Goal: Task Accomplishment & Management: Use online tool/utility

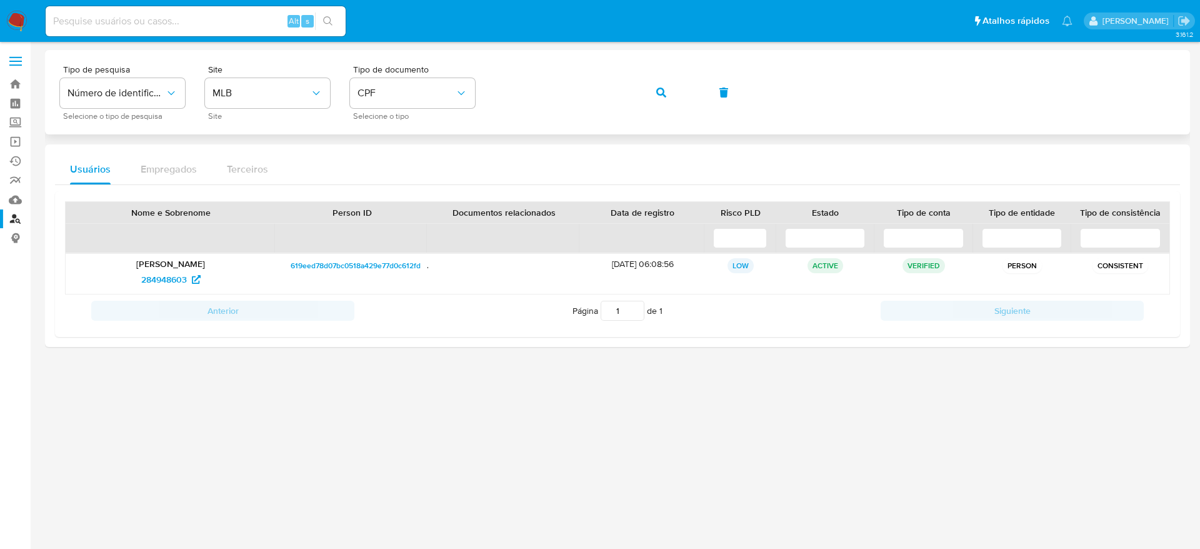
click at [654, 93] on button "button" at bounding box center [661, 92] width 42 height 30
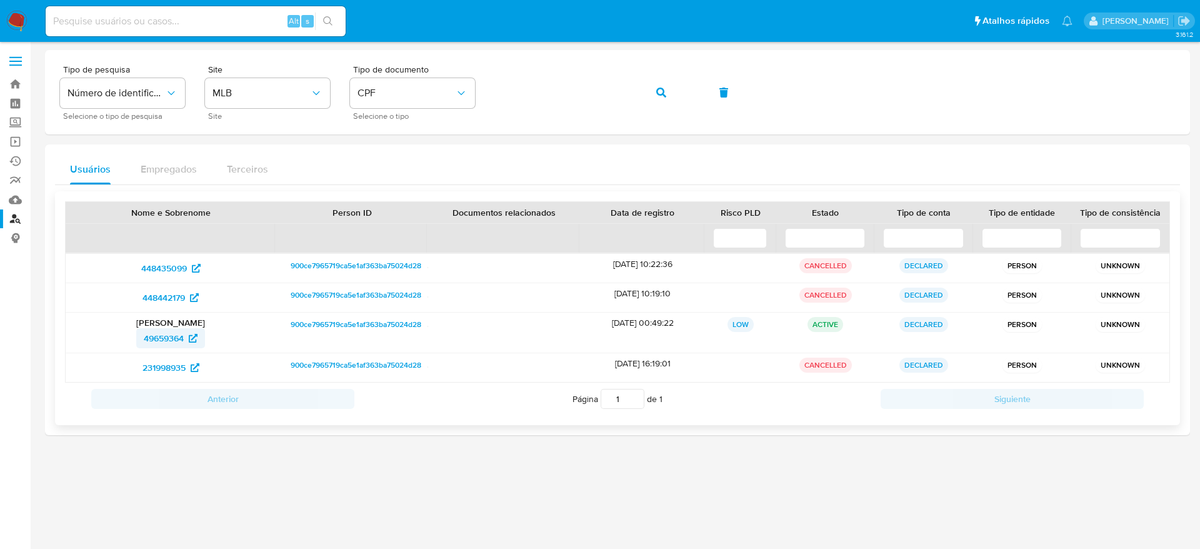
click at [164, 332] on span "49659364" at bounding box center [164, 338] width 40 height 20
click at [153, 265] on span "448435099" at bounding box center [164, 268] width 46 height 20
click at [166, 296] on span "448442179" at bounding box center [163, 297] width 42 height 20
click at [170, 368] on span "231998935" at bounding box center [163, 367] width 43 height 20
click at [0, 349] on aside "Bandeja Painel Screening Pesquisa em Listas Watchlist Ferramentas Operações em …" at bounding box center [15, 274] width 31 height 549
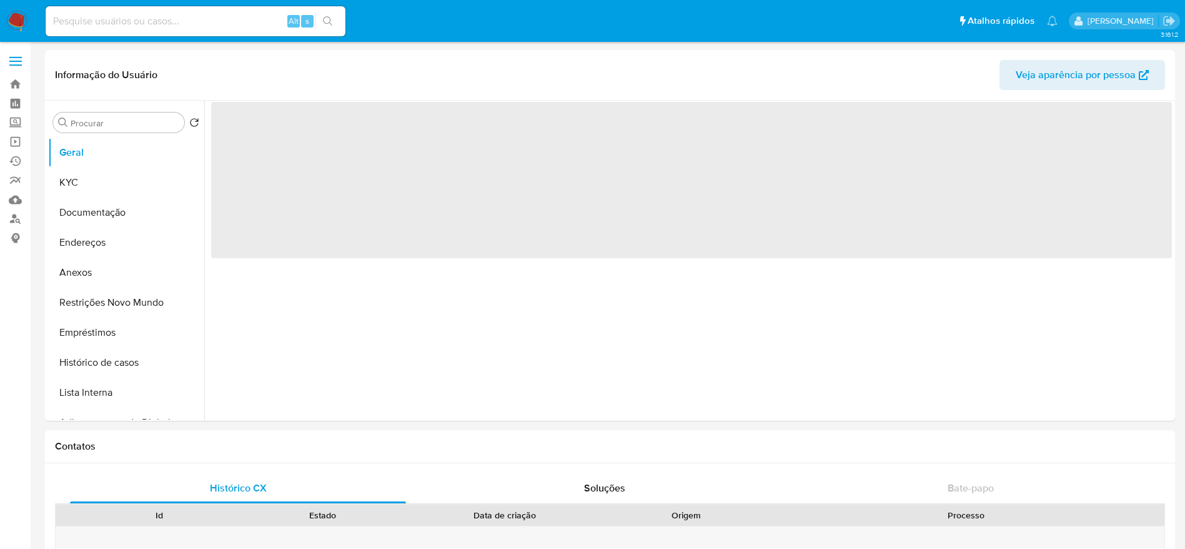
select select "10"
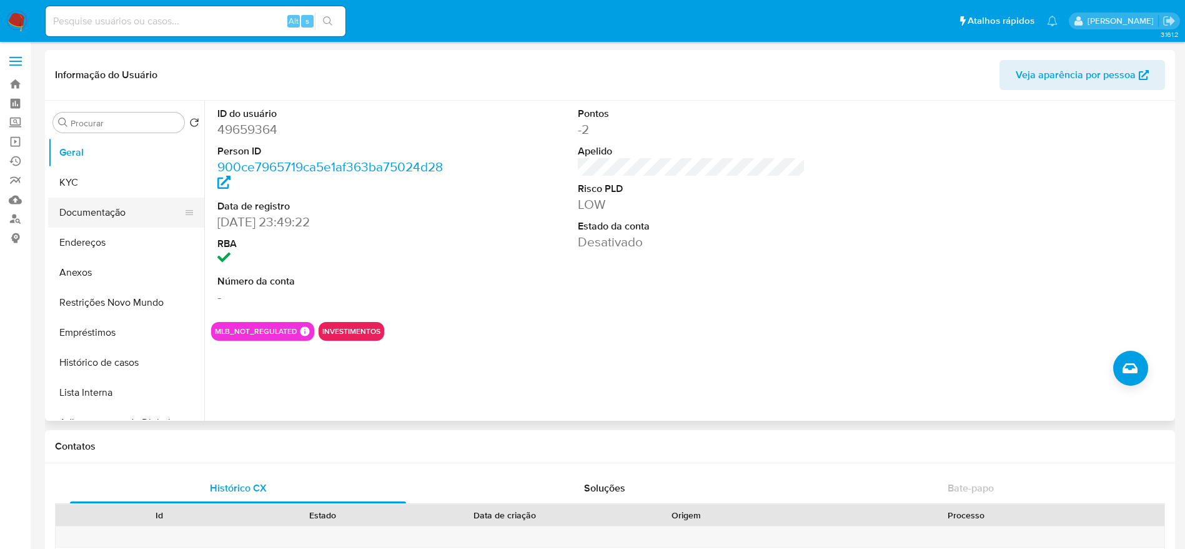
click at [89, 202] on button "Documentação" at bounding box center [121, 212] width 146 height 30
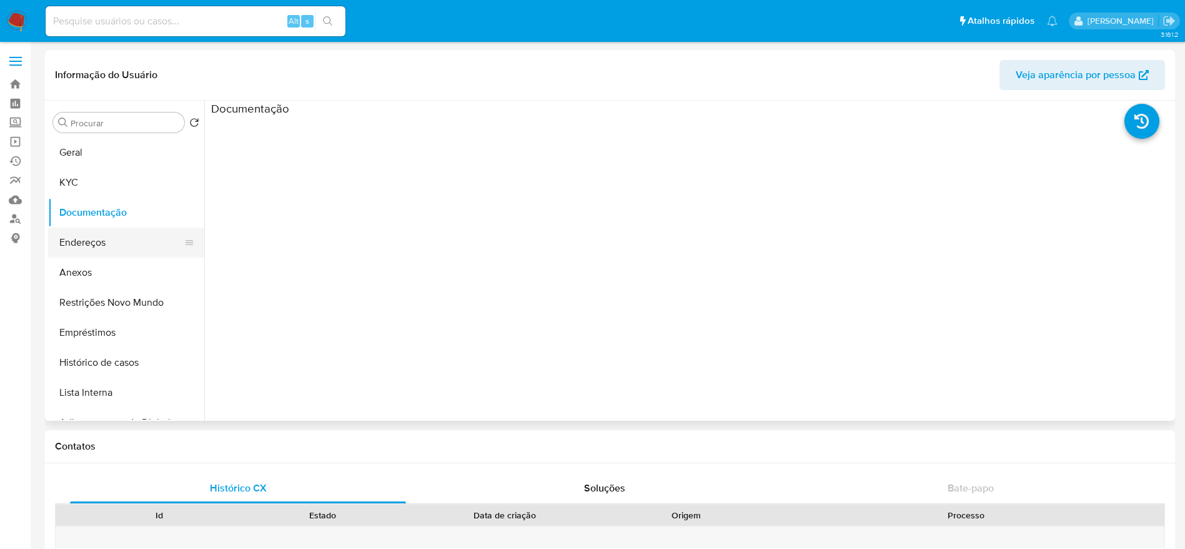
click at [85, 245] on button "Endereços" at bounding box center [121, 242] width 146 height 30
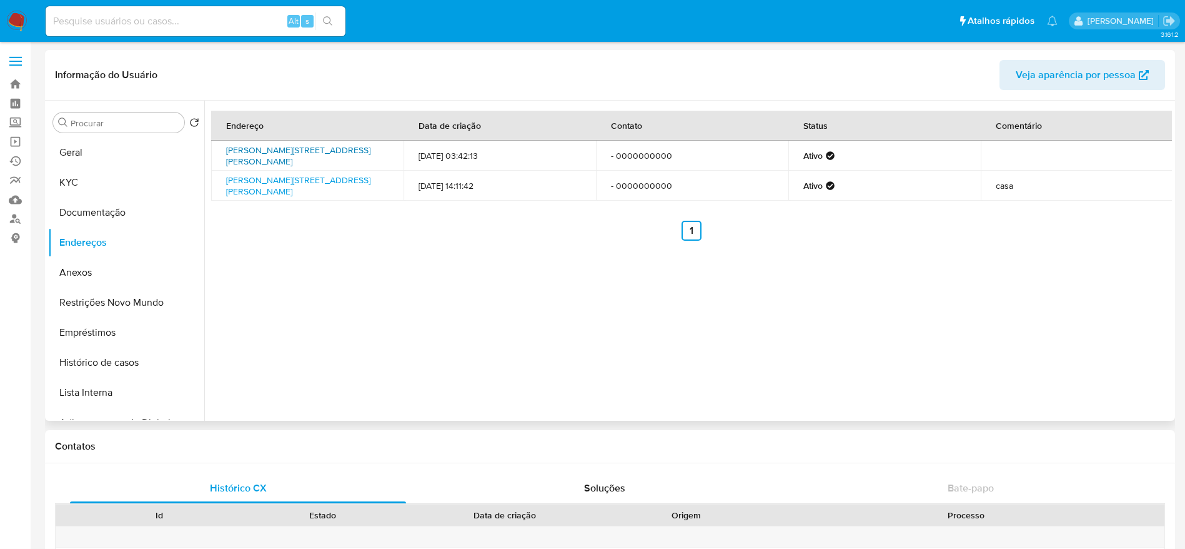
click at [324, 149] on link "Rua Bruno Próspero Parolari 486 Jardim Alpes 3, Londrina, Paraná, 86075010, Bra…" at bounding box center [298, 156] width 144 height 24
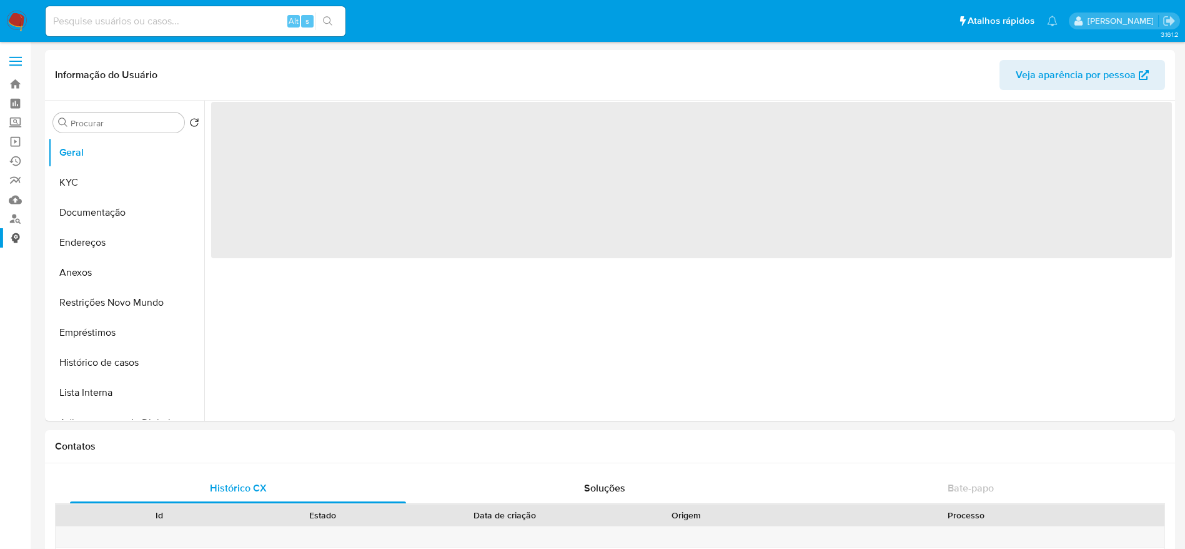
select select "10"
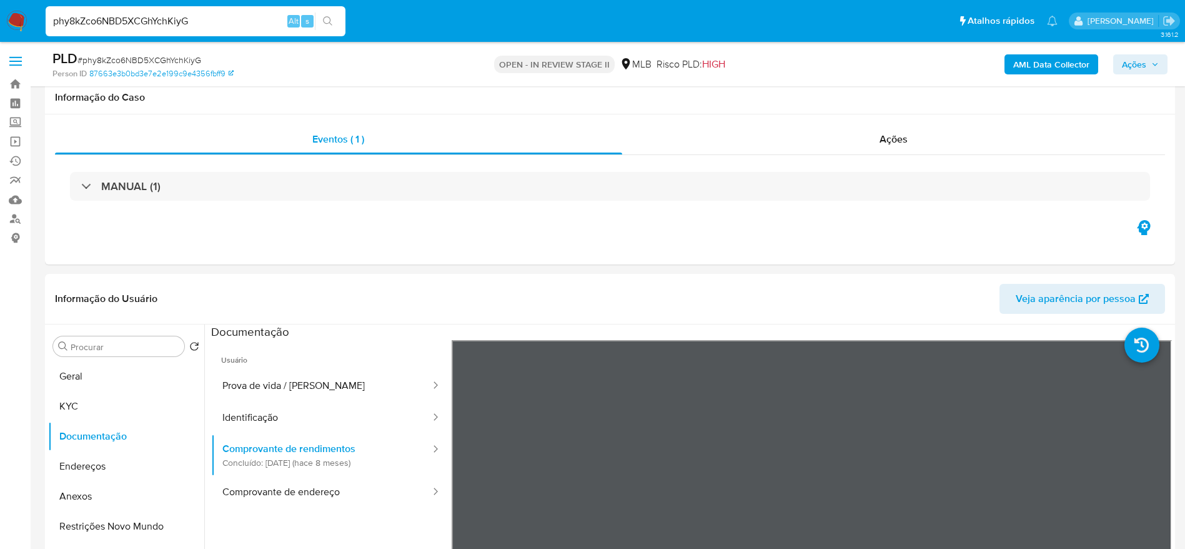
select select "10"
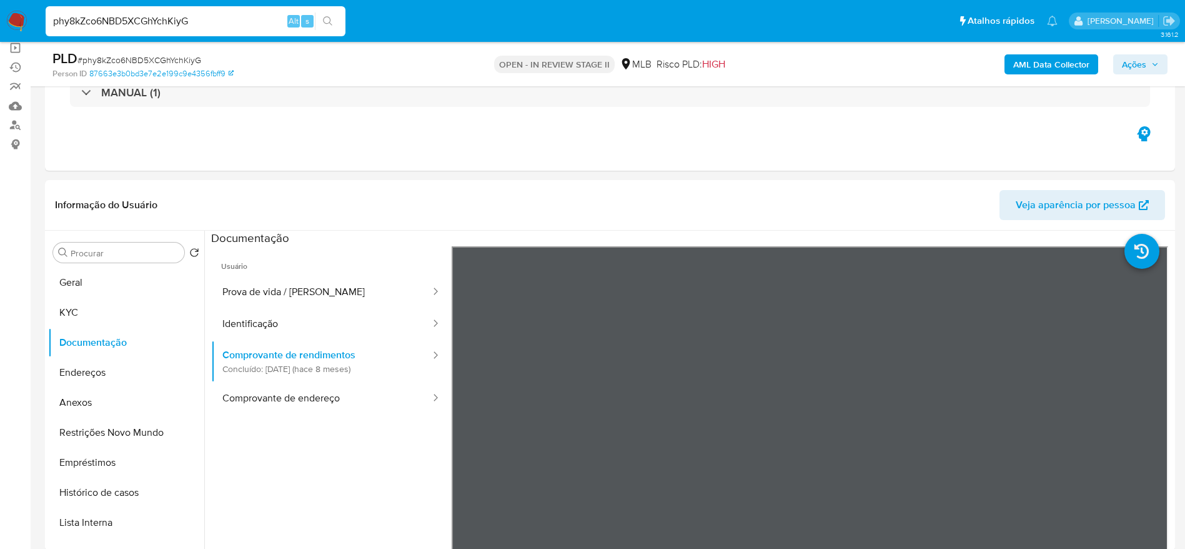
click at [170, 14] on input "phy8kZco6NBD5XCGhYchKiyG" at bounding box center [196, 21] width 300 height 16
paste input "9dBo3X5Du0D9ImKPWT3hKIoj"
type input "9dBo3X5Du0D9ImKPWT3hKIoj"
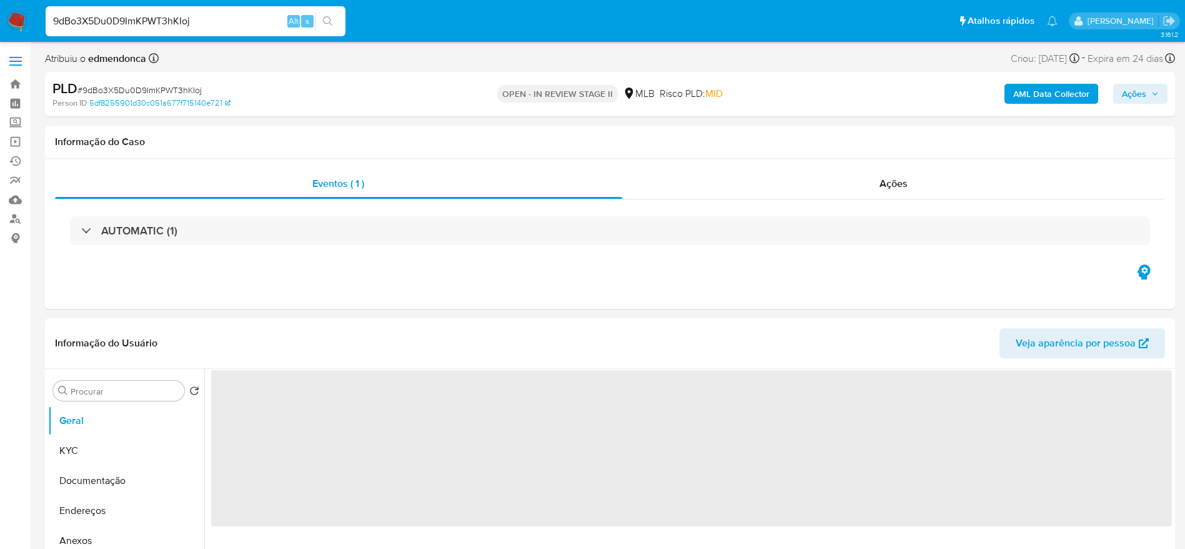
select select "10"
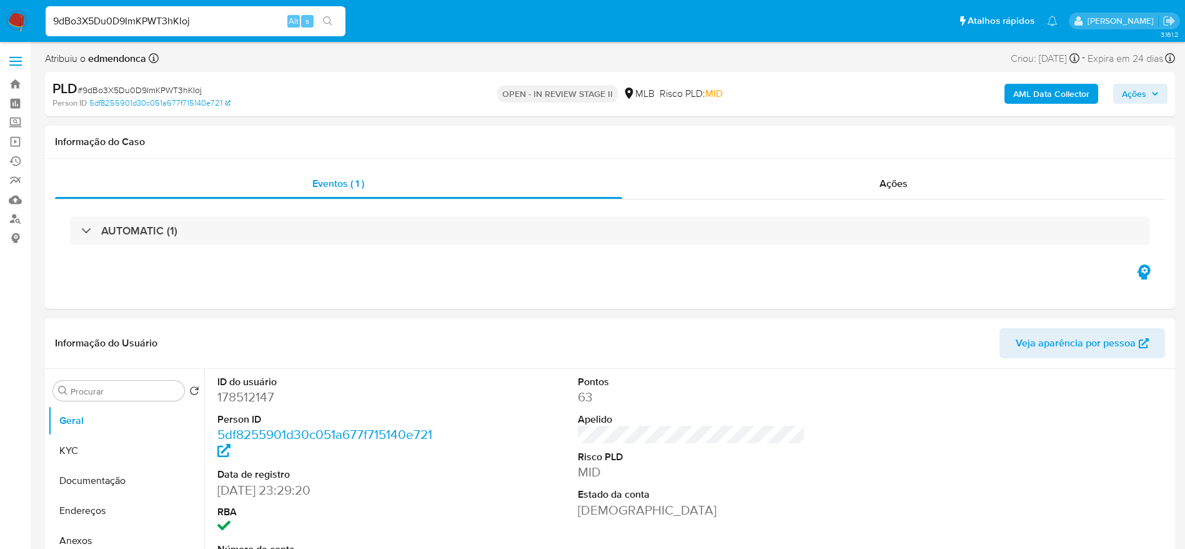
scroll to position [94, 0]
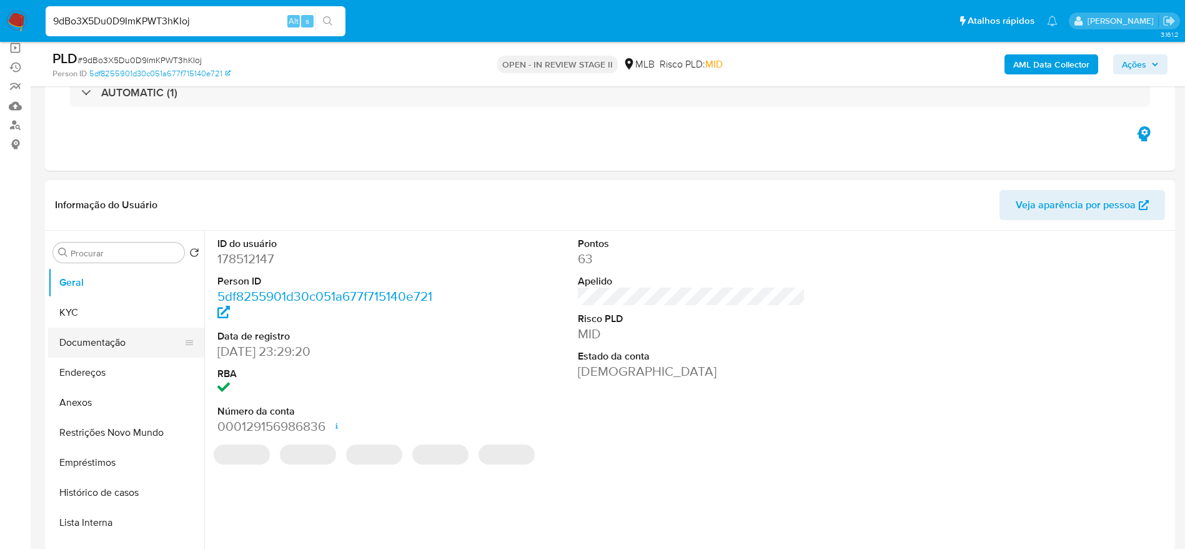
click at [79, 342] on button "Documentação" at bounding box center [121, 342] width 146 height 30
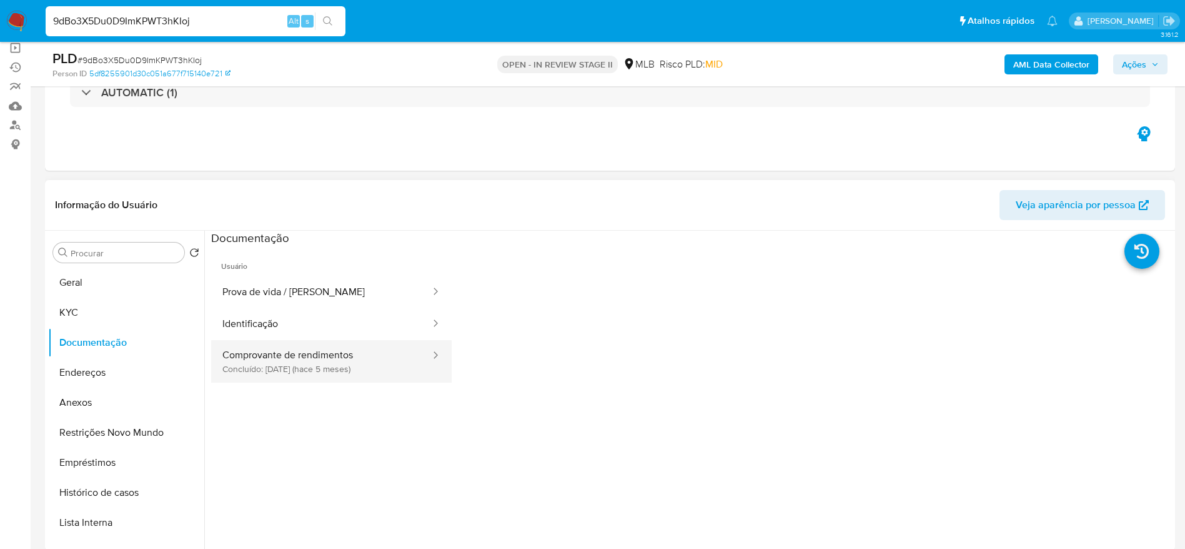
click at [322, 357] on button "Comprovante de rendimentos Concluído: 06/05/2025 (hace 5 meses)" at bounding box center [321, 361] width 221 height 42
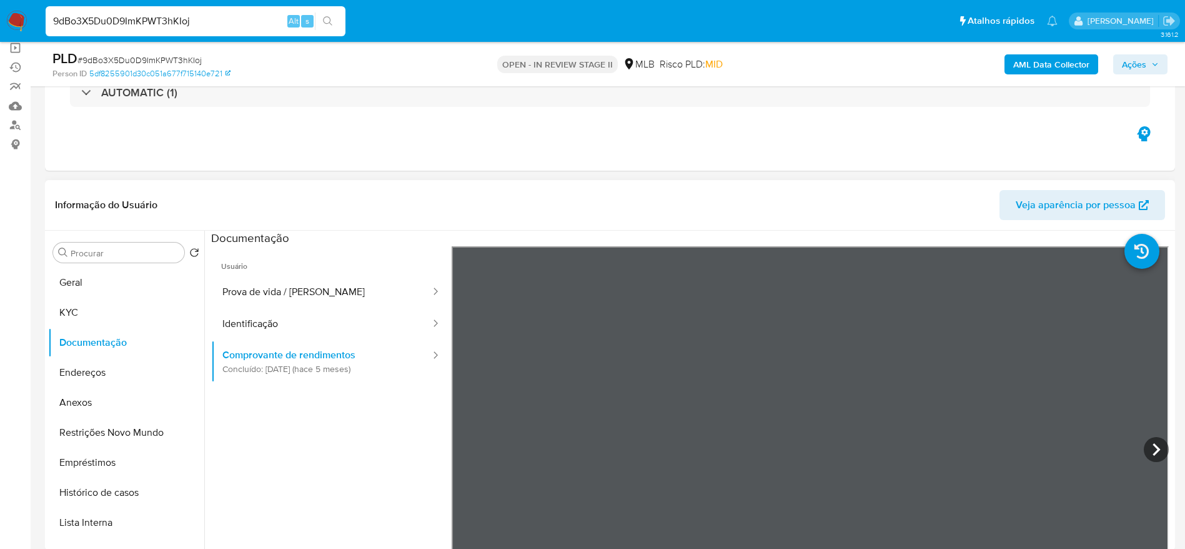
scroll to position [187, 0]
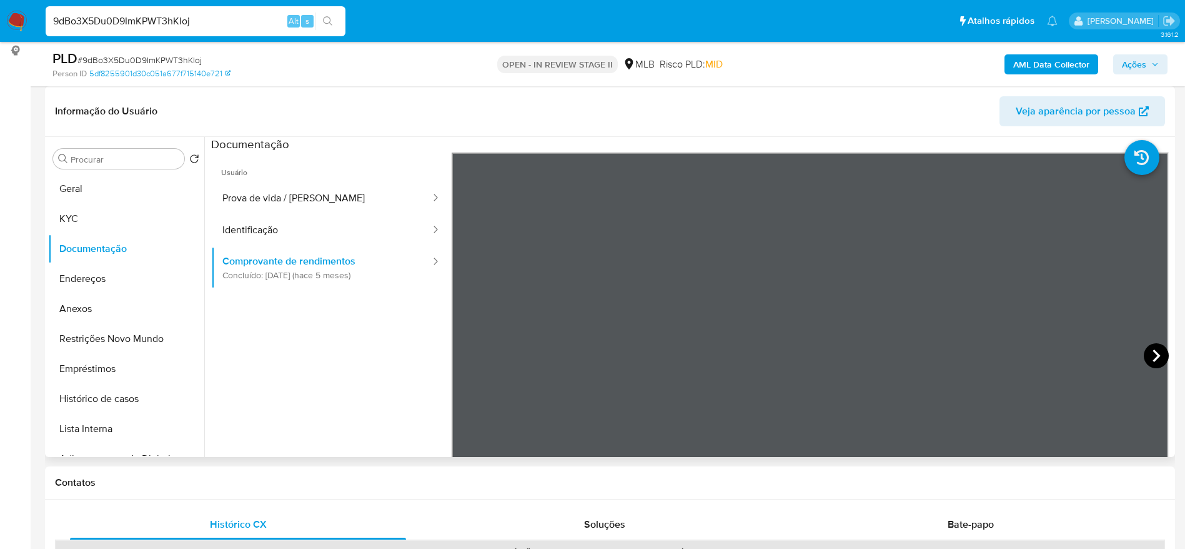
click at [1145, 352] on icon at bounding box center [1156, 355] width 25 height 25
click at [475, 358] on icon at bounding box center [467, 355] width 25 height 25
click at [171, 32] on div "9dBo3X5Du0D9ImKPWT3hKIoj Alt s" at bounding box center [196, 21] width 300 height 30
click at [172, 23] on input "9dBo3X5Du0D9ImKPWT3hKIoj" at bounding box center [196, 21] width 300 height 16
click at [172, 22] on input "9dBo3X5Du0D9ImKPWT3hKIoj" at bounding box center [196, 21] width 300 height 16
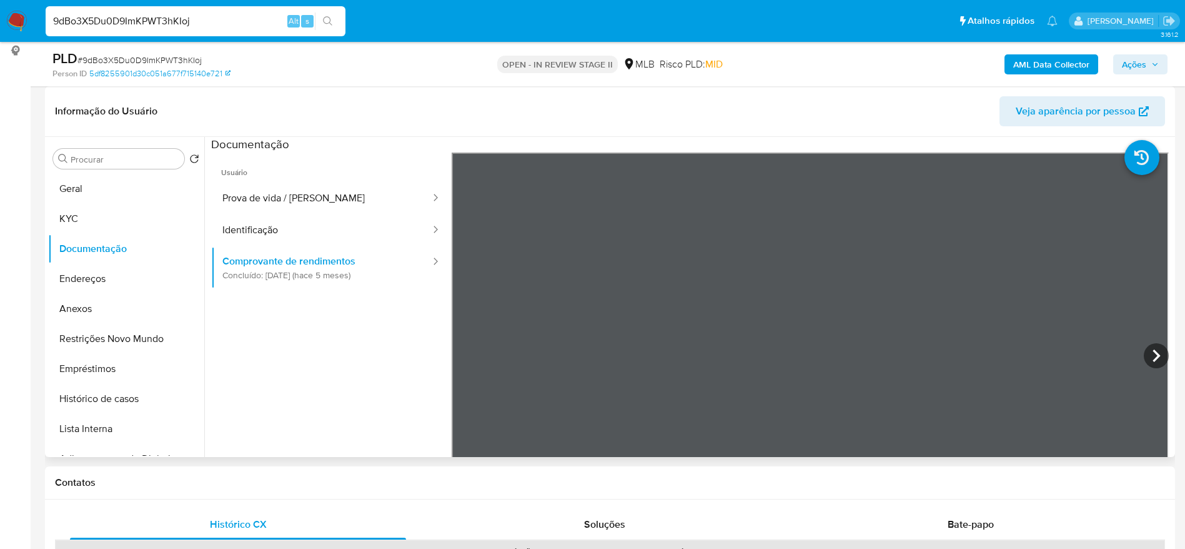
paste input "slkUNVcl8WLOREOR1T9EduDx"
type input "slkUNVcl8WLOREOR1T9EduDx"
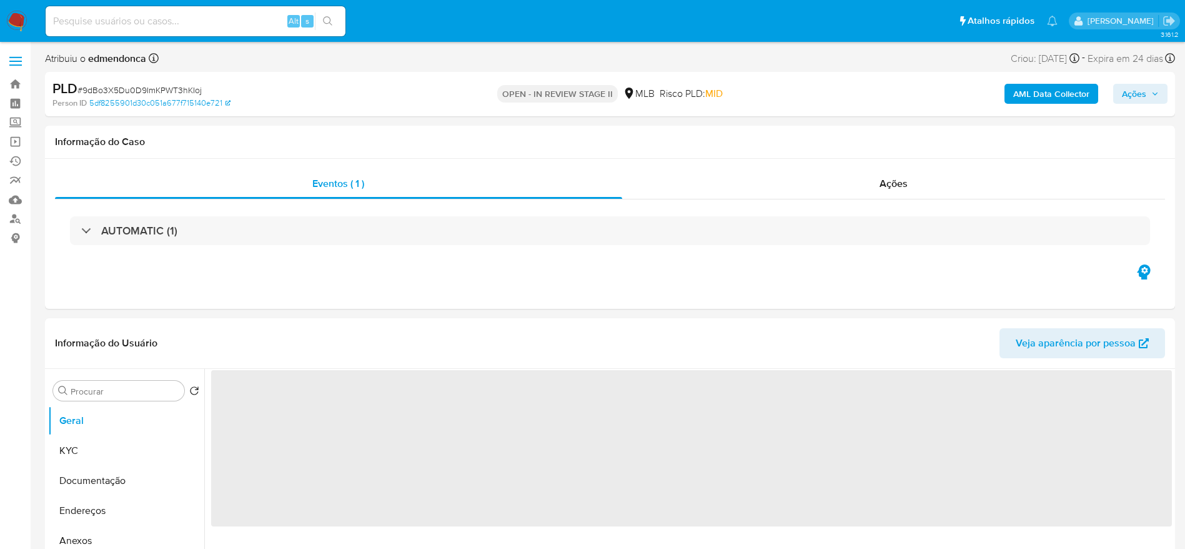
select select "10"
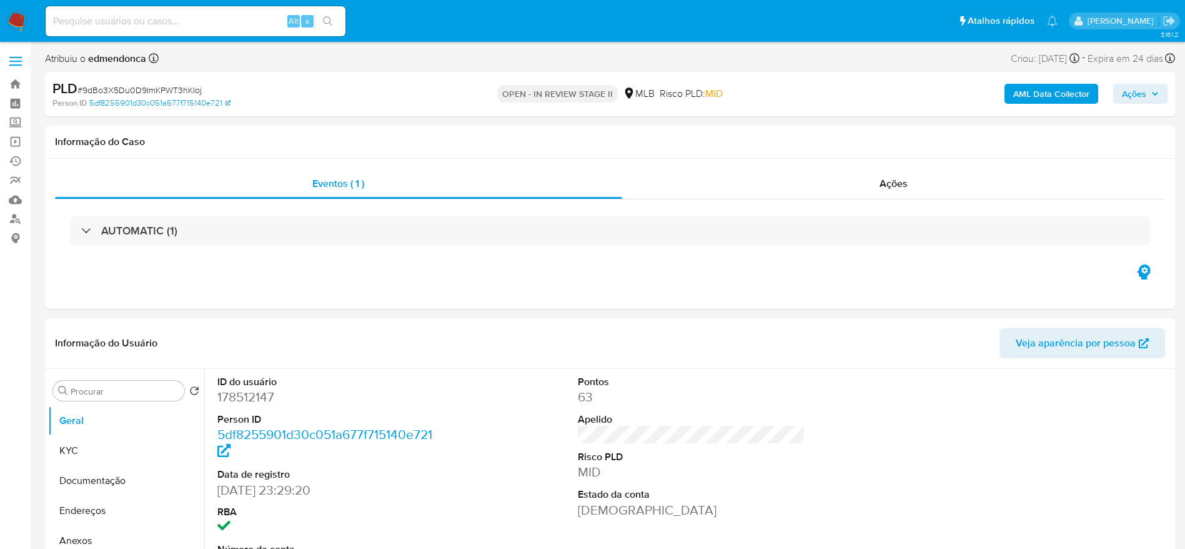
click at [214, 28] on input at bounding box center [196, 21] width 300 height 16
paste input "slkUNVcl8WLOREOR1T9EduDx"
type input "slkUNVcl8WLOREOR1T9EduDx"
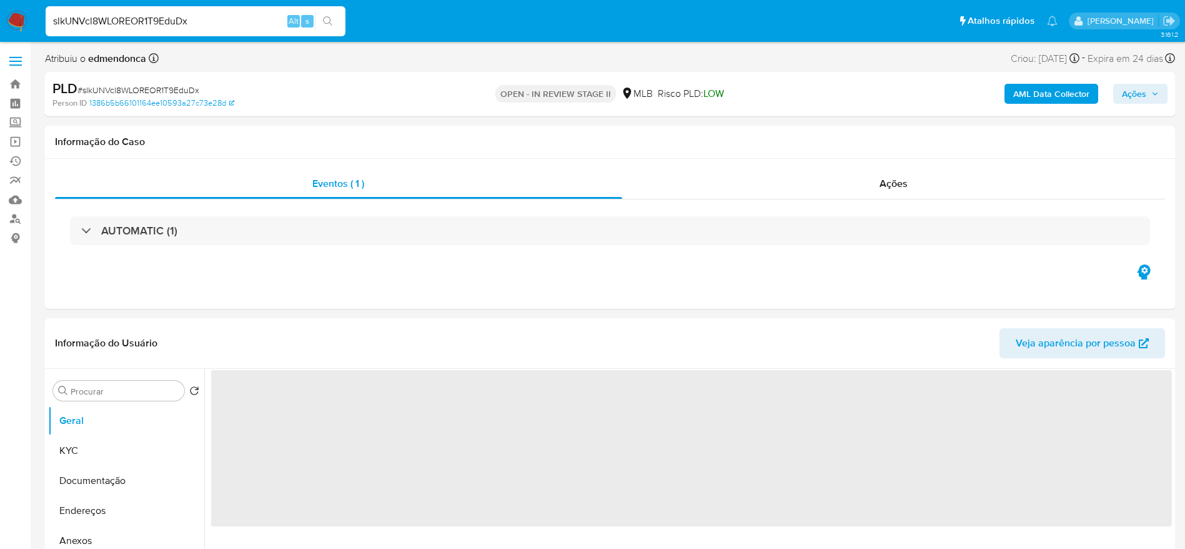
select select "10"
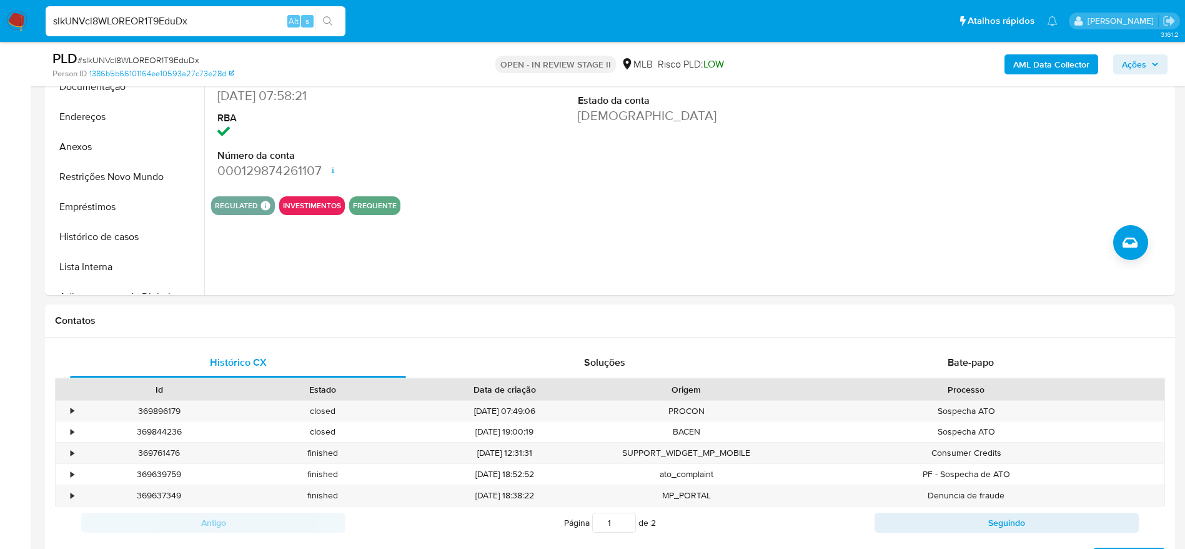
scroll to position [281, 0]
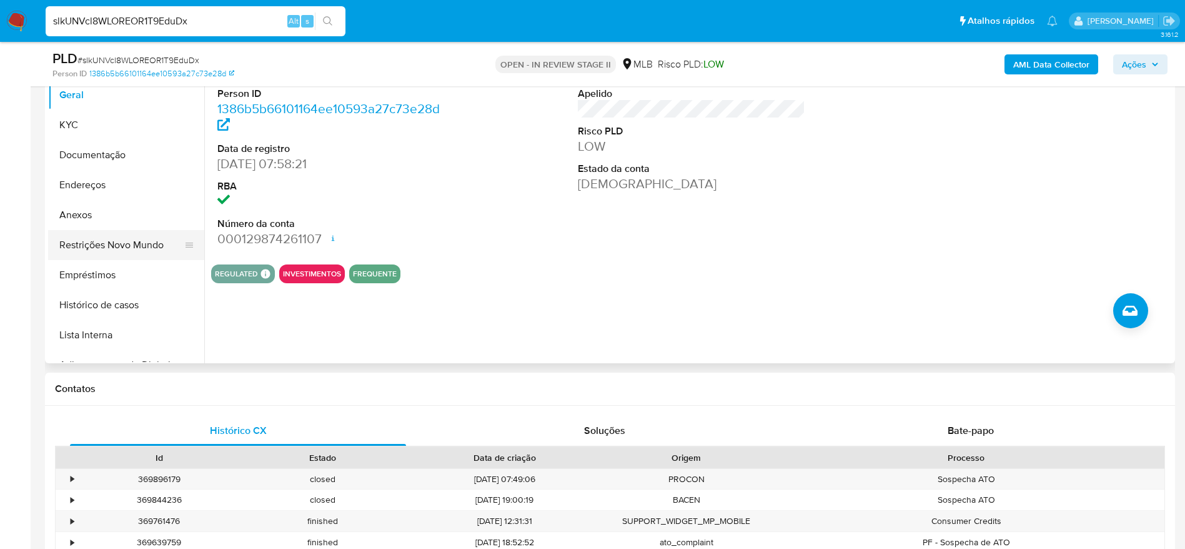
click at [86, 245] on button "Restrições Novo Mundo" at bounding box center [121, 245] width 146 height 30
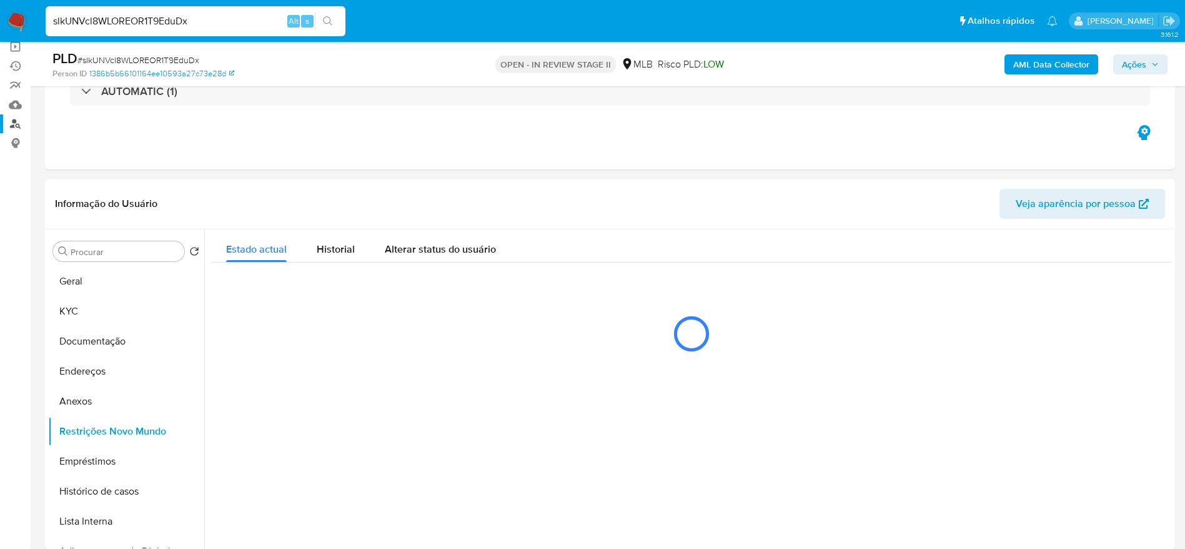
scroll to position [187, 0]
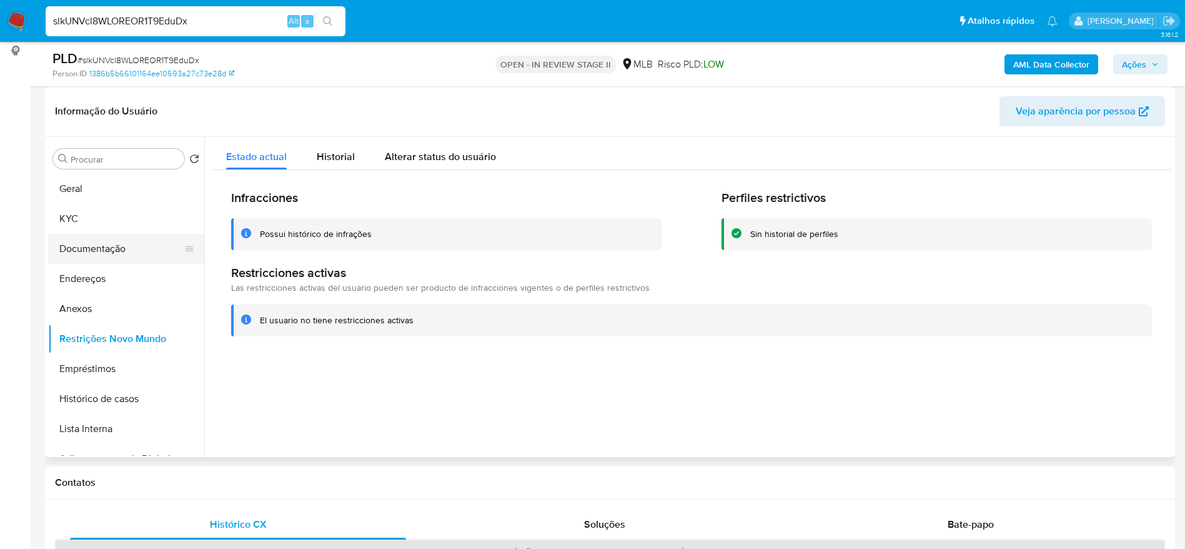
click at [116, 256] on button "Documentação" at bounding box center [121, 249] width 146 height 30
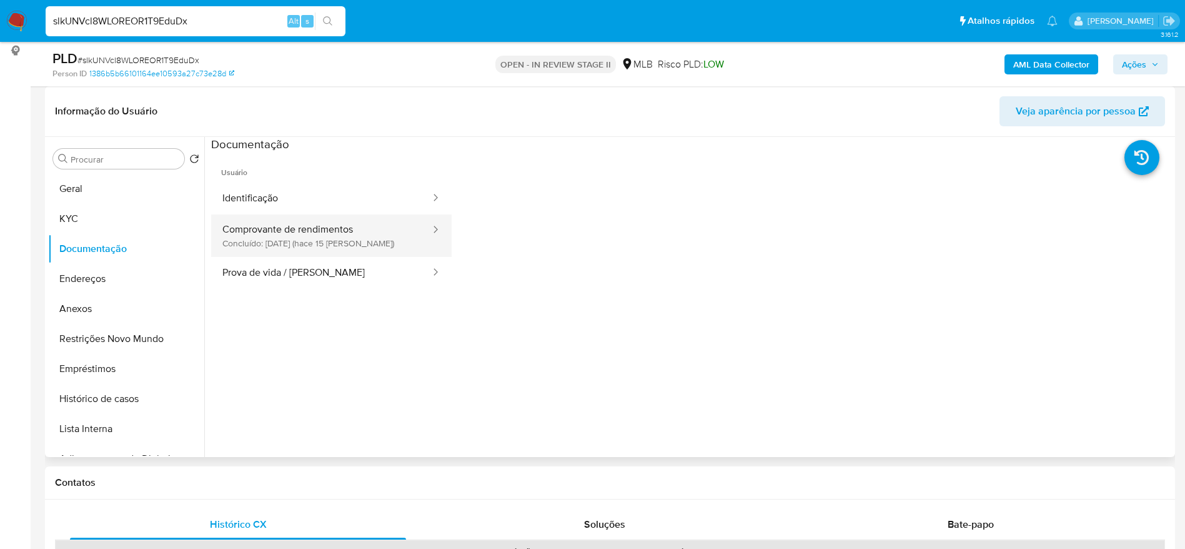
click at [305, 242] on button "Comprovante de rendimentos Concluído: 17/09/2025 (hace 15 días)" at bounding box center [321, 235] width 221 height 42
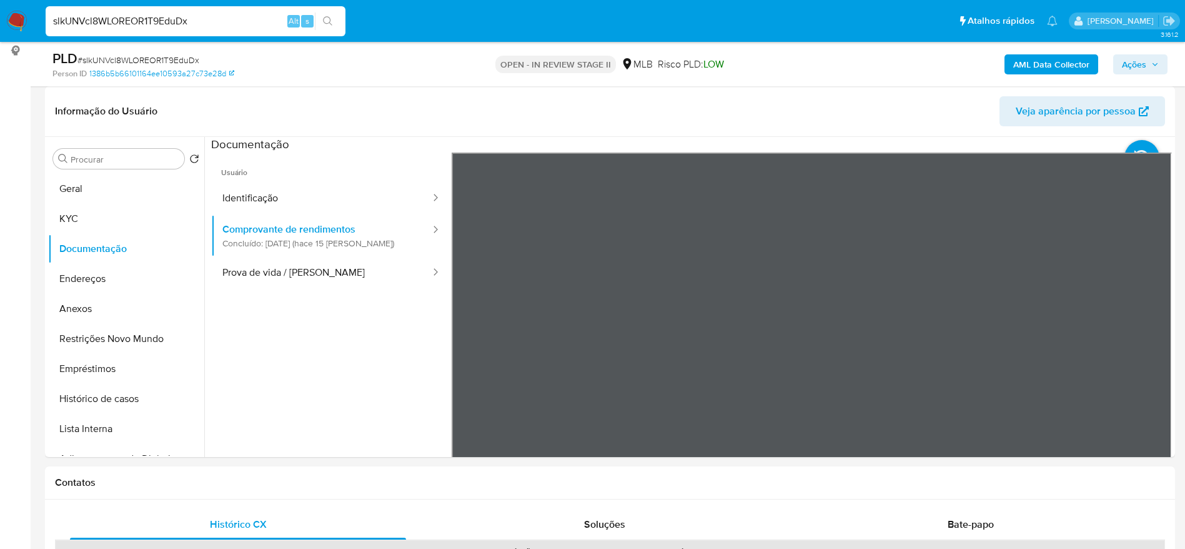
click at [195, 27] on input "slkUNVcl8WLOREOR1T9EduDx" at bounding box center [196, 21] width 300 height 16
click at [196, 27] on input "slkUNVcl8WLOREOR1T9EduDx" at bounding box center [196, 21] width 300 height 16
paste input "ROS8udnMiKFzMqaOD8q7lZBT"
type input "ROS8udnMiKFzMqaOD8q7lZBT"
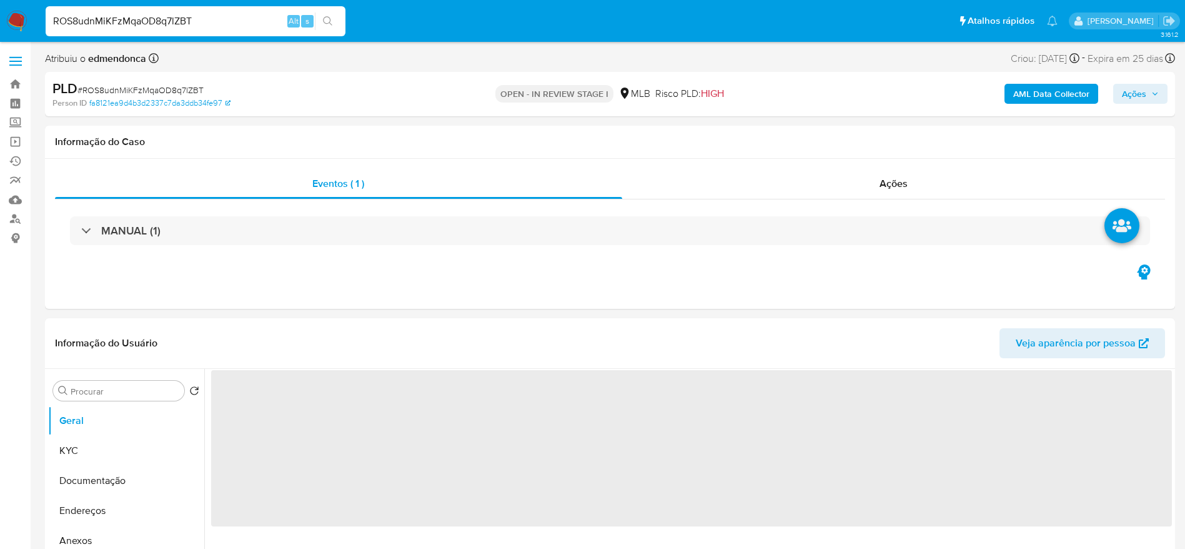
select select "10"
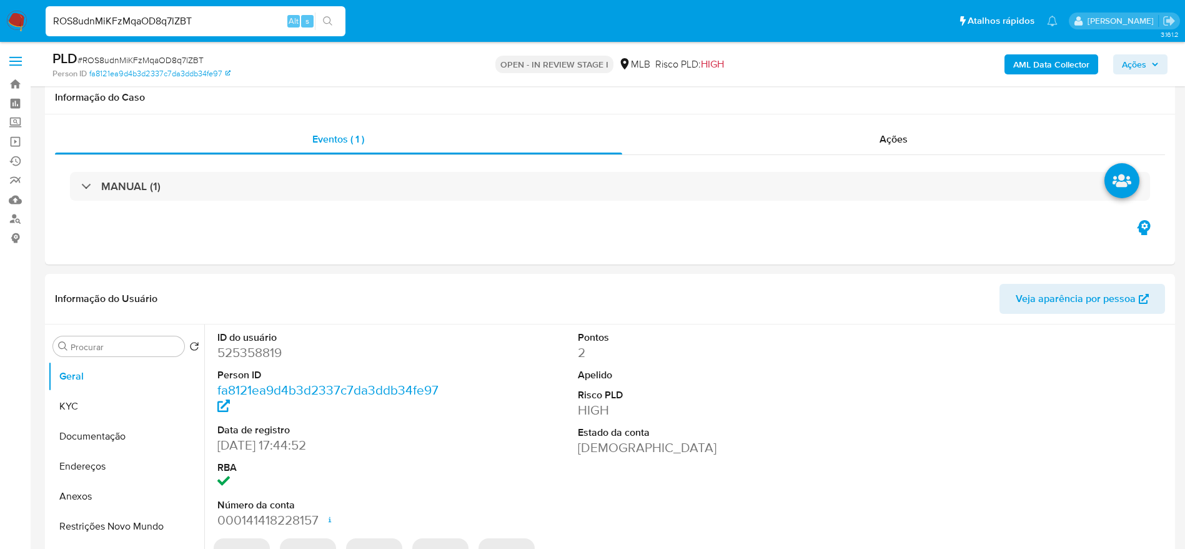
scroll to position [187, 0]
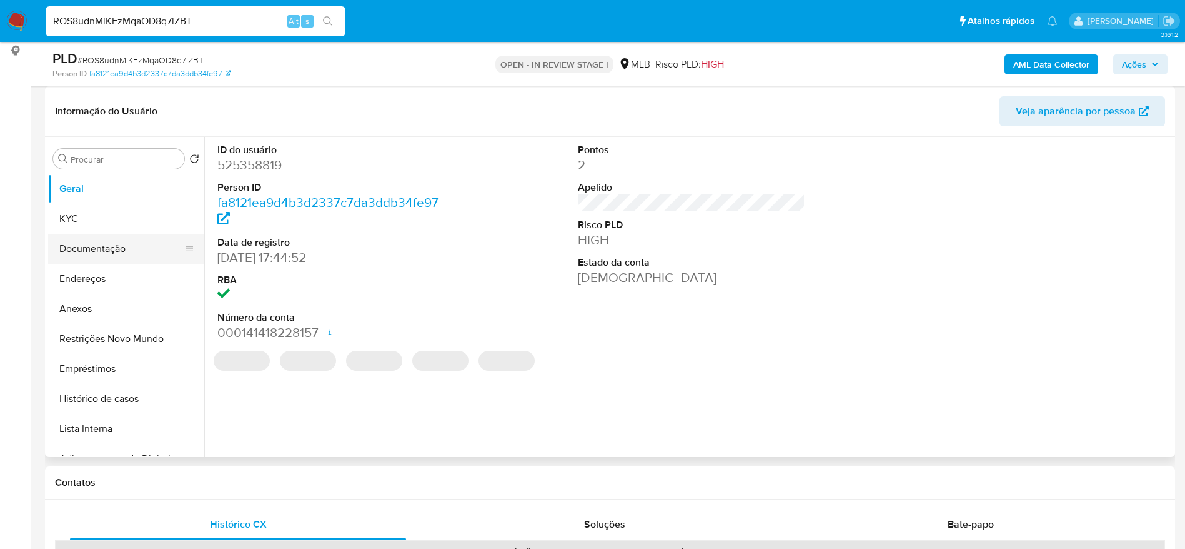
click at [61, 254] on button "Documentação" at bounding box center [121, 249] width 146 height 30
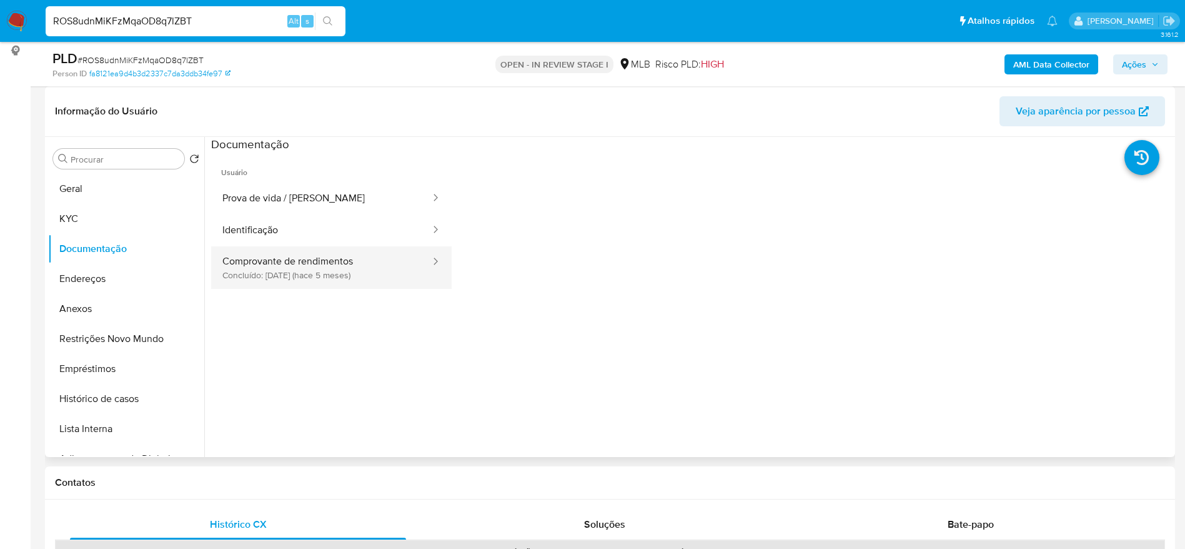
click at [287, 257] on button "Comprovante de rendimentos Concluído: 20/04/2025 (hace 5 meses)" at bounding box center [321, 267] width 221 height 42
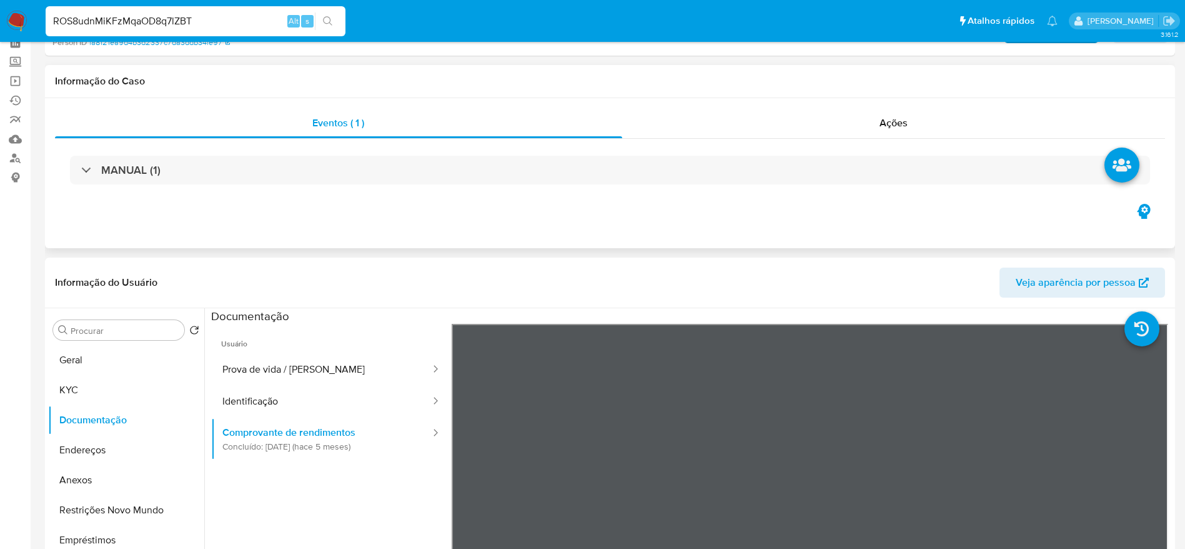
scroll to position [0, 0]
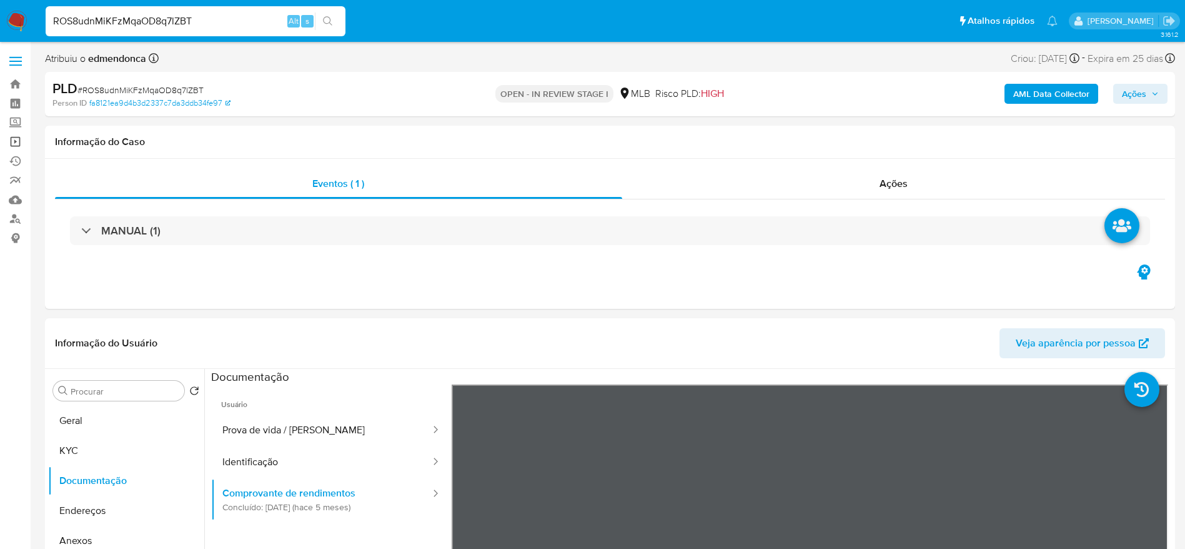
click at [11, 144] on link "Operações em massa" at bounding box center [74, 141] width 149 height 19
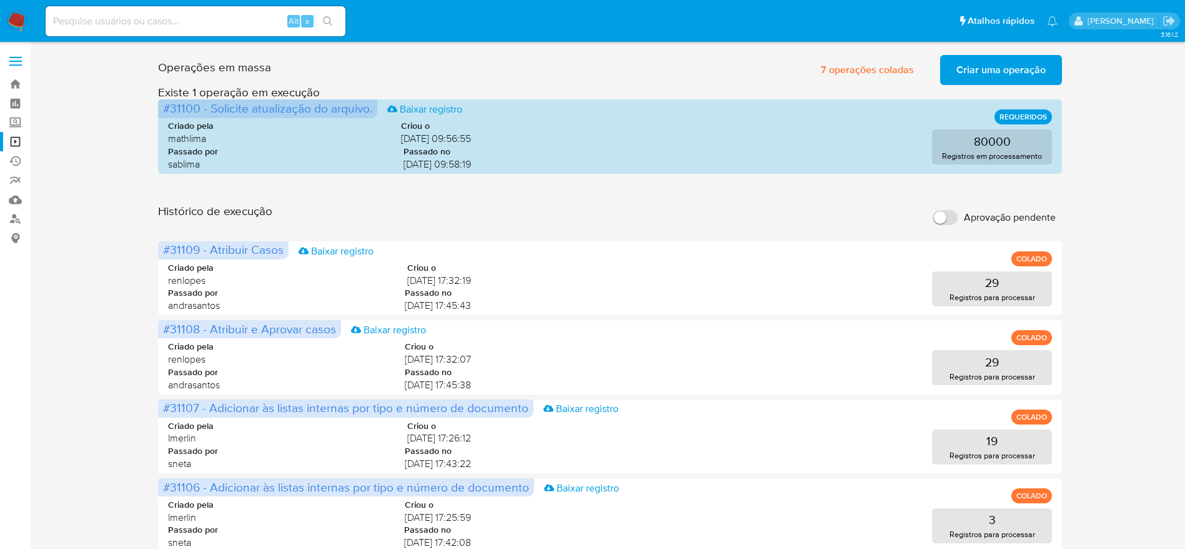
click at [992, 70] on span "Criar uma operação" at bounding box center [1001, 69] width 89 height 27
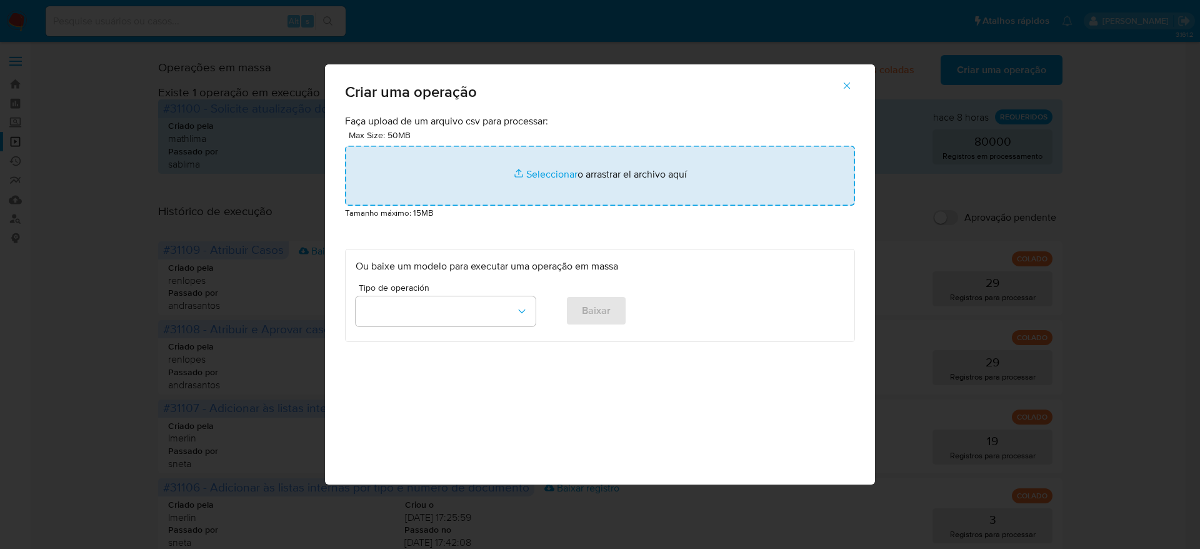
click at [572, 182] on input "file" at bounding box center [600, 176] width 510 height 60
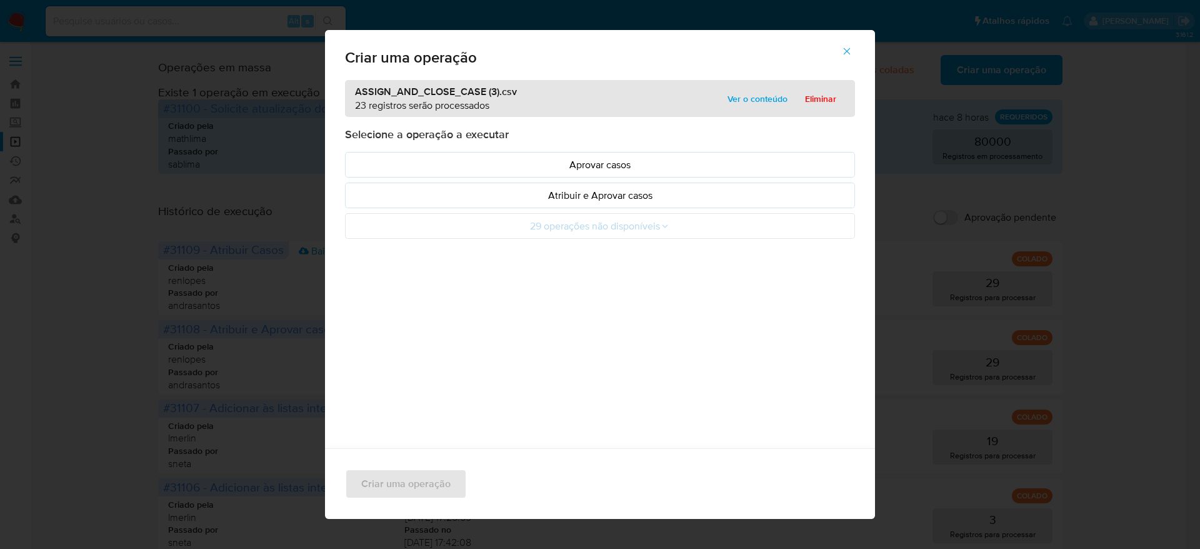
click at [756, 94] on span "Ver o conteúdo" at bounding box center [757, 98] width 60 height 17
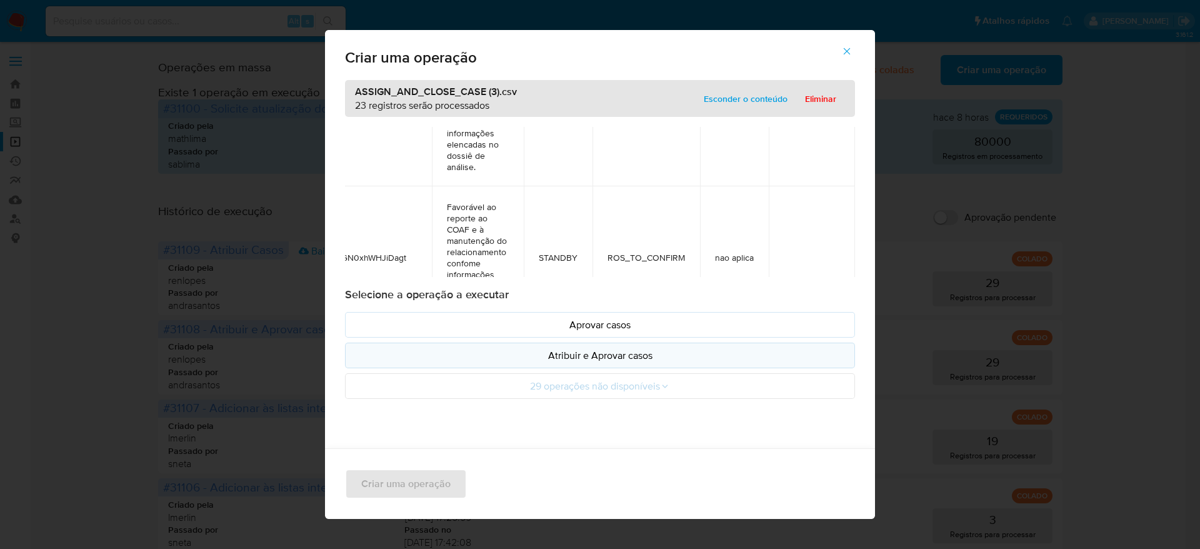
scroll to position [1874, 84]
click at [637, 350] on p "Atribuir e Aprovar casos" at bounding box center [600, 355] width 489 height 14
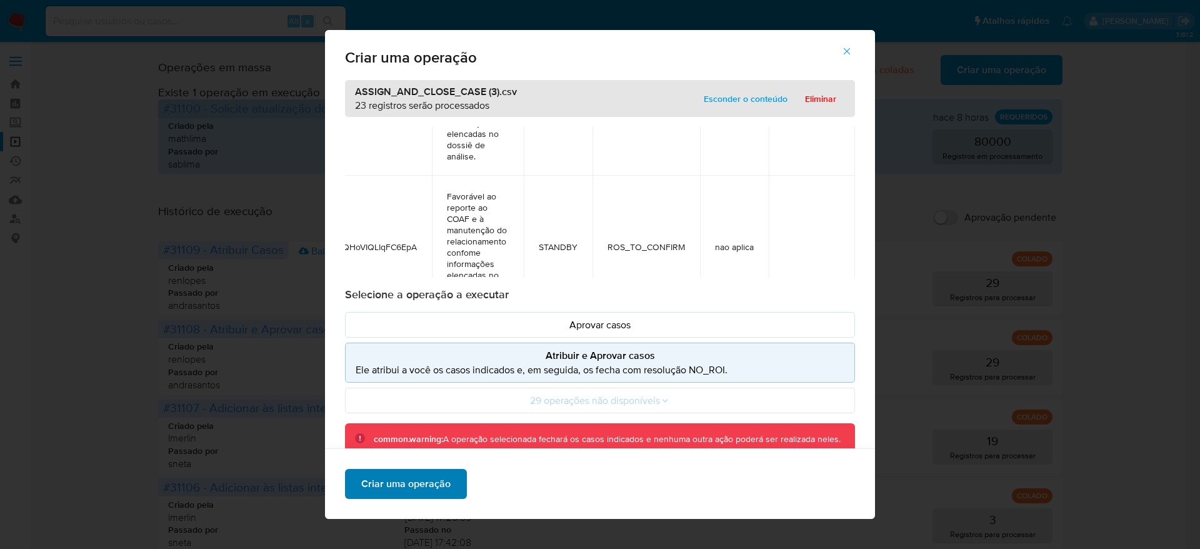
click at [431, 487] on span "Criar uma operação" at bounding box center [405, 483] width 89 height 27
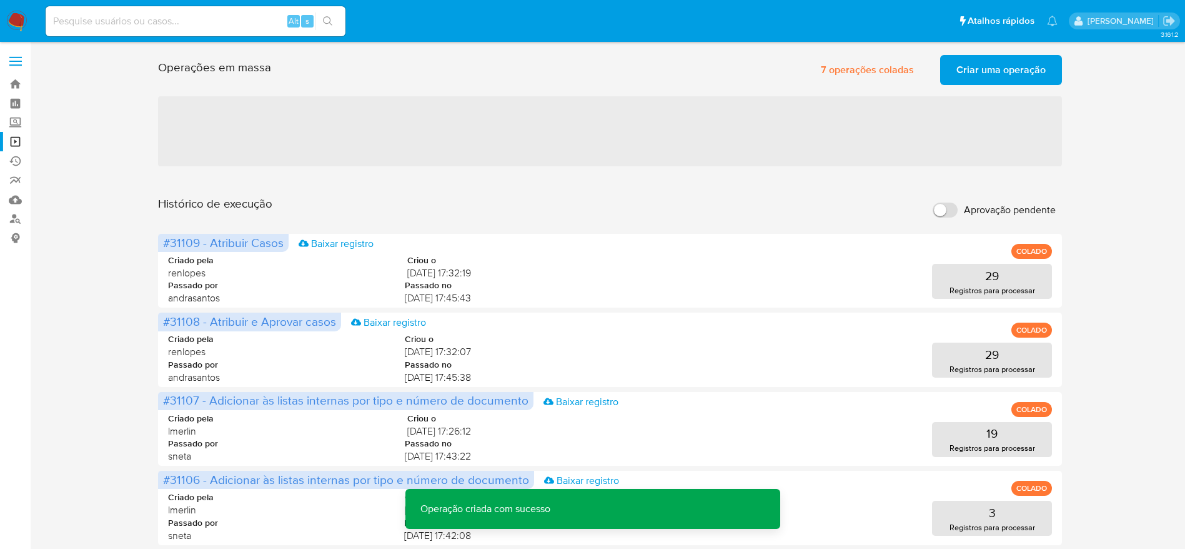
click at [978, 69] on span "Criar uma operação" at bounding box center [1001, 69] width 89 height 27
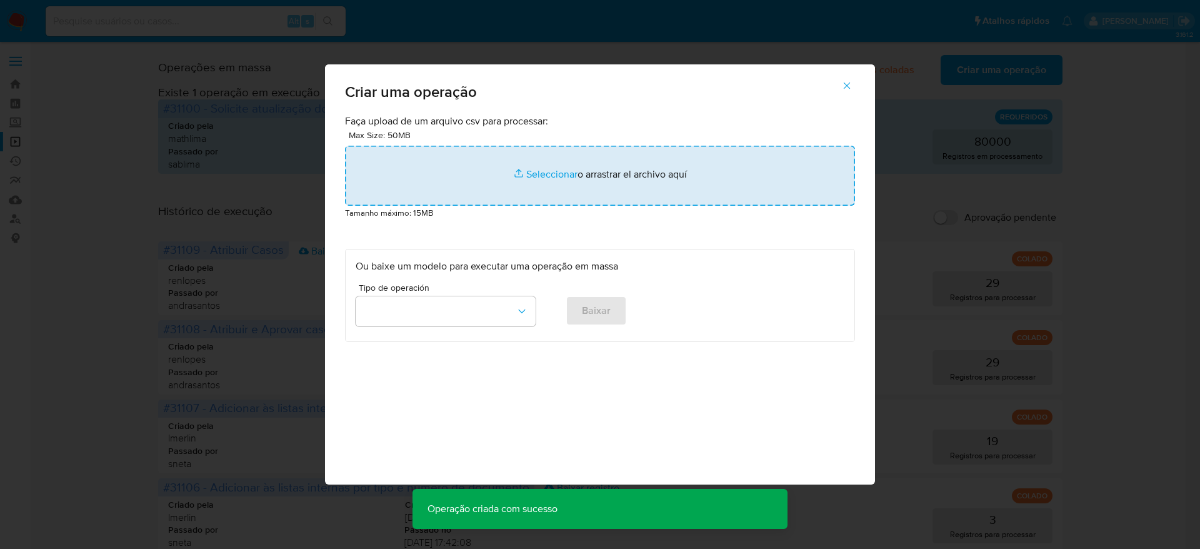
click at [570, 176] on input "file" at bounding box center [600, 176] width 510 height 60
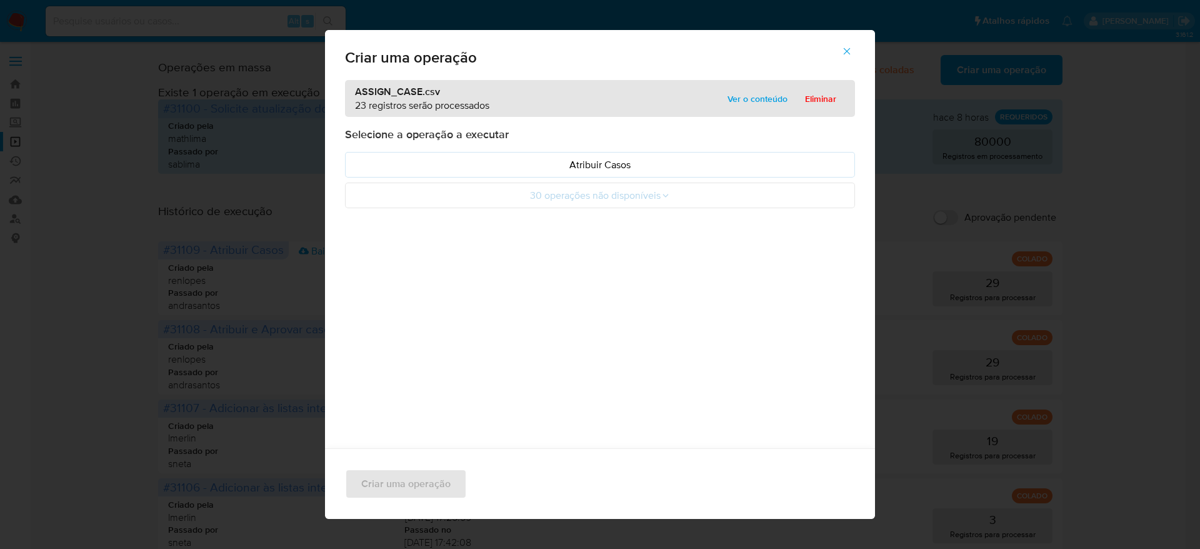
click at [727, 99] on span "Ver o conteúdo" at bounding box center [757, 98] width 60 height 17
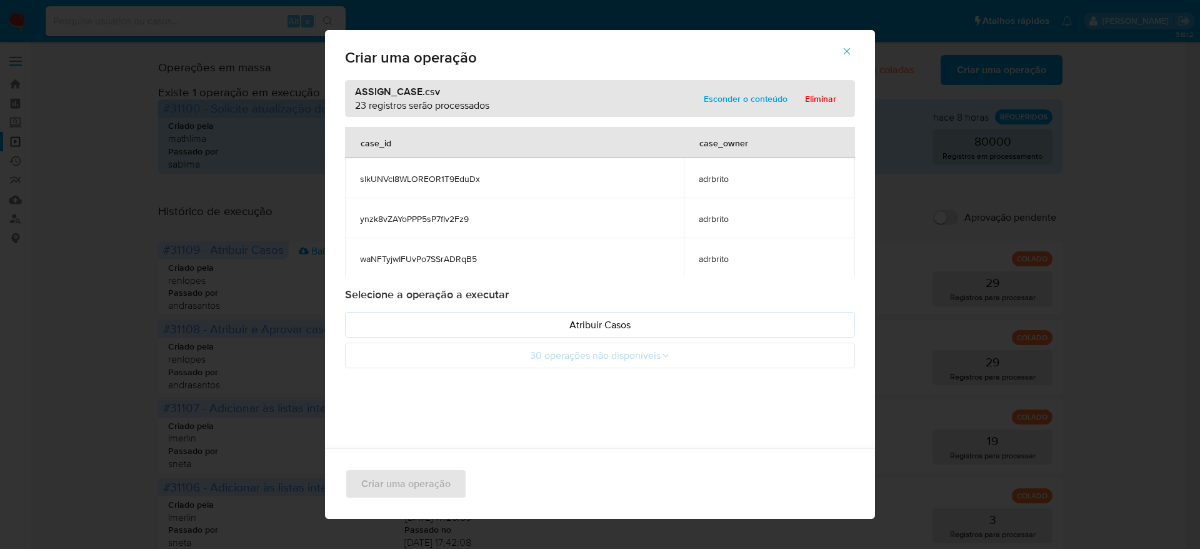
scroll to position [656, 0]
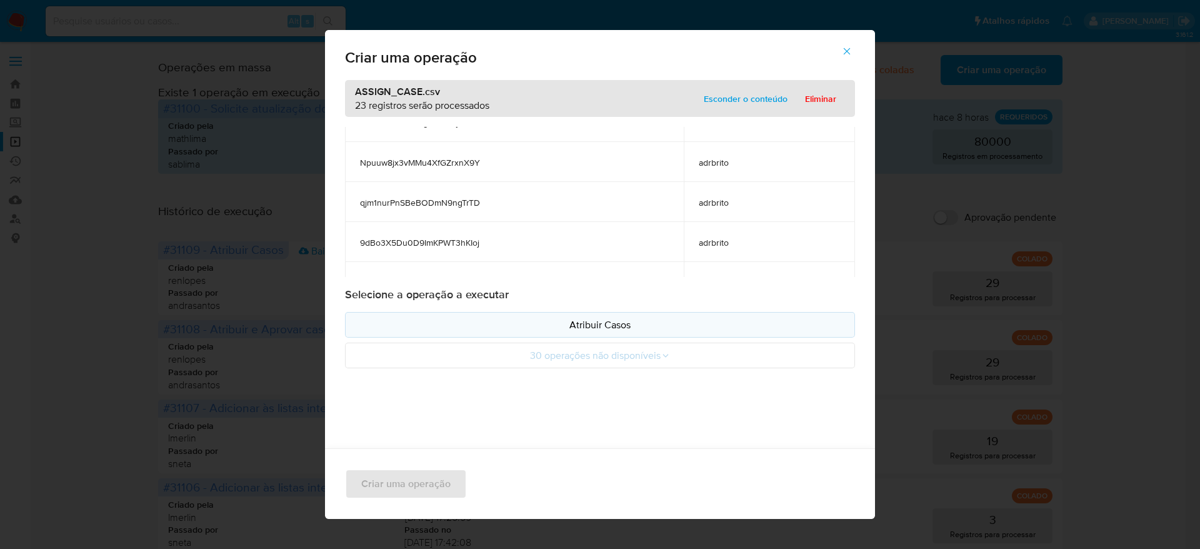
click at [604, 313] on button "Atribuir Casos" at bounding box center [600, 325] width 510 height 26
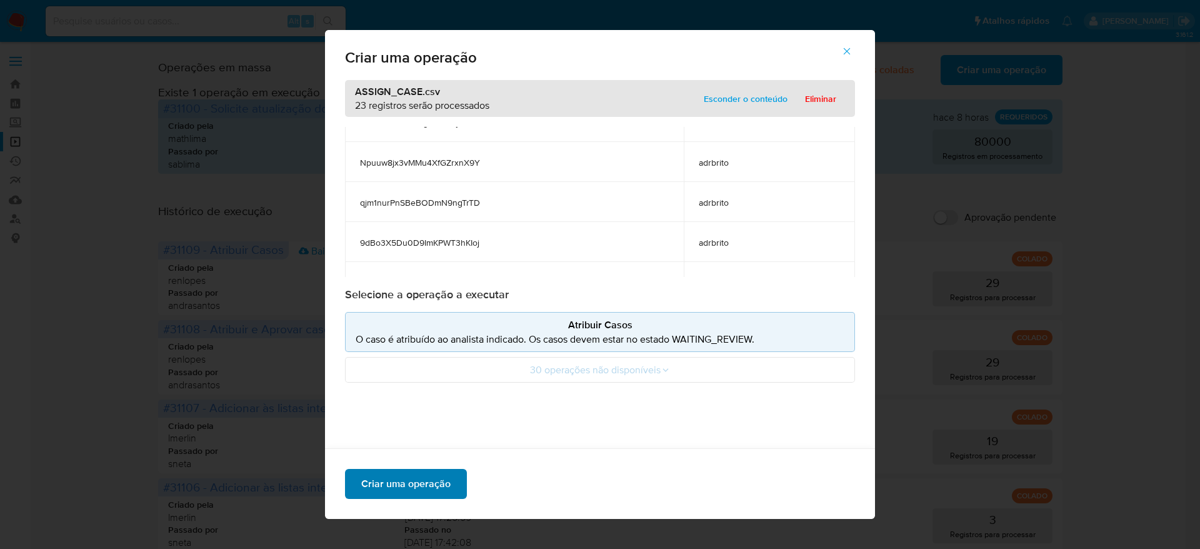
click at [406, 492] on span "Criar uma operação" at bounding box center [405, 483] width 89 height 27
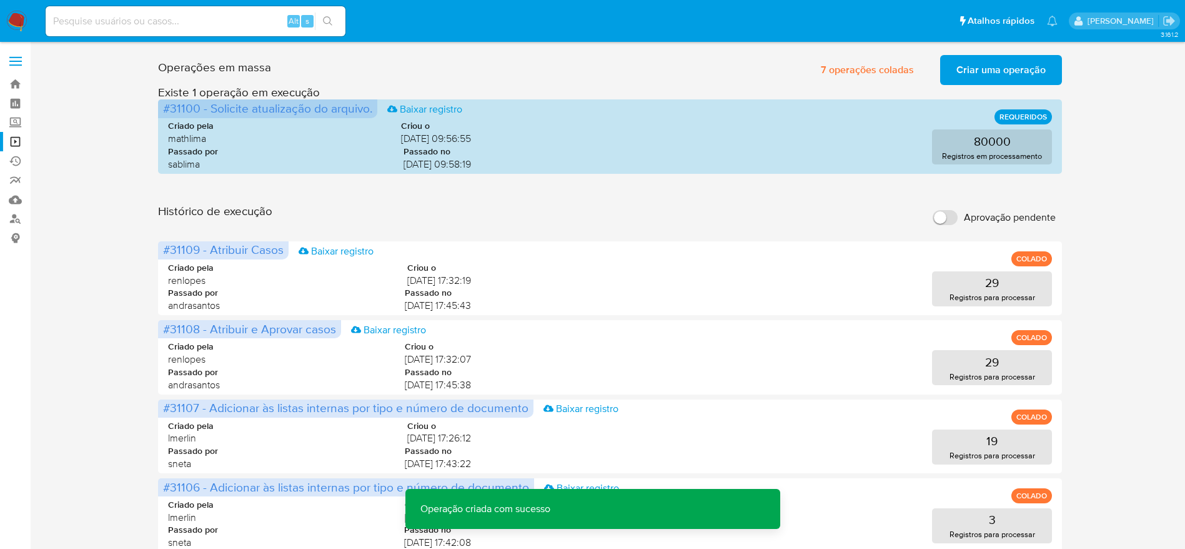
click at [1033, 72] on span "Criar uma operação" at bounding box center [1001, 69] width 89 height 27
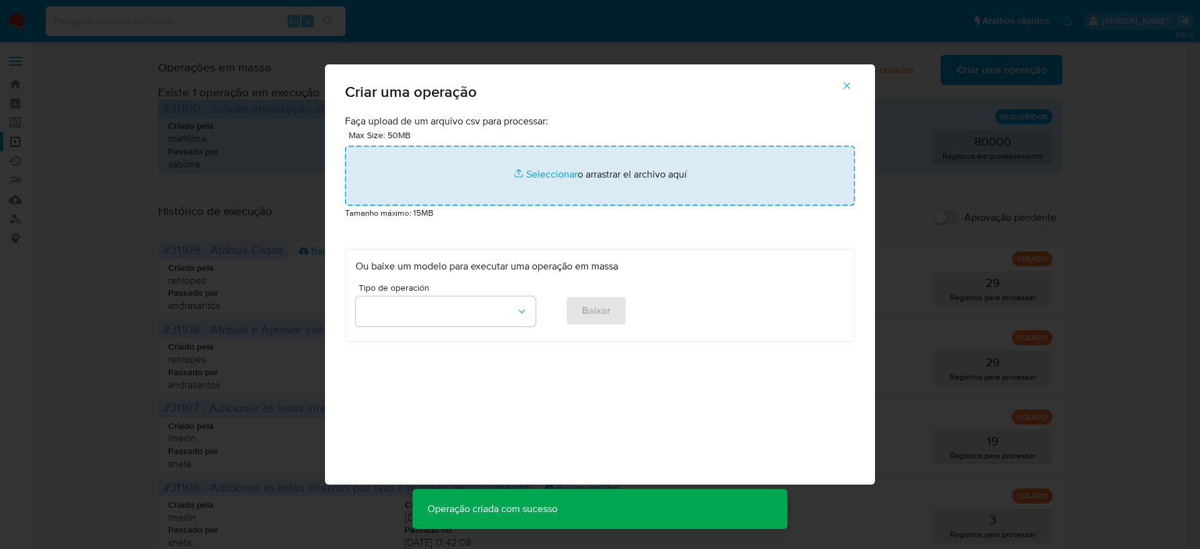
click at [655, 161] on input "file" at bounding box center [600, 176] width 510 height 60
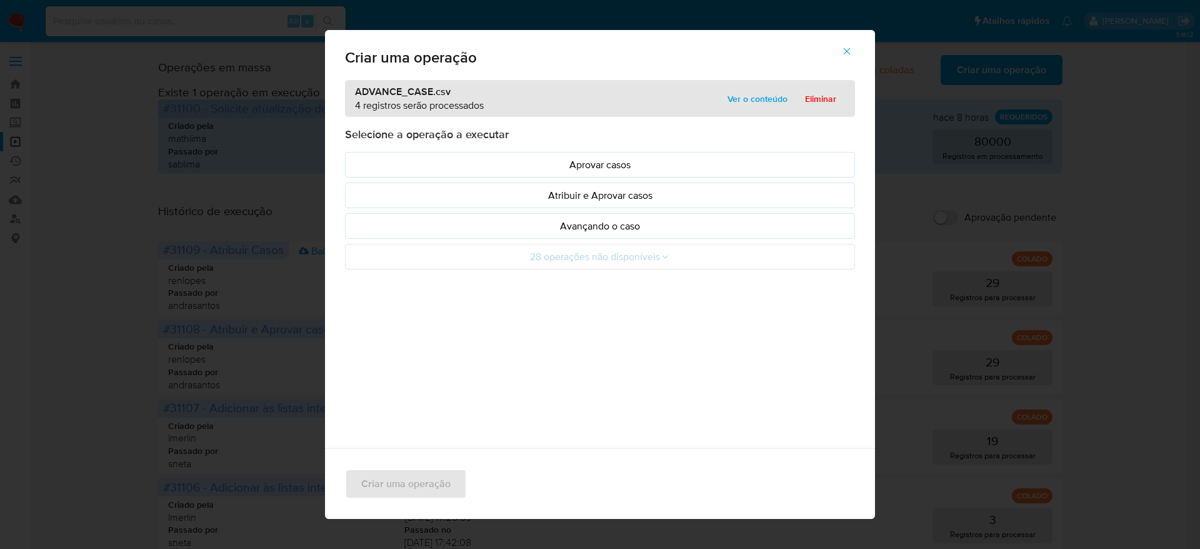
click at [769, 97] on span "Ver o conteúdo" at bounding box center [757, 98] width 60 height 17
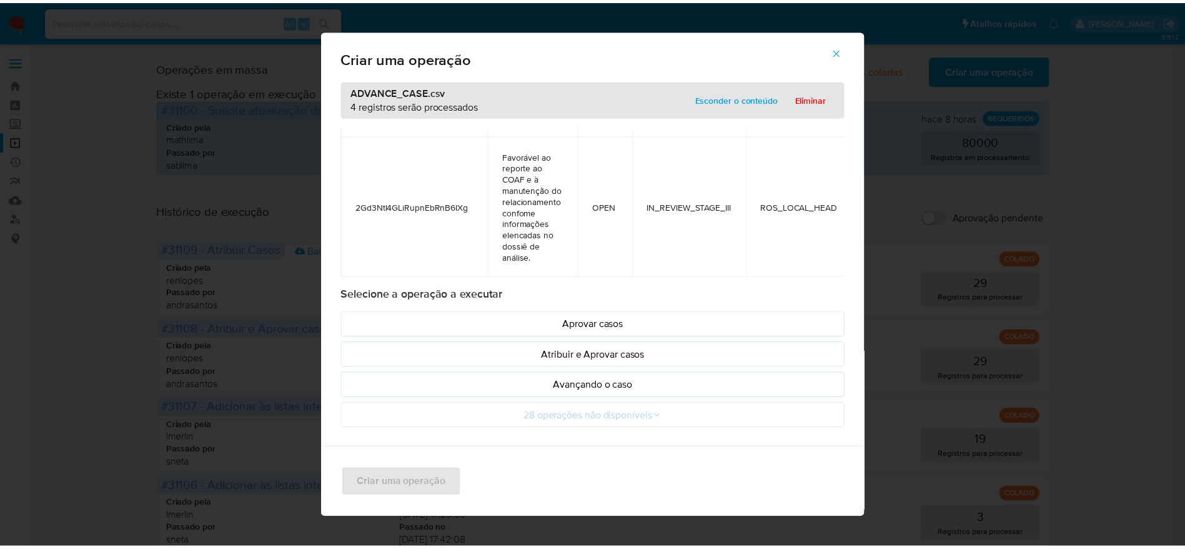
scroll to position [472, 237]
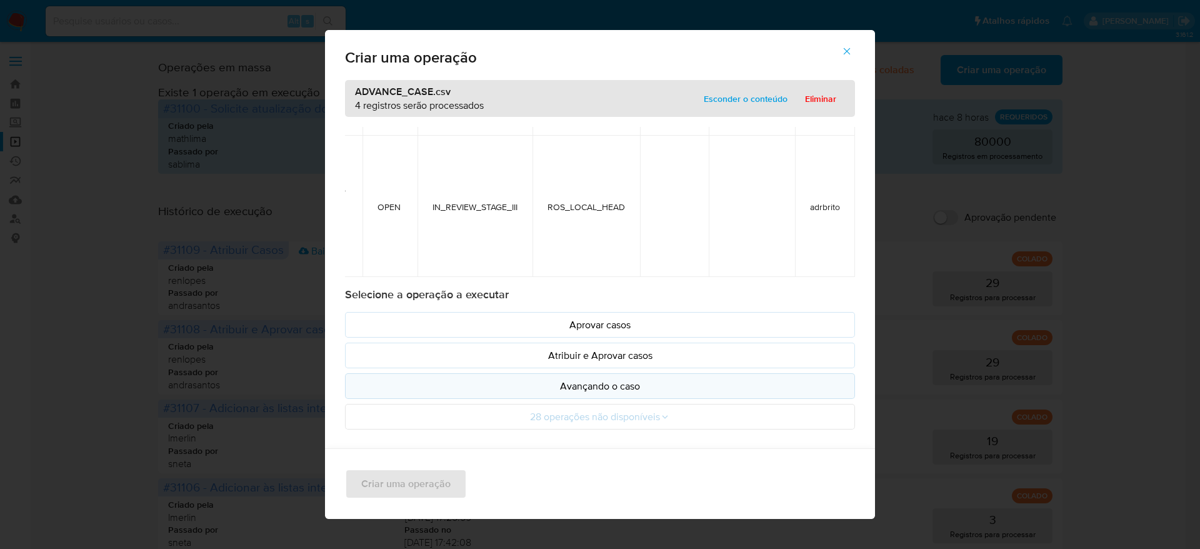
click at [625, 388] on p "Avançando o caso" at bounding box center [600, 386] width 489 height 14
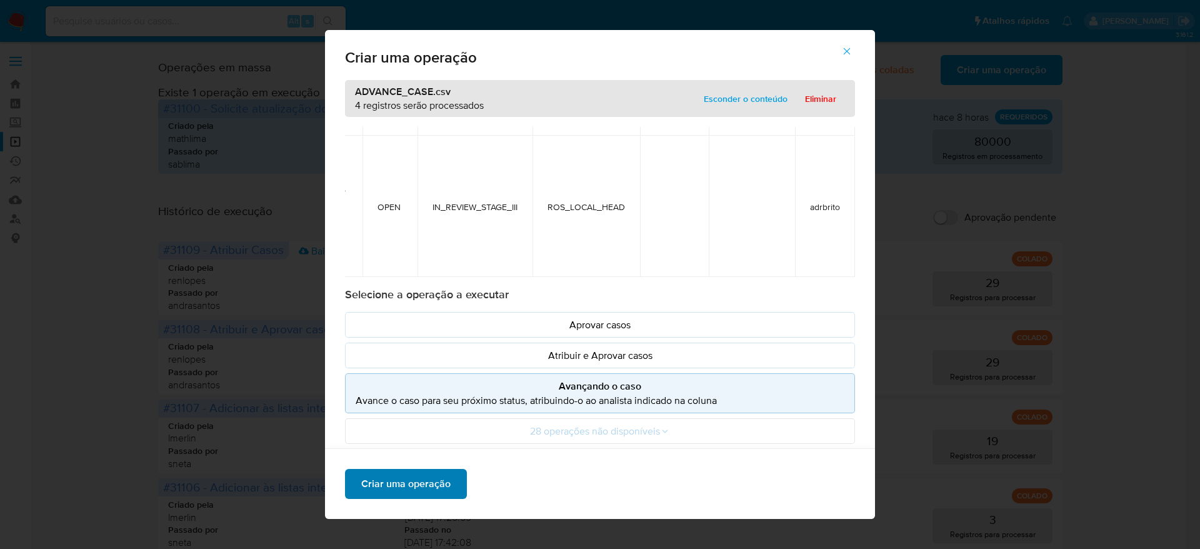
click at [386, 492] on span "Criar uma operação" at bounding box center [405, 483] width 89 height 27
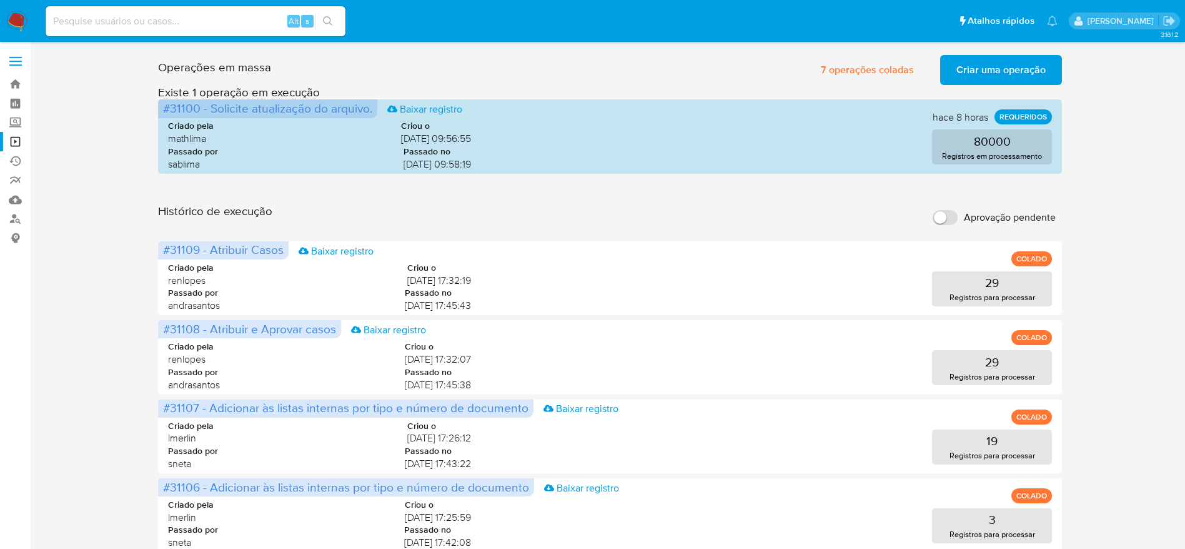
click at [139, 268] on div "Operações em massa 7 operações coladas Criar uma operação Só pode haver no máxi…" at bounding box center [610, 558] width 1130 height 1016
click at [9, 139] on link "Operações em massa" at bounding box center [74, 141] width 149 height 19
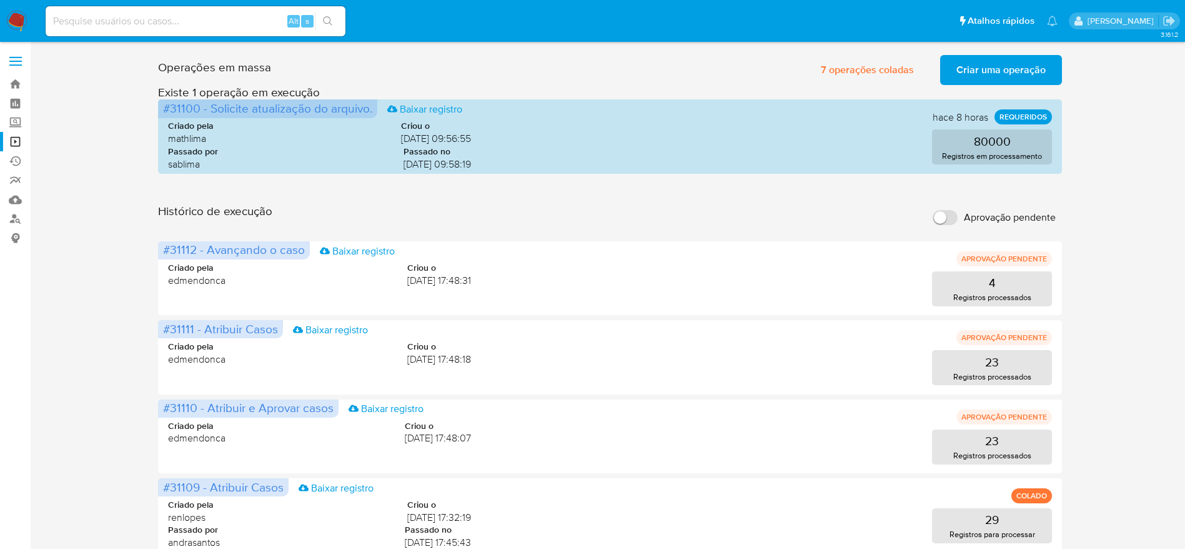
click at [108, 328] on div "Operações em massa 7 operações coladas Criar uma operação Só pode haver no máxi…" at bounding box center [610, 558] width 1130 height 1016
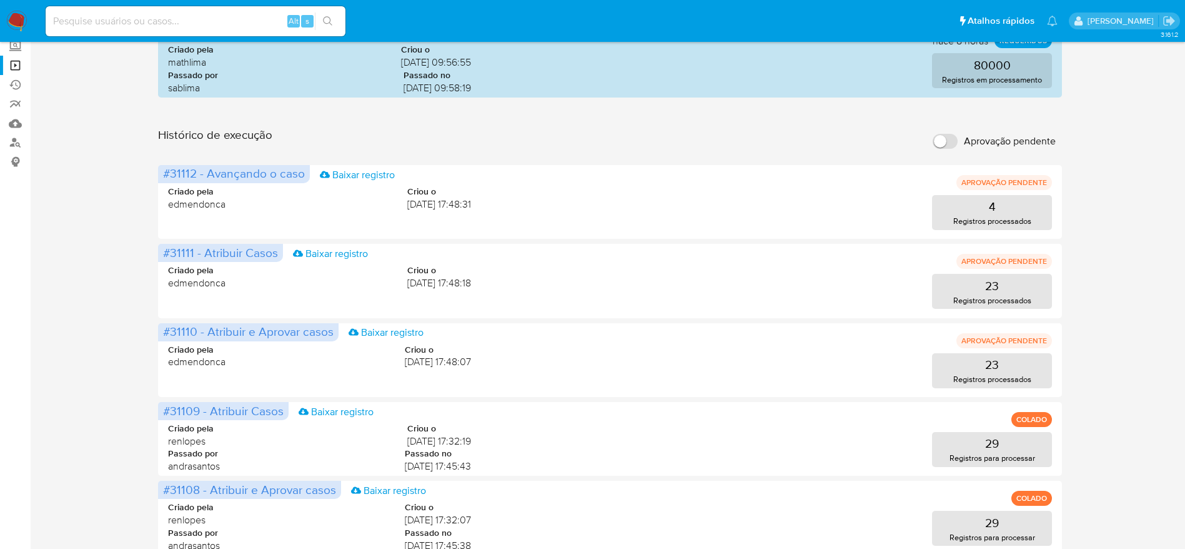
scroll to position [94, 0]
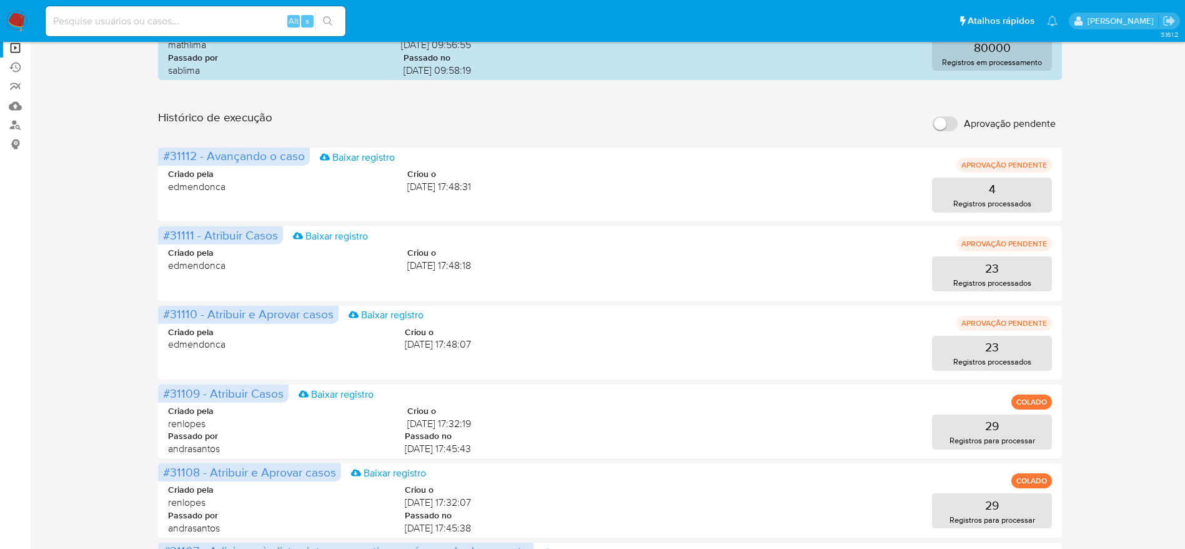
click at [183, 16] on input at bounding box center [196, 21] width 300 height 16
paste input "slkUNVcl8WLOREOR1T9EduDx"
type input "slkUNVcl8WLOREOR1T9EduDx"
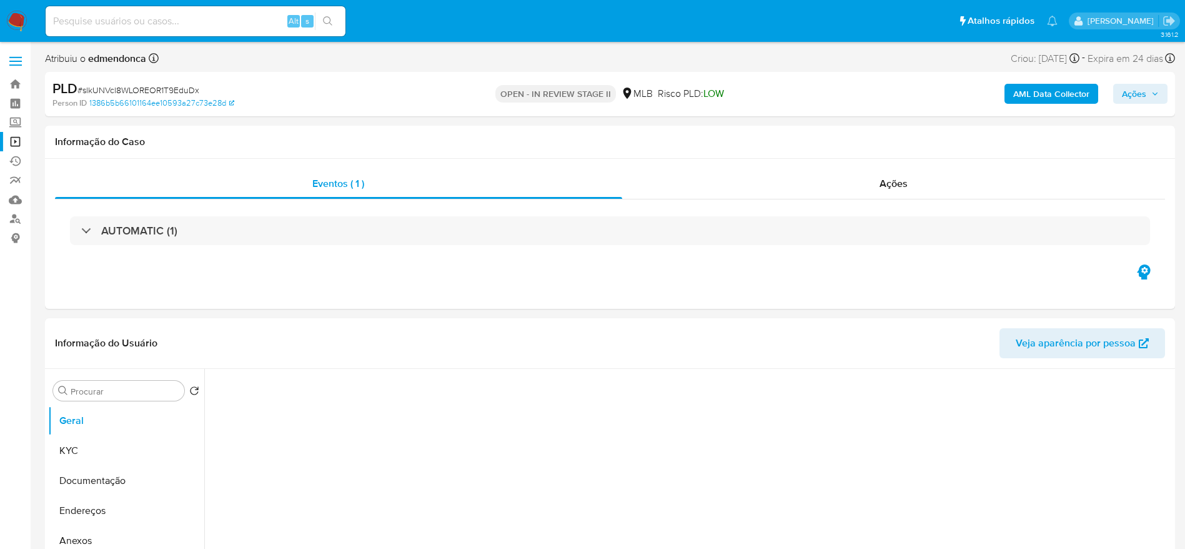
select select "10"
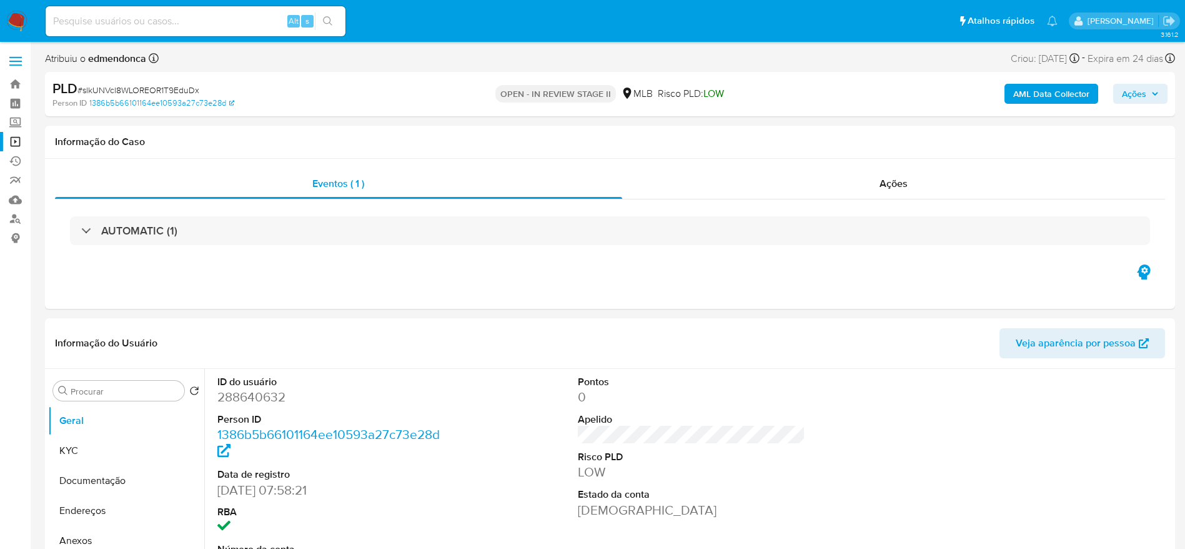
click at [247, 18] on input at bounding box center [196, 21] width 300 height 16
paste input "9dBo3X5Du0D9ImKPWT3hKIoj"
type input "9dBo3X5Du0D9ImKPWT3hKIoj"
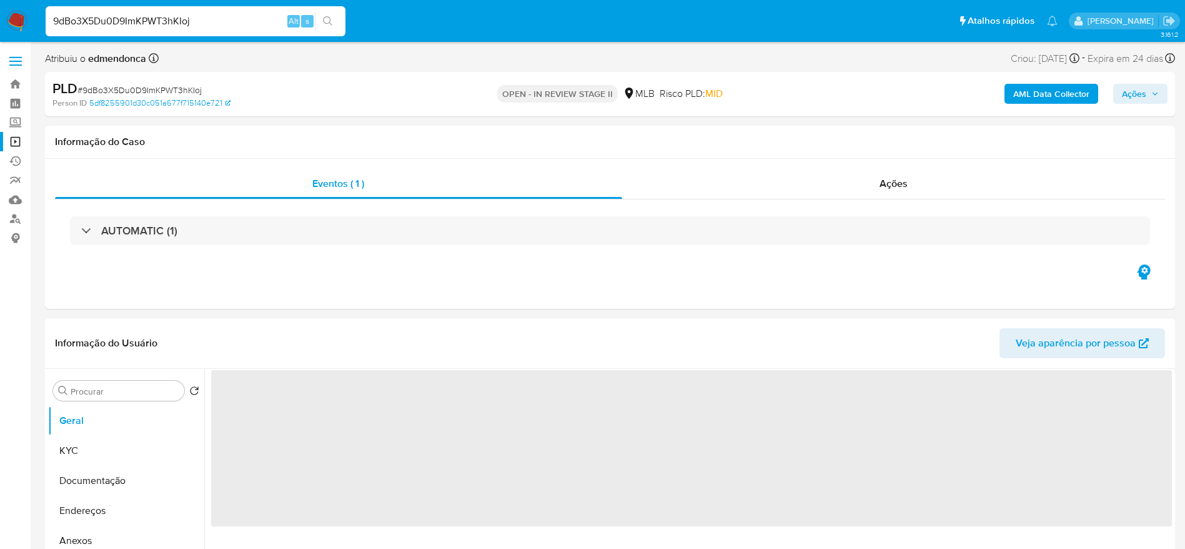
select select "10"
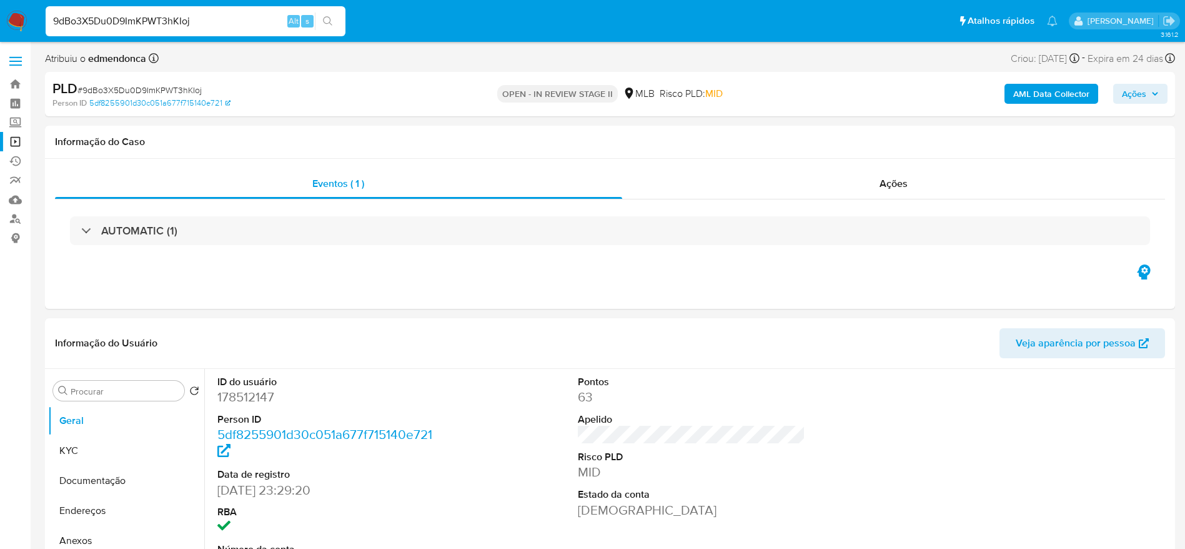
click at [142, 89] on span "# 9dBo3X5Du0D9ImKPWT3hKIoj" at bounding box center [139, 90] width 124 height 12
click at [172, 22] on input "9dBo3X5Du0D9ImKPWT3hKIoj" at bounding box center [196, 21] width 300 height 16
paste input "BMkJLUomzK0j5mYYcQGA6oul"
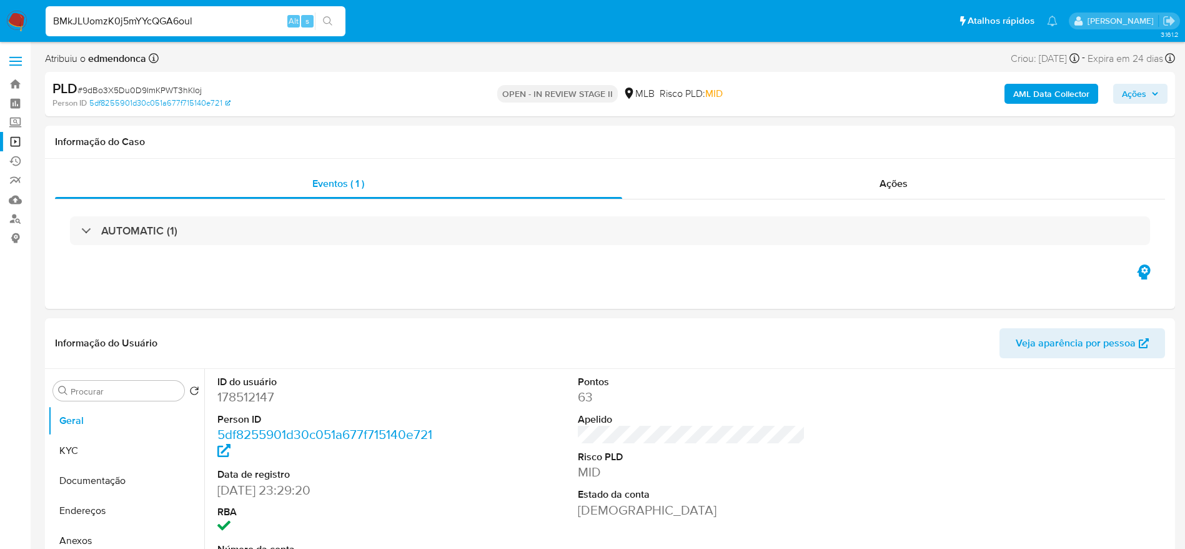
type input "BMkJLUomzK0j5mYYcQGA6oul"
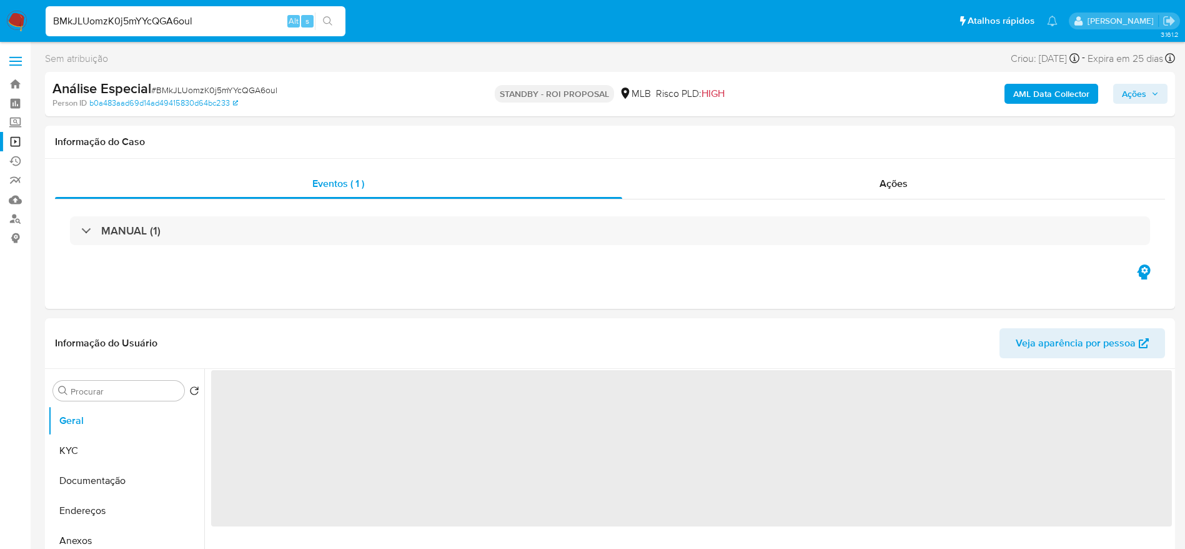
select select "10"
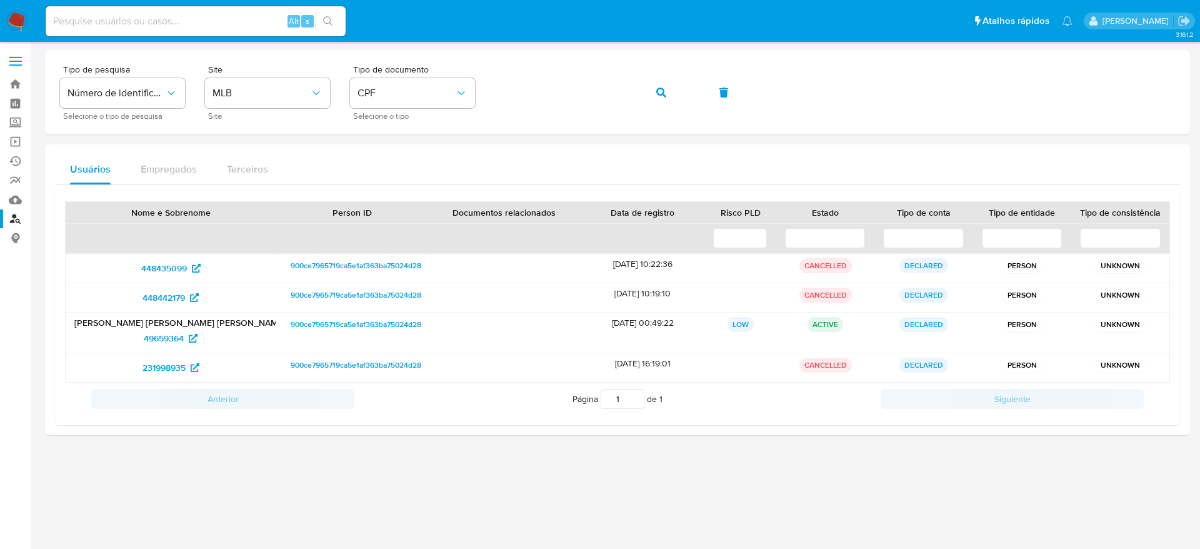
click at [16, 14] on img at bounding box center [16, 21] width 21 height 21
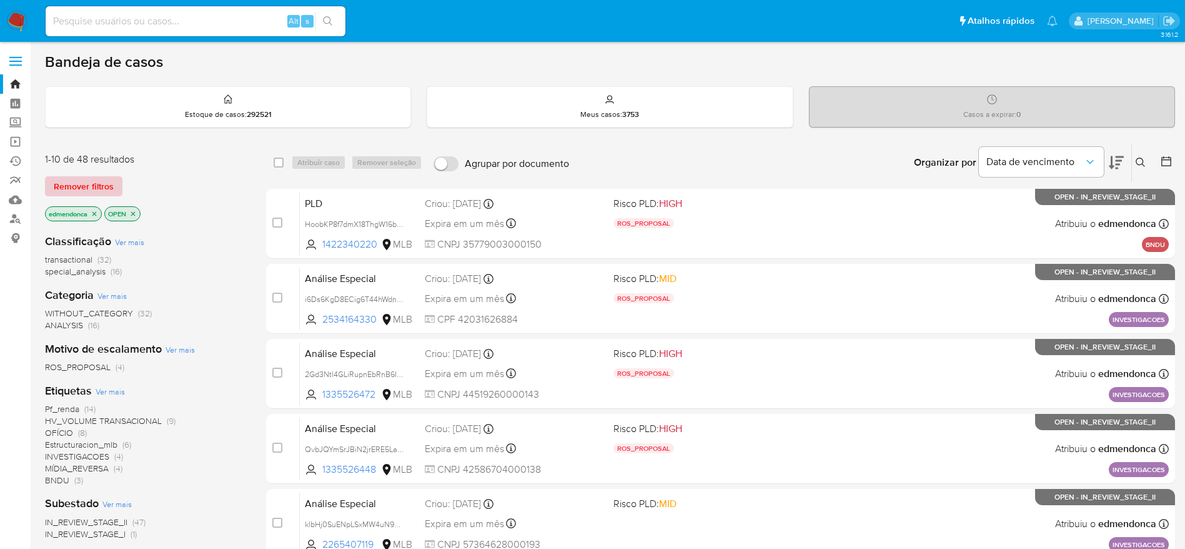
click at [47, 187] on button "Remover filtros" at bounding box center [83, 186] width 77 height 20
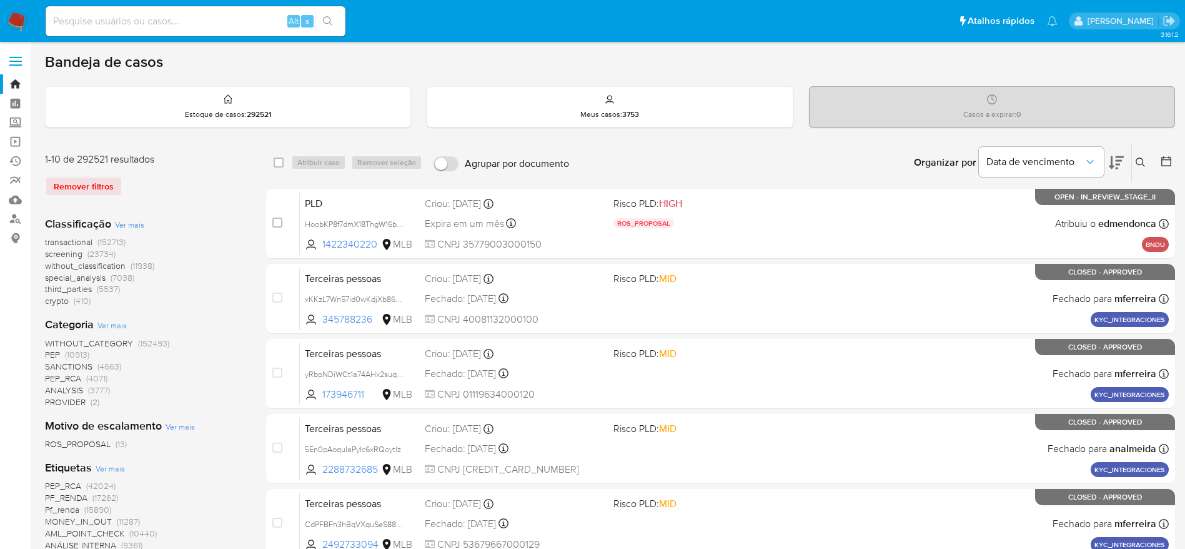
click at [1138, 161] on icon at bounding box center [1141, 162] width 10 height 10
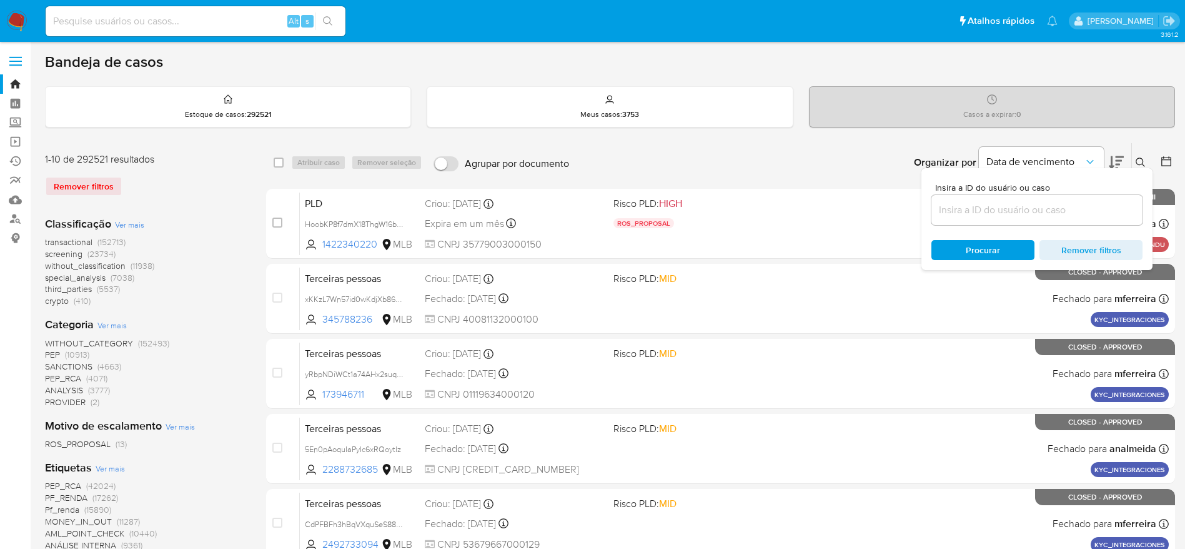
click at [981, 211] on input at bounding box center [1037, 210] width 211 height 16
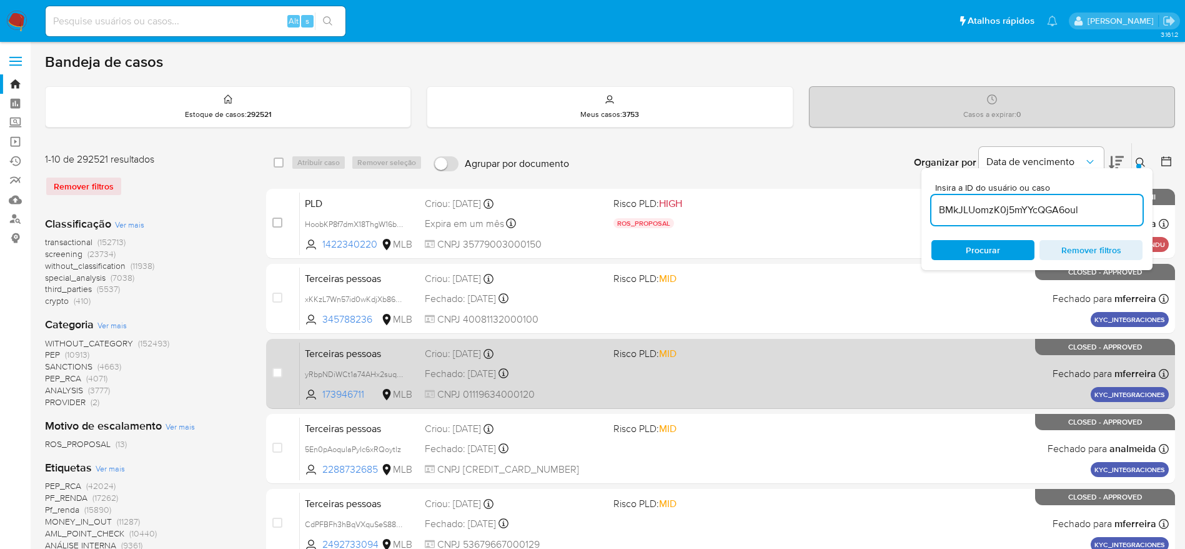
type input "BMkJLUomzK0j5mYYcQGA6oul"
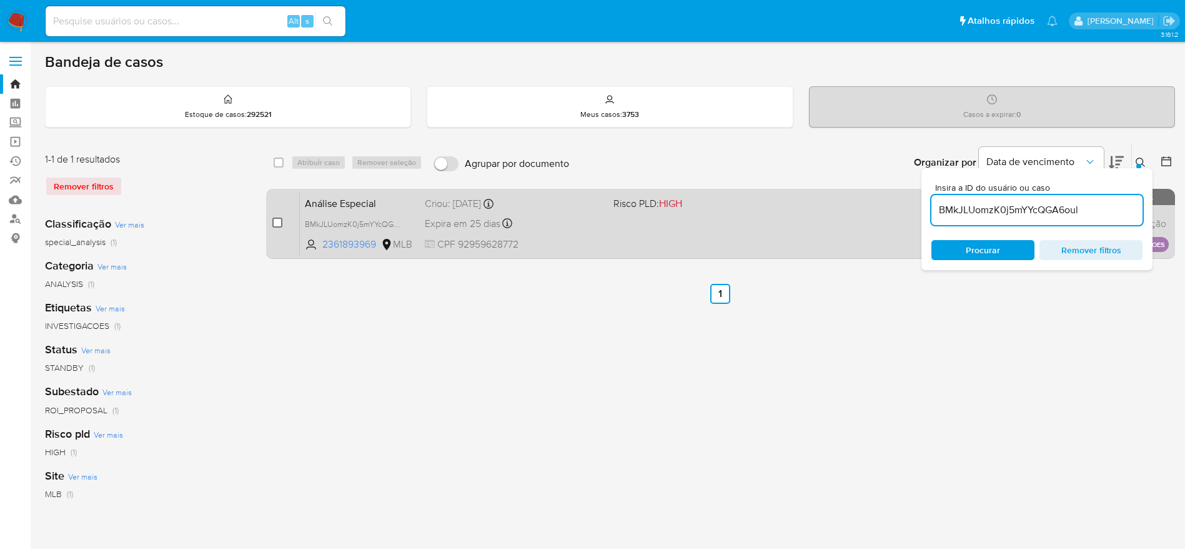
click at [277, 222] on input "checkbox" at bounding box center [277, 222] width 10 height 10
checkbox input "true"
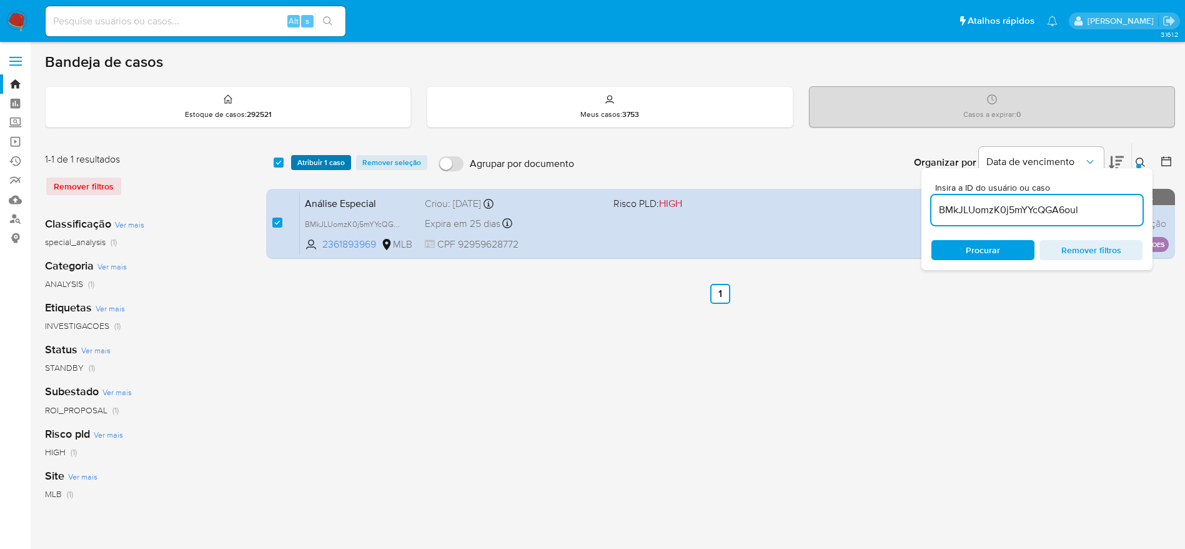
click at [326, 168] on span "Atribuir 1 caso" at bounding box center [320, 162] width 47 height 12
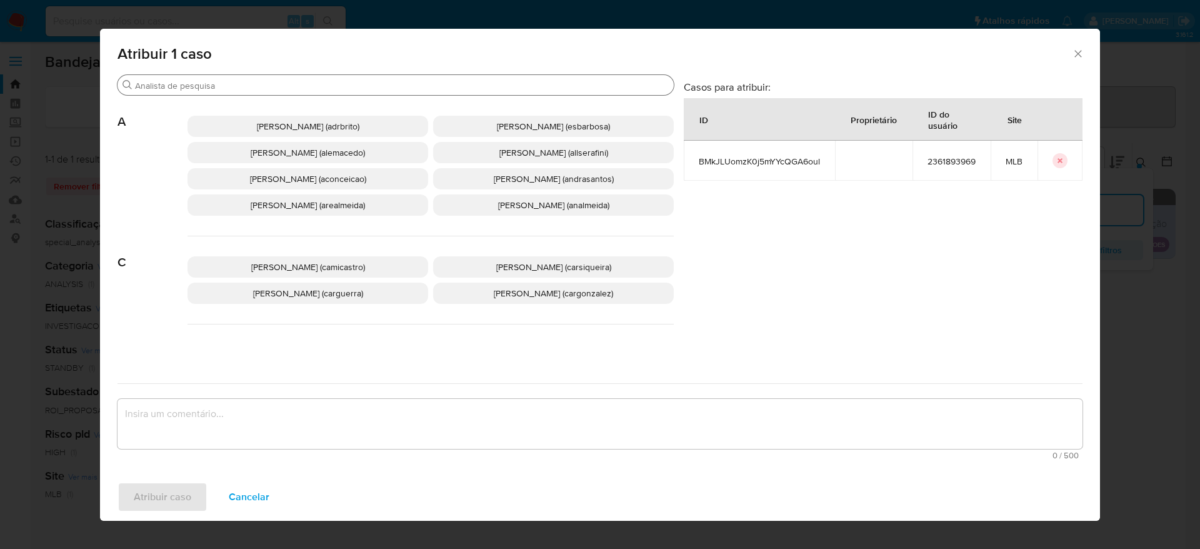
click at [317, 83] on input "Buscar" at bounding box center [402, 85] width 534 height 11
type input "d"
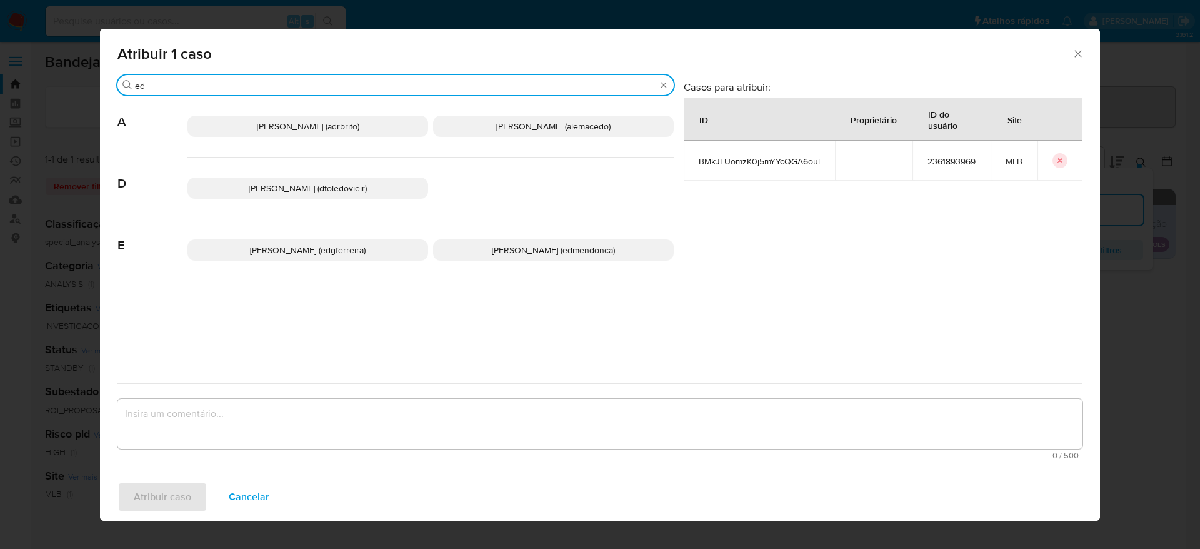
type input "ed"
click at [509, 248] on span "Eduardo Mendonca Dutra (edmendonca)" at bounding box center [553, 250] width 123 height 12
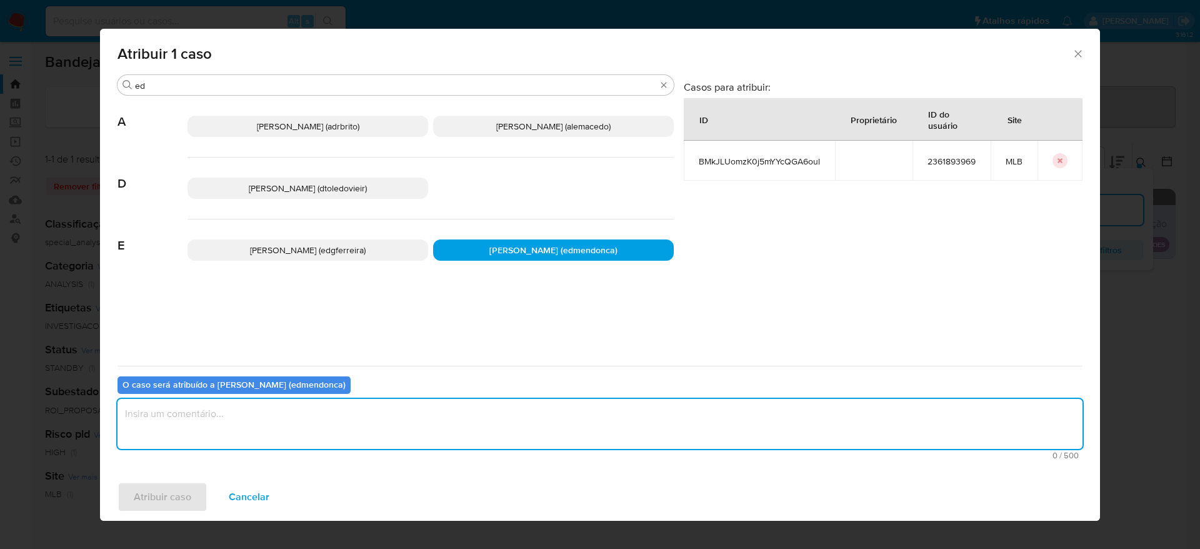
click at [484, 434] on textarea "assign-modal" at bounding box center [599, 424] width 965 height 50
type textarea "."
click at [194, 489] on button "Atribuir caso" at bounding box center [162, 497] width 90 height 30
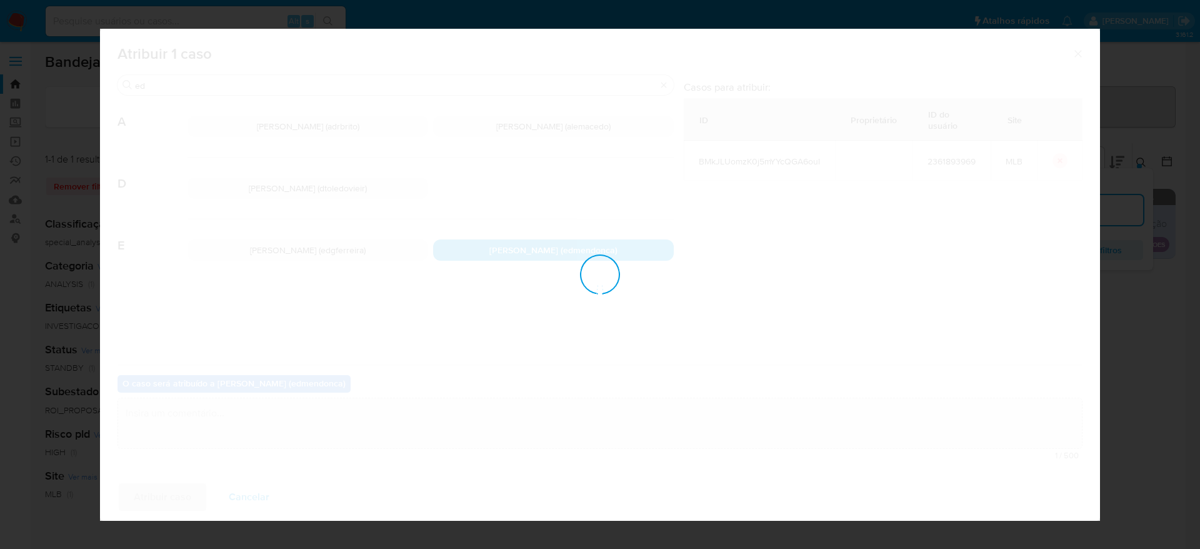
checkbox input "false"
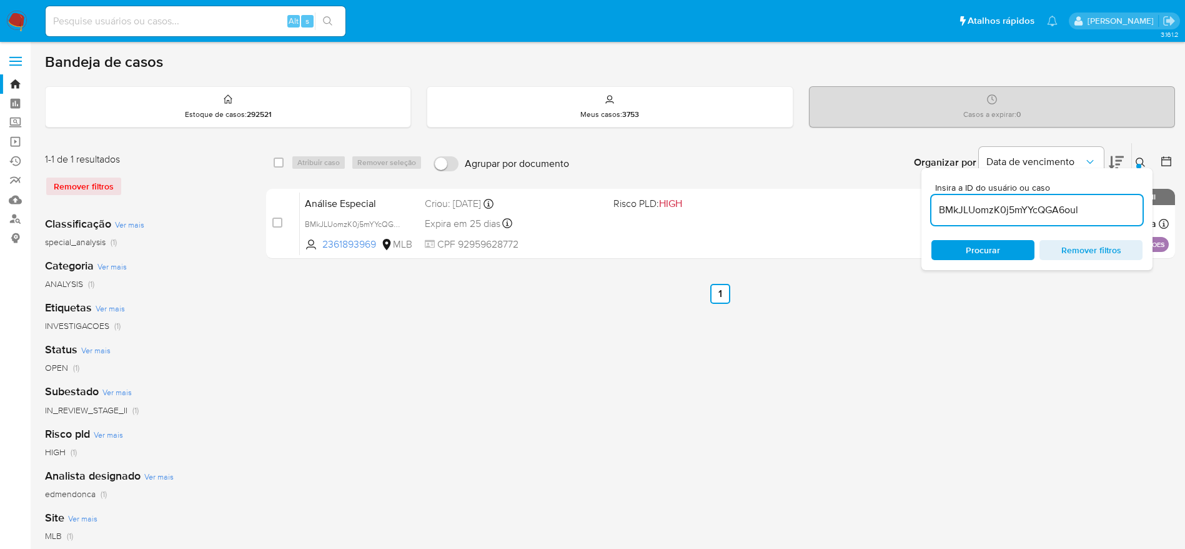
click at [995, 206] on input "BMkJLUomzK0j5mYYcQGA6oul" at bounding box center [1037, 210] width 211 height 16
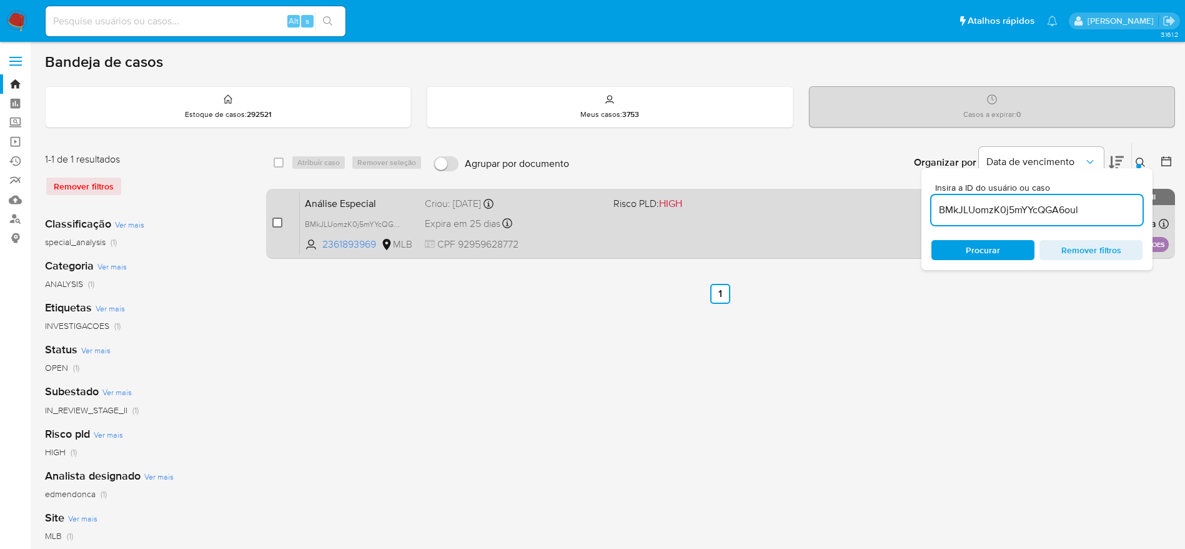
click at [275, 222] on input "checkbox" at bounding box center [277, 222] width 10 height 10
checkbox input "true"
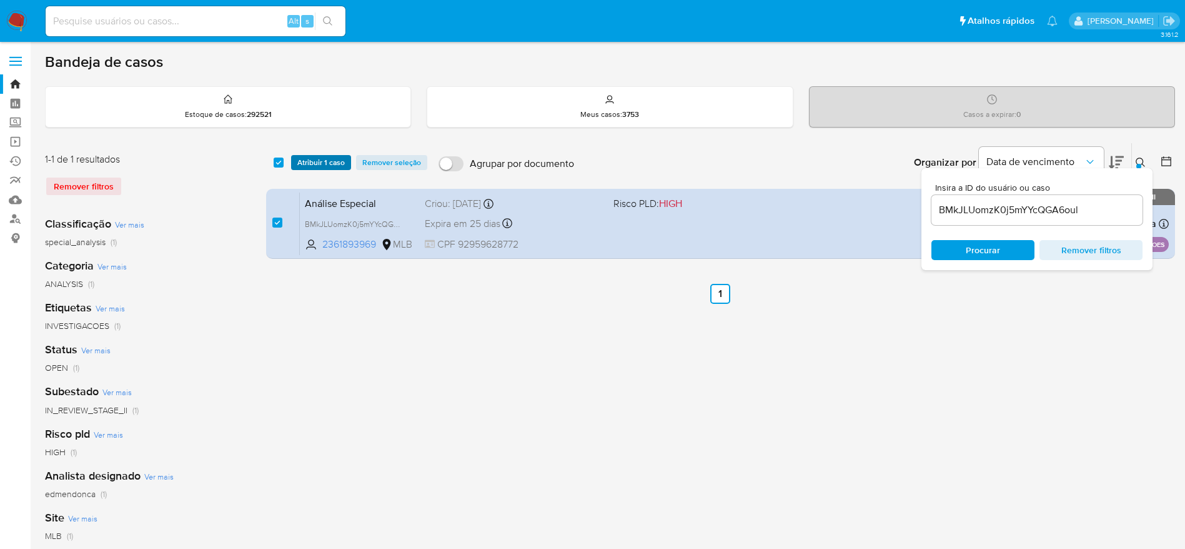
click at [311, 164] on span "Atribuir 1 caso" at bounding box center [320, 162] width 47 height 12
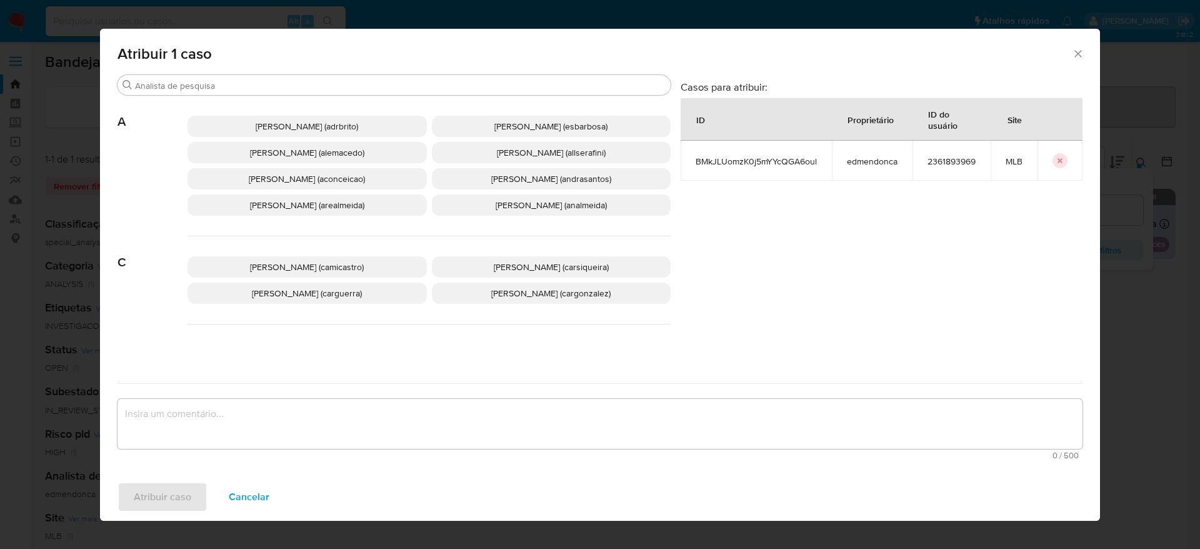
click at [324, 130] on span "Adriano Azeredo Brito (adrbrito)" at bounding box center [307, 126] width 102 height 12
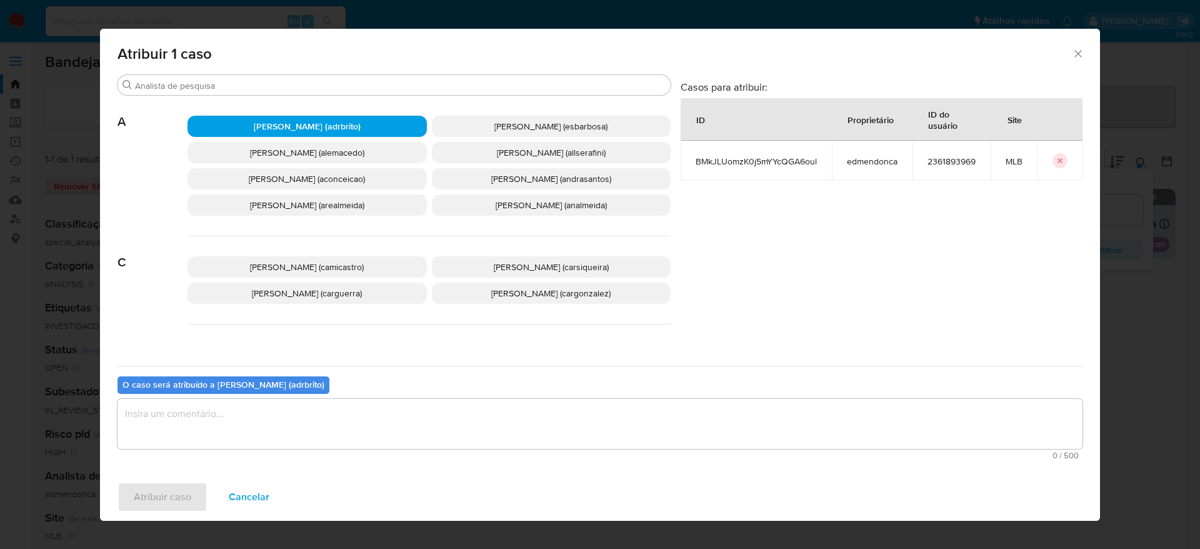
click at [320, 411] on textarea "assign-modal" at bounding box center [599, 424] width 965 height 50
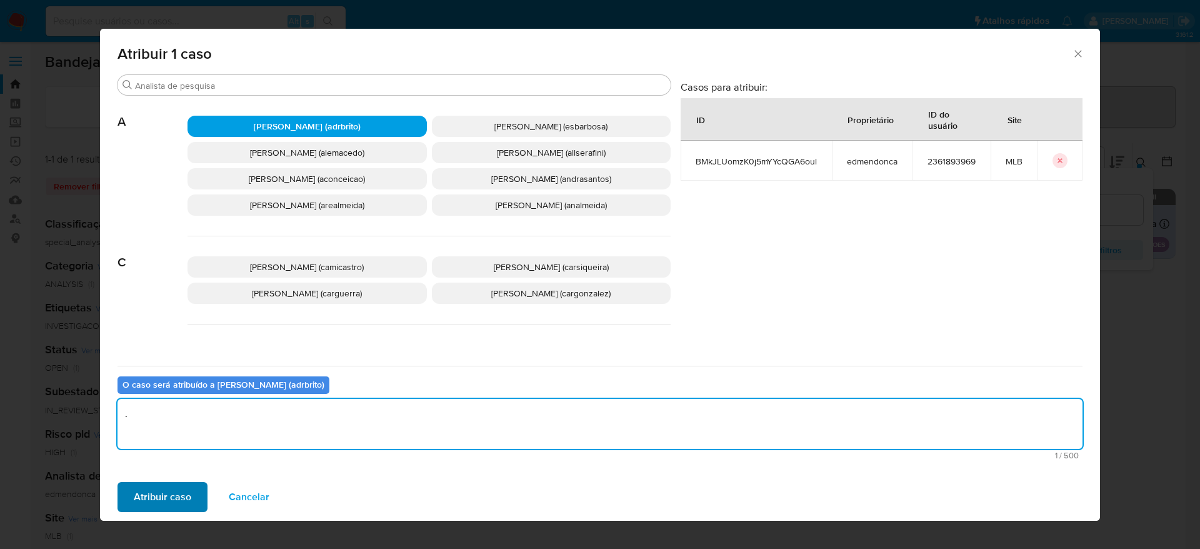
type textarea "."
click at [165, 487] on span "Atribuir caso" at bounding box center [162, 496] width 57 height 27
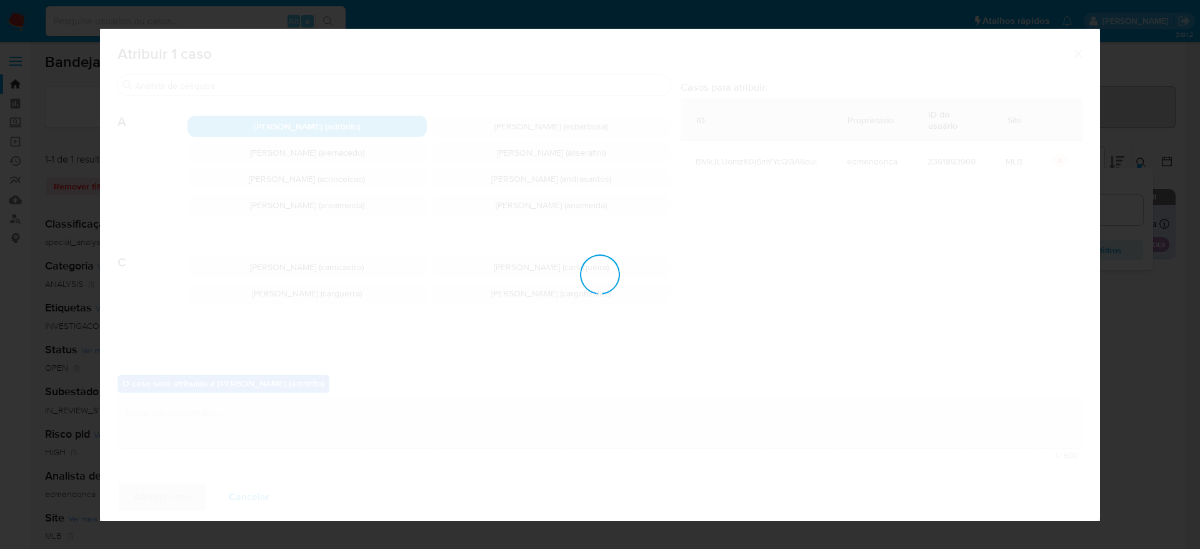
checkbox input "false"
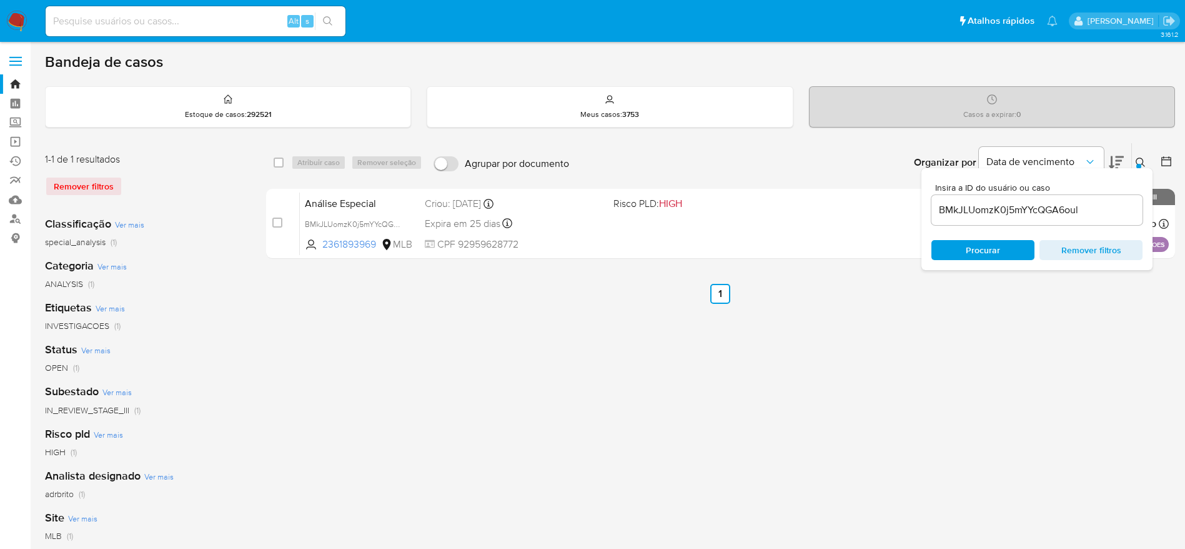
click at [1000, 208] on input "BMkJLUomzK0j5mYYcQGA6oul" at bounding box center [1037, 210] width 211 height 16
paste input "qZ9OnNC2b2CeAZXzSbBvvBgP"
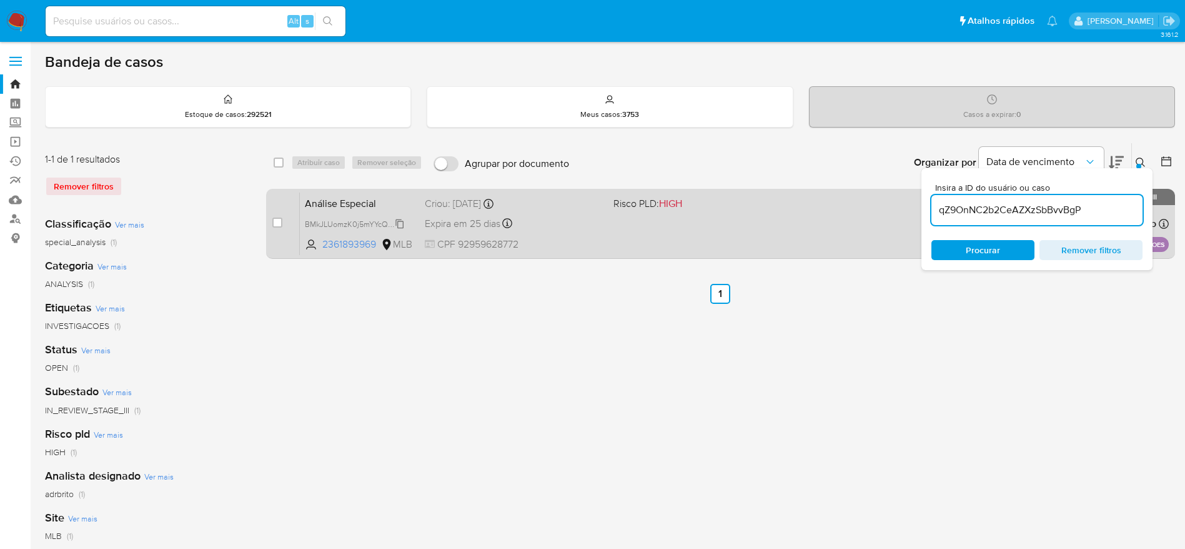
type input "qZ9OnNC2b2CeAZXzSbBvvBgP"
click at [277, 221] on input "checkbox" at bounding box center [277, 222] width 10 height 10
checkbox input "true"
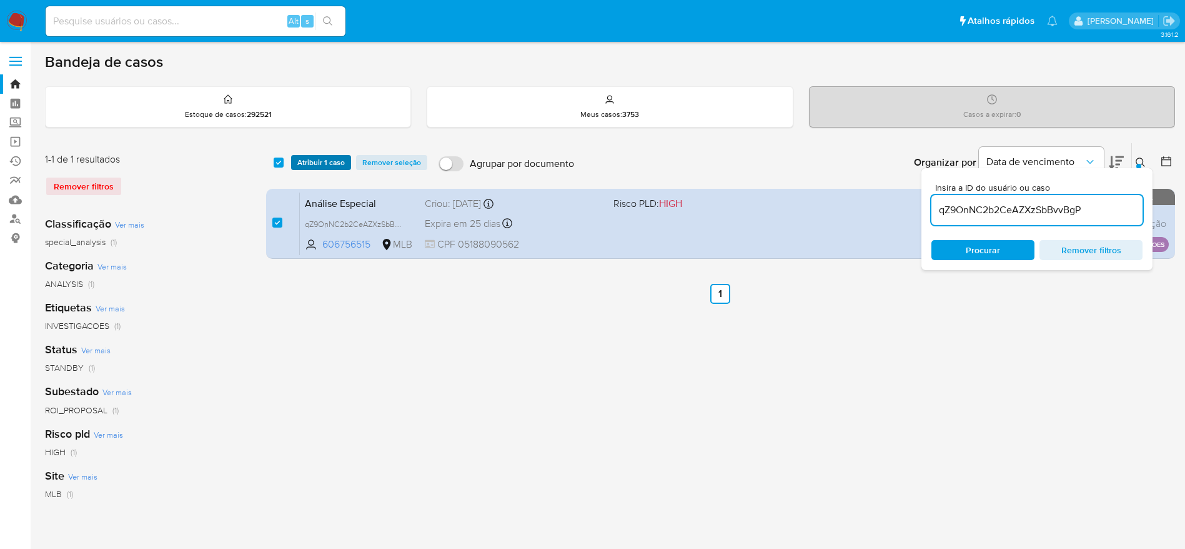
click at [304, 167] on span "Atribuir 1 caso" at bounding box center [320, 162] width 47 height 12
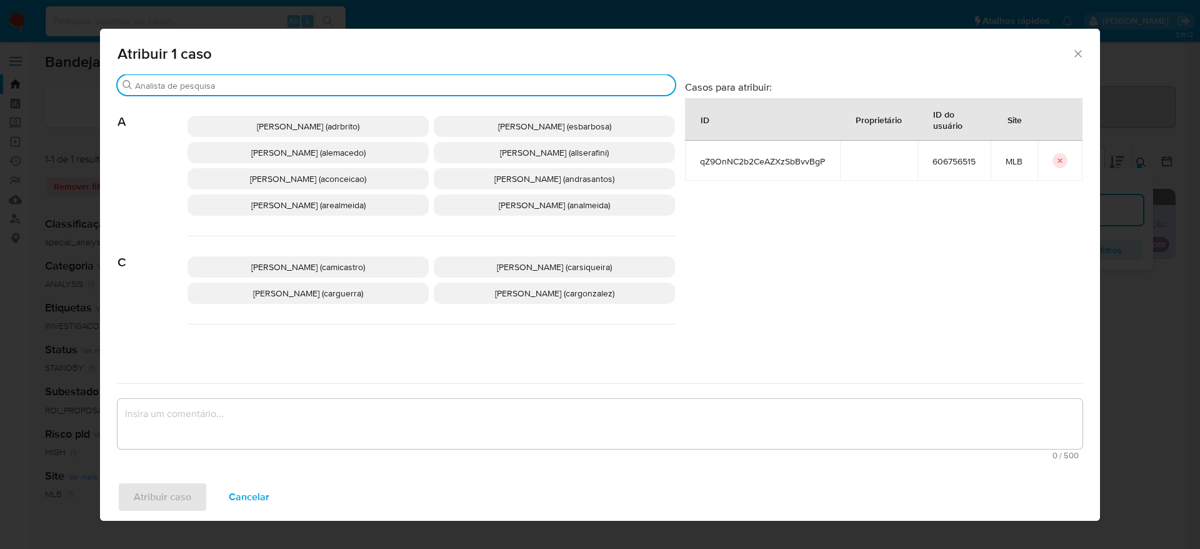
click at [291, 85] on input "Buscar" at bounding box center [402, 85] width 535 height 11
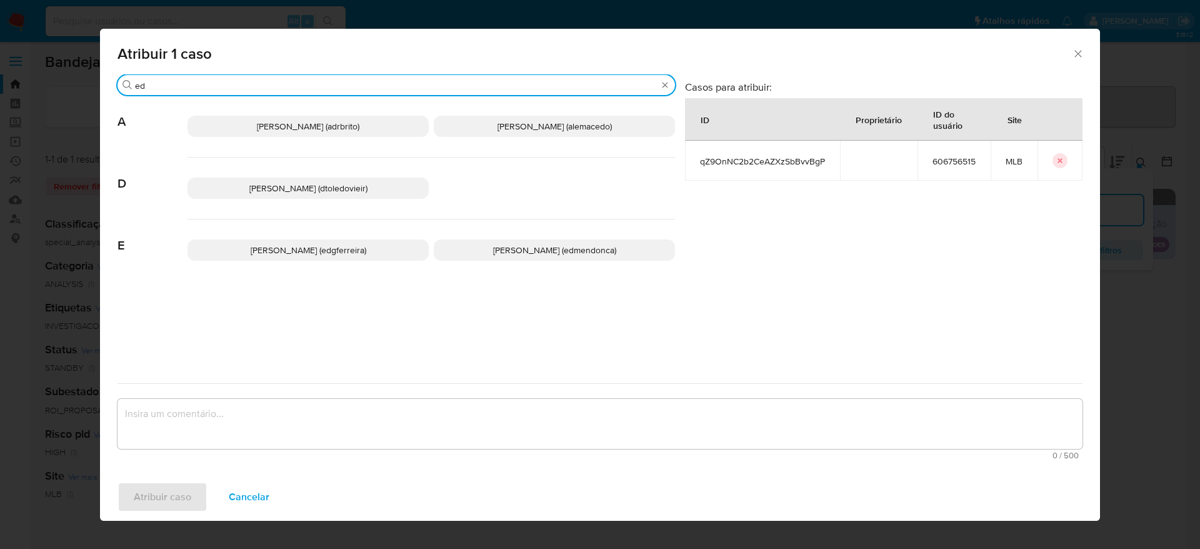
type input "ed"
click at [525, 249] on span "Eduardo Mendonca Dutra (edmendonca)" at bounding box center [554, 250] width 123 height 12
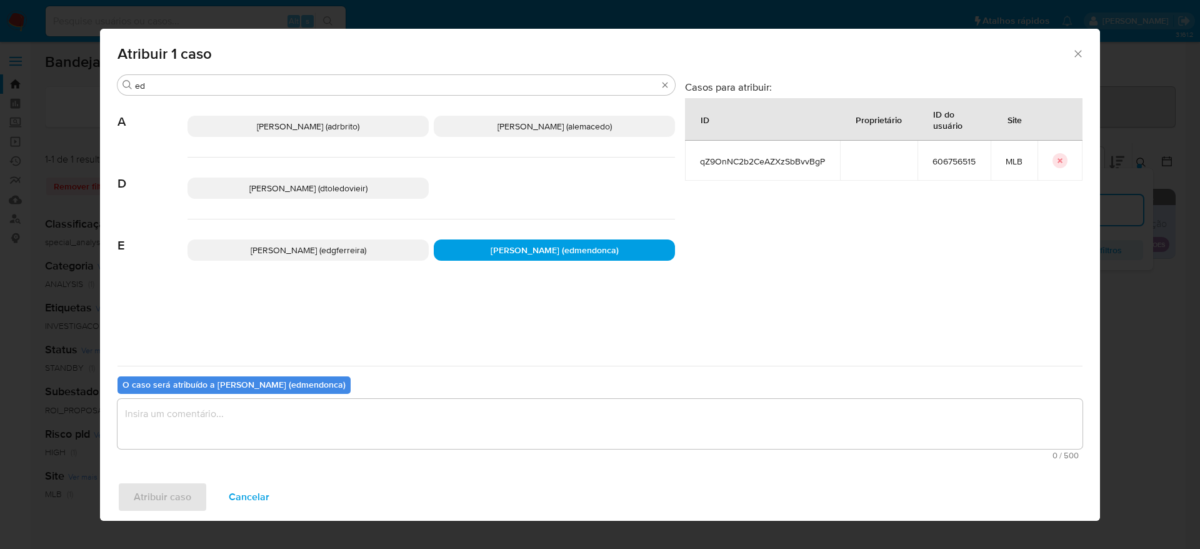
click at [452, 424] on textarea "assign-modal" at bounding box center [599, 424] width 965 height 50
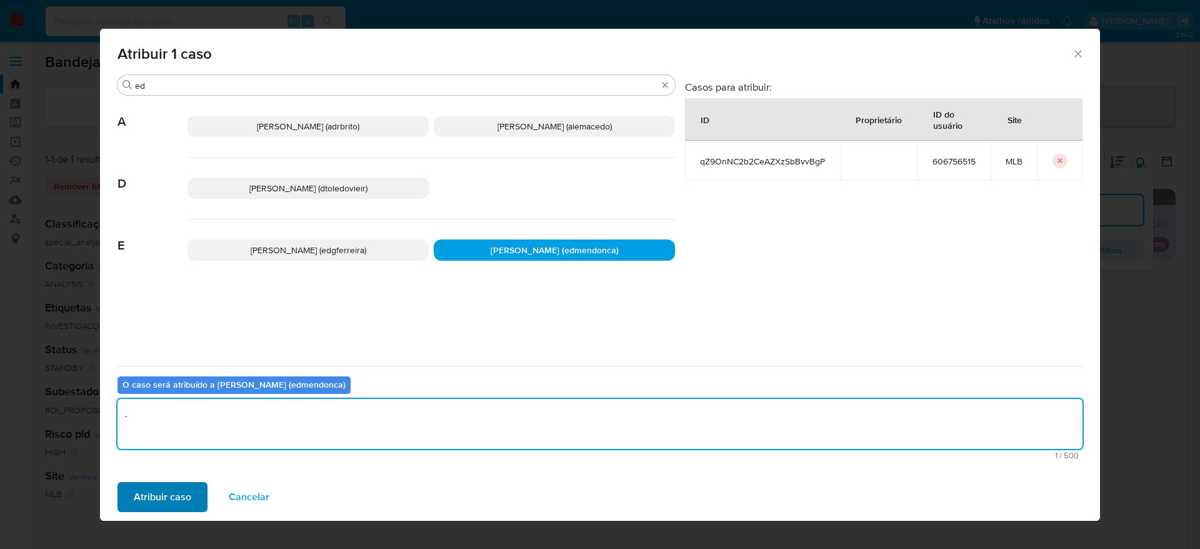
type textarea "."
click at [157, 500] on span "Atribuir caso" at bounding box center [162, 496] width 57 height 27
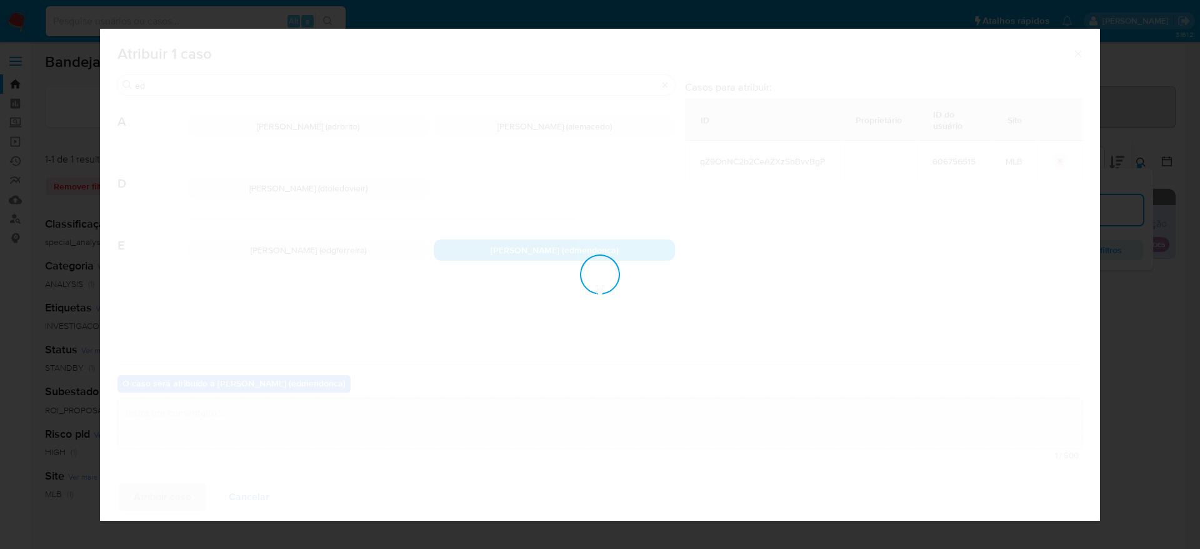
checkbox input "false"
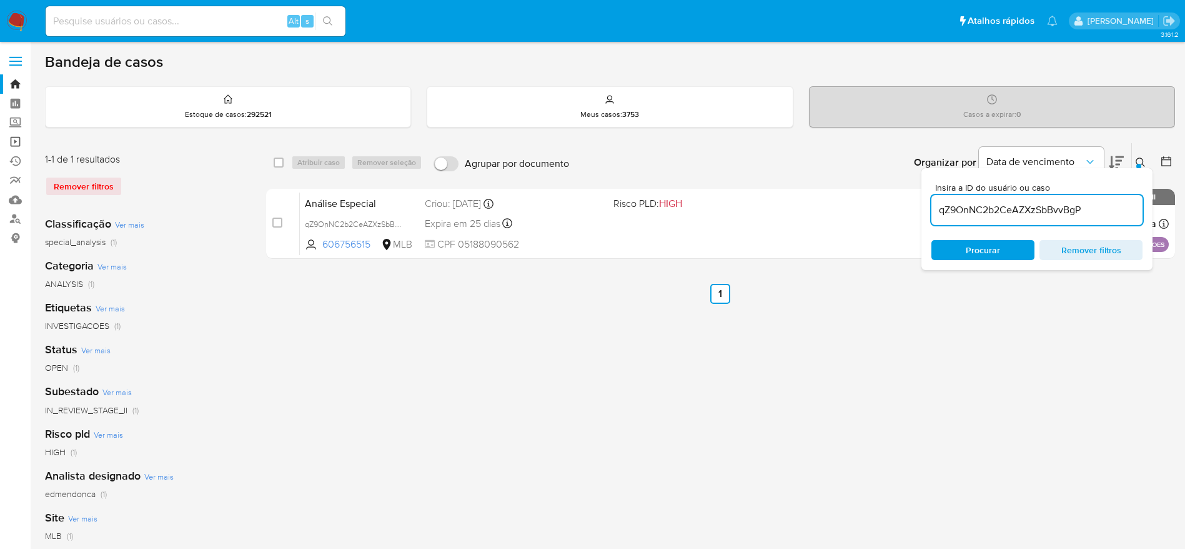
click at [17, 137] on link "Operações em massa" at bounding box center [74, 141] width 149 height 19
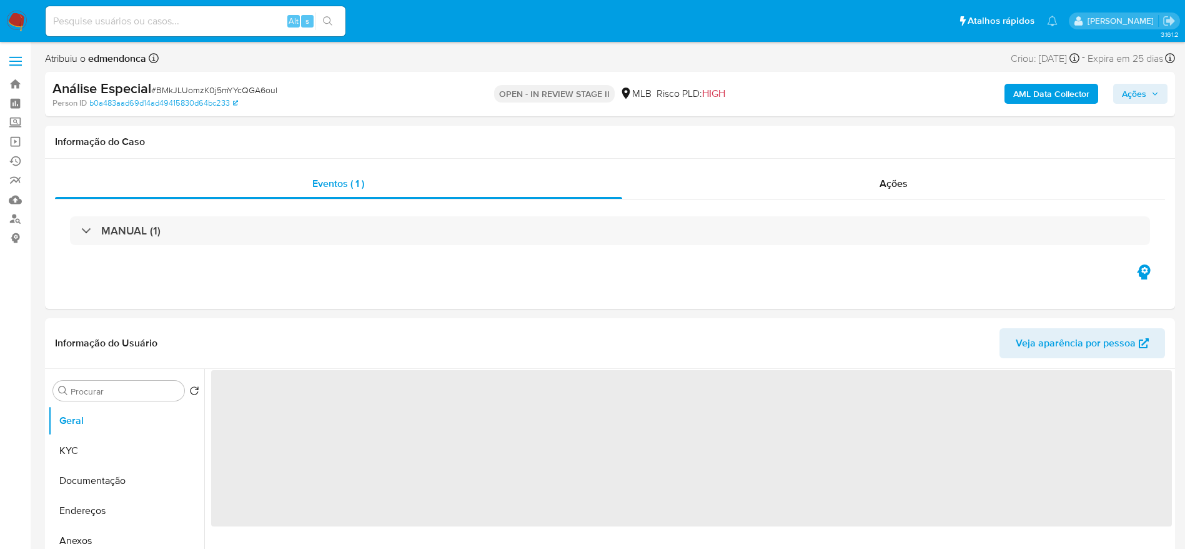
select select "10"
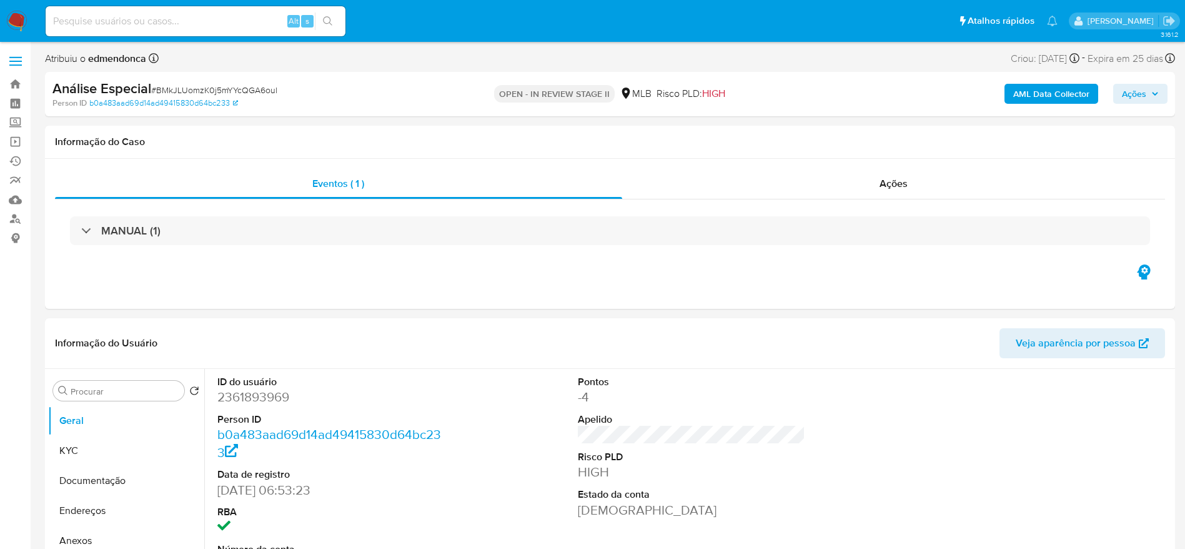
click at [225, 24] on input at bounding box center [196, 21] width 300 height 16
paste input "BMkJLUomzK0j5mYYcQGA6oul"
type input "BMkJLUomzK0j5mYYcQGA6oul"
click at [685, 203] on div "MANUAL (1)" at bounding box center [610, 230] width 1110 height 62
click at [685, 183] on div "Ações" at bounding box center [894, 184] width 544 height 30
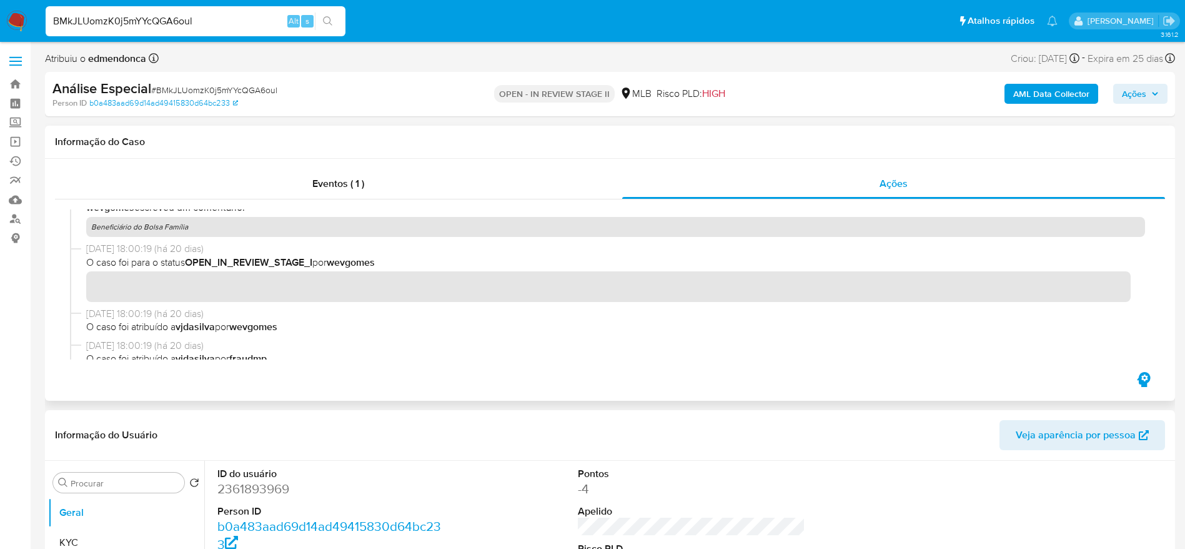
scroll to position [266, 0]
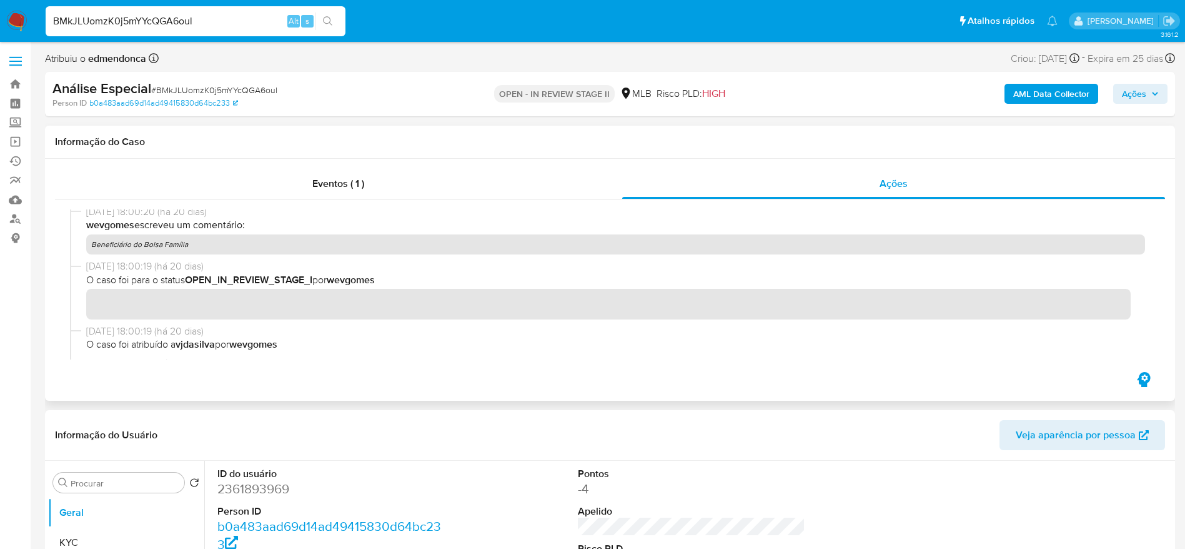
drag, startPoint x: 193, startPoint y: 247, endPoint x: 87, endPoint y: 253, distance: 106.4
click at [87, 253] on div "12/09/2025 18:00:20 (há 20 dias) wevgomes escreveu um comentário: Beneficiário …" at bounding box center [615, 229] width 1059 height 49
click at [1148, 89] on span "Ações" at bounding box center [1140, 93] width 37 height 17
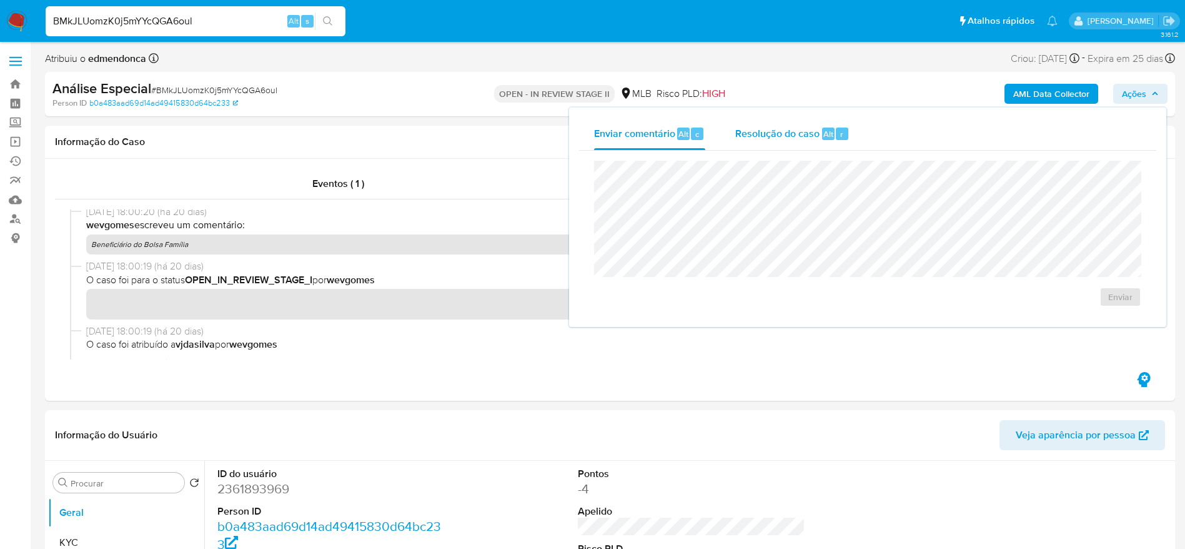
click at [809, 128] on span "Resolução do caso" at bounding box center [777, 133] width 84 height 14
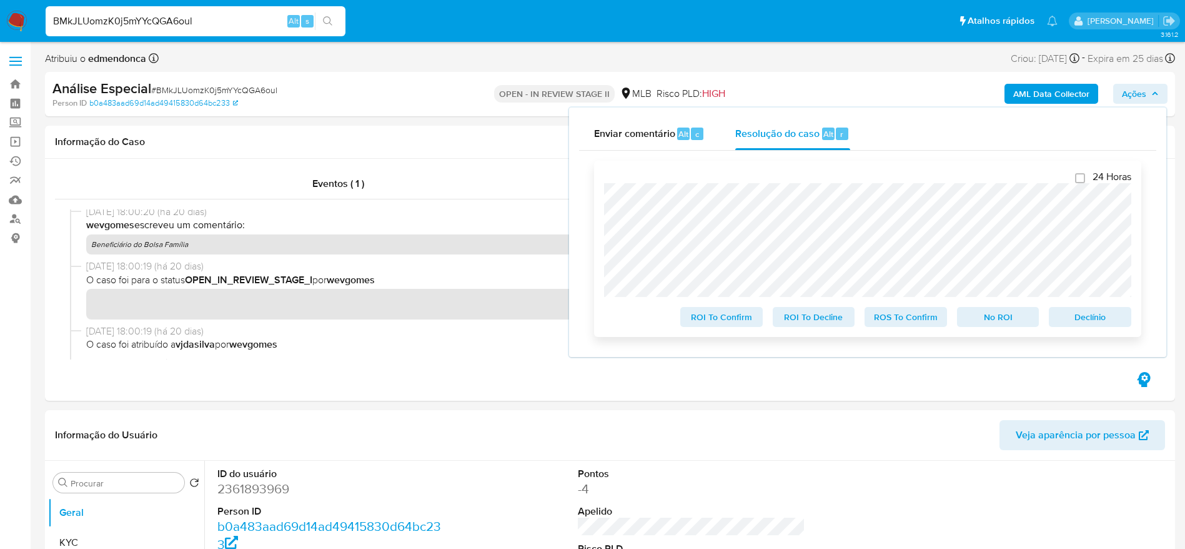
click at [885, 320] on span "ROS To Confirm" at bounding box center [906, 316] width 65 height 17
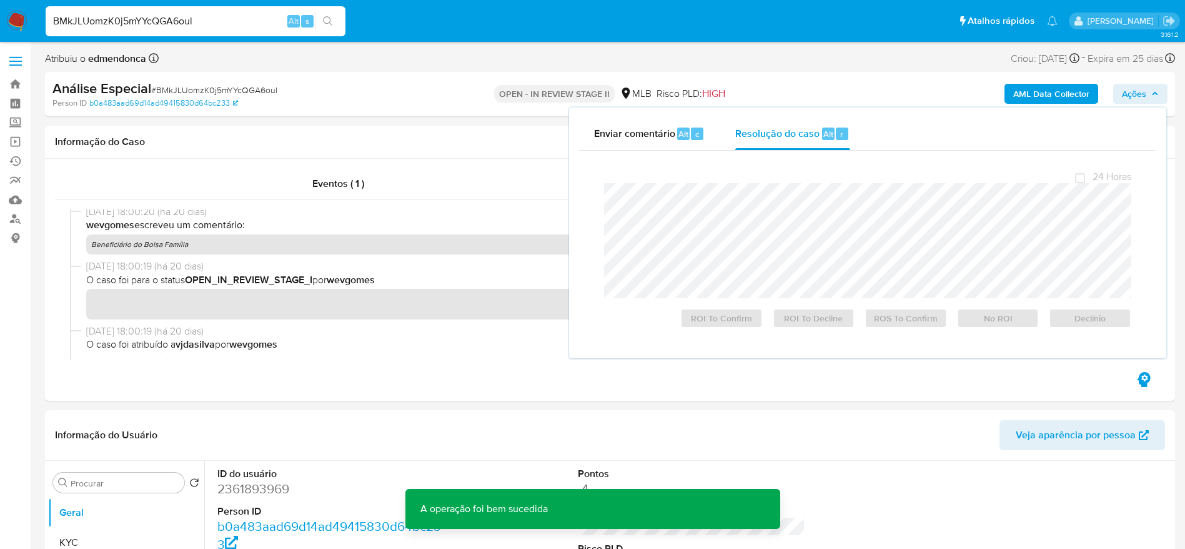
click at [249, 82] on div "Análise Especial # BMkJLUomzK0j5mYYcQGA6oul" at bounding box center [235, 88] width 367 height 19
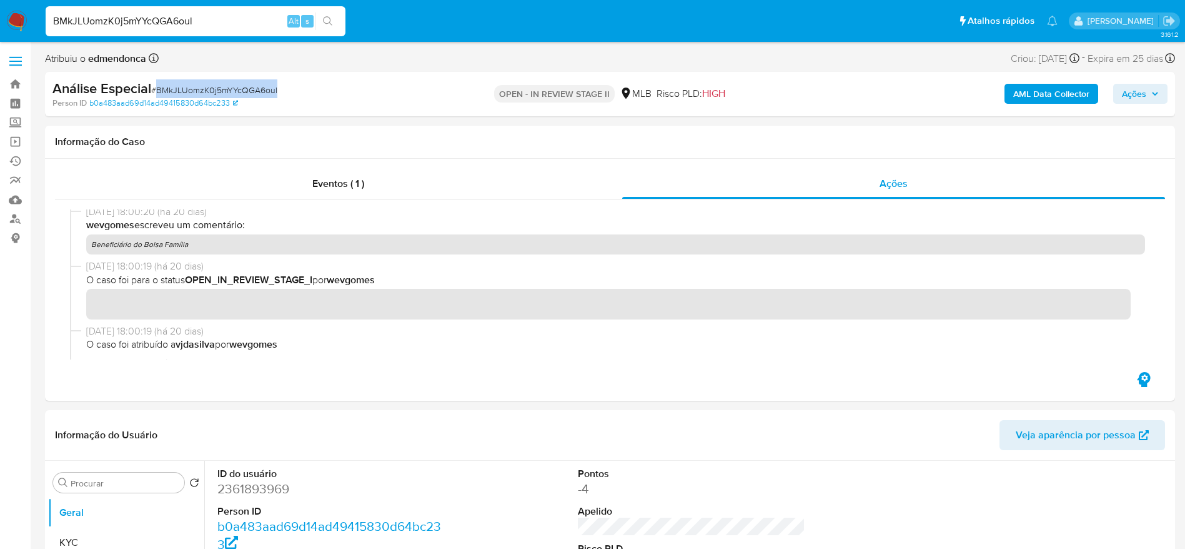
click at [248, 82] on div "Análise Especial # BMkJLUomzK0j5mYYcQGA6oul" at bounding box center [235, 88] width 367 height 19
copy span "BMkJLUomzK0j5mYYcQGA6oul"
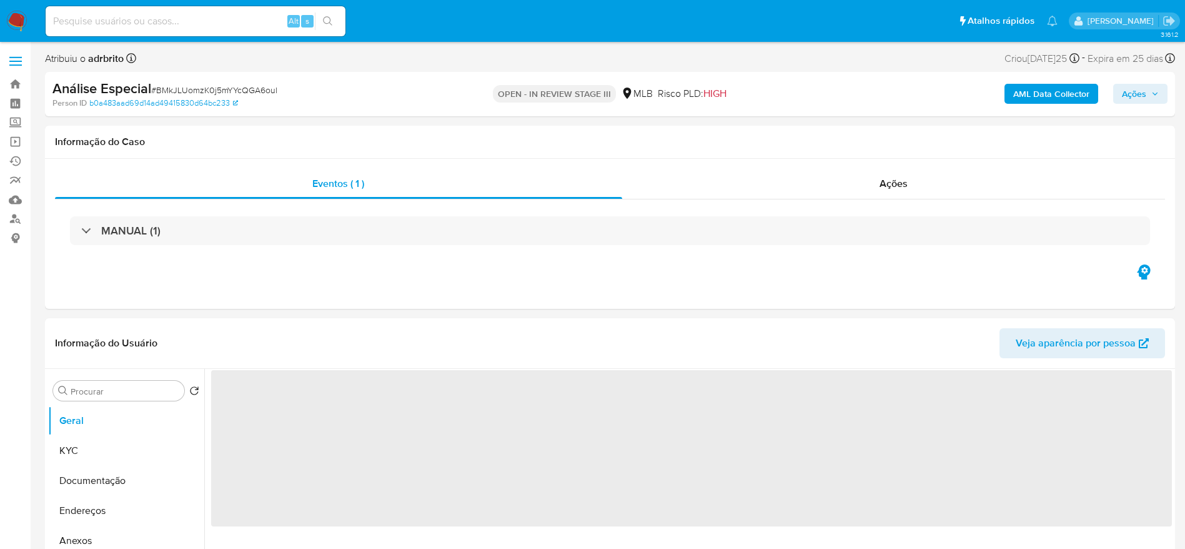
select select "10"
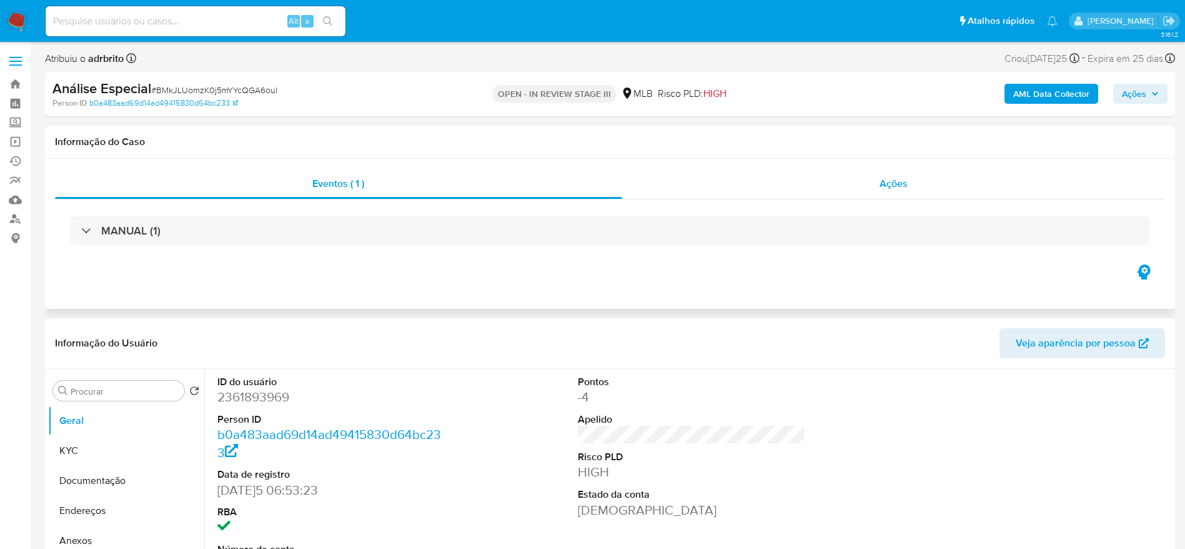
click at [919, 175] on div "Ações" at bounding box center [894, 184] width 544 height 30
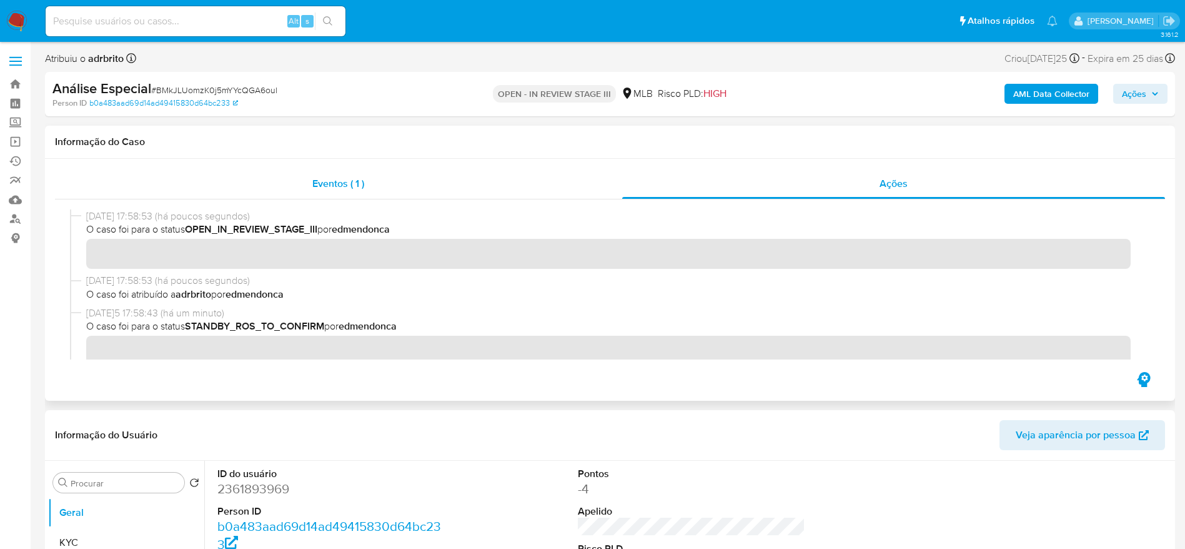
click at [287, 177] on div "Eventos ( 1 )" at bounding box center [338, 184] width 567 height 30
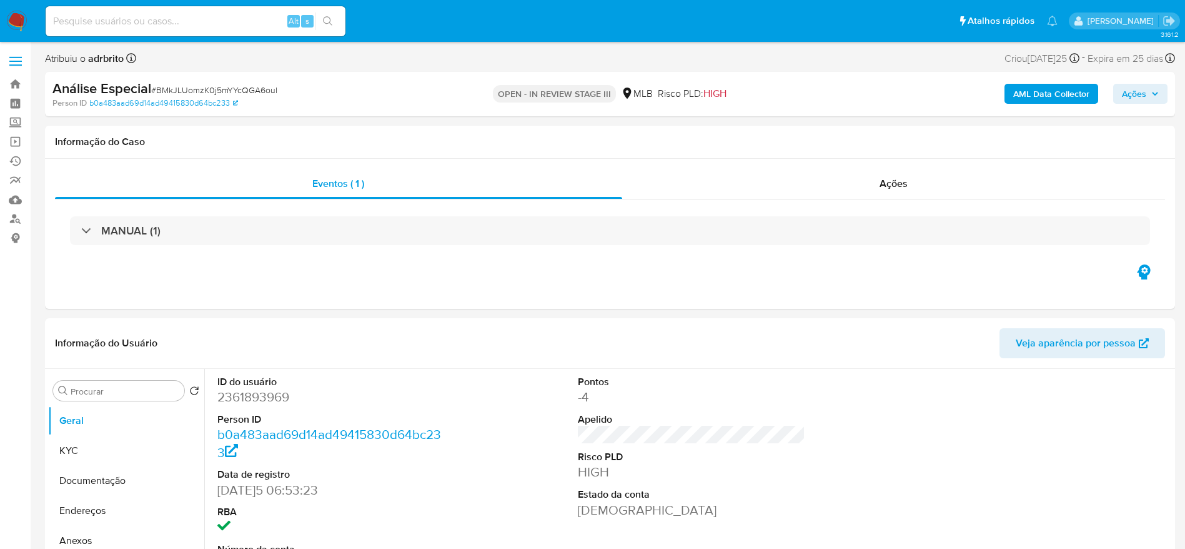
click at [222, 15] on input at bounding box center [196, 21] width 300 height 16
paste input "qZ9OnNC2b2CeAZXzSbBvvBgP"
type input "qZ9OnNC2b2CeAZXzSbBvvBgP"
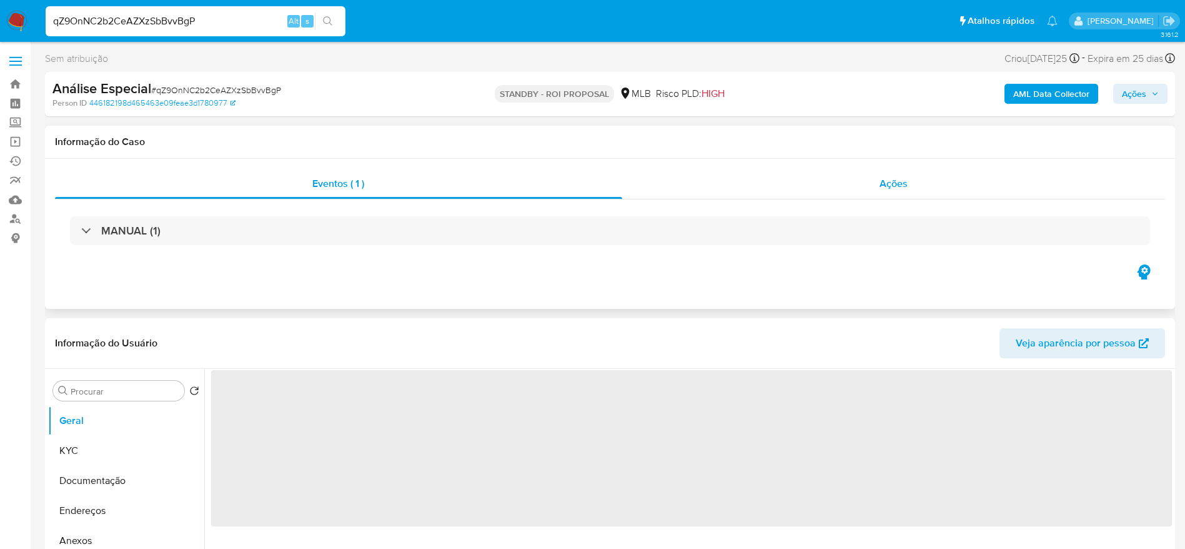
select select "10"
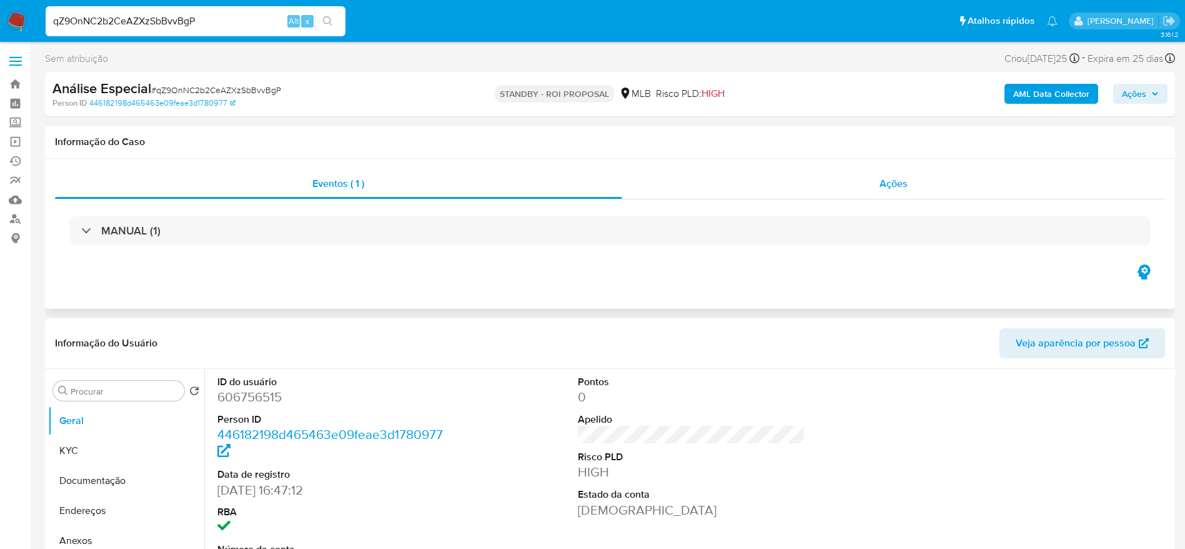
click at [855, 182] on div "Ações" at bounding box center [894, 184] width 544 height 30
select select "10"
drag, startPoint x: 904, startPoint y: 196, endPoint x: 894, endPoint y: 202, distance: 11.8
click at [904, 196] on div "Ações" at bounding box center [894, 184] width 544 height 30
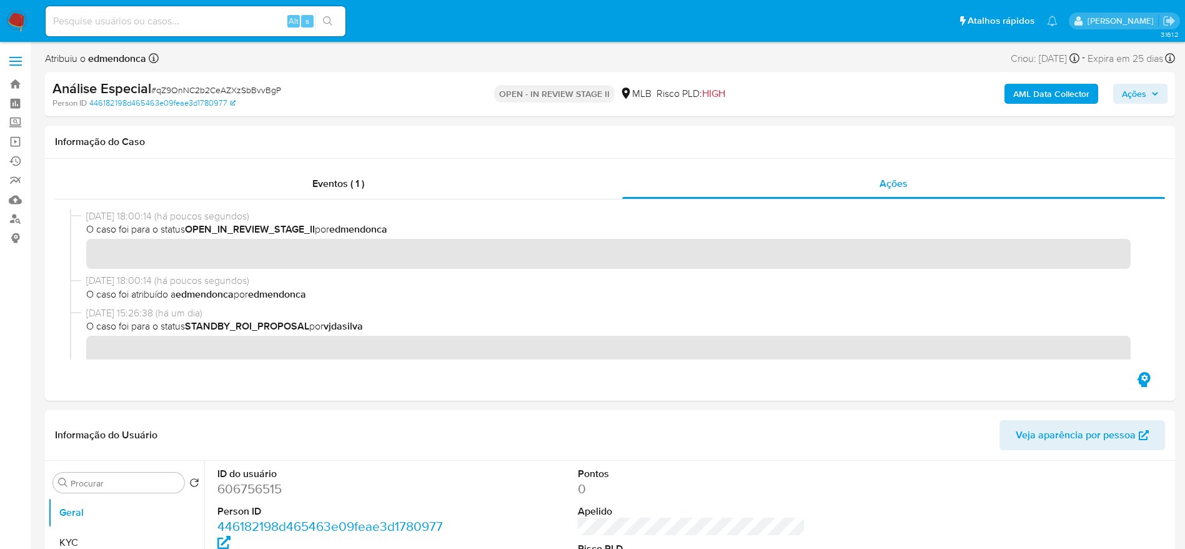
scroll to position [281, 0]
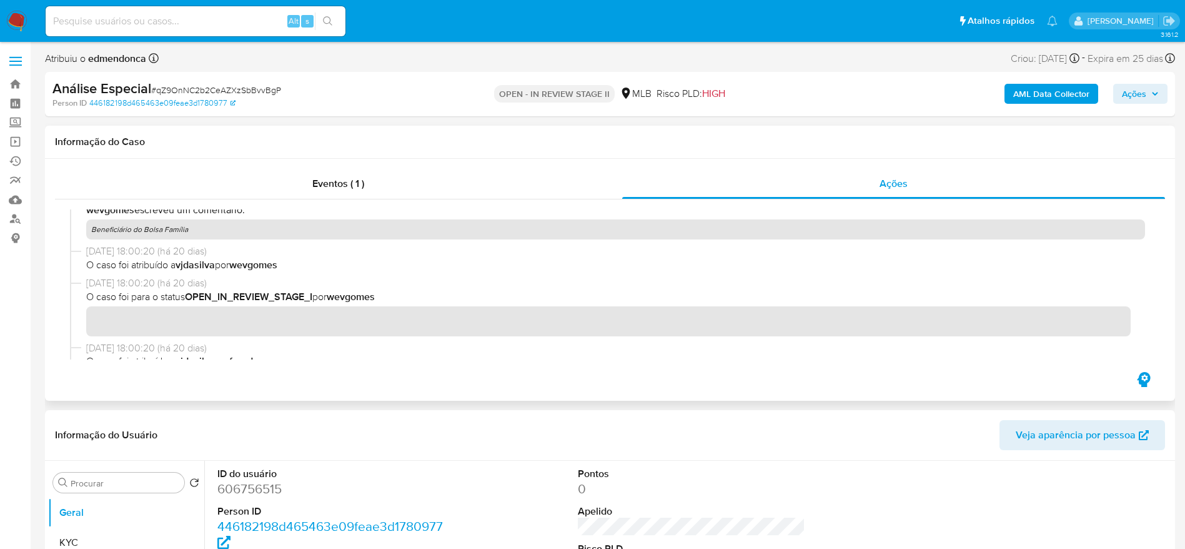
drag, startPoint x: 199, startPoint y: 232, endPoint x: 76, endPoint y: 227, distance: 122.5
click at [76, 227] on div "[DATE] 18:00:20 (há 20 dias) wevgomes escreveu um comentário: Beneficiário do B…" at bounding box center [610, 217] width 1080 height 54
click at [193, 26] on input at bounding box center [196, 21] width 300 height 16
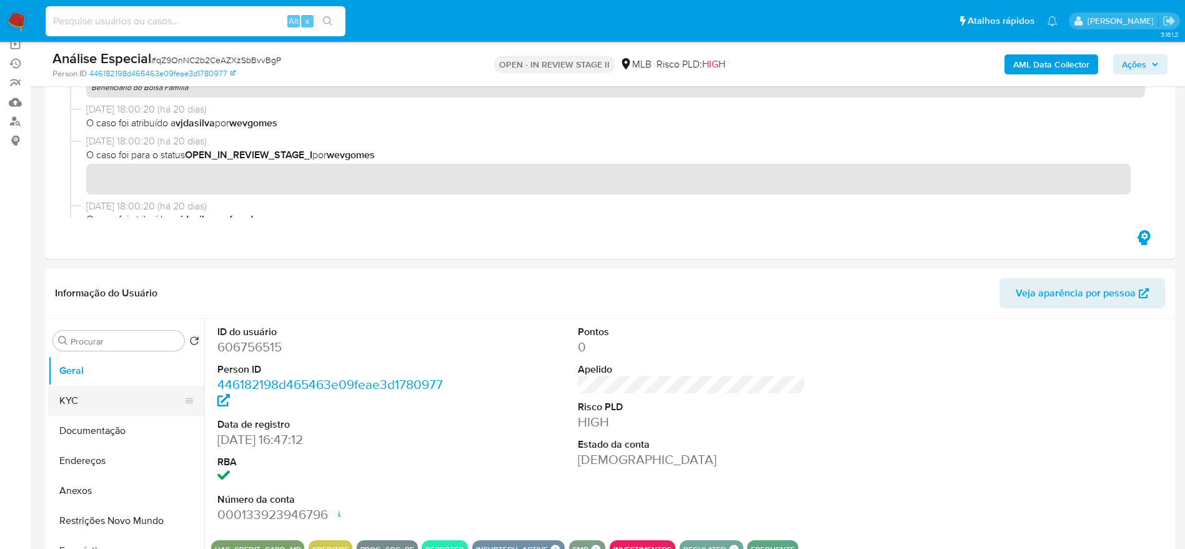
scroll to position [187, 0]
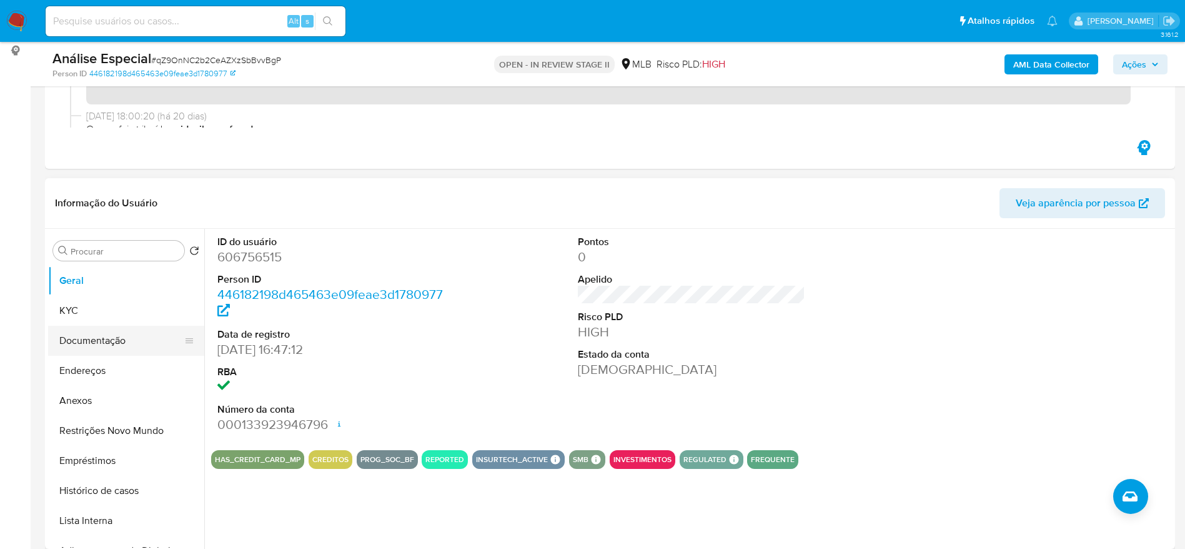
click at [102, 349] on button "Documentação" at bounding box center [121, 341] width 146 height 30
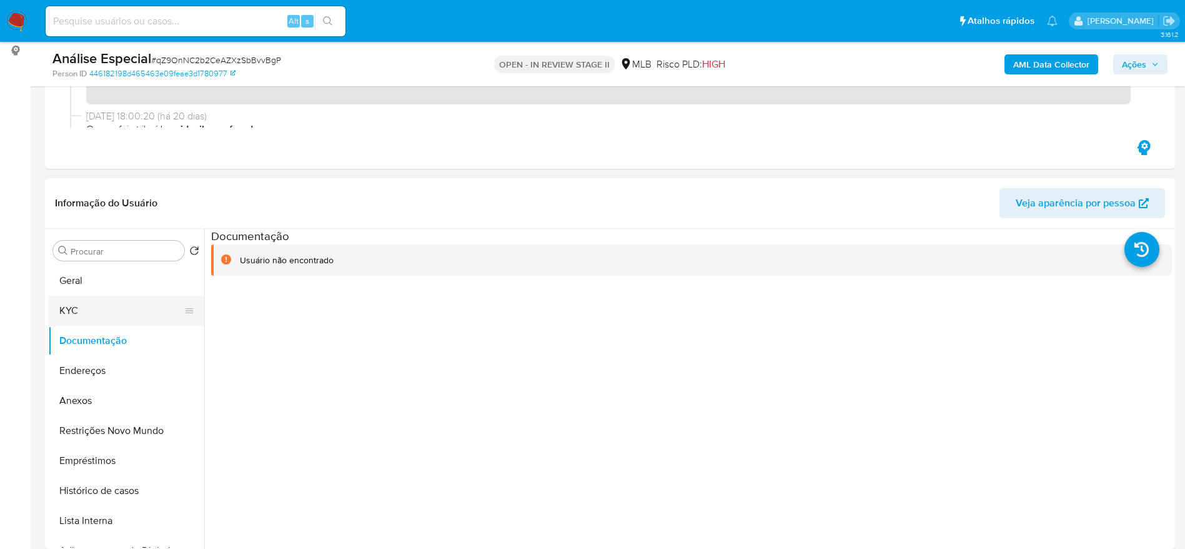
click at [121, 316] on button "KYC" at bounding box center [121, 311] width 146 height 30
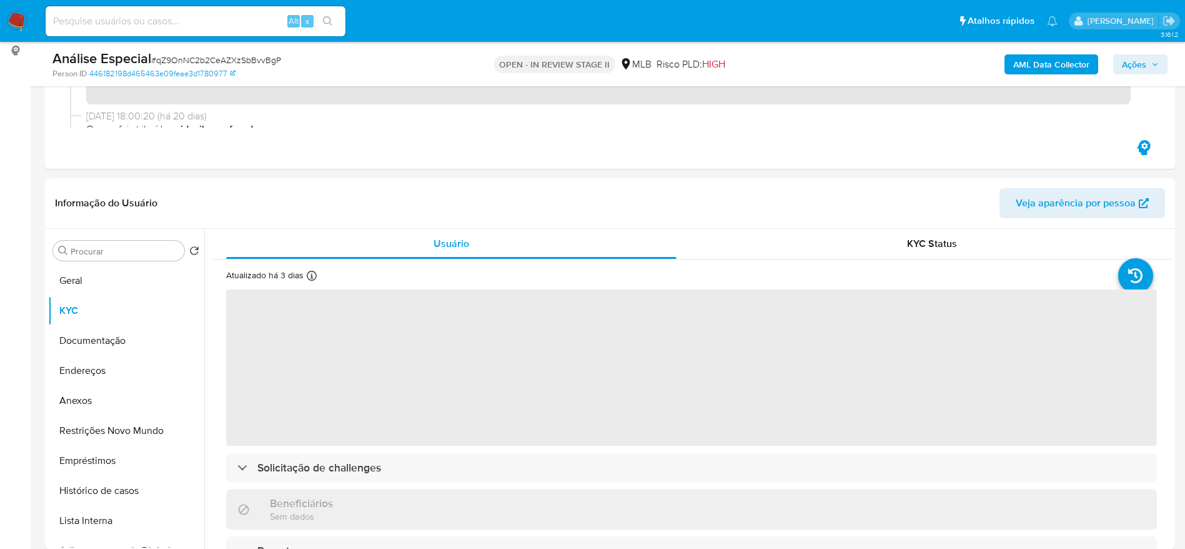
click at [159, 22] on input at bounding box center [196, 21] width 300 height 16
paste input "qZ9OnNC2b2CeAZXzSbBvvBgP"
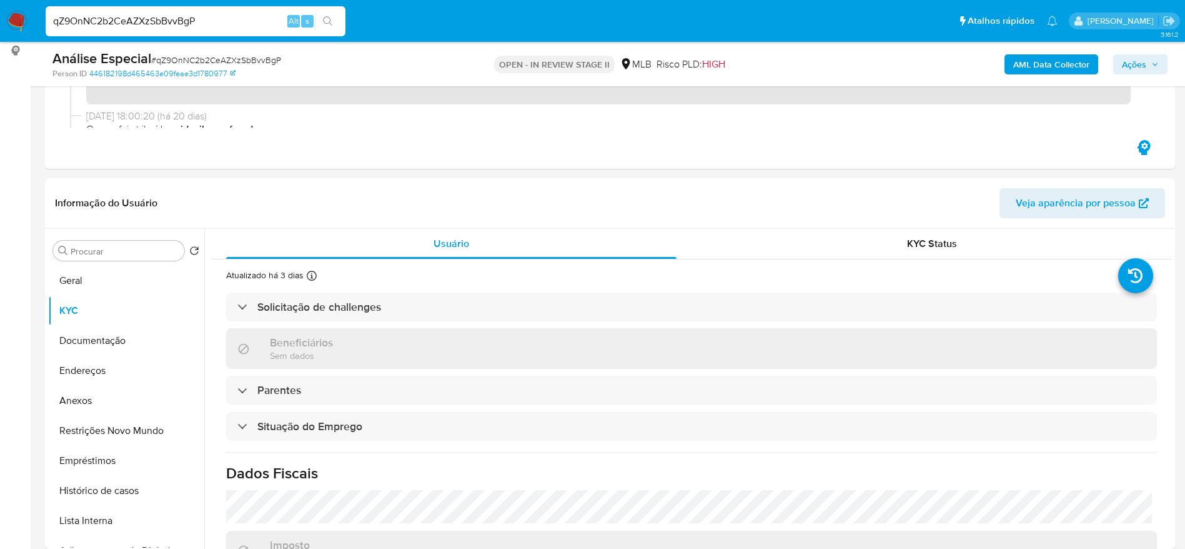
type input "qZ9OnNC2b2CeAZXzSbBvvBgP"
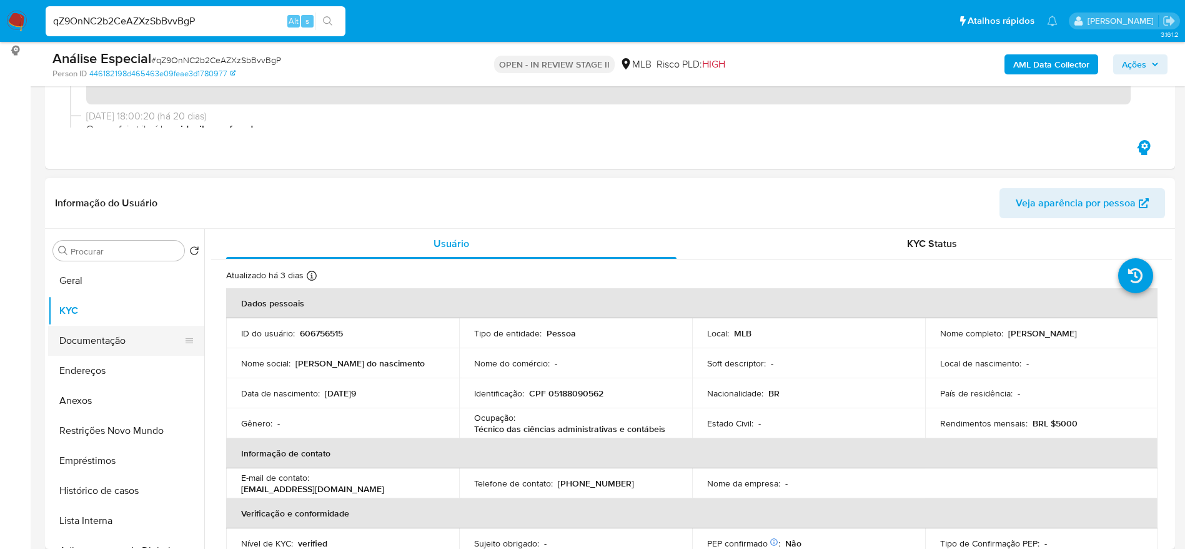
click at [85, 344] on button "Documentação" at bounding box center [121, 341] width 146 height 30
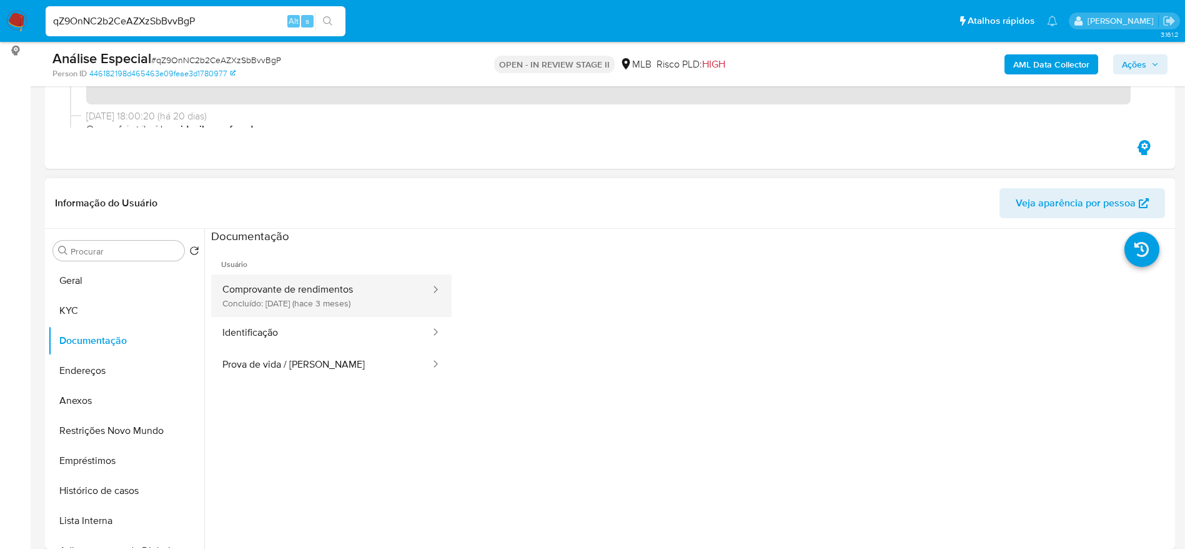
click at [316, 288] on button "Comprovante de rendimentos Concluído: 02/07/2025 (hace 3 meses)" at bounding box center [321, 295] width 221 height 42
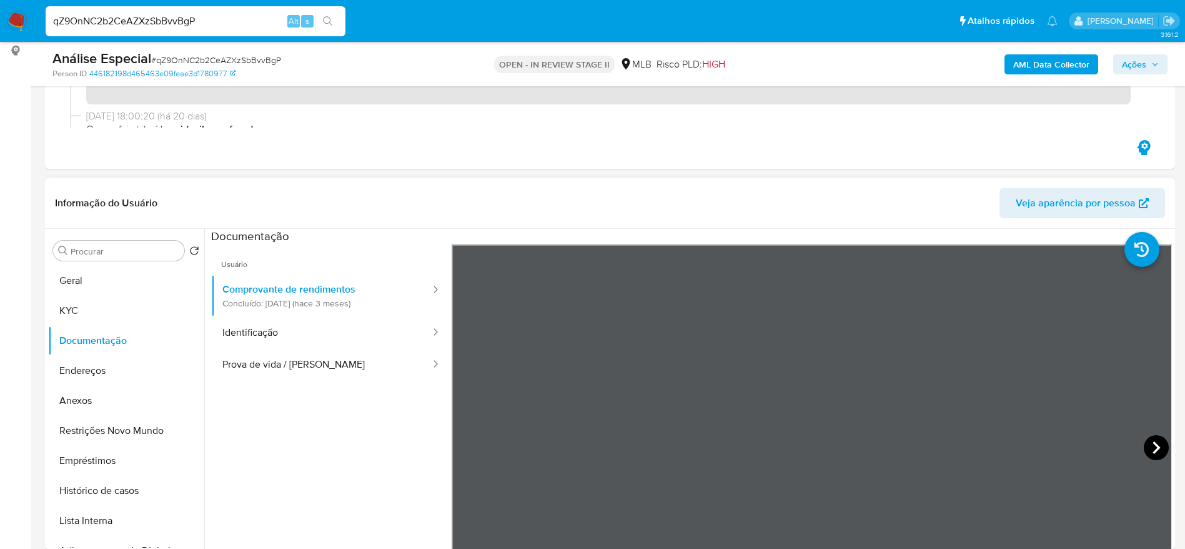
click at [1144, 441] on icon at bounding box center [1156, 447] width 25 height 25
click at [1153, 446] on icon at bounding box center [1156, 447] width 7 height 12
click at [1153, 452] on icon at bounding box center [1156, 447] width 25 height 25
click at [1147, 449] on icon at bounding box center [1156, 447] width 25 height 25
click at [1146, 447] on icon at bounding box center [1156, 447] width 25 height 25
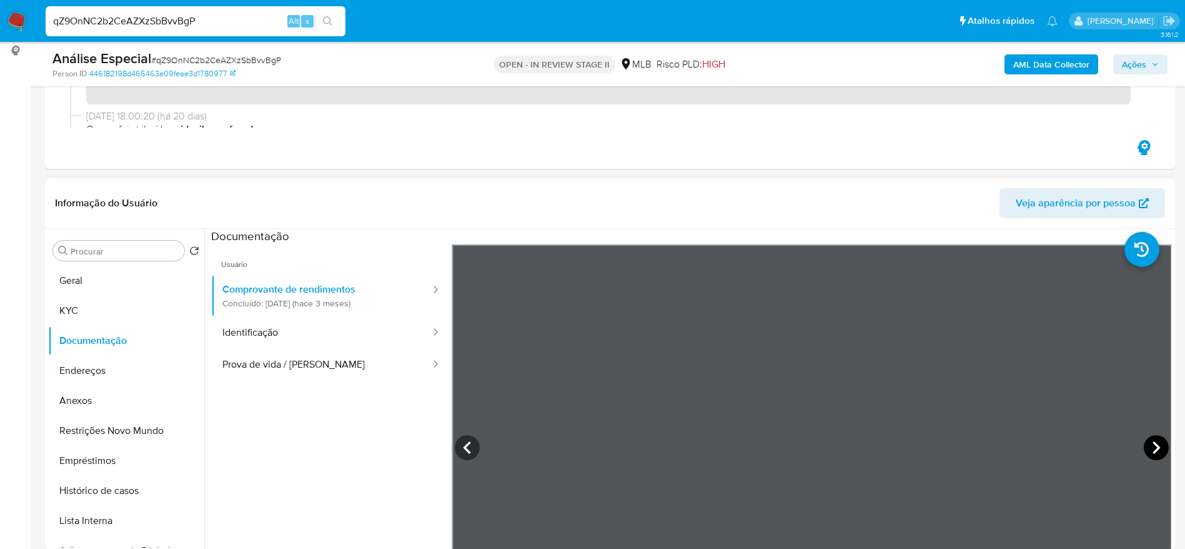
click at [1149, 450] on icon at bounding box center [1156, 447] width 25 height 25
click at [1153, 444] on icon at bounding box center [1156, 447] width 7 height 12
click at [1152, 446] on icon at bounding box center [1156, 447] width 25 height 25
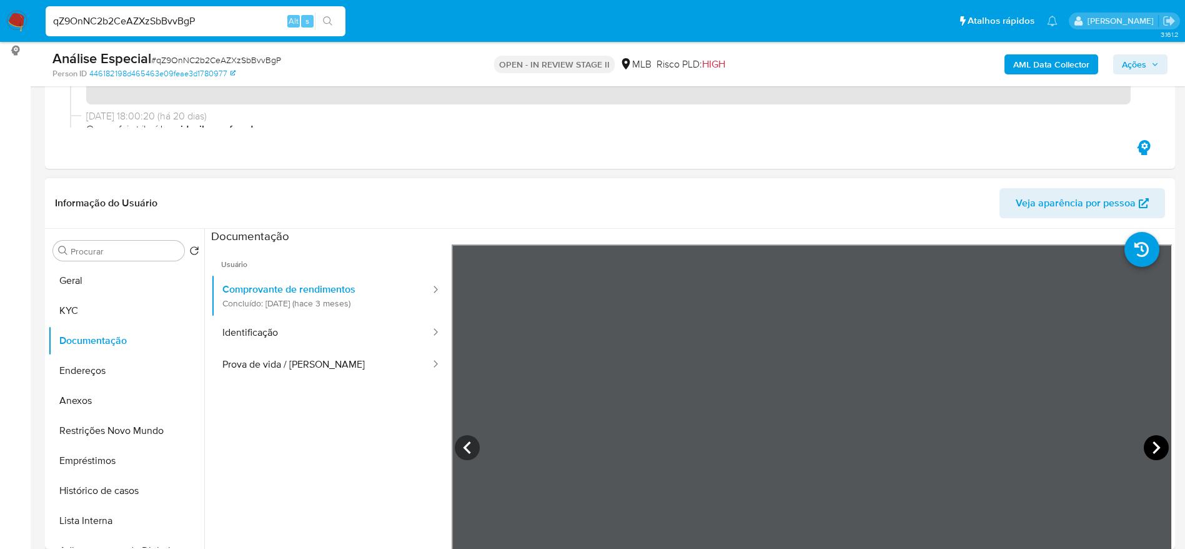
click at [1149, 449] on icon at bounding box center [1156, 447] width 25 height 25
click at [473, 442] on icon at bounding box center [467, 447] width 25 height 25
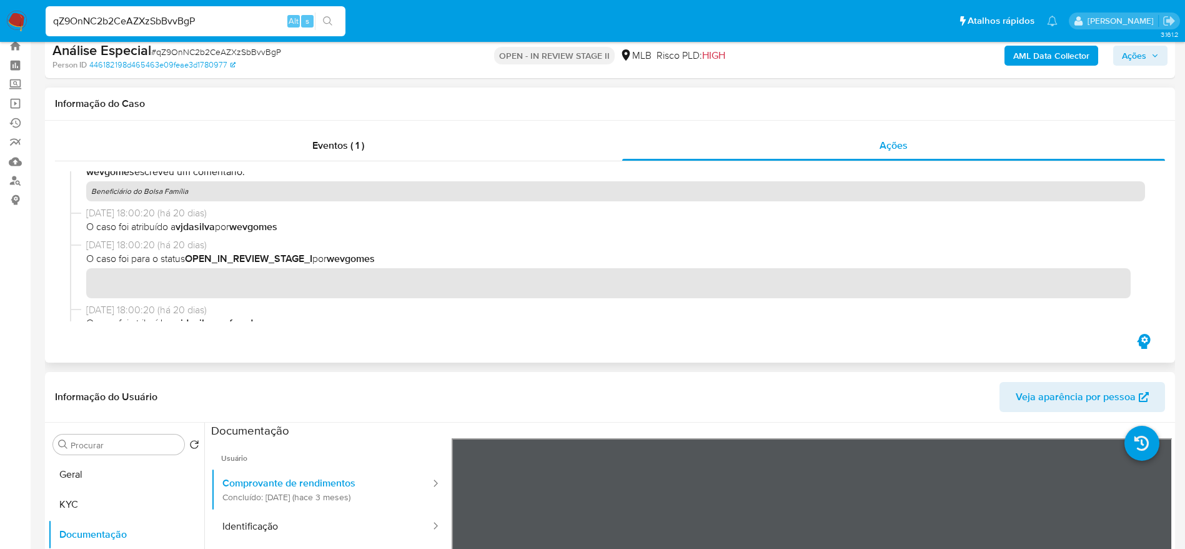
scroll to position [0, 0]
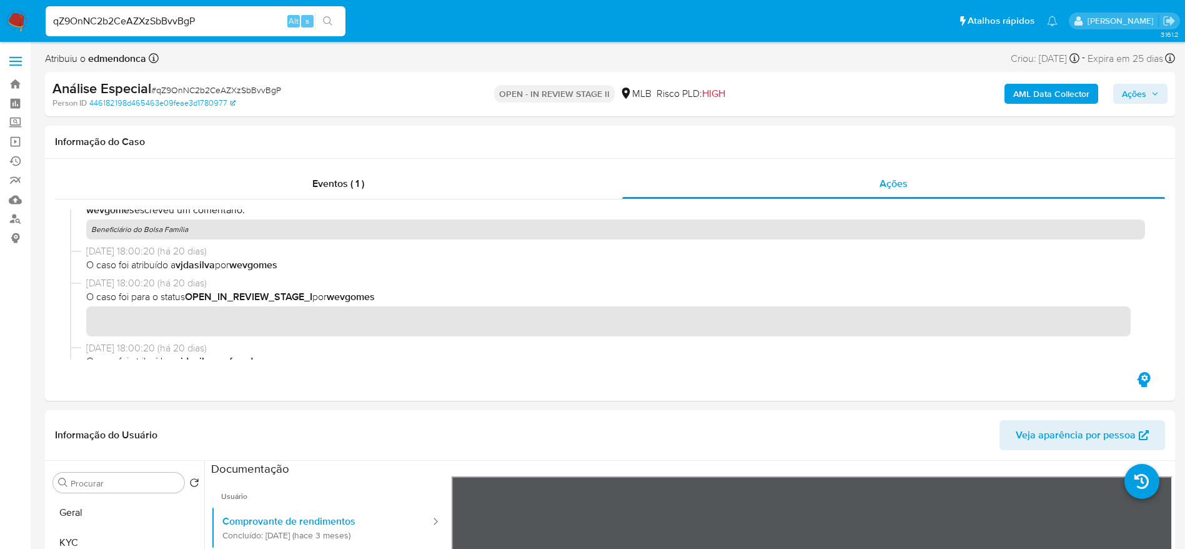
click at [1138, 101] on span "Ações" at bounding box center [1134, 94] width 24 height 20
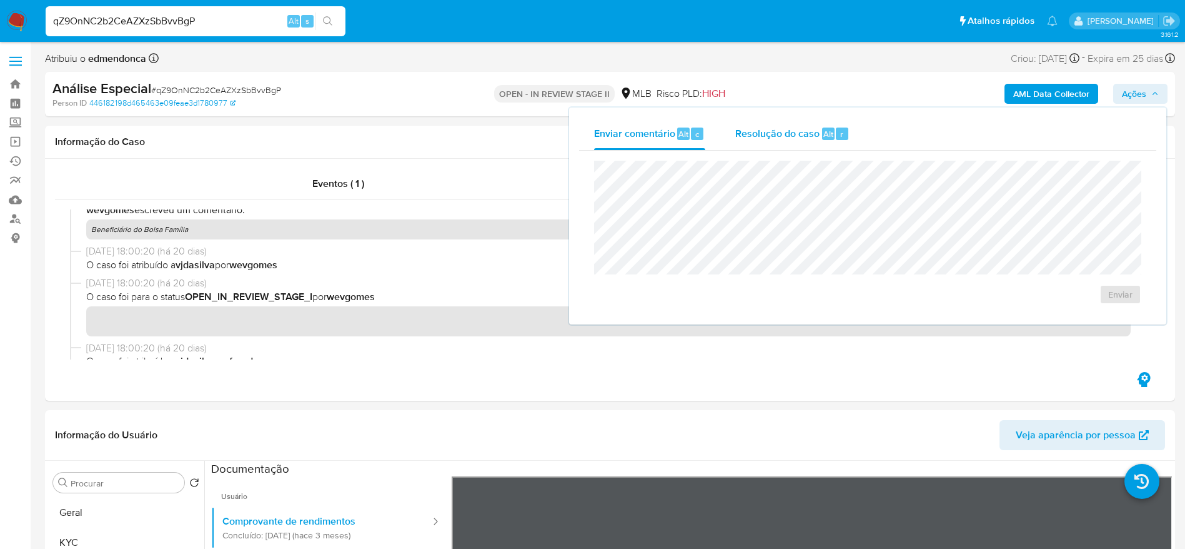
click at [784, 131] on span "Resolução do caso" at bounding box center [777, 133] width 84 height 14
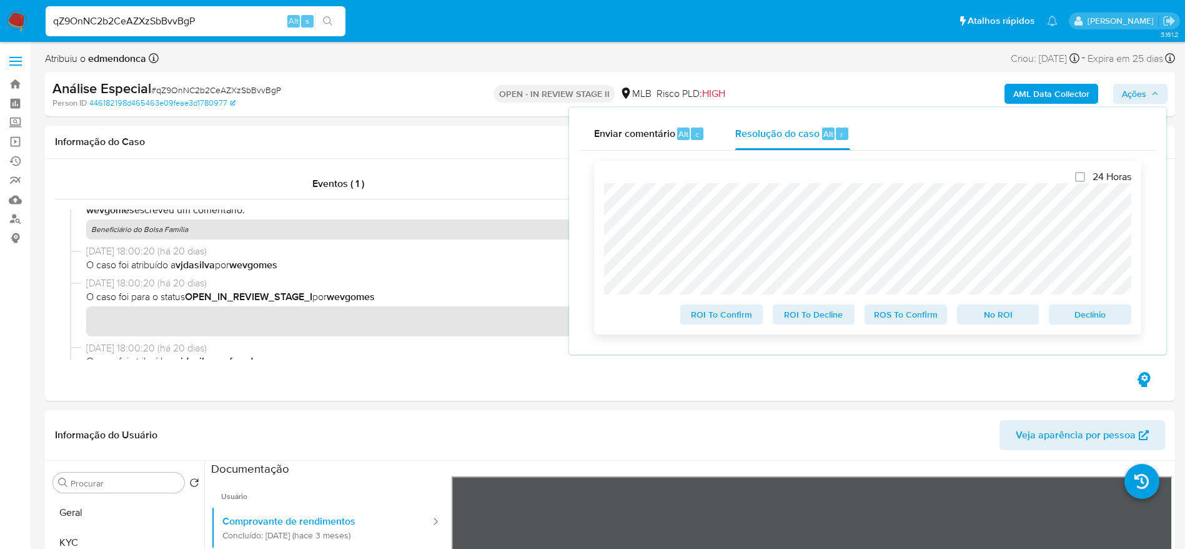
click at [817, 323] on span "ROI To Decline" at bounding box center [814, 314] width 65 height 17
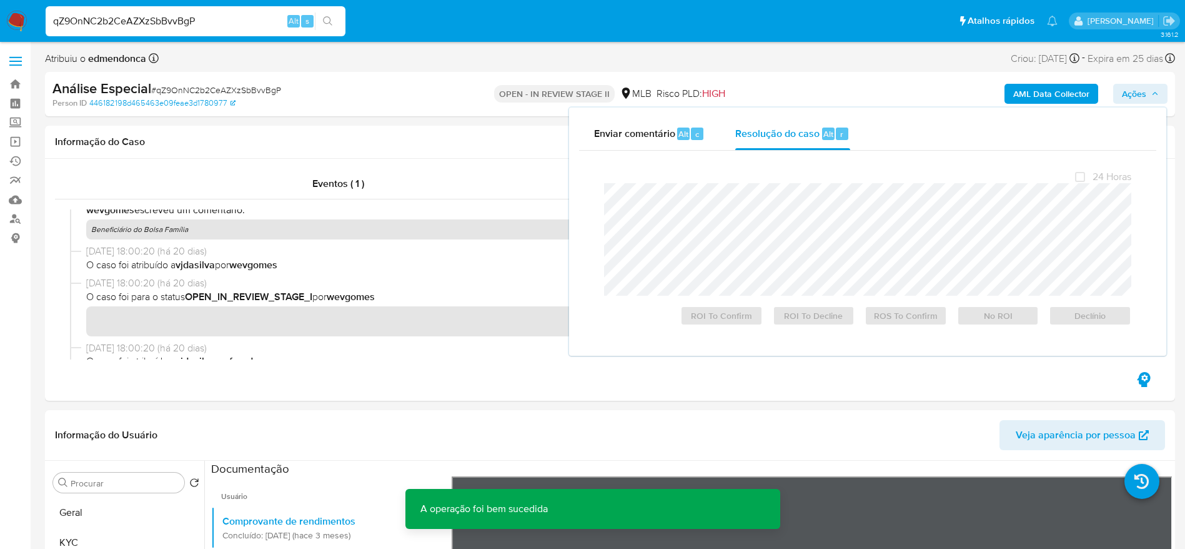
click at [259, 91] on span "# qZ9OnNC2b2CeAZXzSbBvvBgP" at bounding box center [216, 90] width 130 height 12
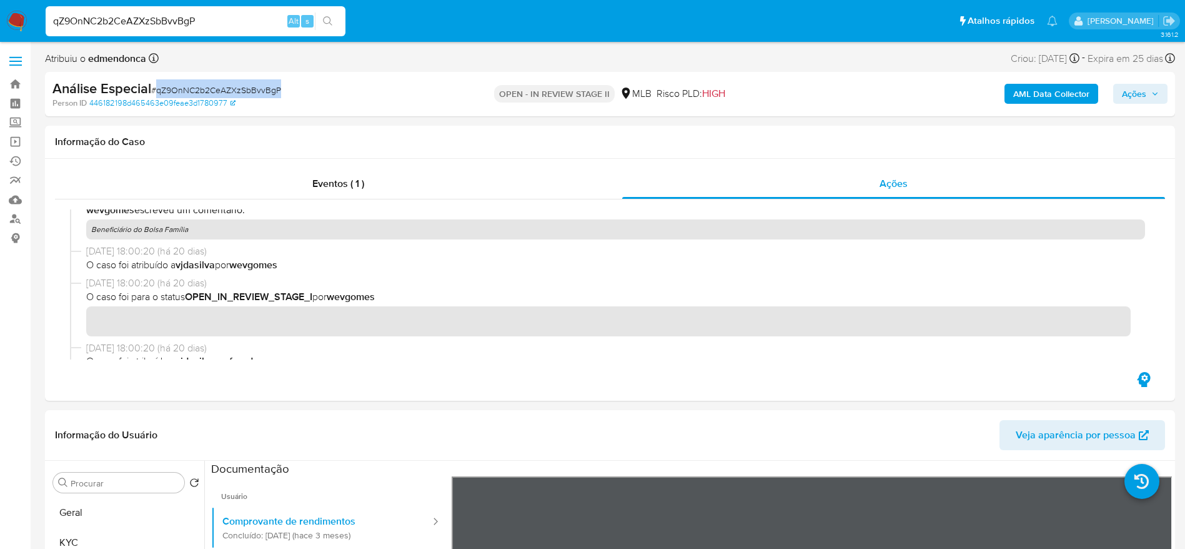
copy span "qZ9OnNC2b2CeAZXzSbBvvBgP"
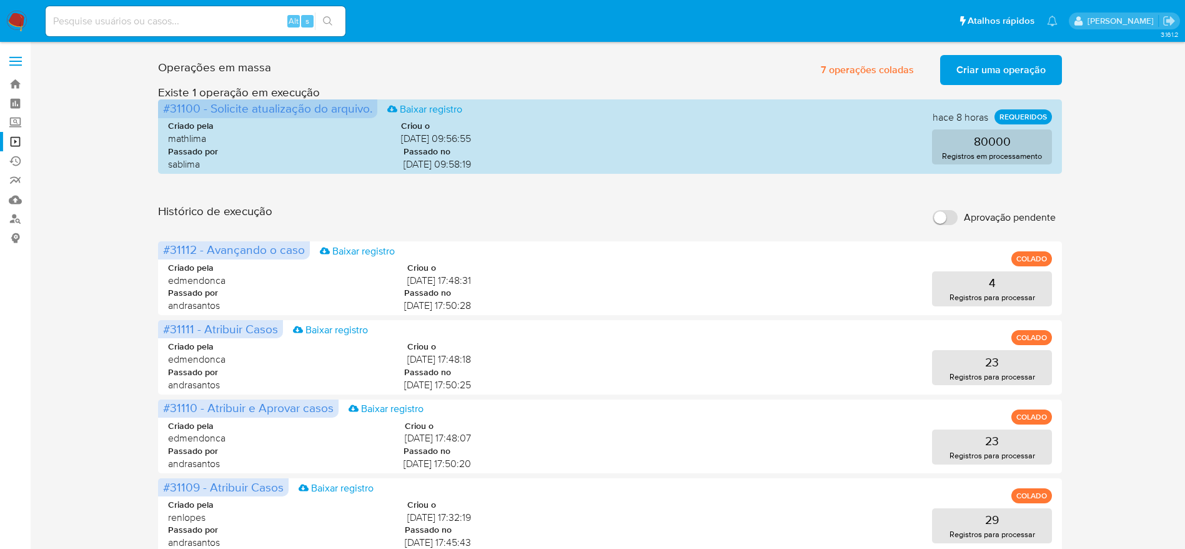
click at [16, 26] on img at bounding box center [16, 21] width 21 height 21
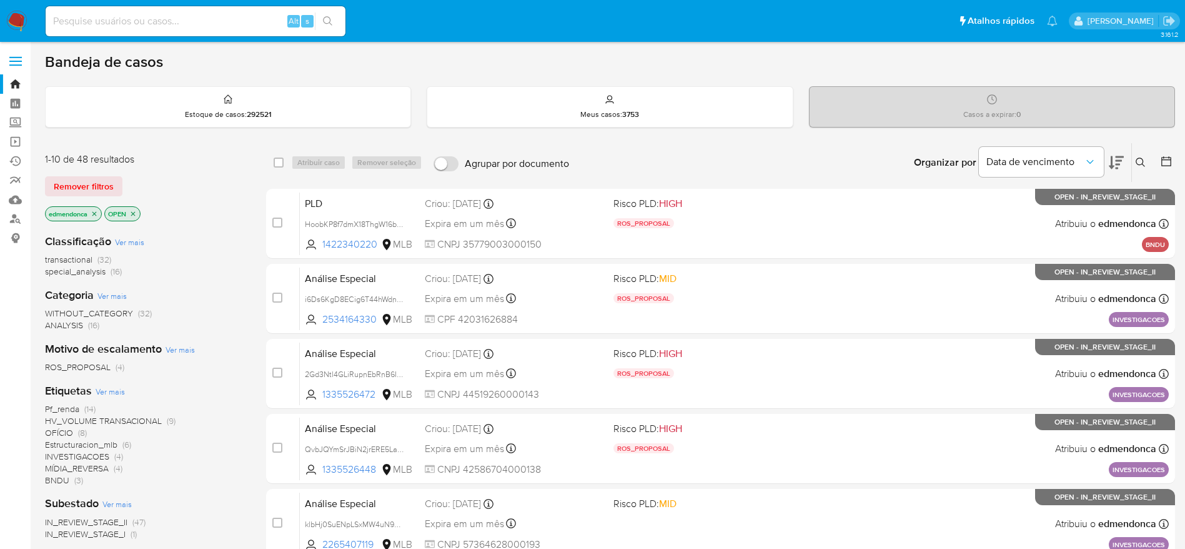
click at [84, 198] on div "1-10 de 48 resultados Remover filtros edmendonca OPEN" at bounding box center [145, 187] width 200 height 71
click at [86, 185] on span "Remover filtros" at bounding box center [84, 185] width 60 height 17
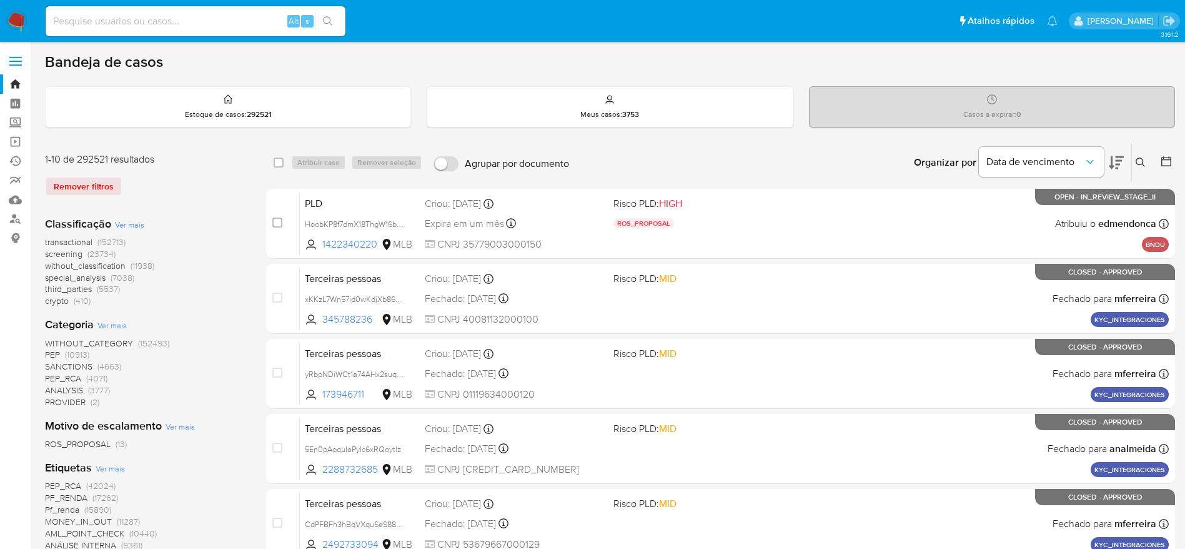
click at [1140, 162] on icon at bounding box center [1141, 162] width 10 height 10
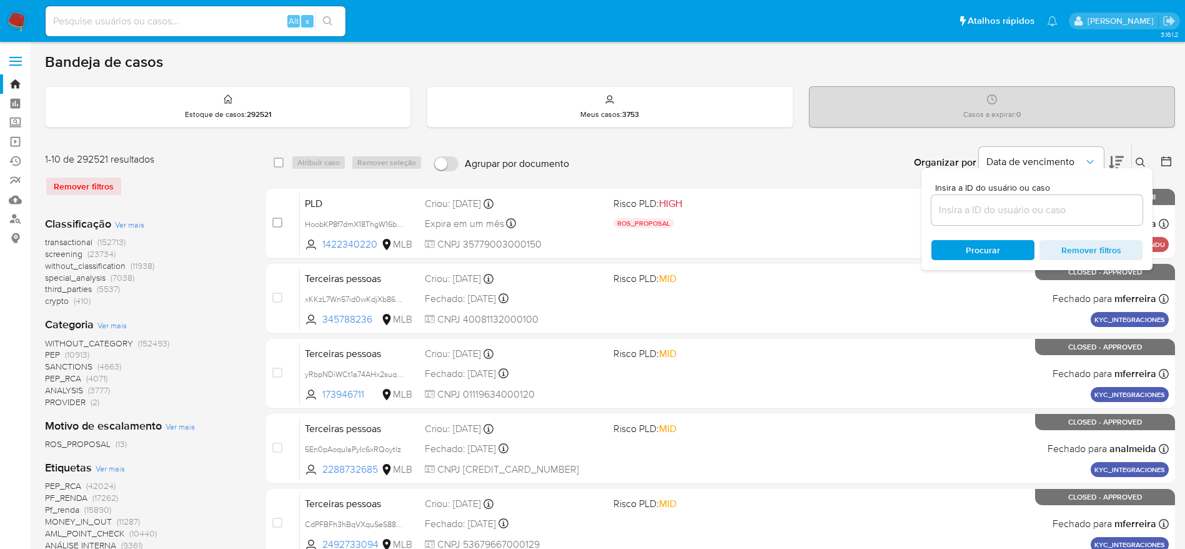
click at [1056, 214] on input at bounding box center [1037, 210] width 211 height 16
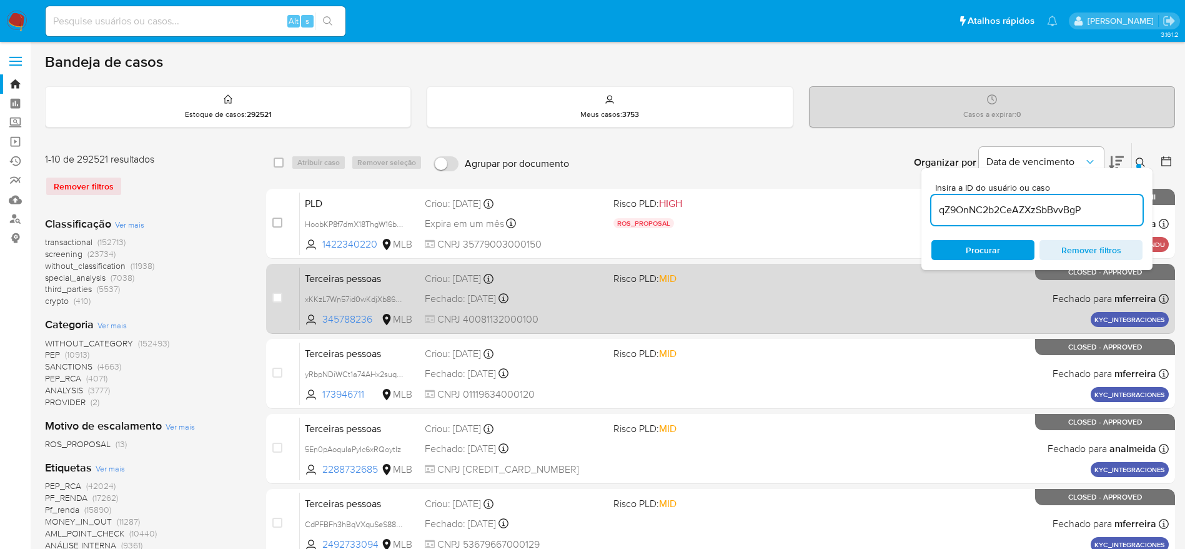
type input "qZ9OnNC2b2CeAZXzSbBvvBgP"
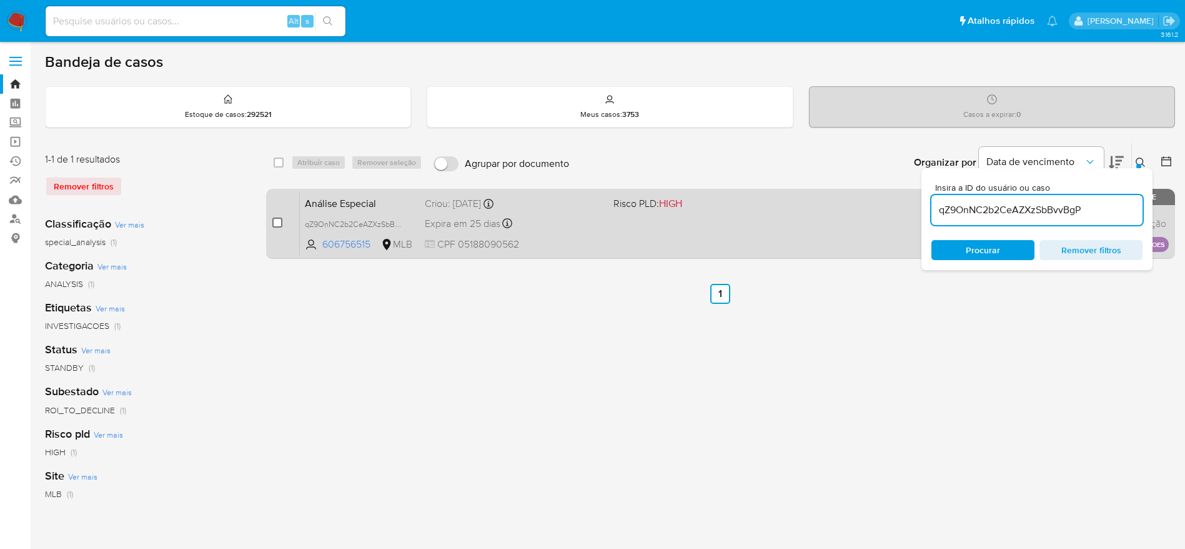
click at [279, 225] on input "checkbox" at bounding box center [277, 222] width 10 height 10
checkbox input "true"
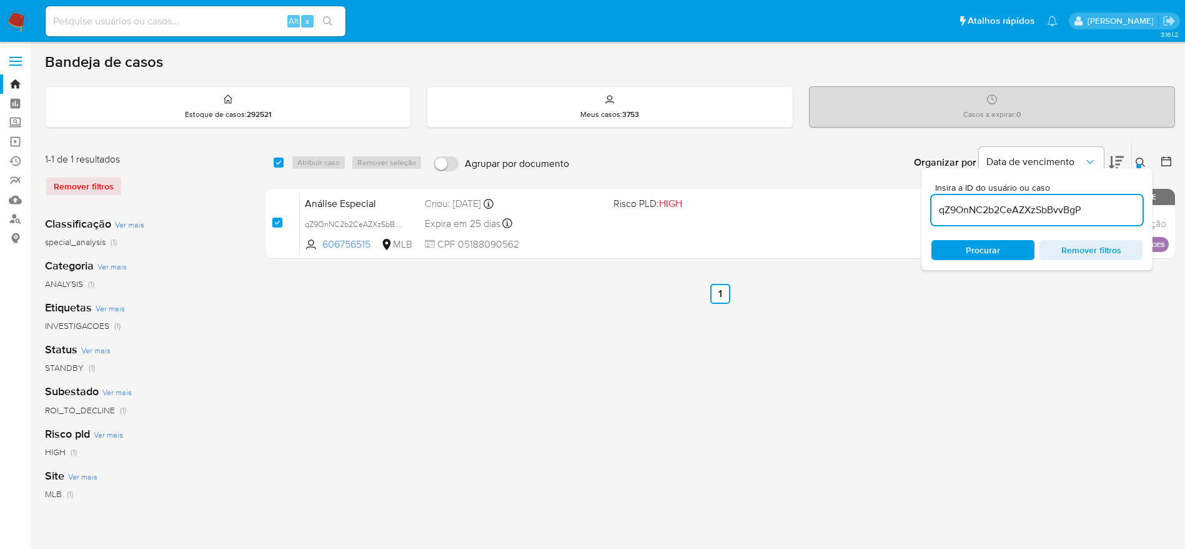
checkbox input "true"
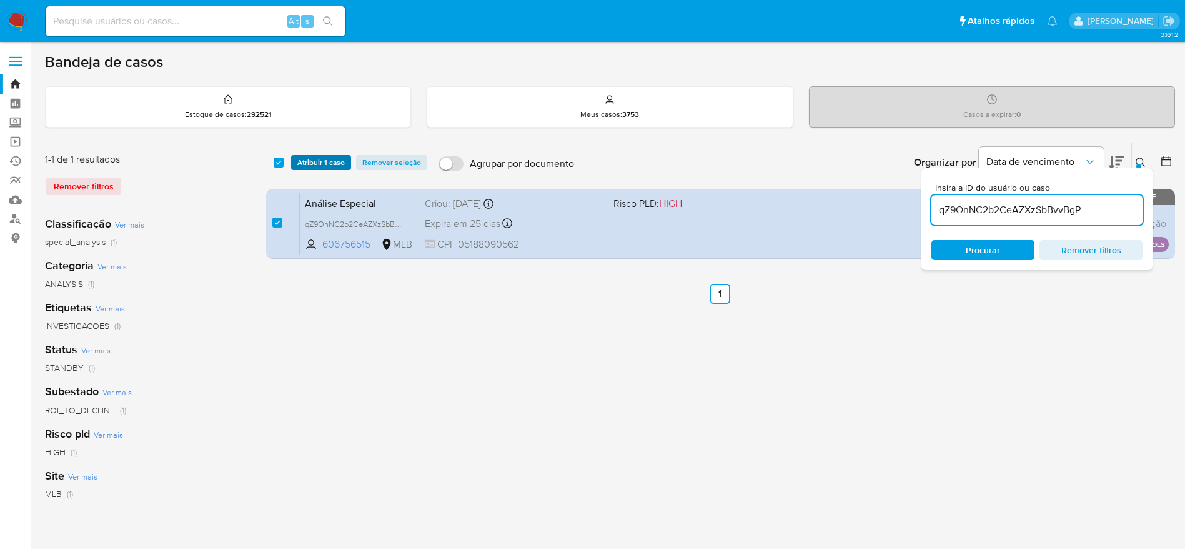
click at [332, 170] on div "select-all-cases-checkbox Atribuir 1 caso Remover seleção Agrupar por documento…" at bounding box center [720, 162] width 909 height 39
click at [324, 159] on span "Atribuir 1 caso" at bounding box center [320, 162] width 47 height 12
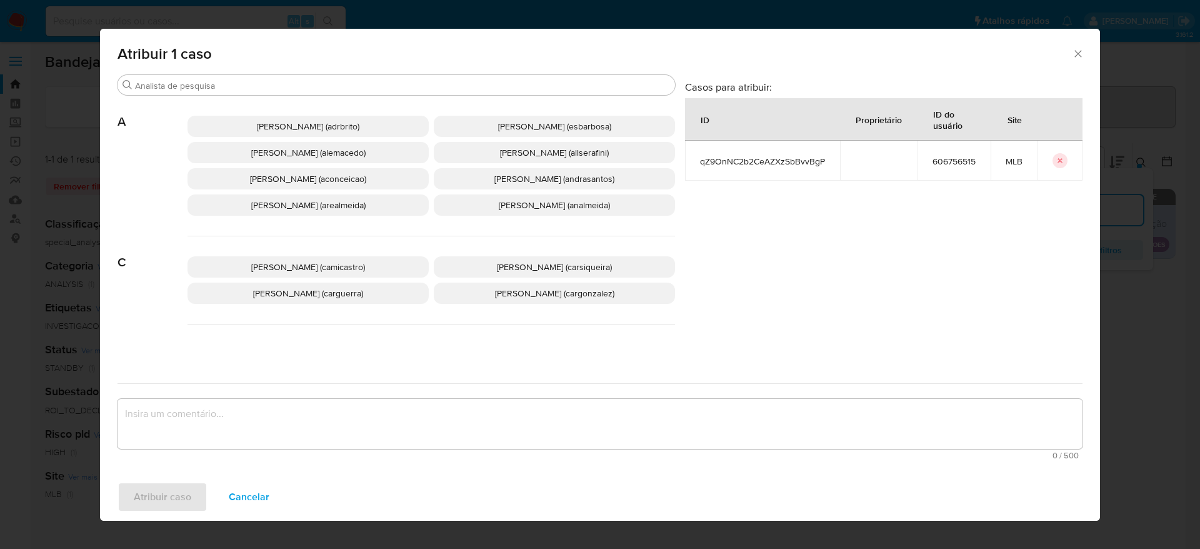
click at [302, 124] on span "Adriano Azeredo Brito (adrbrito)" at bounding box center [308, 126] width 102 height 12
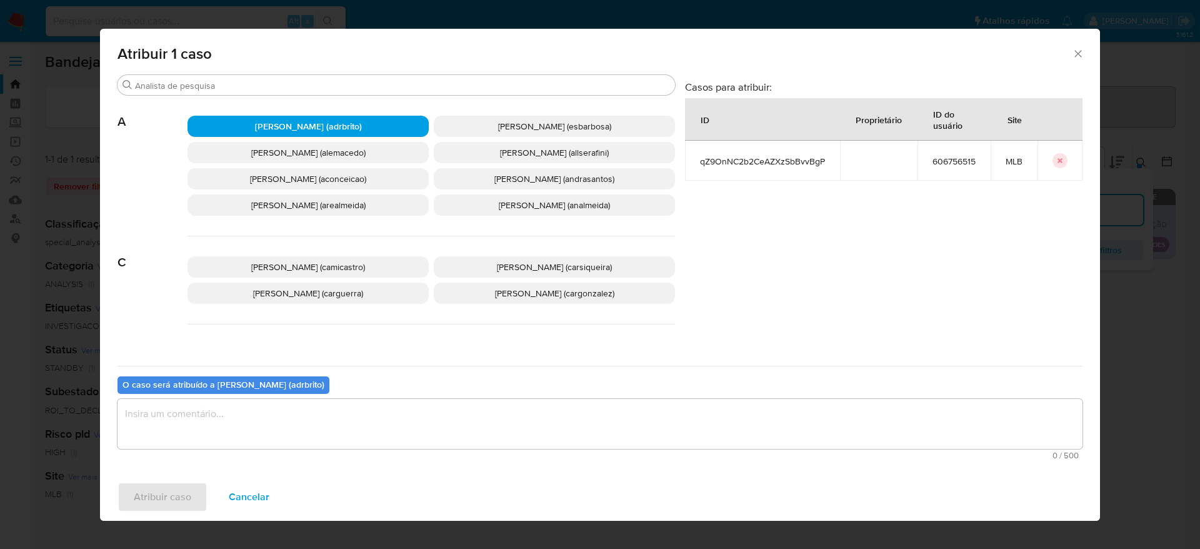
click at [346, 426] on textarea "assign-modal" at bounding box center [599, 424] width 965 height 50
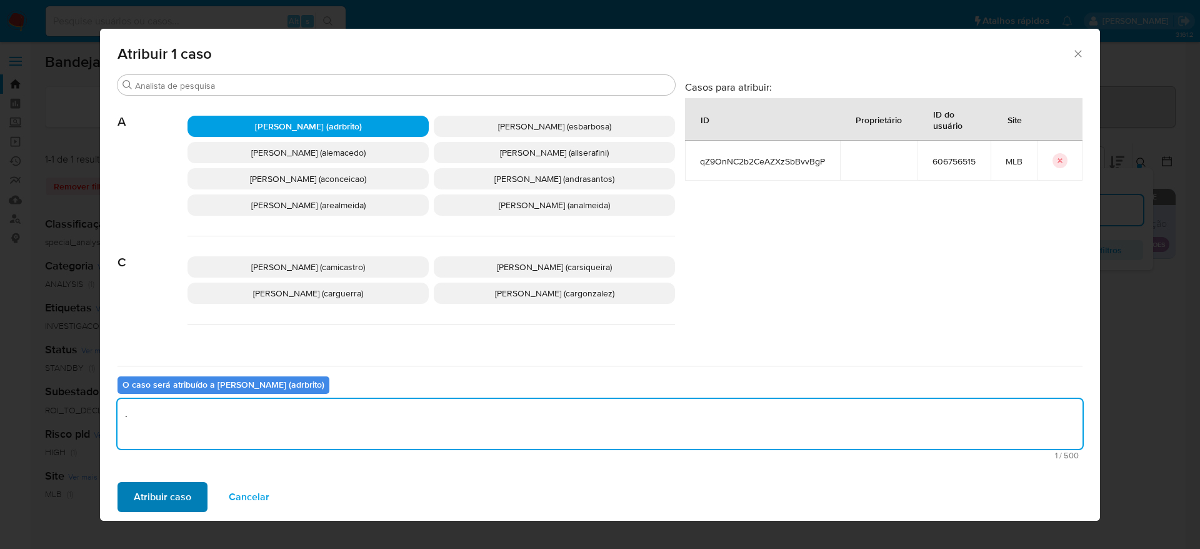
type textarea "."
click at [151, 498] on span "Atribuir caso" at bounding box center [162, 496] width 57 height 27
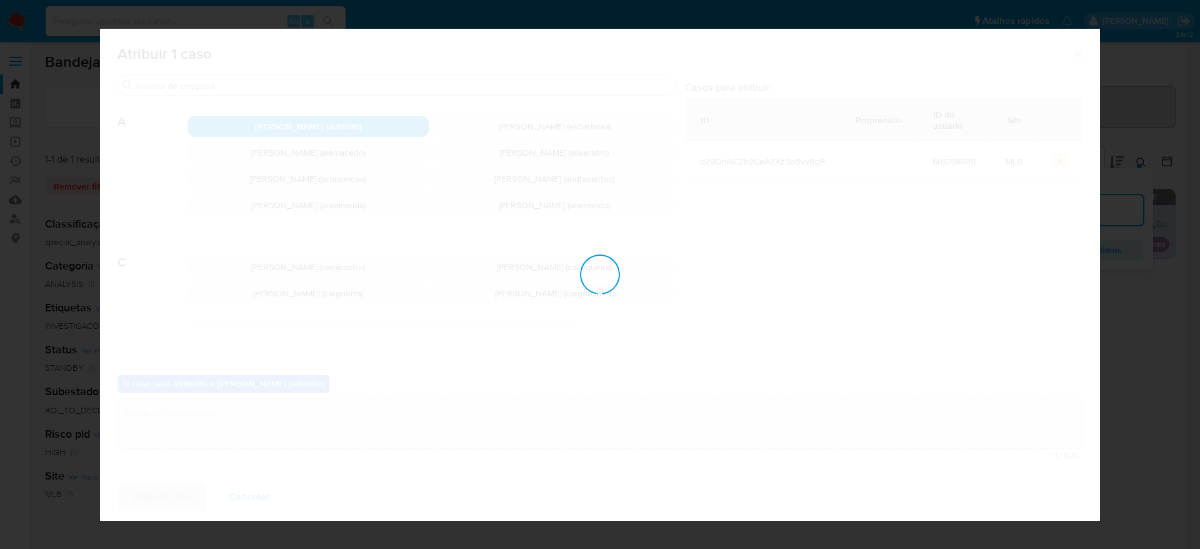
checkbox input "false"
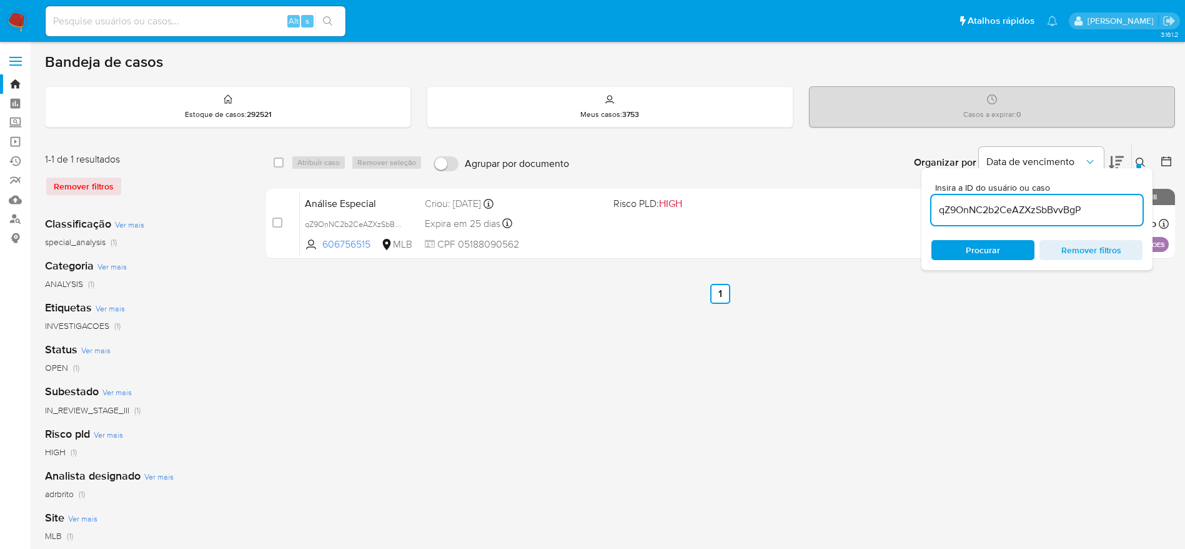
click at [984, 207] on input "qZ9OnNC2b2CeAZXzSbBvvBgP" at bounding box center [1037, 210] width 211 height 16
paste input "HBamrvEbIVdq91mY6cdx5Uqs"
type input "HBamrvEbIVdq91mY6cdx5Uqs"
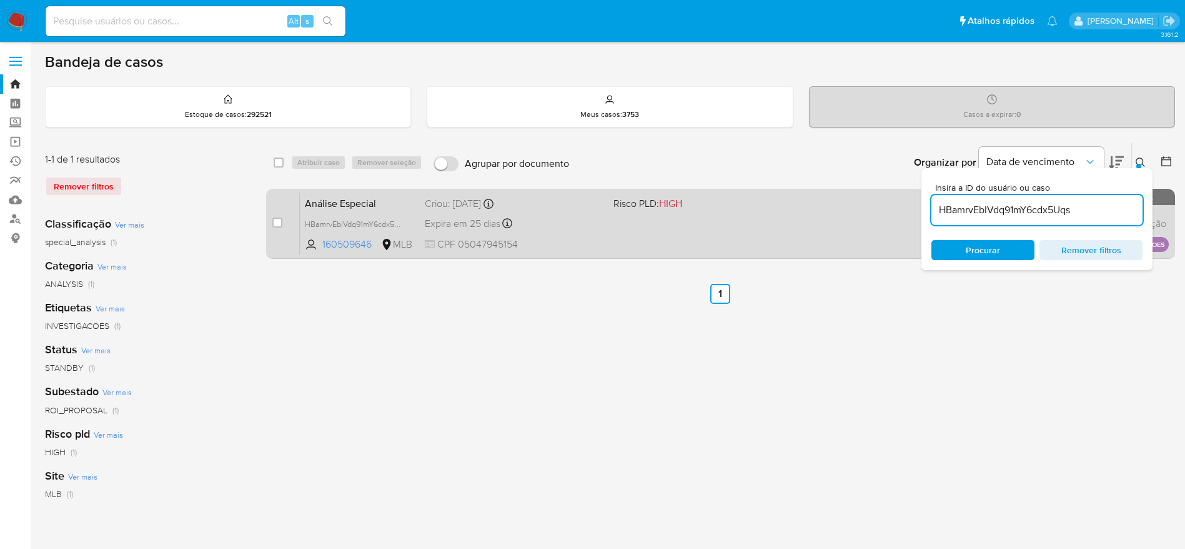
click at [275, 228] on div "case-item-checkbox" at bounding box center [277, 222] width 10 height 12
click at [276, 223] on input "checkbox" at bounding box center [277, 222] width 10 height 10
checkbox input "true"
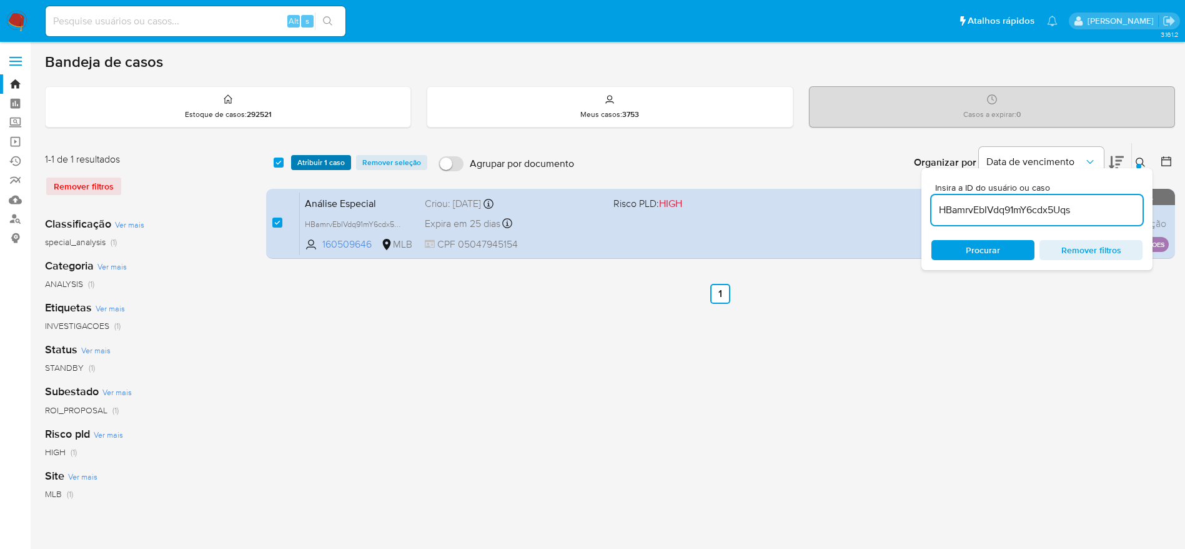
click at [316, 156] on span "Atribuir 1 caso" at bounding box center [320, 162] width 47 height 12
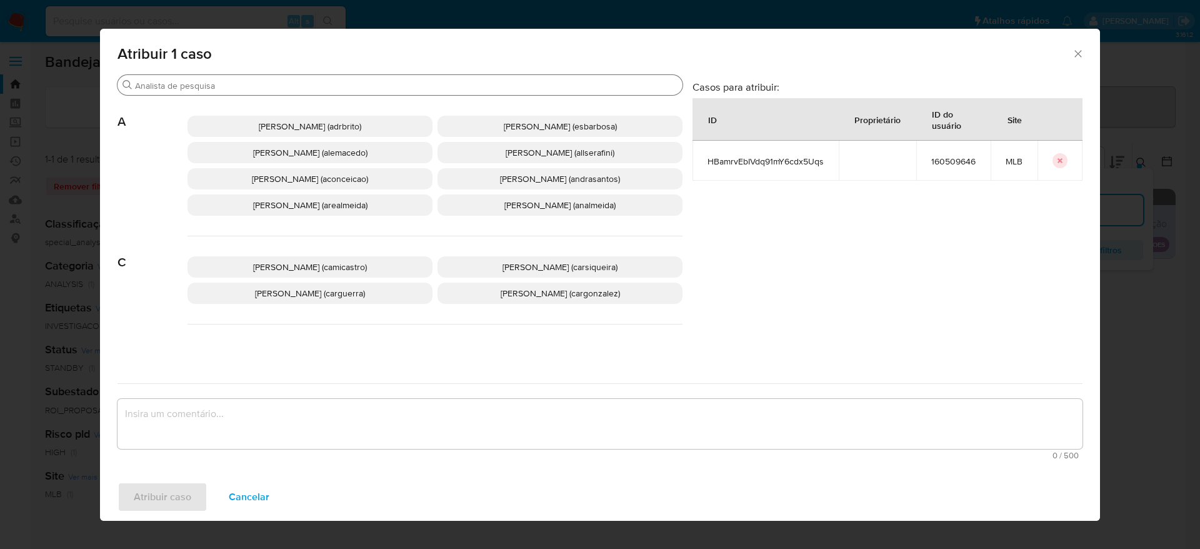
click at [306, 77] on div "Buscar" at bounding box center [399, 85] width 565 height 20
click at [309, 87] on input "Buscar" at bounding box center [406, 85] width 542 height 11
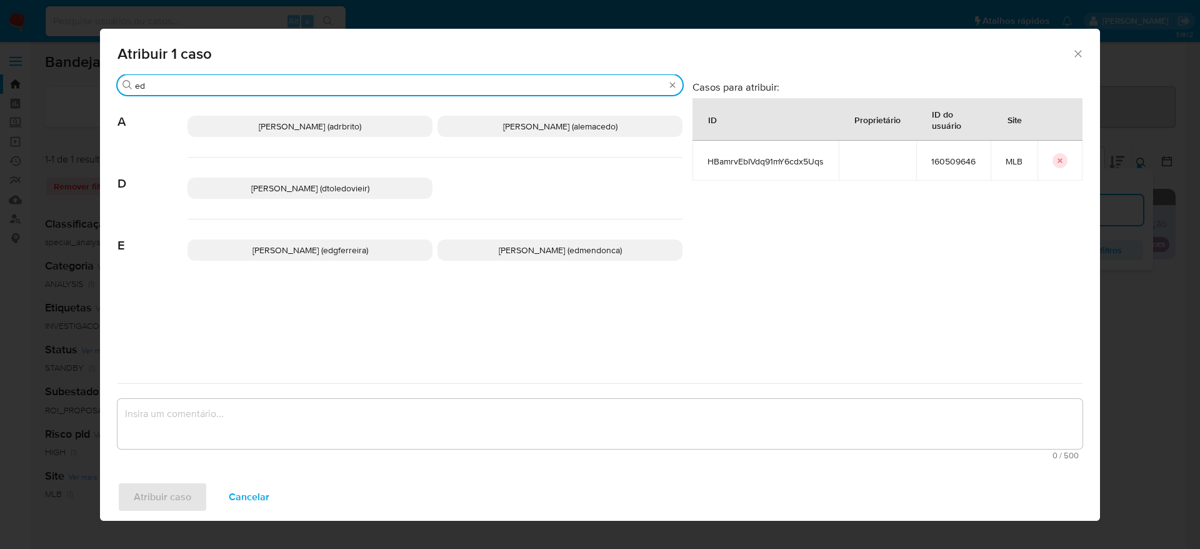
type input "ed"
click at [507, 246] on span "[PERSON_NAME] (edmendonca)" at bounding box center [560, 250] width 123 height 12
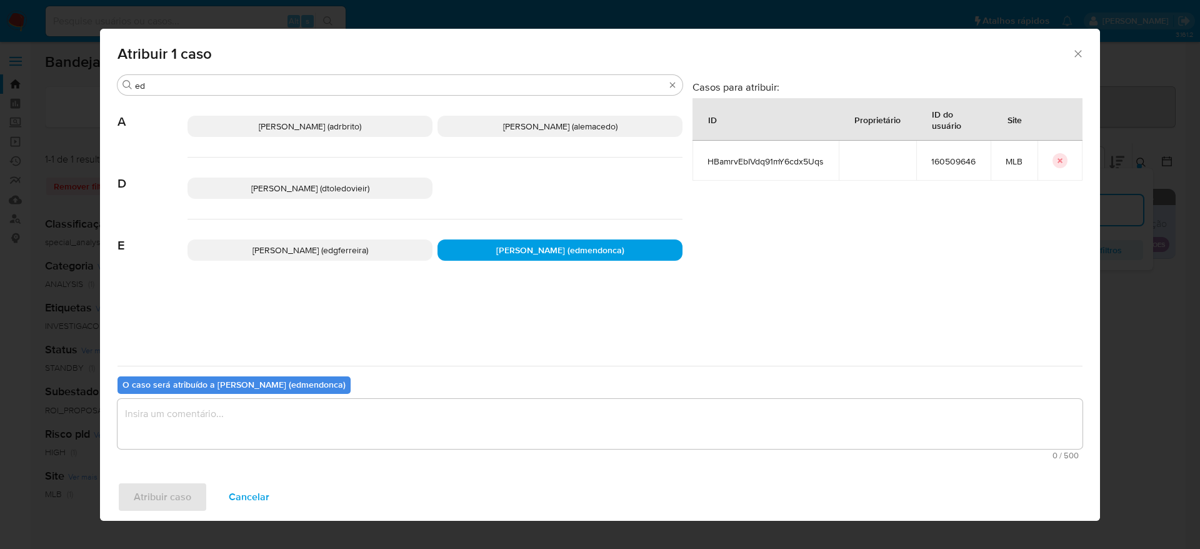
click at [463, 433] on textarea "assign-modal" at bounding box center [599, 424] width 965 height 50
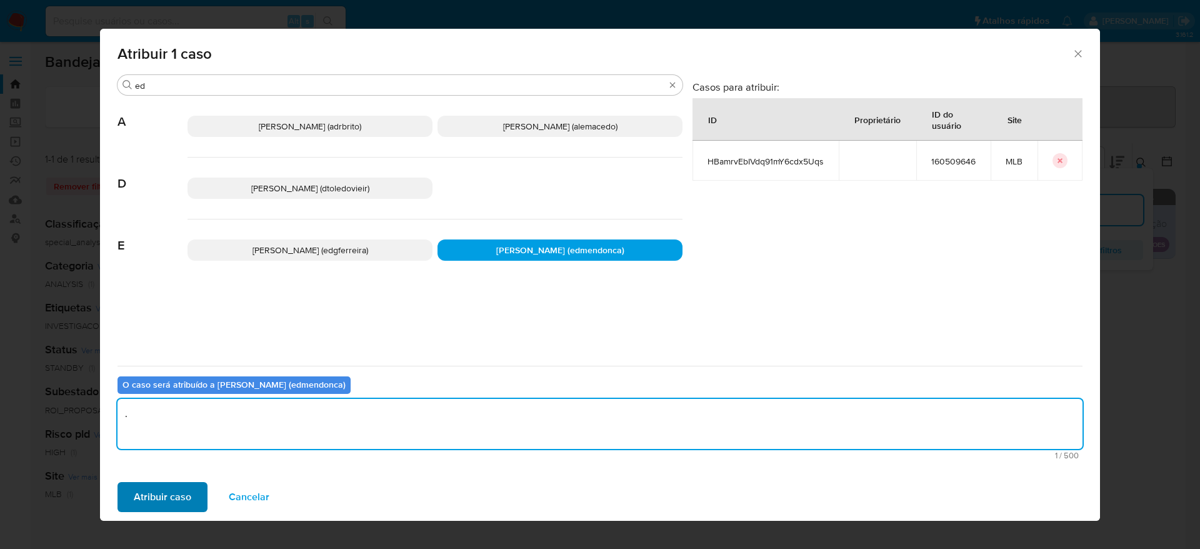
type textarea "."
click at [167, 505] on span "Atribuir caso" at bounding box center [162, 496] width 57 height 27
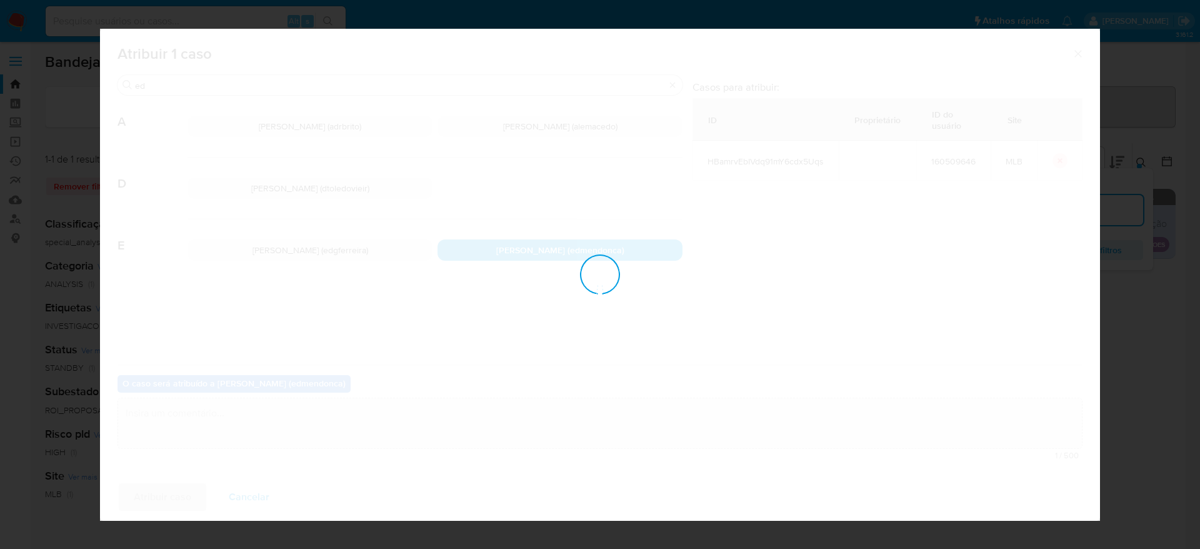
checkbox input "false"
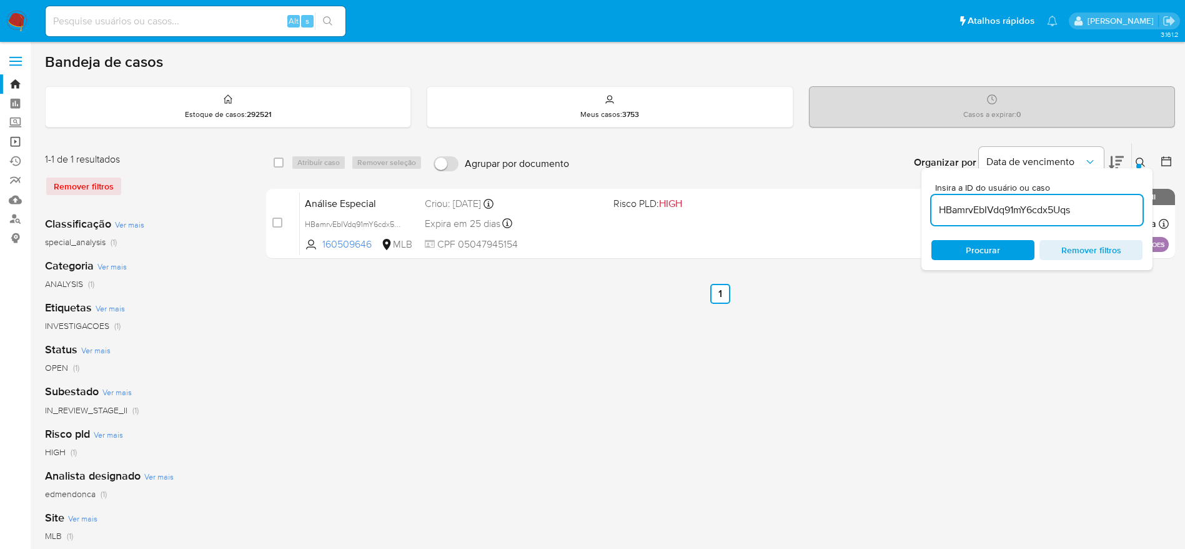
click at [17, 142] on link "Operações em massa" at bounding box center [74, 141] width 149 height 19
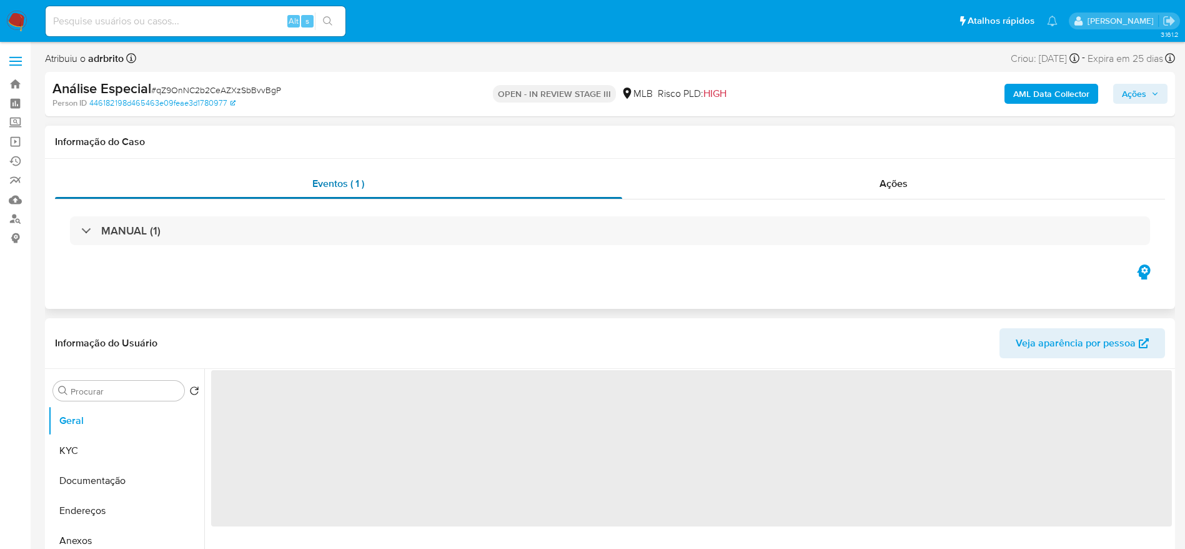
select select "10"
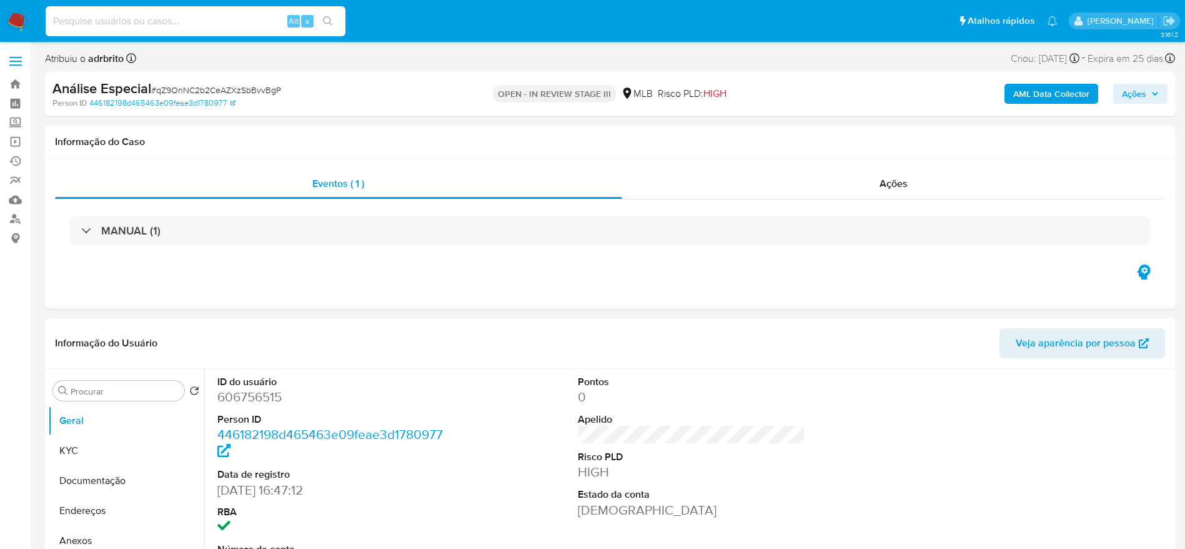
click at [241, 16] on input at bounding box center [196, 21] width 300 height 16
paste input "HBamrvEbIVdq91mY6cdx5Uqs"
type input "HBamrvEbIVdq91mY6cdx5Uqs"
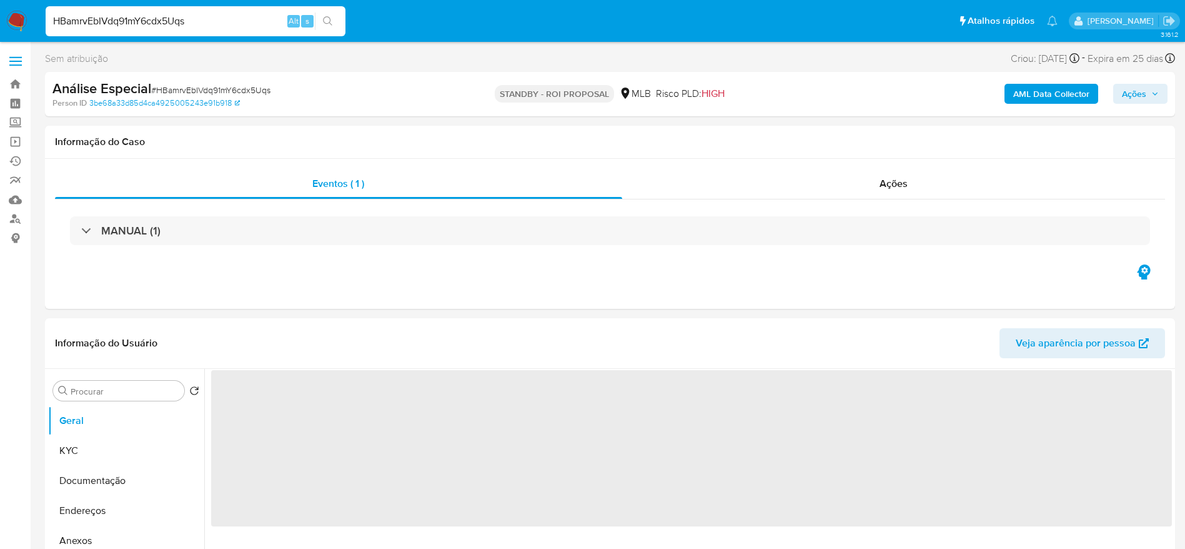
select select "10"
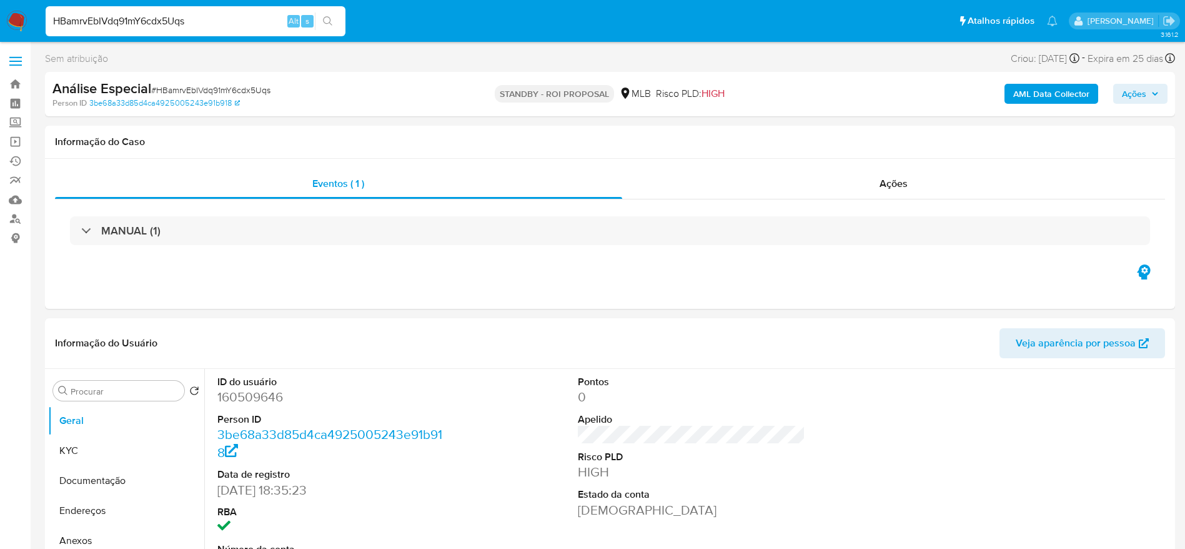
click at [207, 17] on input "HBamrvEbIVdq91mY6cdx5Uqs" at bounding box center [196, 21] width 300 height 16
paste input "ROS8udnMiKFzMqaOD8q7lZBT"
type input "ROS8udnMiKFzMqaOD8q7lZBT"
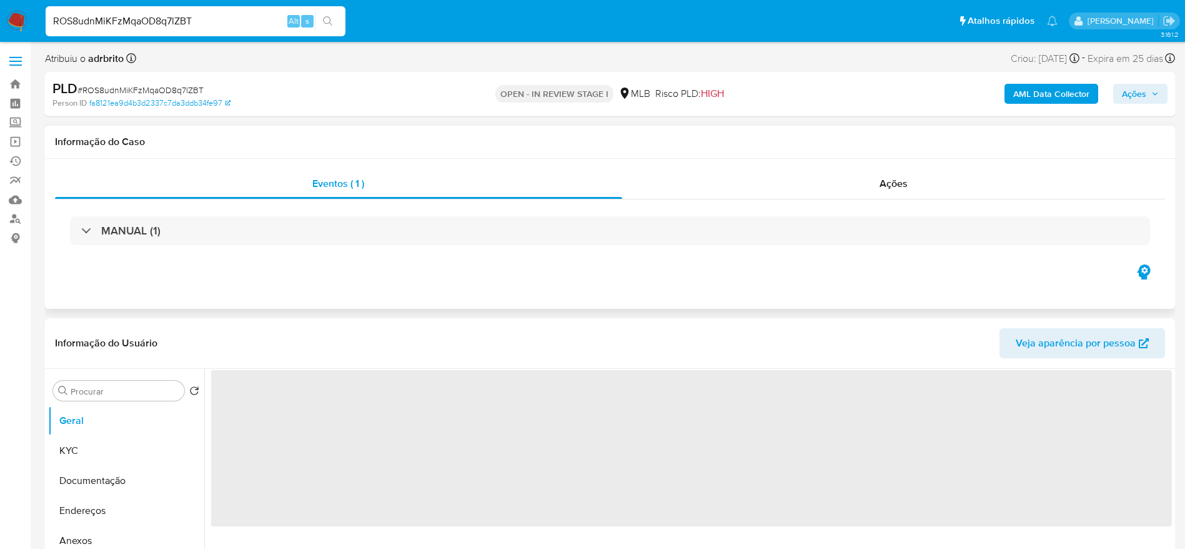
select select "10"
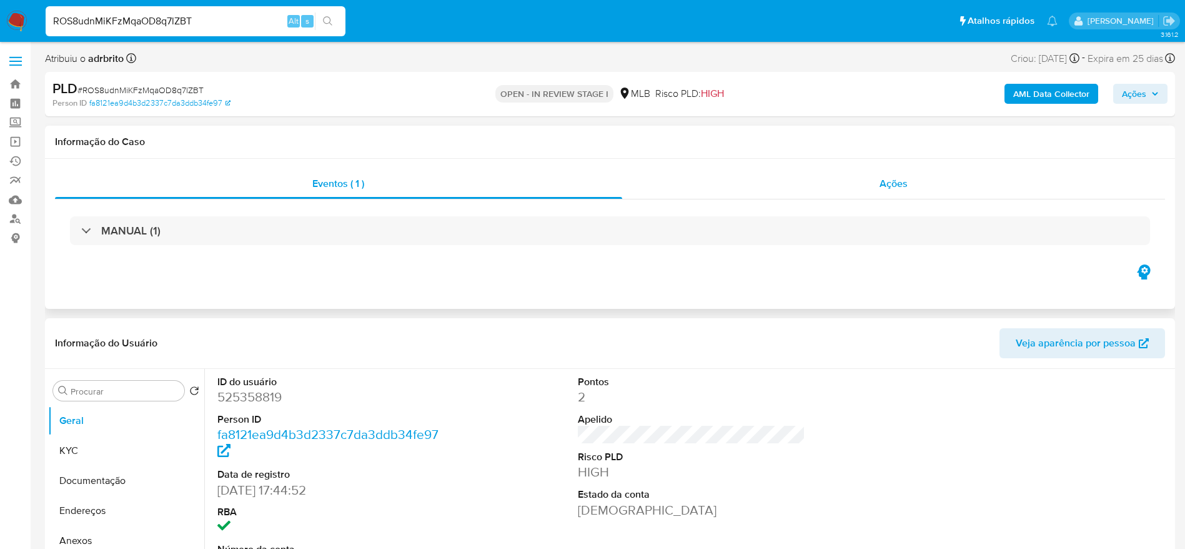
click at [873, 179] on div "Ações" at bounding box center [894, 184] width 544 height 30
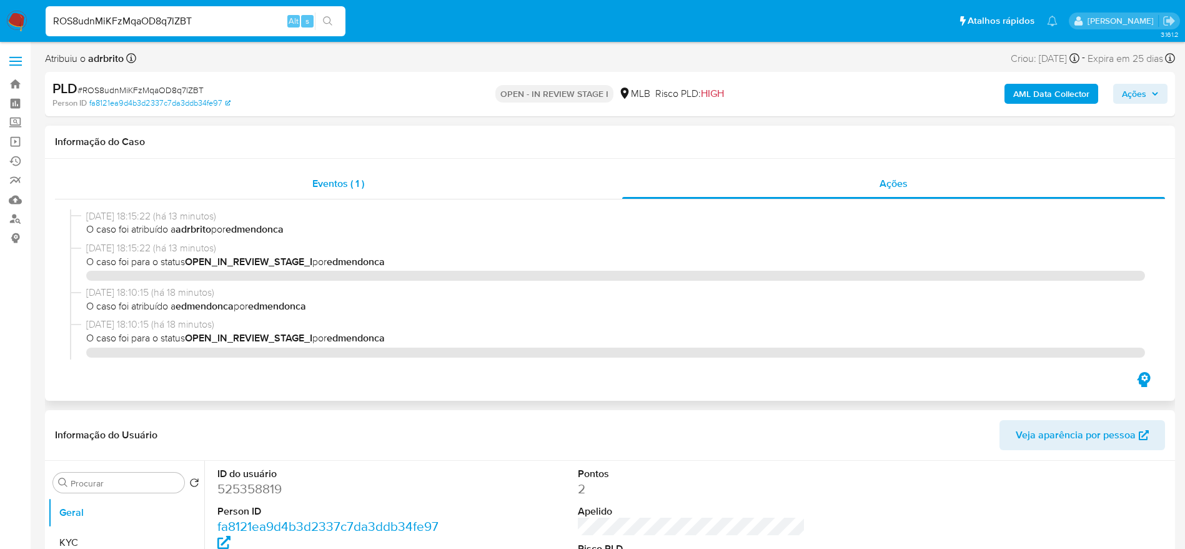
click at [287, 179] on div "Eventos ( 1 )" at bounding box center [338, 184] width 567 height 30
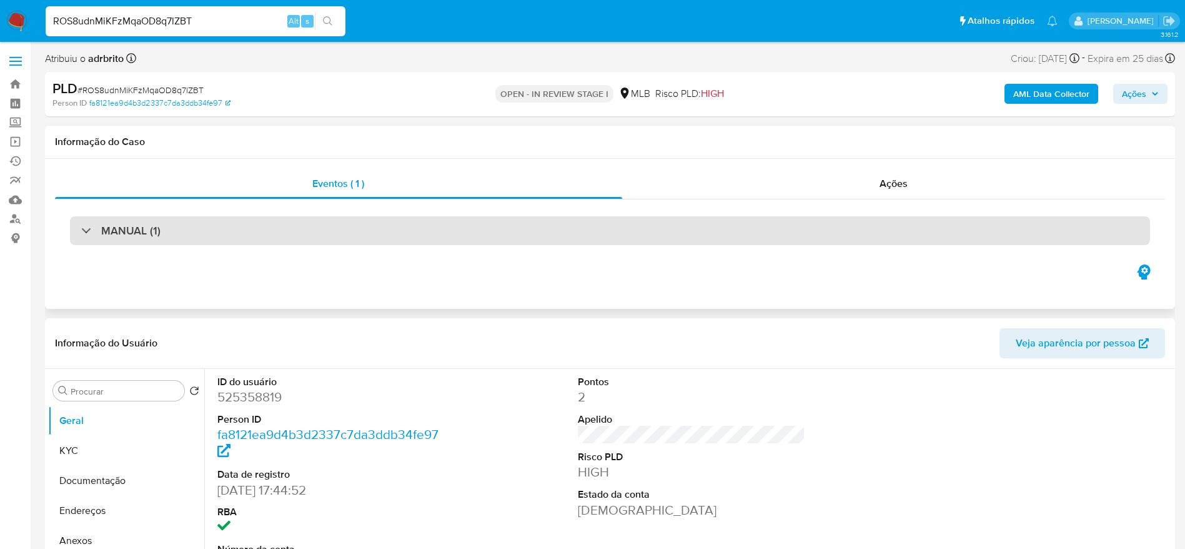
click at [98, 237] on div "MANUAL (1)" at bounding box center [610, 230] width 1080 height 29
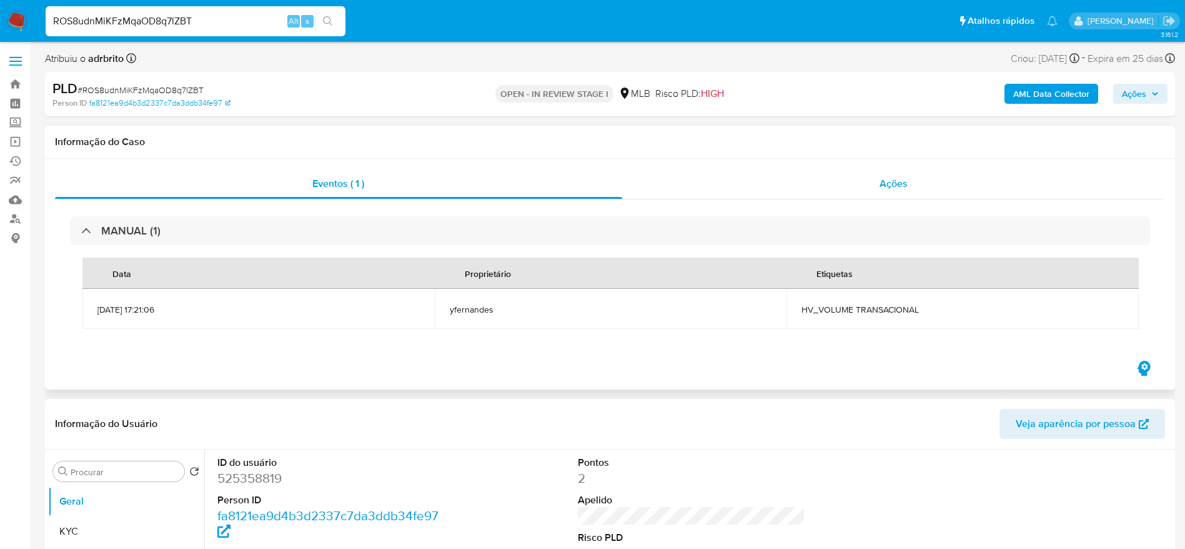
click at [889, 174] on div "Ações" at bounding box center [894, 184] width 544 height 30
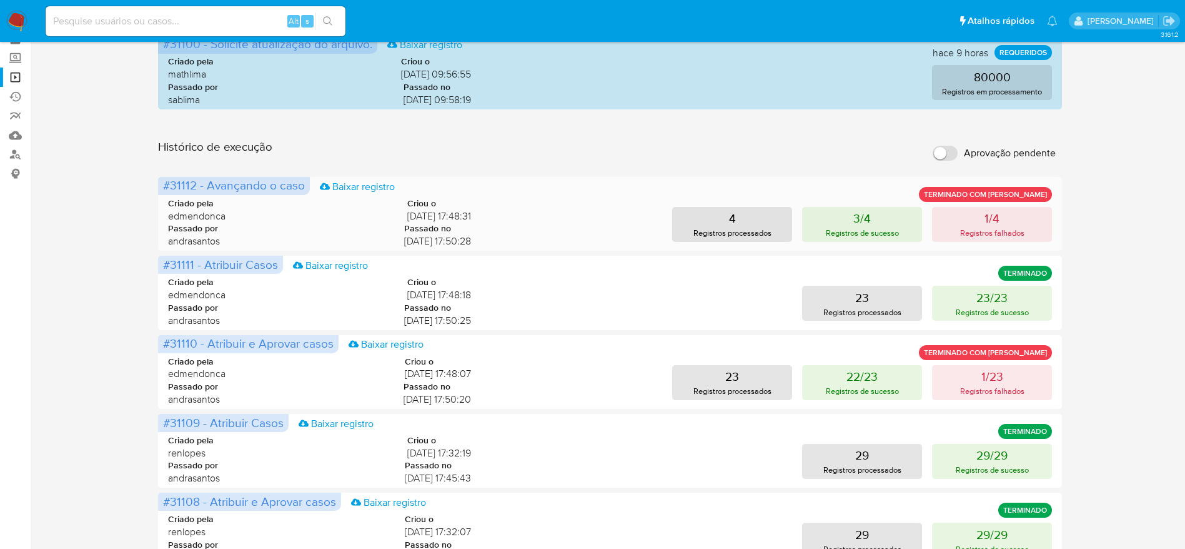
scroll to position [94, 0]
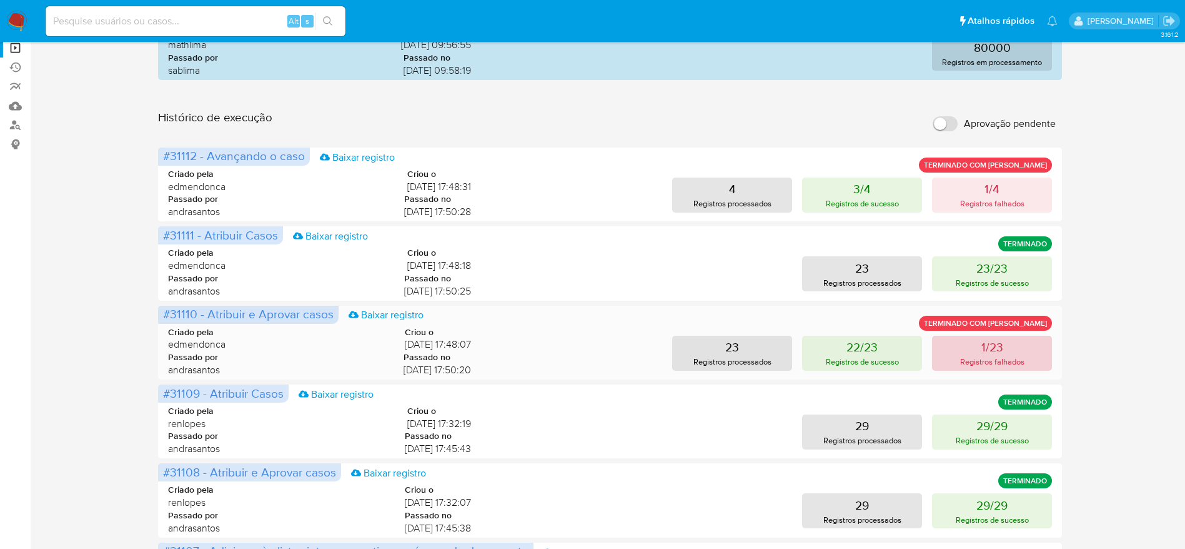
click at [967, 351] on button "1/23 Registros falhados" at bounding box center [992, 353] width 120 height 35
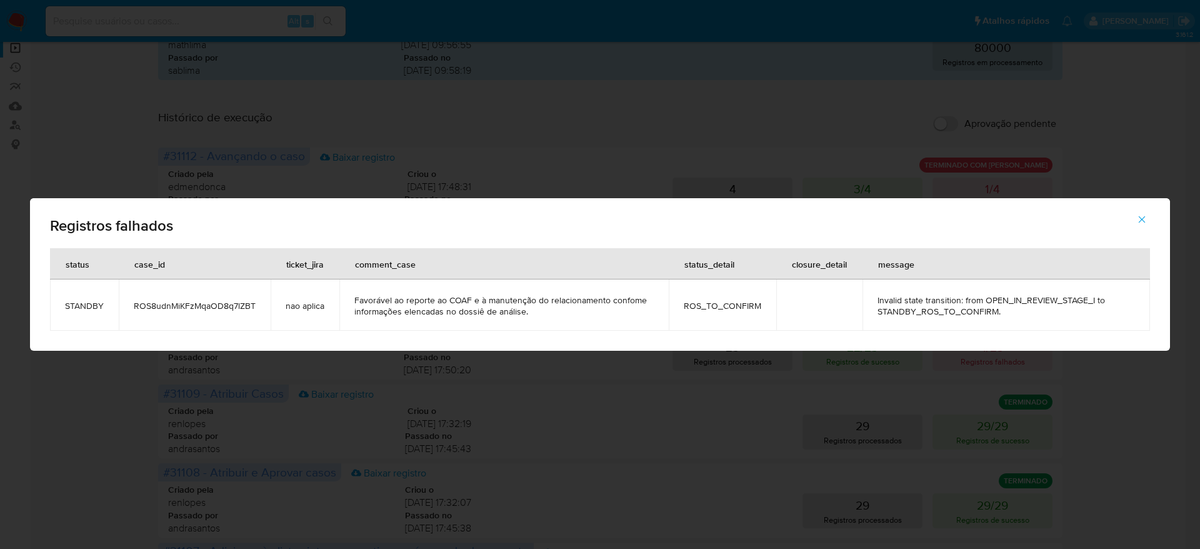
click at [171, 307] on span "ROS8udnMiKFzMqaOD8q7lZBT" at bounding box center [195, 305] width 122 height 11
click at [1145, 218] on icon "button" at bounding box center [1141, 219] width 11 height 11
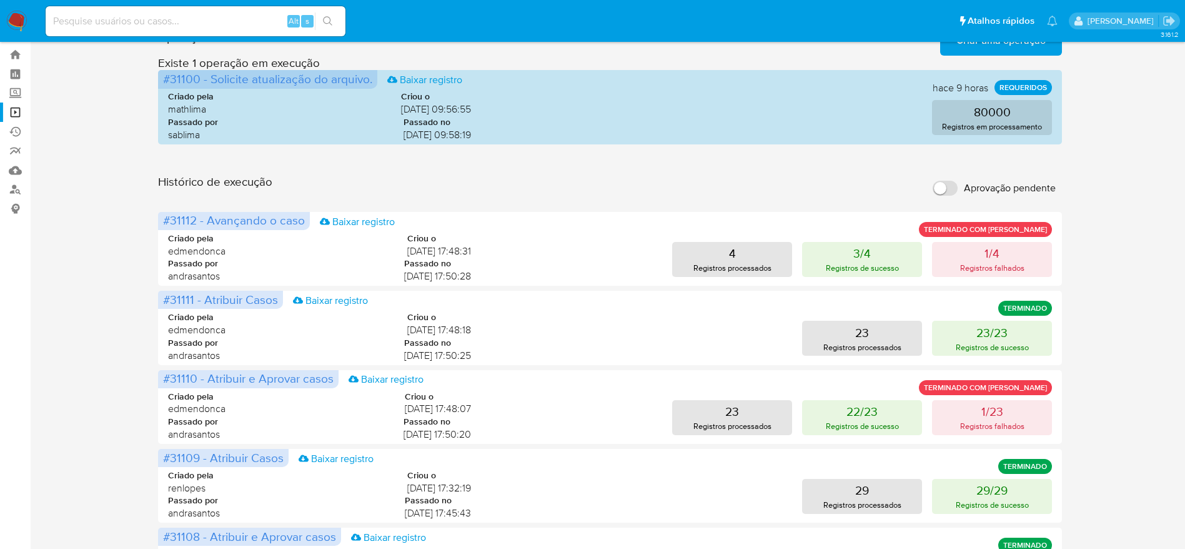
scroll to position [0, 0]
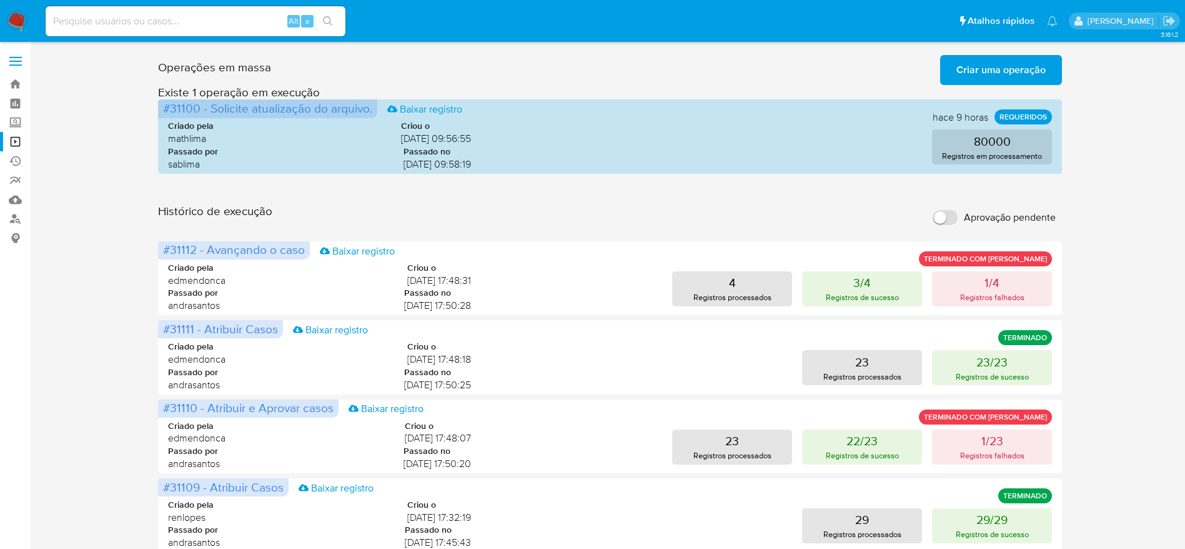
click at [21, 17] on img at bounding box center [16, 21] width 21 height 21
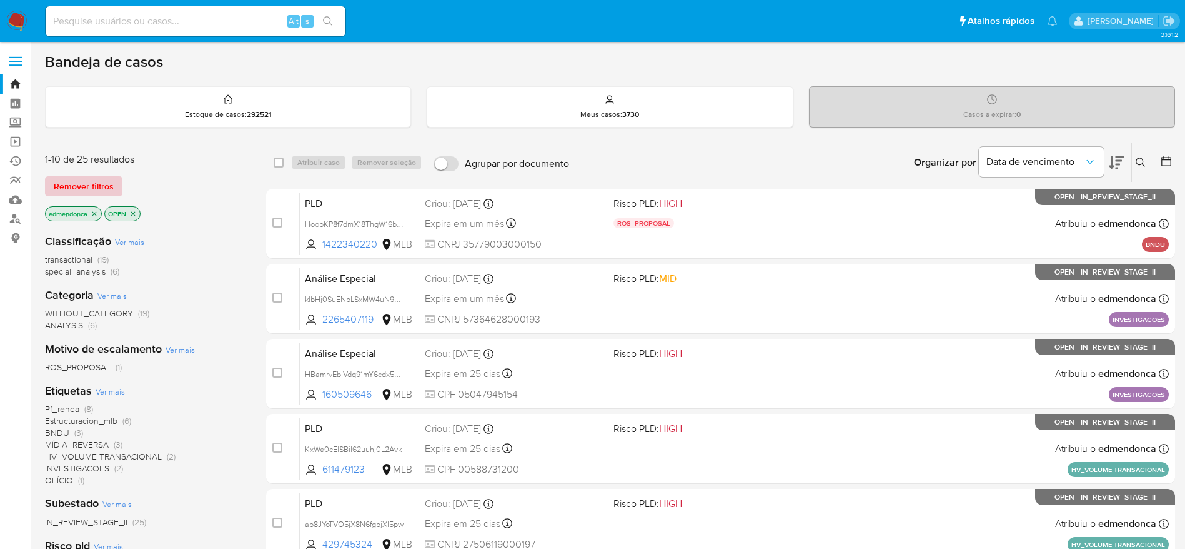
click at [102, 184] on span "Remover filtros" at bounding box center [84, 185] width 60 height 17
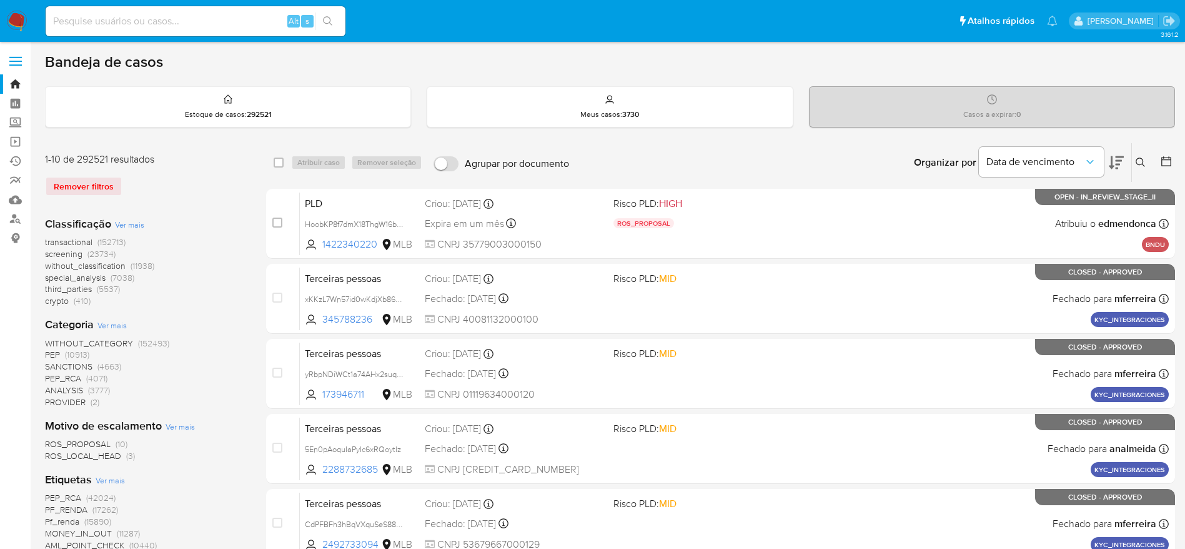
click at [1146, 152] on div "Insira a ID do usuário ou caso Procurar Remover filtros" at bounding box center [1142, 162] width 21 height 39
click at [1138, 161] on icon at bounding box center [1141, 162] width 10 height 10
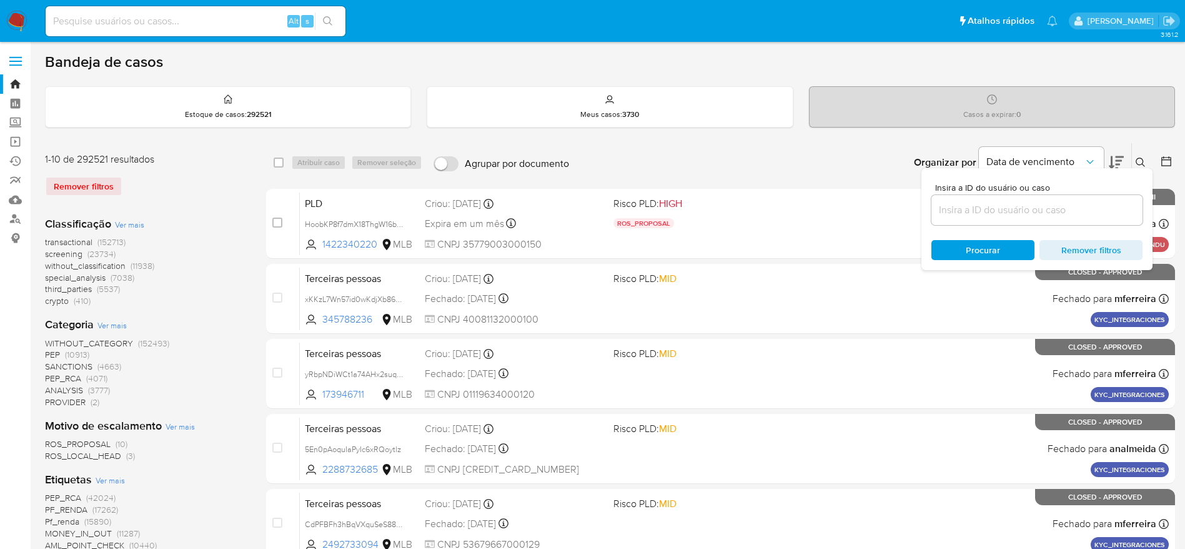
click at [990, 211] on input at bounding box center [1037, 210] width 211 height 16
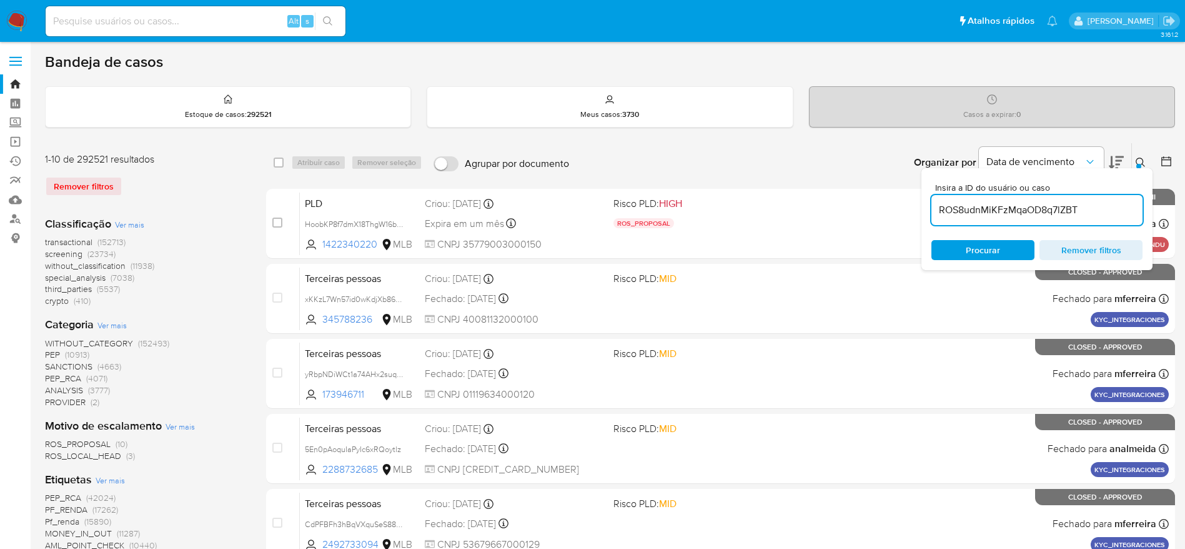
type input "ROS8udnMiKFzMqaOD8q7lZBT"
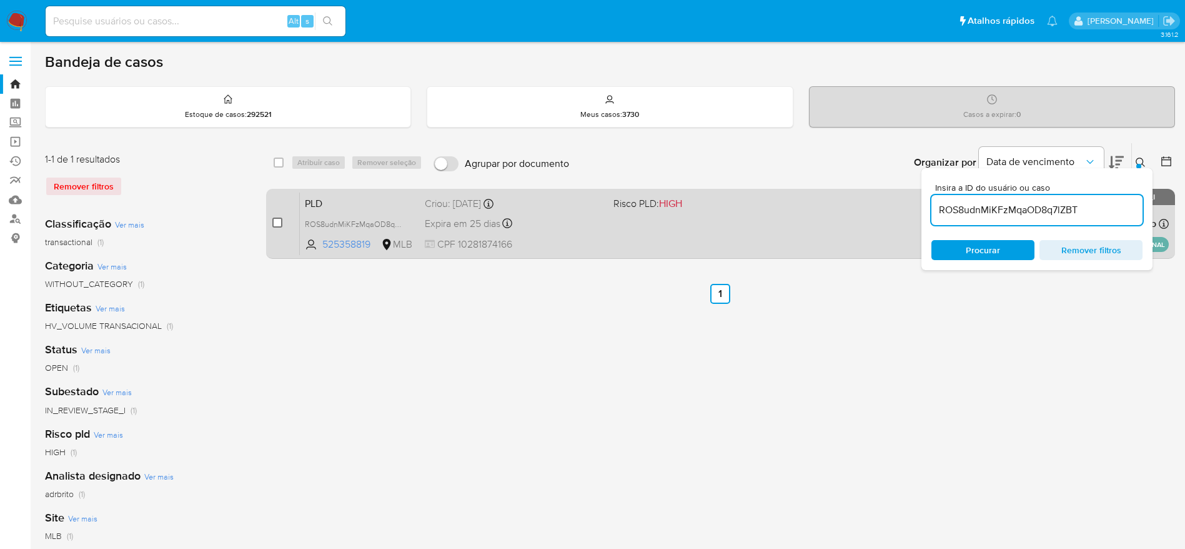
click at [278, 222] on input "checkbox" at bounding box center [277, 222] width 10 height 10
checkbox input "true"
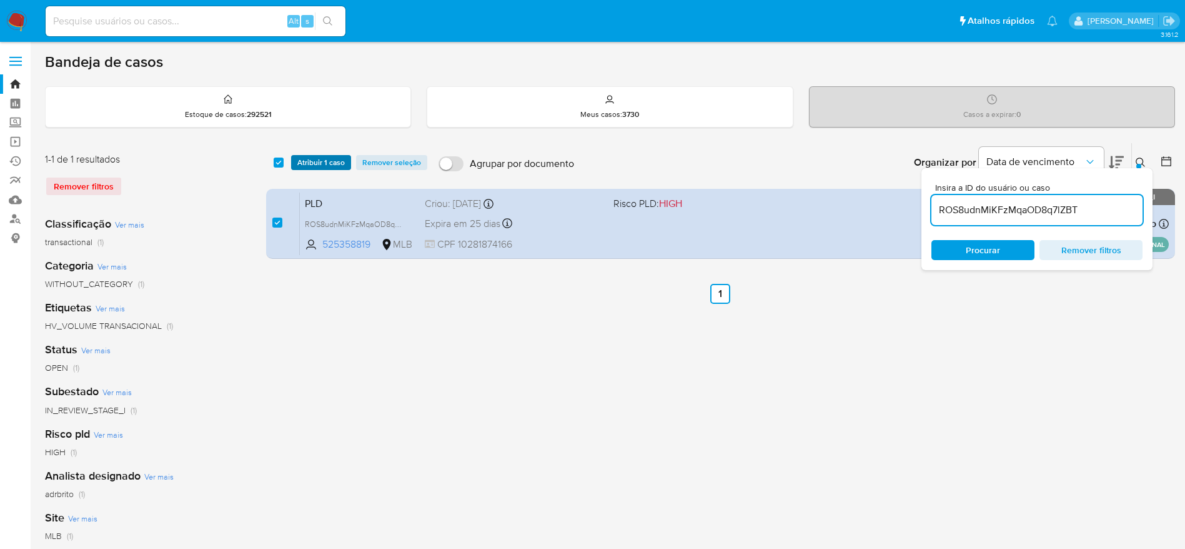
click at [321, 164] on span "Atribuir 1 caso" at bounding box center [320, 162] width 47 height 12
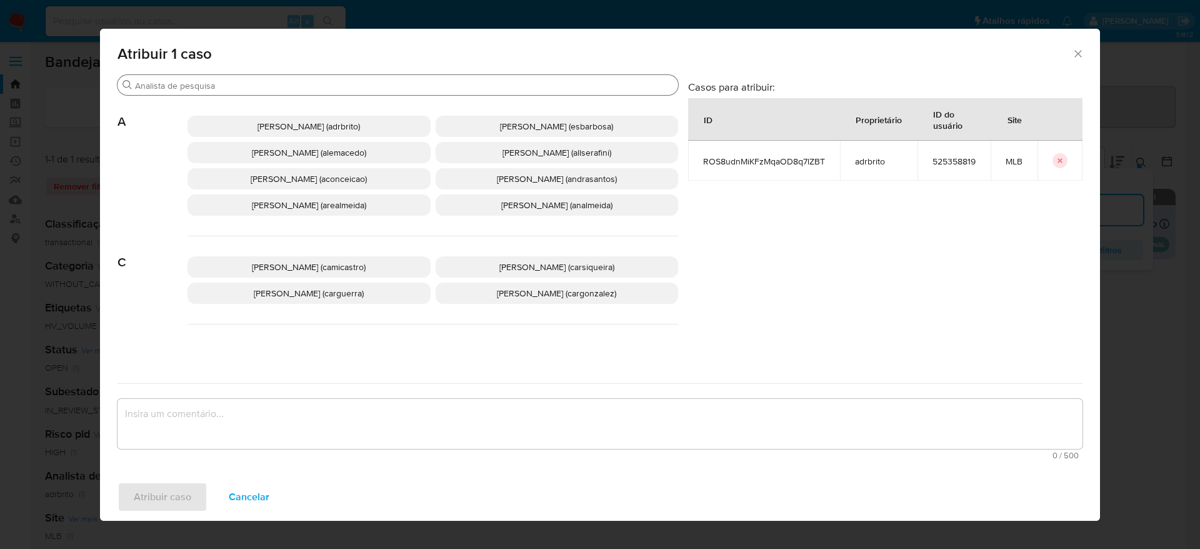
click at [256, 87] on input "Buscar" at bounding box center [404, 85] width 538 height 11
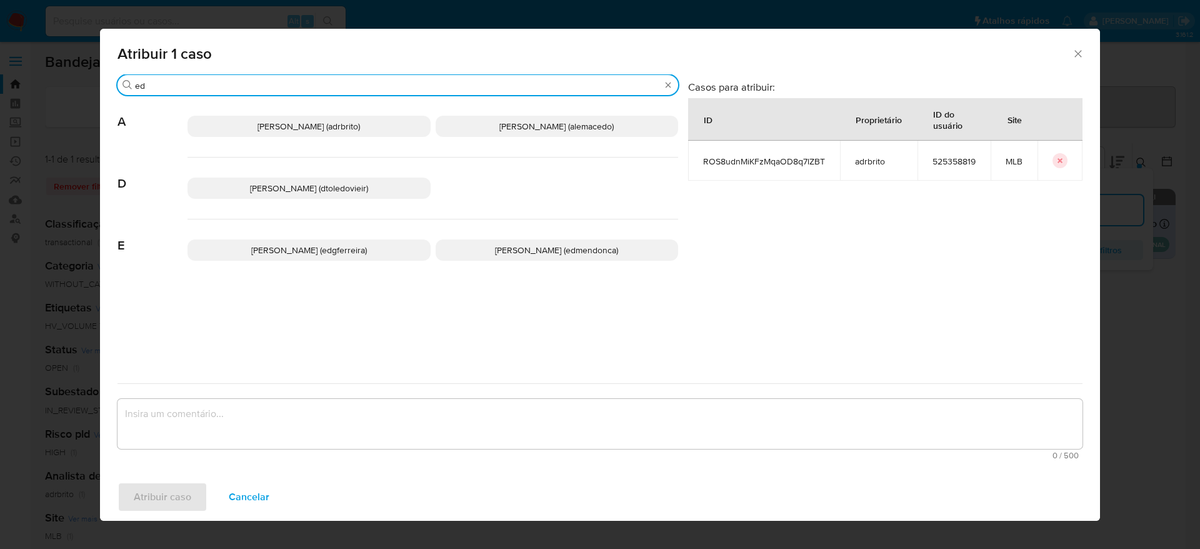
type input "ed"
click at [486, 256] on p "Eduardo Mendonca Dutra (edmendonca)" at bounding box center [557, 249] width 243 height 21
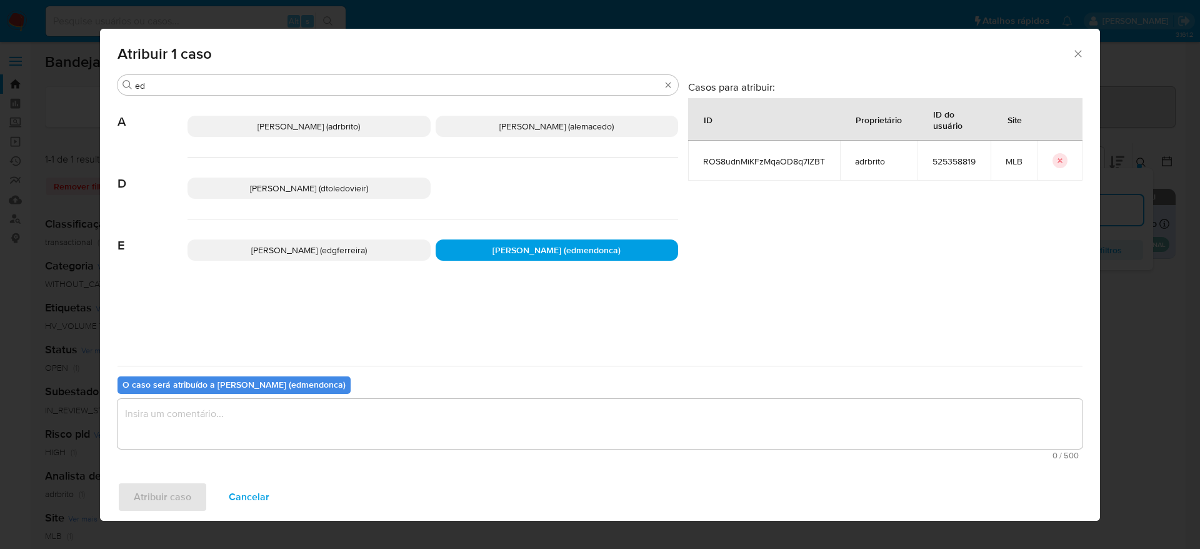
click at [356, 435] on textarea "assign-modal" at bounding box center [599, 424] width 965 height 50
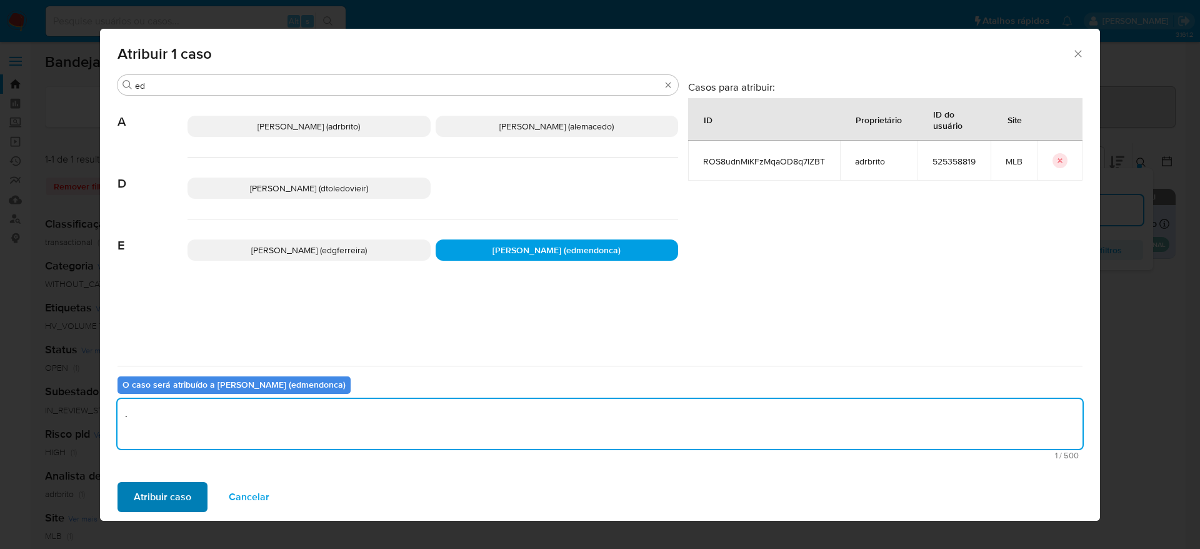
type textarea "."
click at [153, 498] on span "Atribuir caso" at bounding box center [162, 496] width 57 height 27
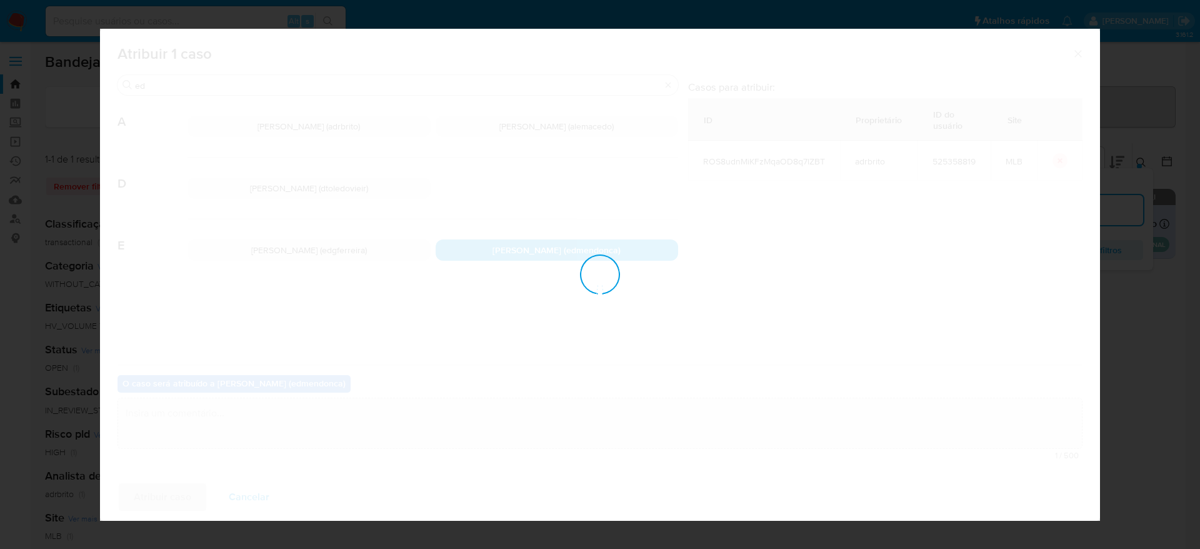
checkbox input "false"
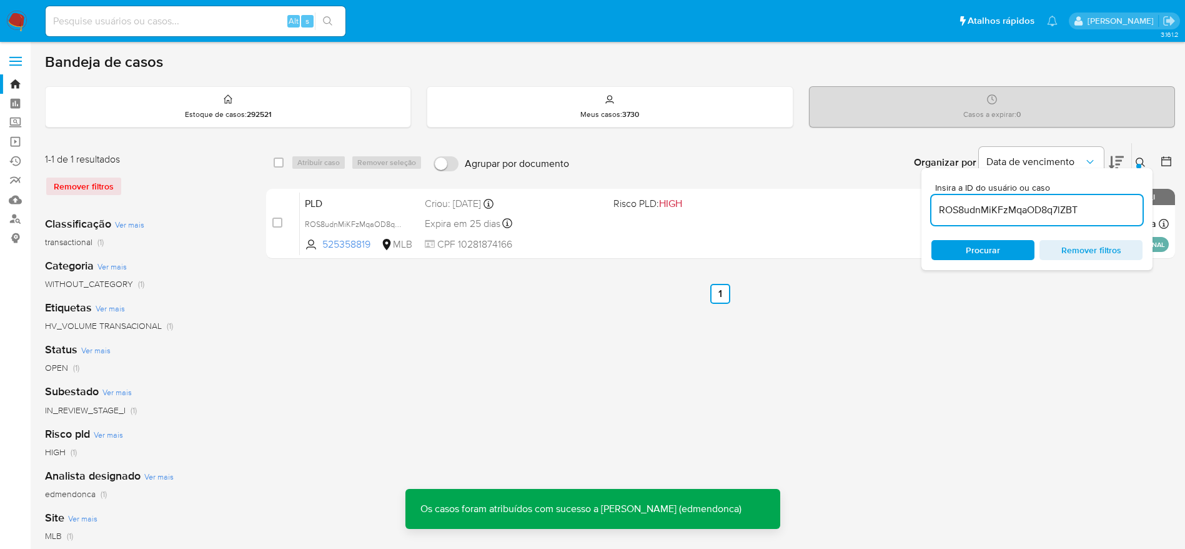
click at [1142, 155] on button at bounding box center [1142, 162] width 21 height 15
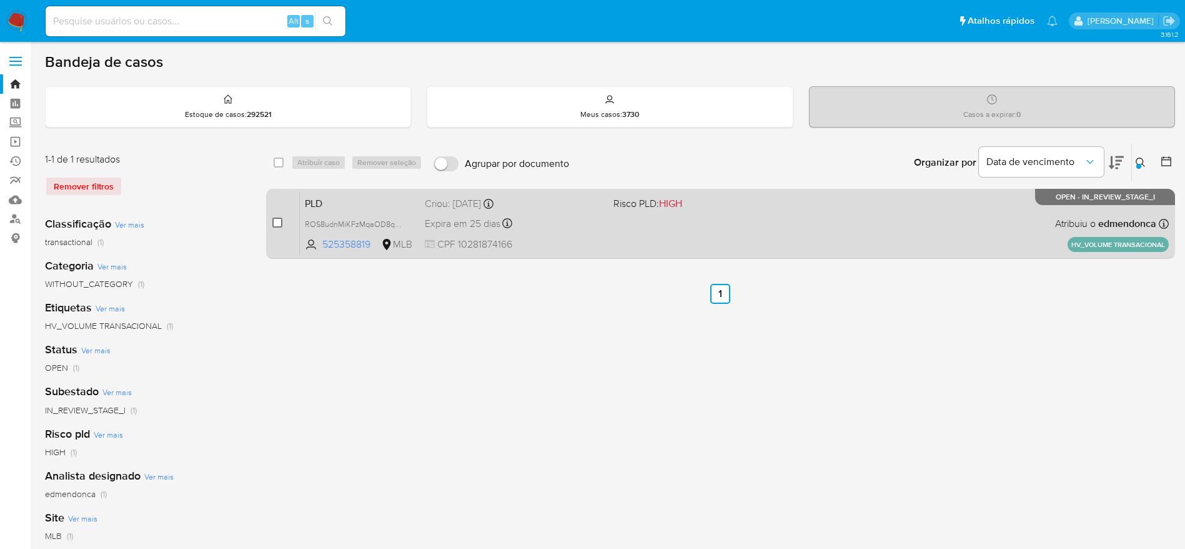
click at [279, 229] on div "case-item-checkbox" at bounding box center [277, 223] width 10 height 15
click at [279, 226] on input "checkbox" at bounding box center [277, 222] width 10 height 10
checkbox input "true"
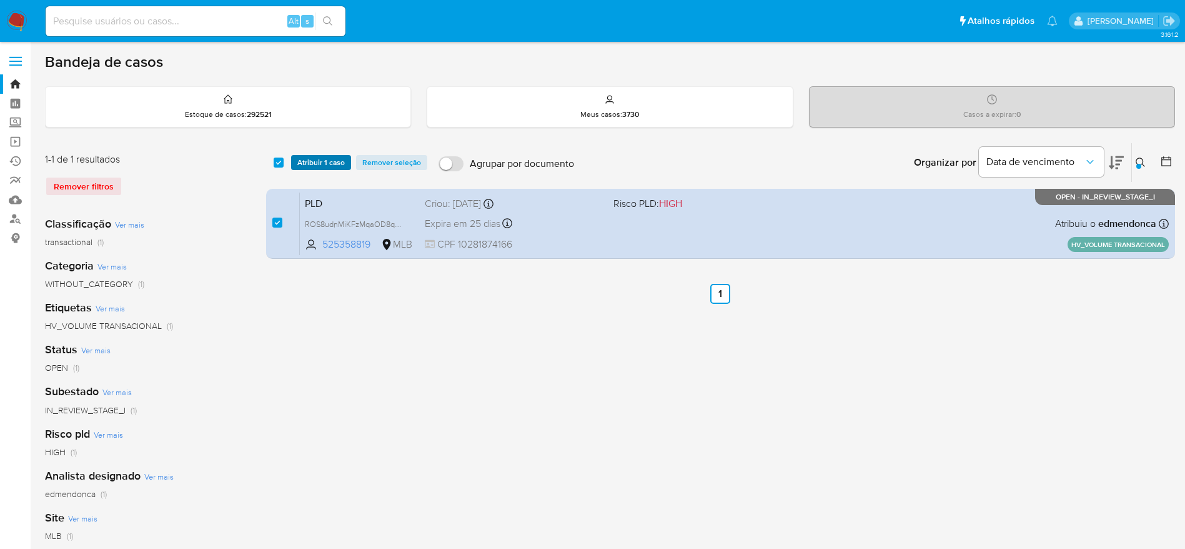
click at [293, 162] on button "Atribuir 1 caso" at bounding box center [321, 162] width 60 height 15
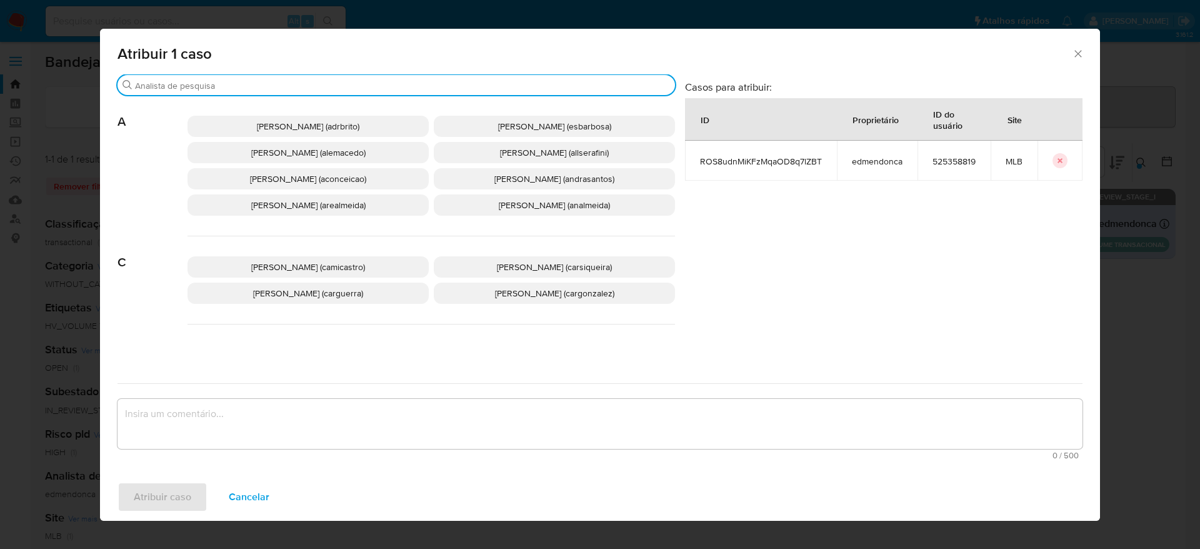
click at [299, 88] on input "Buscar" at bounding box center [402, 85] width 535 height 11
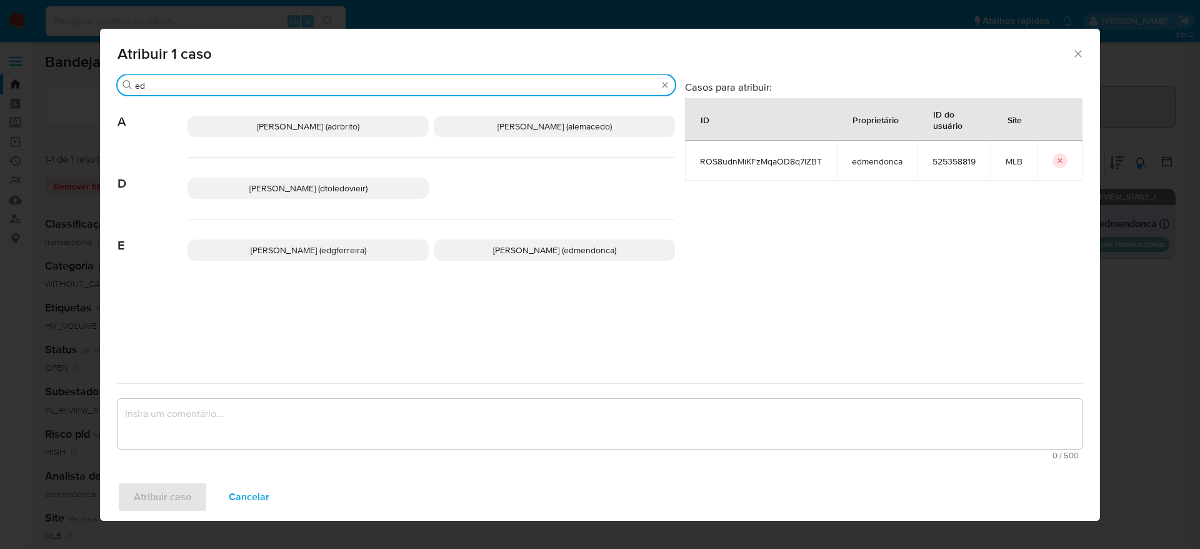
type input "ed"
click at [505, 252] on span "Eduardo Mendonca Dutra (edmendonca)" at bounding box center [554, 250] width 123 height 12
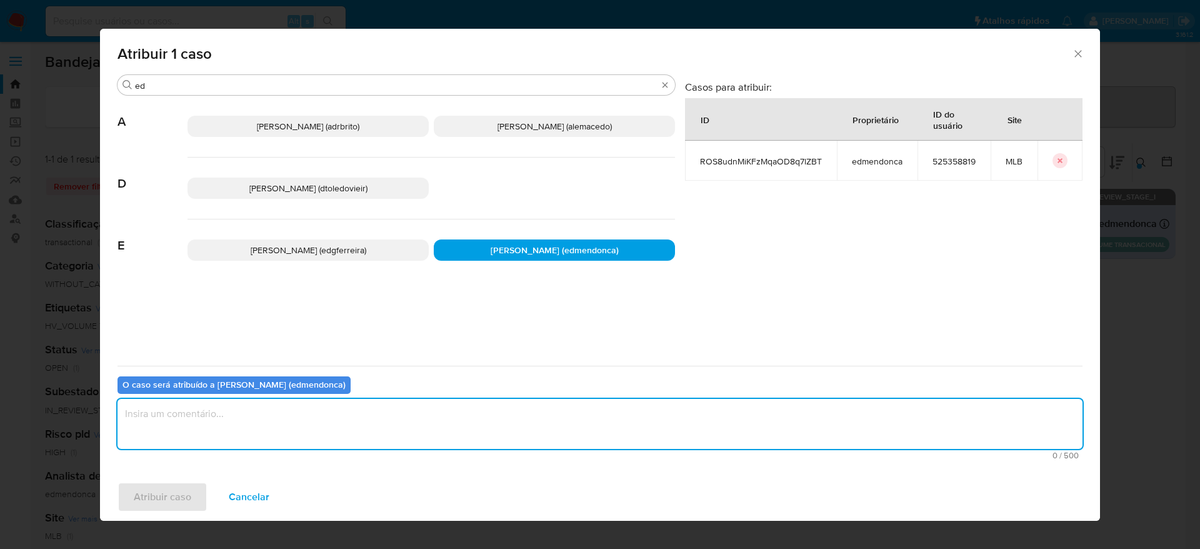
click at [449, 421] on textarea "assign-modal" at bounding box center [599, 424] width 965 height 50
type textarea "."
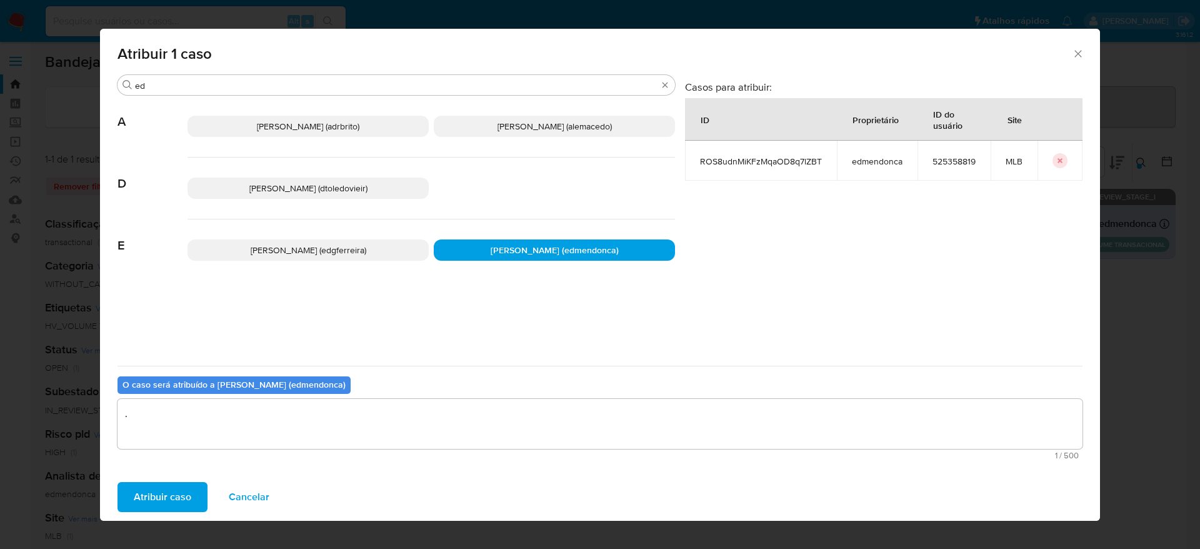
click at [179, 500] on span "Atribuir caso" at bounding box center [162, 496] width 57 height 27
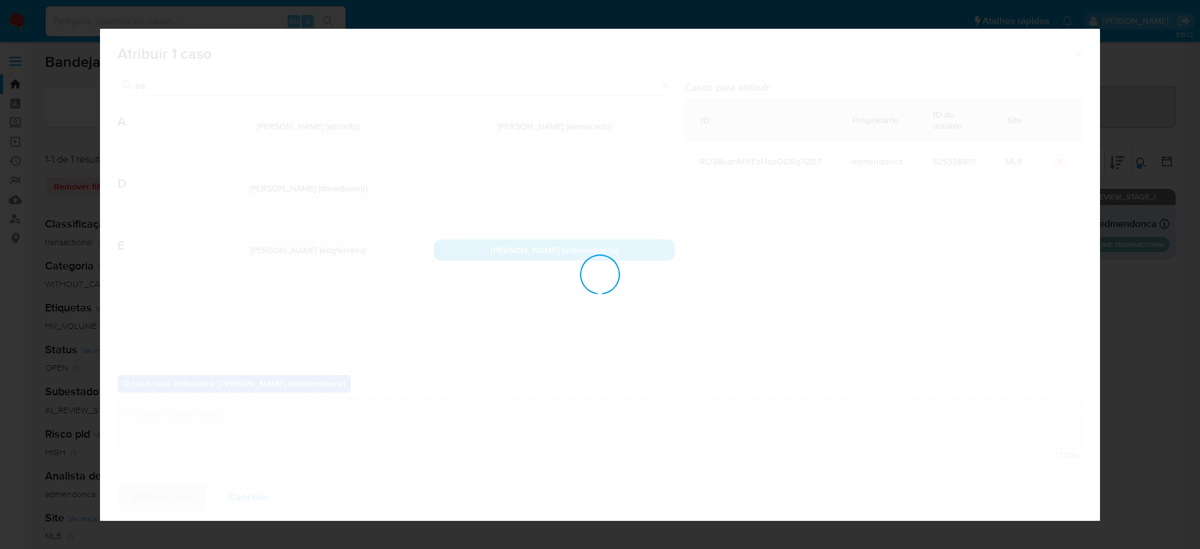
checkbox input "false"
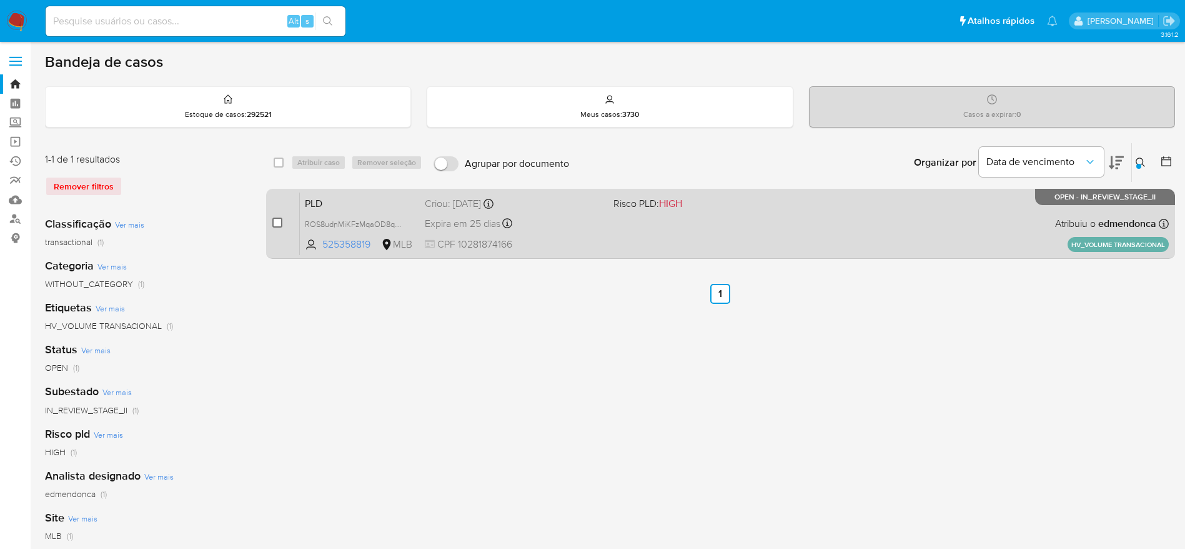
click at [272, 222] on input "checkbox" at bounding box center [277, 222] width 10 height 10
checkbox input "true"
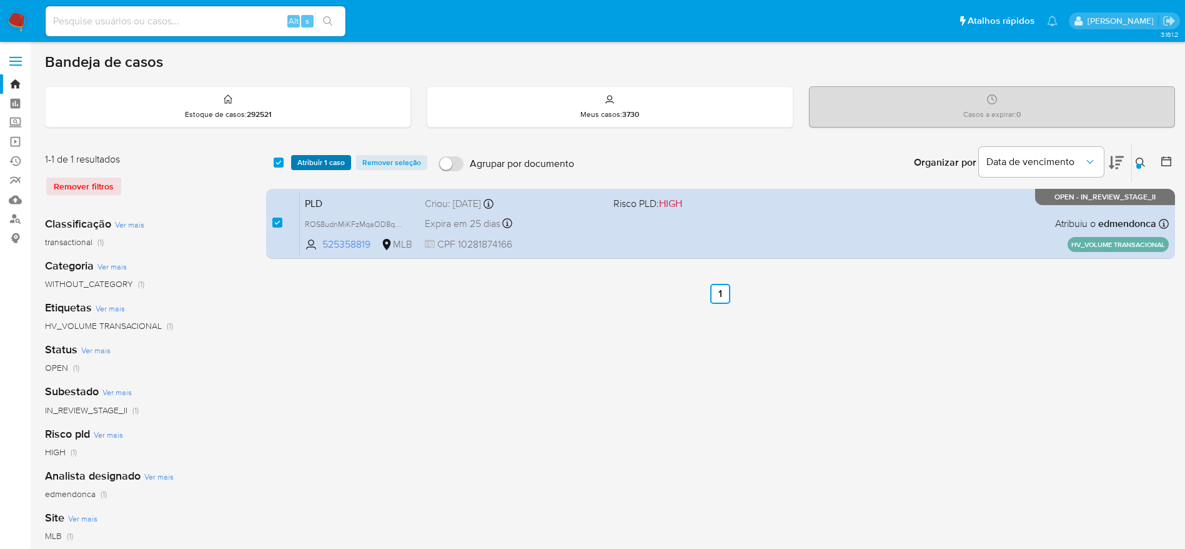
click at [316, 156] on span "Atribuir 1 caso" at bounding box center [320, 162] width 47 height 12
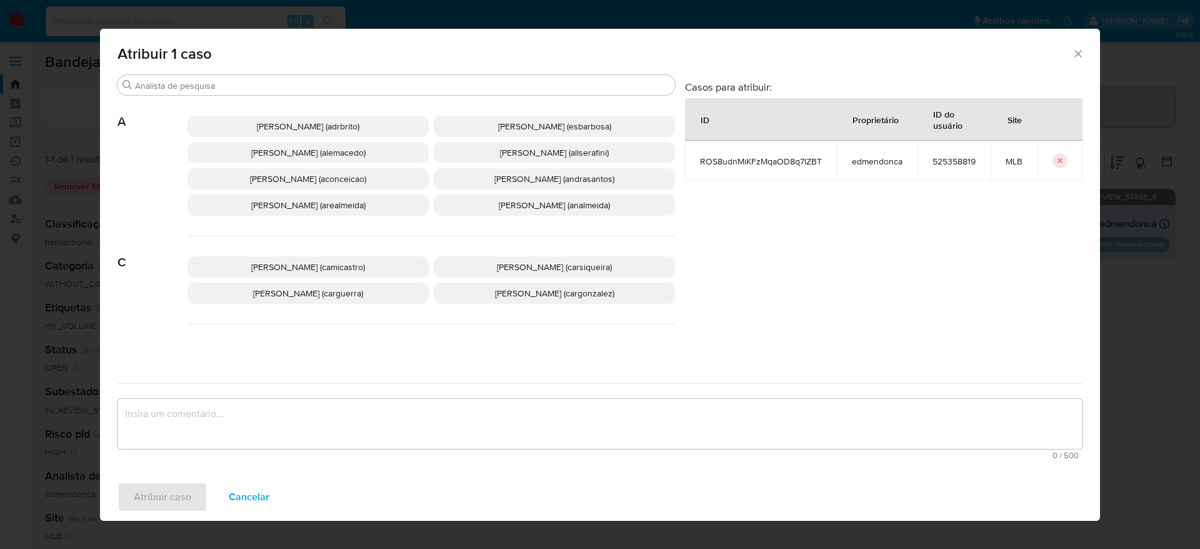
click at [296, 132] on p "Adriano Azeredo Brito (adrbrito)" at bounding box center [307, 126] width 241 height 21
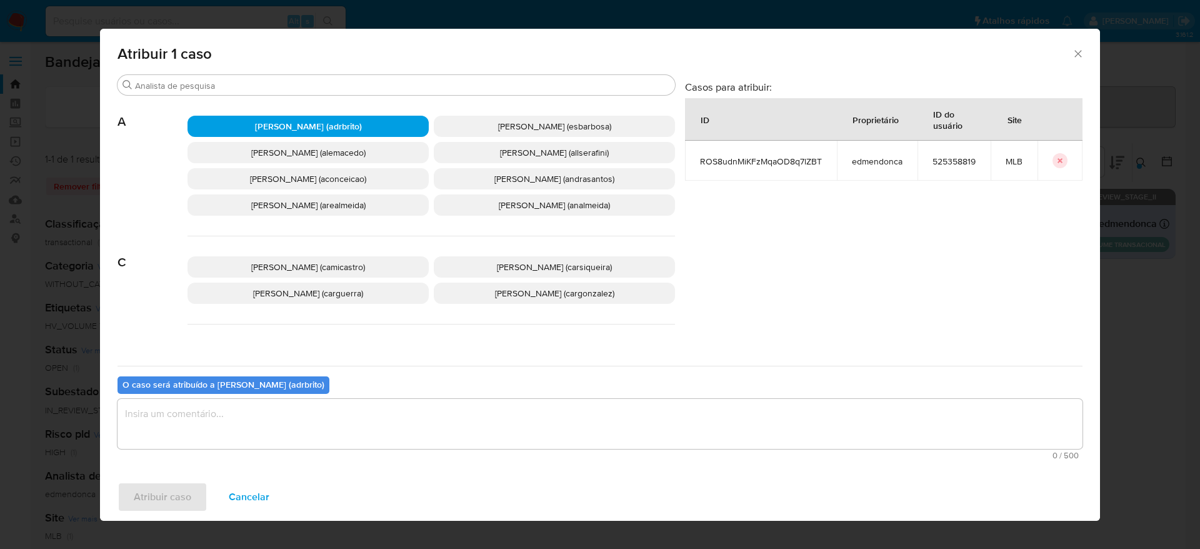
click at [314, 437] on textarea "assign-modal" at bounding box center [599, 424] width 965 height 50
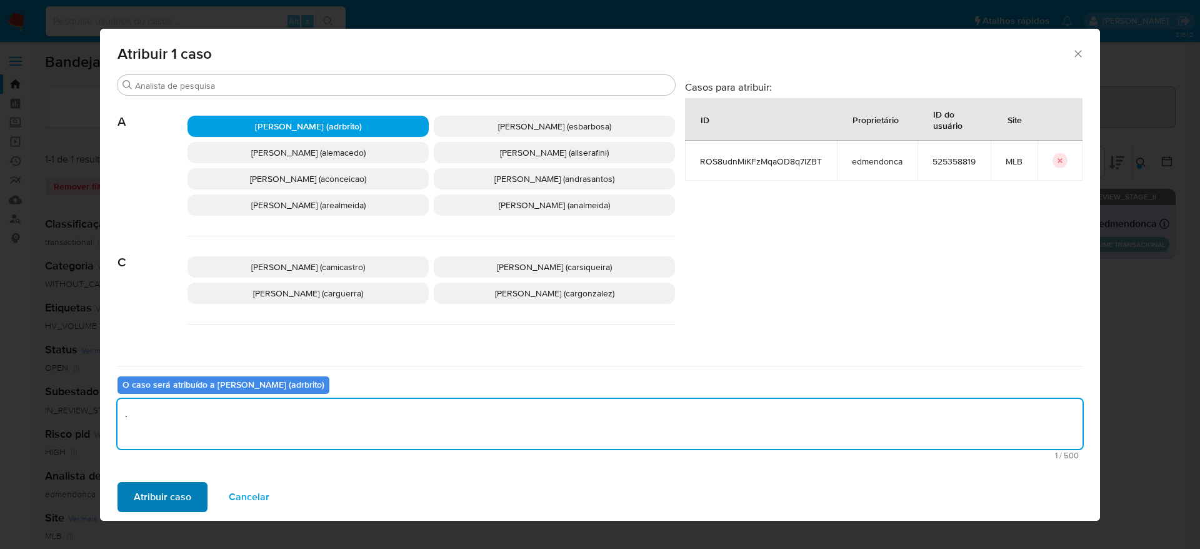
type textarea "."
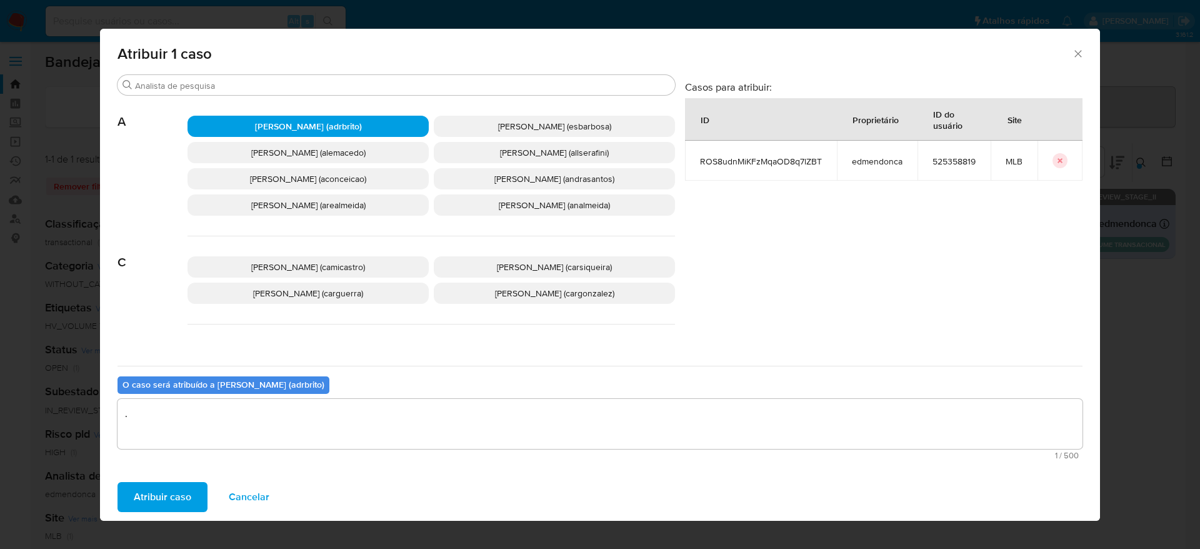
click at [183, 499] on span "Atribuir caso" at bounding box center [162, 496] width 57 height 27
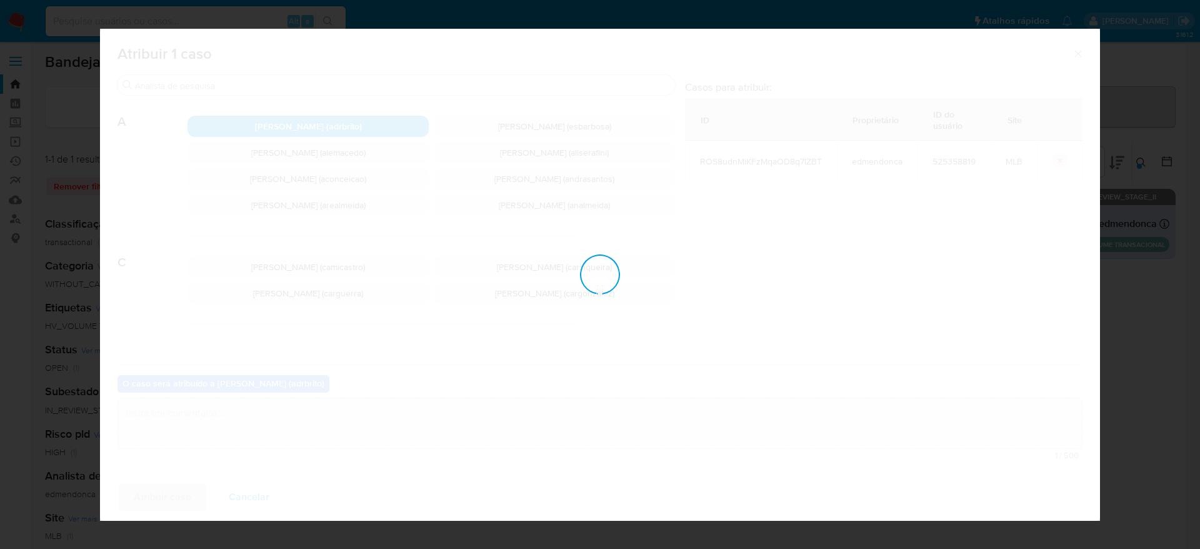
checkbox input "false"
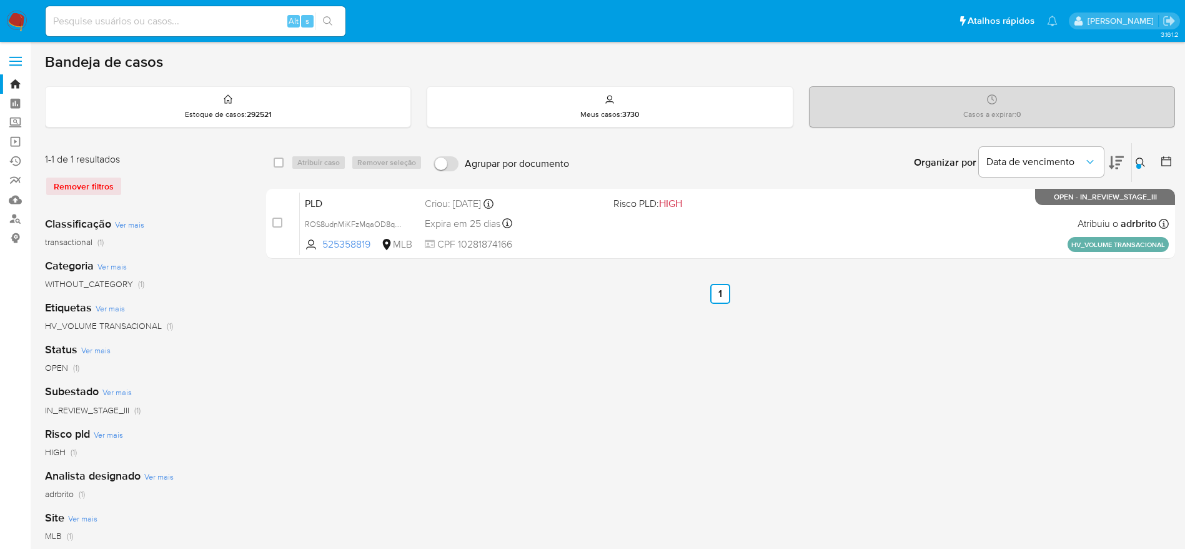
click at [1145, 155] on button at bounding box center [1142, 162] width 21 height 15
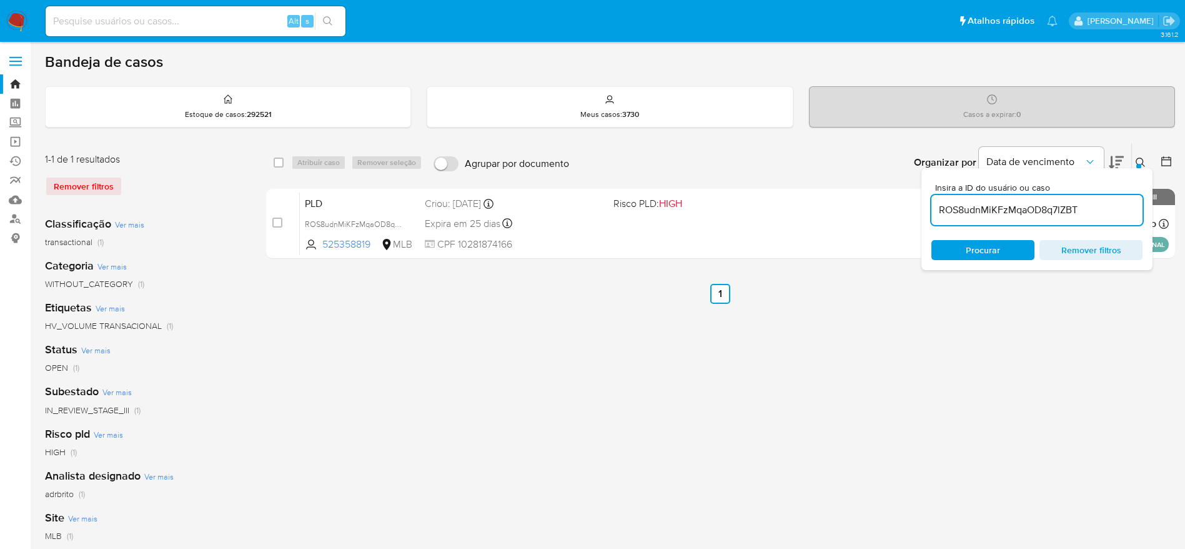
click at [1003, 215] on input "ROS8udnMiKFzMqaOD8q7lZBT" at bounding box center [1037, 210] width 211 height 16
type input "Je2uydyewNB1F26HwsNJd5Q2"
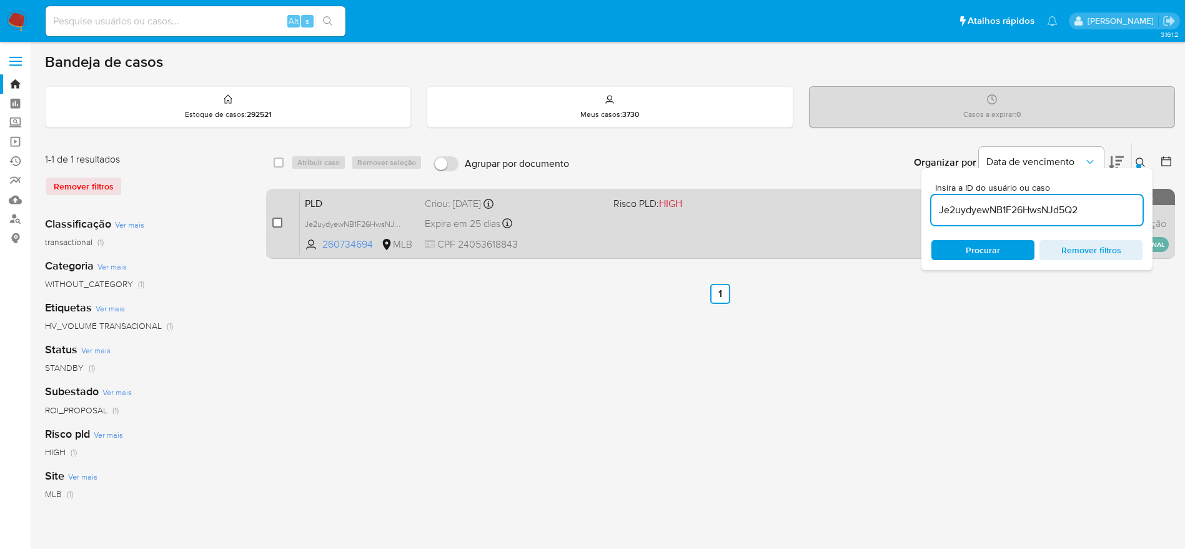
click at [277, 225] on input "checkbox" at bounding box center [277, 222] width 10 height 10
checkbox input "true"
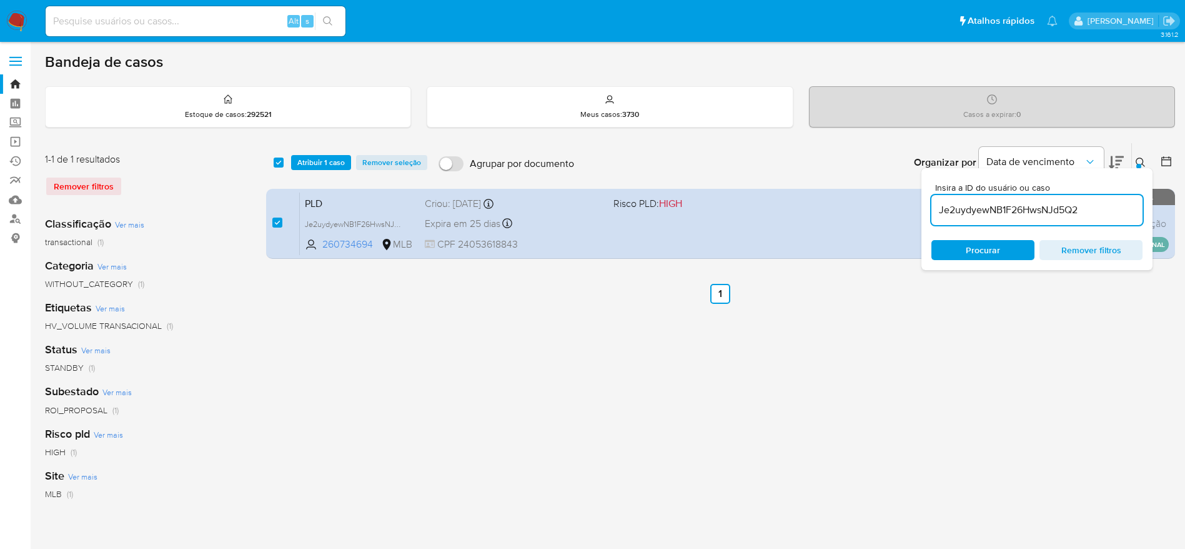
click at [316, 143] on div "select-all-cases-checkbox Atribuir 1 caso Remover seleção Agrupar por documento…" at bounding box center [720, 162] width 909 height 39
click at [308, 154] on div "select-all-cases-checkbox Atribuir 1 caso Remover seleção Agrupar por documento…" at bounding box center [720, 162] width 909 height 39
click at [306, 162] on span "Atribuir 1 caso" at bounding box center [320, 162] width 47 height 12
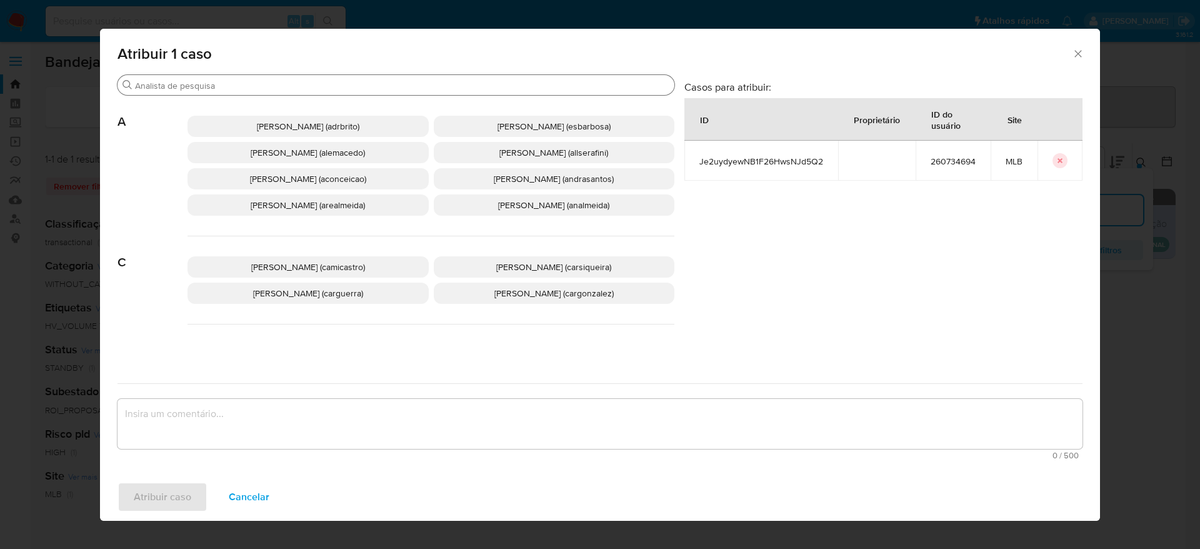
click at [259, 83] on input "Buscar" at bounding box center [402, 85] width 534 height 11
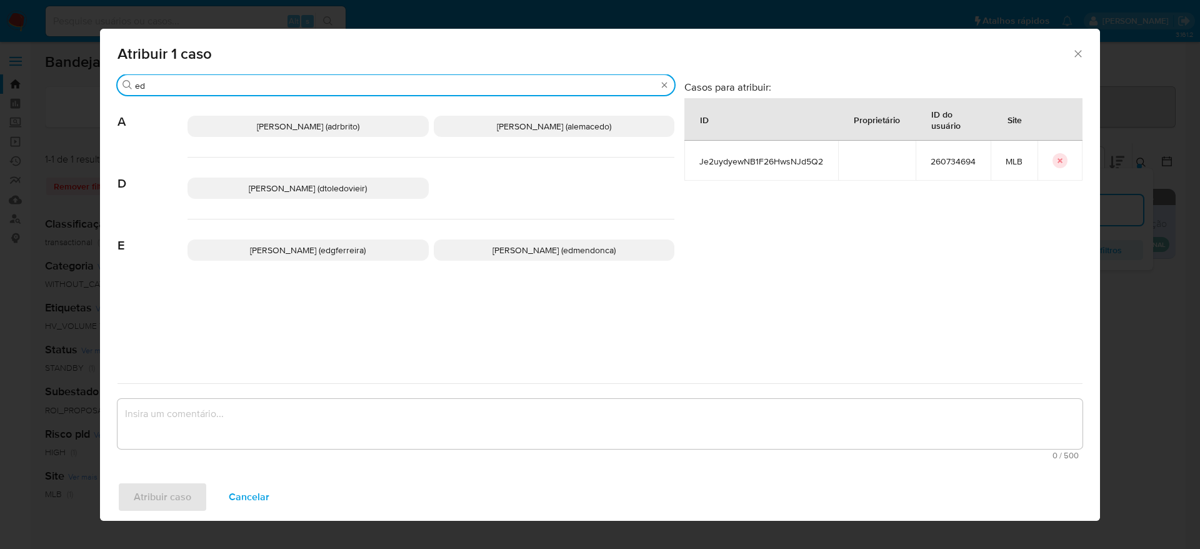
type input "ed"
click at [536, 249] on span "[PERSON_NAME] (edmendonca)" at bounding box center [553, 250] width 123 height 12
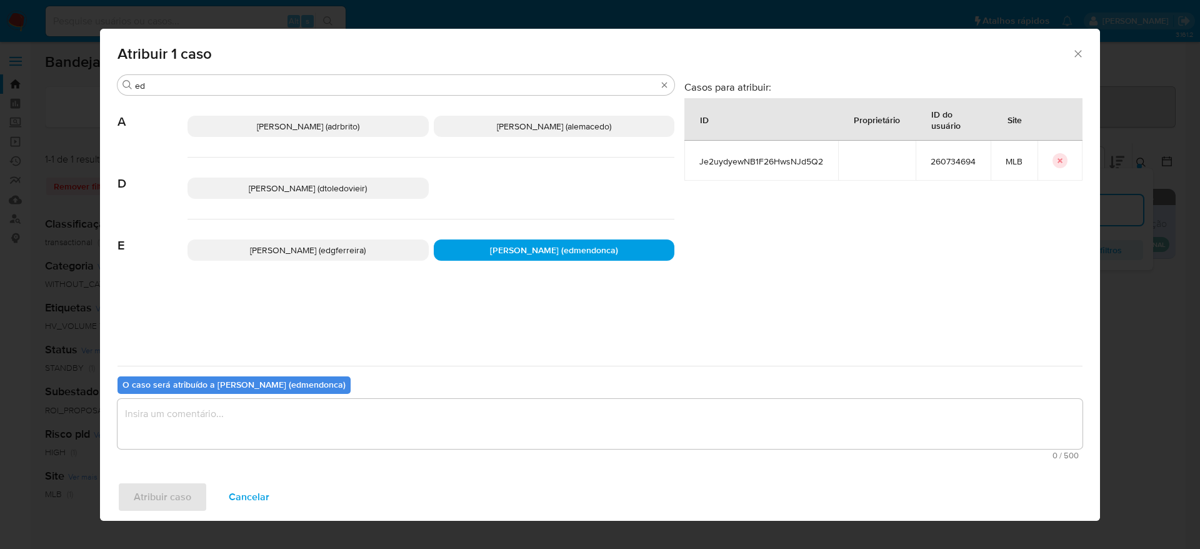
click at [416, 435] on textarea "assign-modal" at bounding box center [599, 424] width 965 height 50
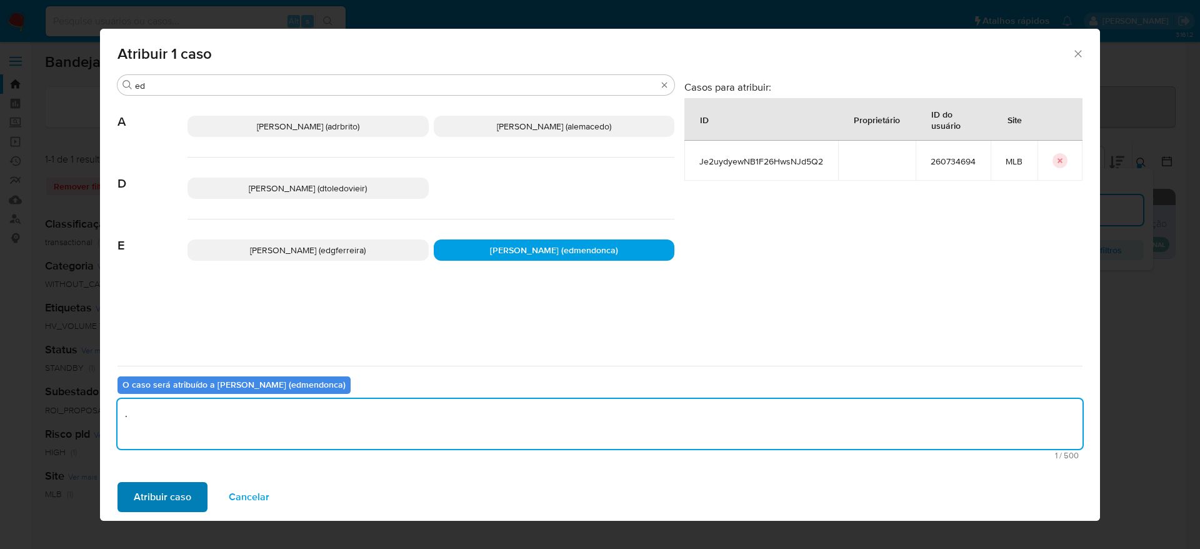
type textarea "."
click at [143, 496] on span "Atribuir caso" at bounding box center [162, 496] width 57 height 27
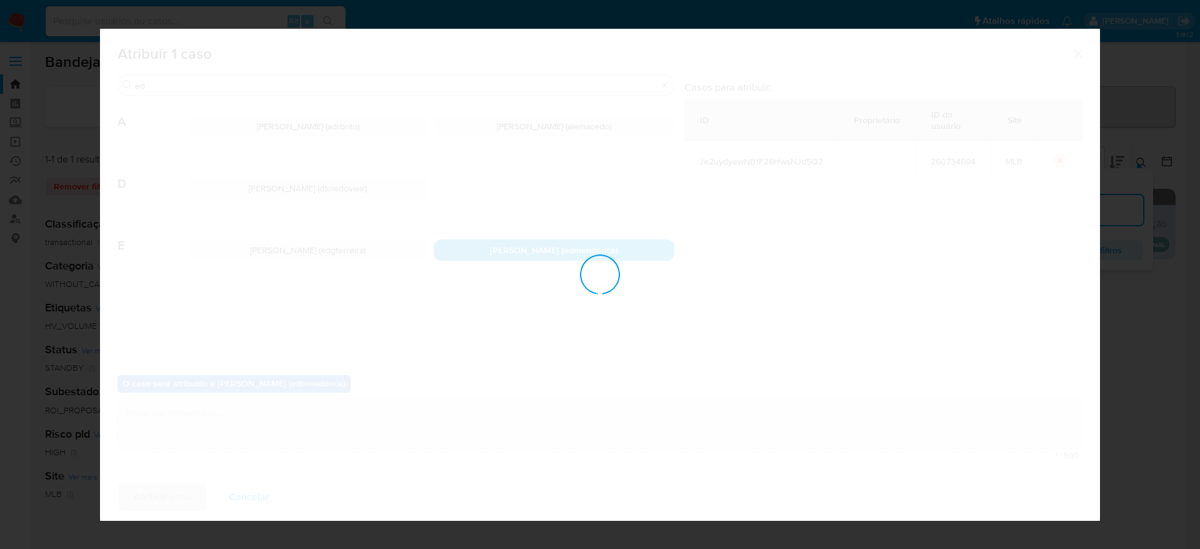
checkbox input "false"
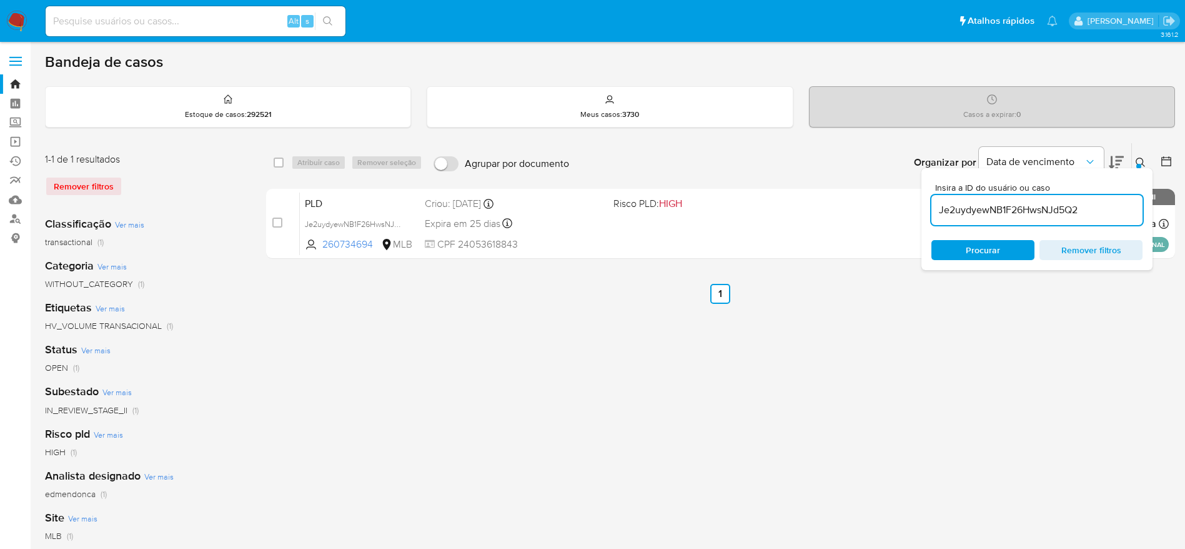
click at [1033, 208] on input "Je2uydyewNB1F26HwsNJd5Q2" at bounding box center [1037, 210] width 211 height 16
paste input "mnlPVt7JBOUdTFD8rRujPB5l"
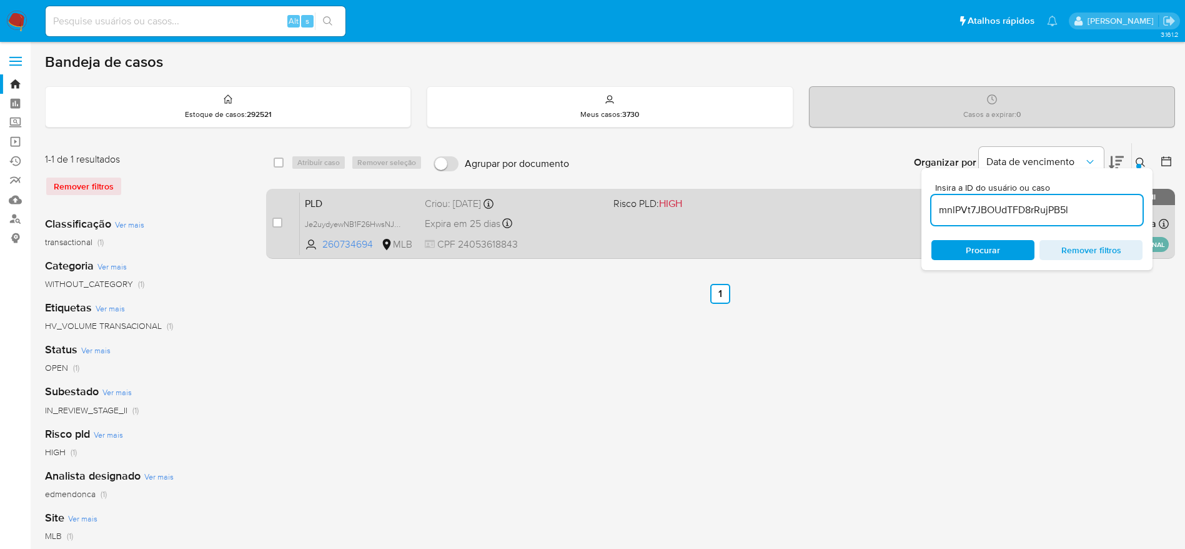
type input "mnlPVt7JBOUdTFD8rRujPB5l"
click at [271, 224] on div "case-item-checkbox Incapaz de atribuir o caso PLD mnlPVt7JBOUdTFD8rRujPB5l 7501…" at bounding box center [720, 224] width 909 height 70
click at [281, 223] on input "checkbox" at bounding box center [277, 222] width 10 height 10
checkbox input "true"
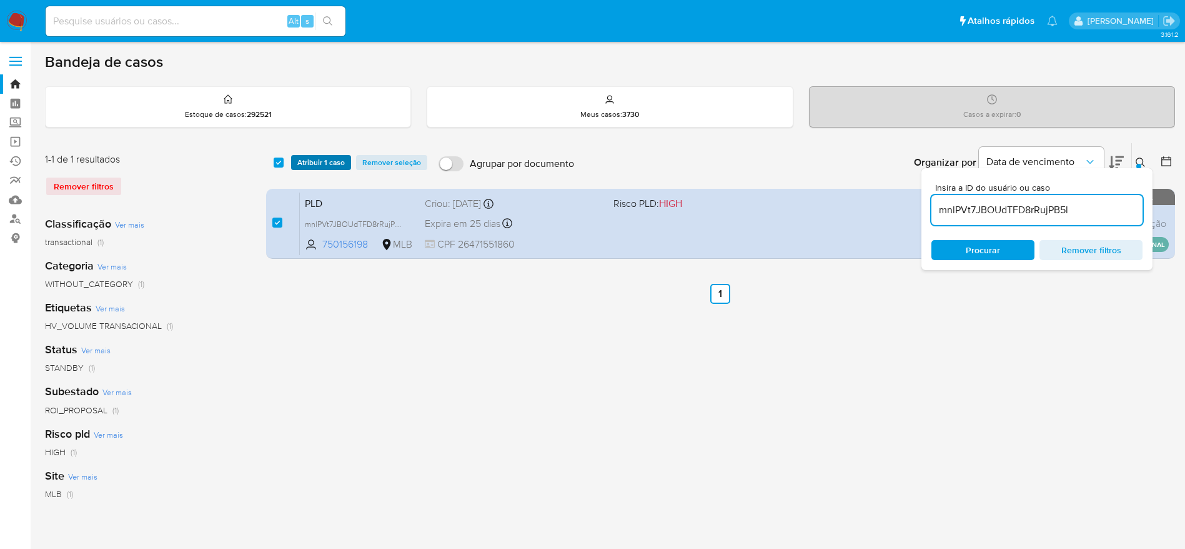
click at [319, 167] on span "Atribuir 1 caso" at bounding box center [320, 162] width 47 height 12
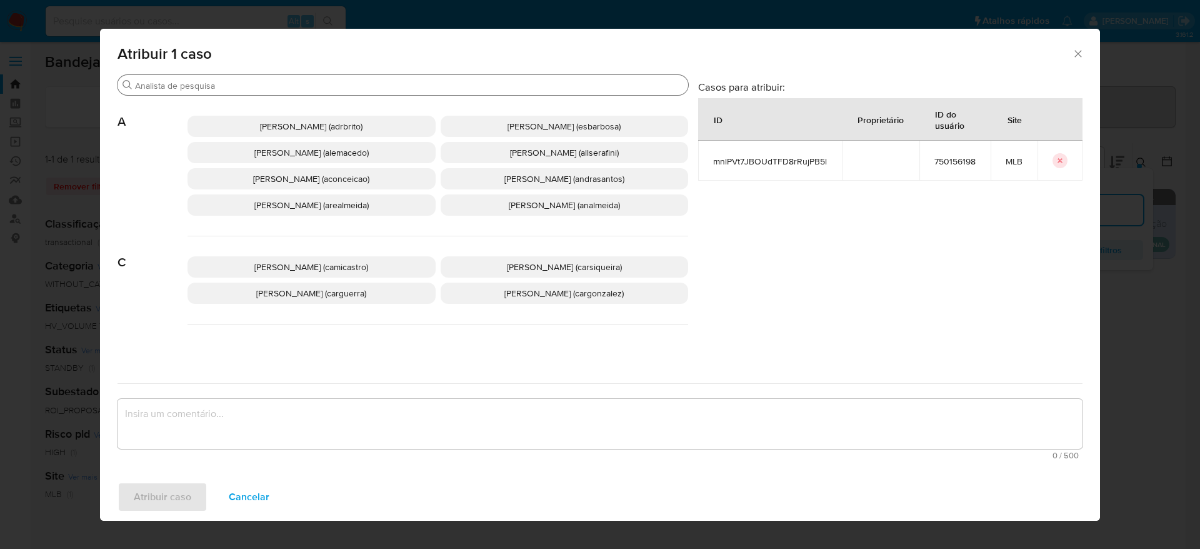
click at [307, 76] on div "Buscar" at bounding box center [402, 85] width 570 height 20
click at [309, 87] on input "Buscar" at bounding box center [409, 85] width 548 height 11
type input "r"
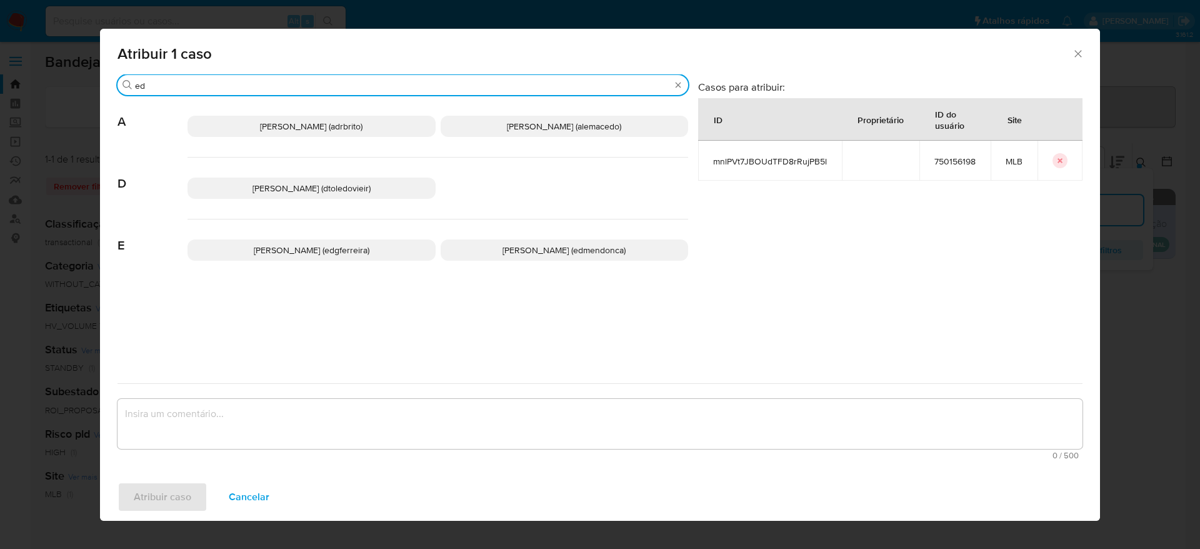
type input "ed"
click at [542, 247] on span "[PERSON_NAME] (edmendonca)" at bounding box center [563, 250] width 123 height 12
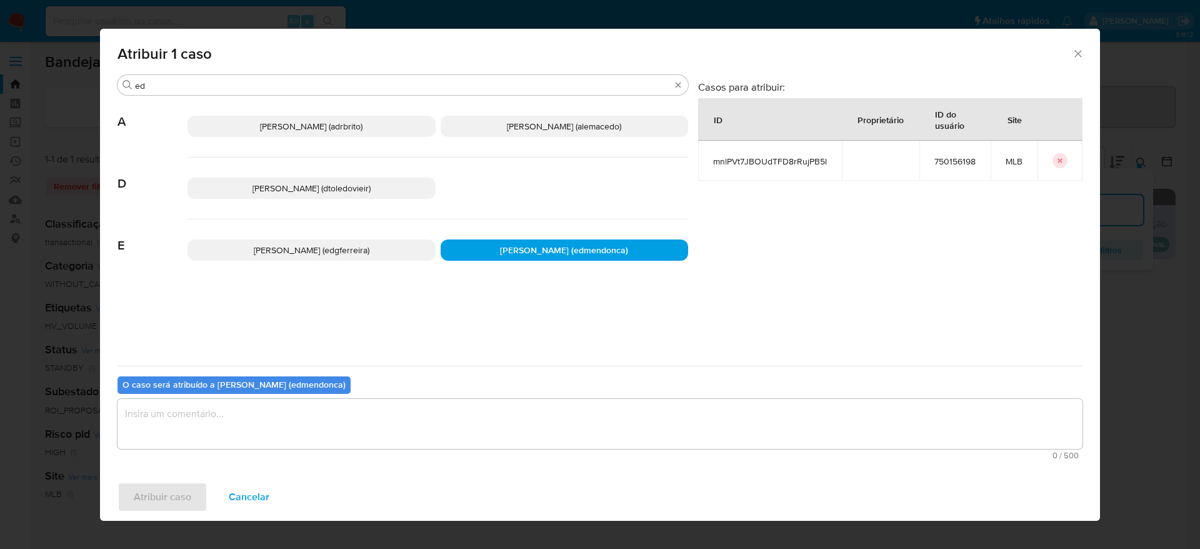
click at [469, 417] on textarea "assign-modal" at bounding box center [599, 424] width 965 height 50
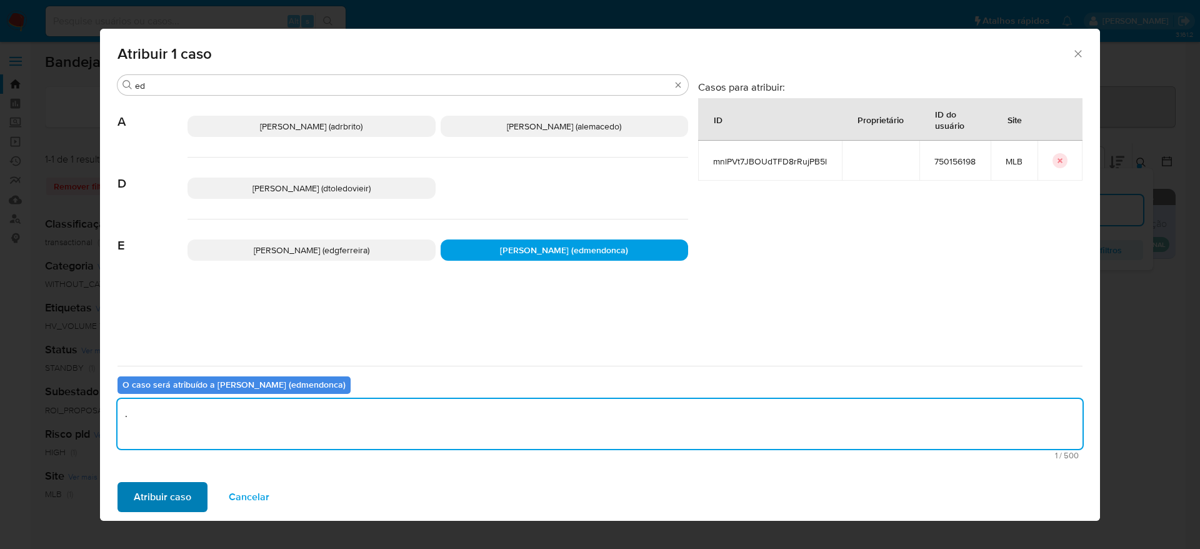
type textarea "."
click at [154, 495] on span "Atribuir caso" at bounding box center [162, 496] width 57 height 27
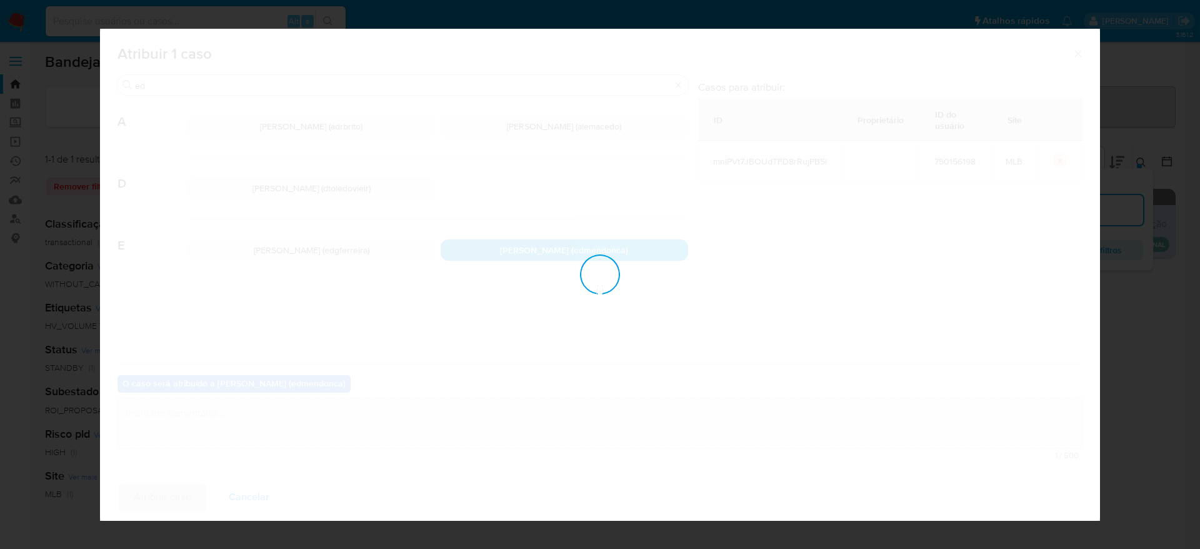
checkbox input "false"
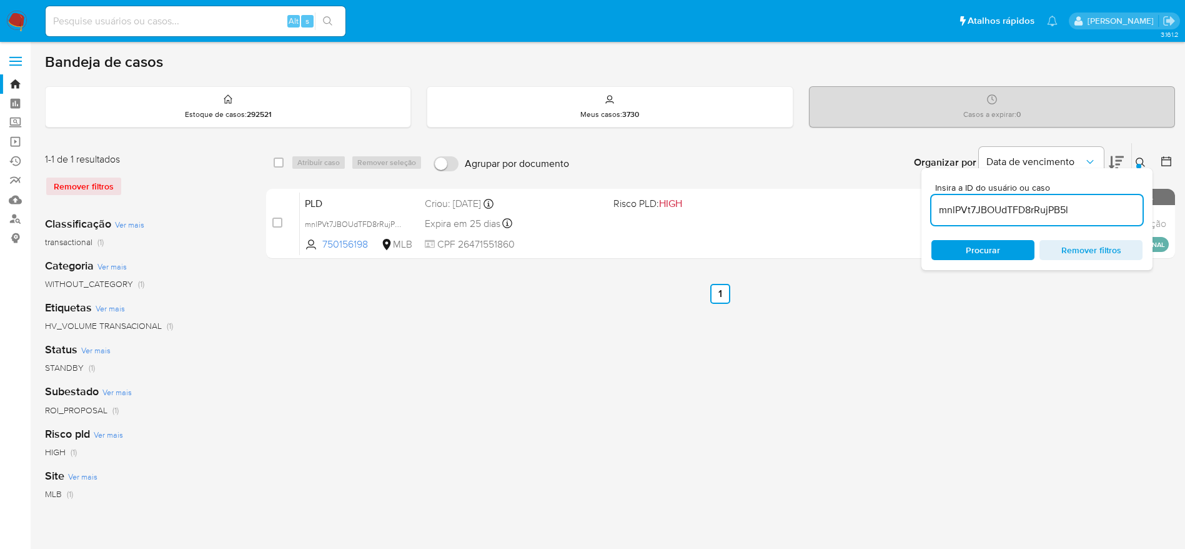
click at [1056, 211] on input "mnlPVt7JBOUdTFD8rRujPB5l" at bounding box center [1037, 210] width 211 height 16
paste input "1ndwylfwGsKX2f7ZGixYsSgr"
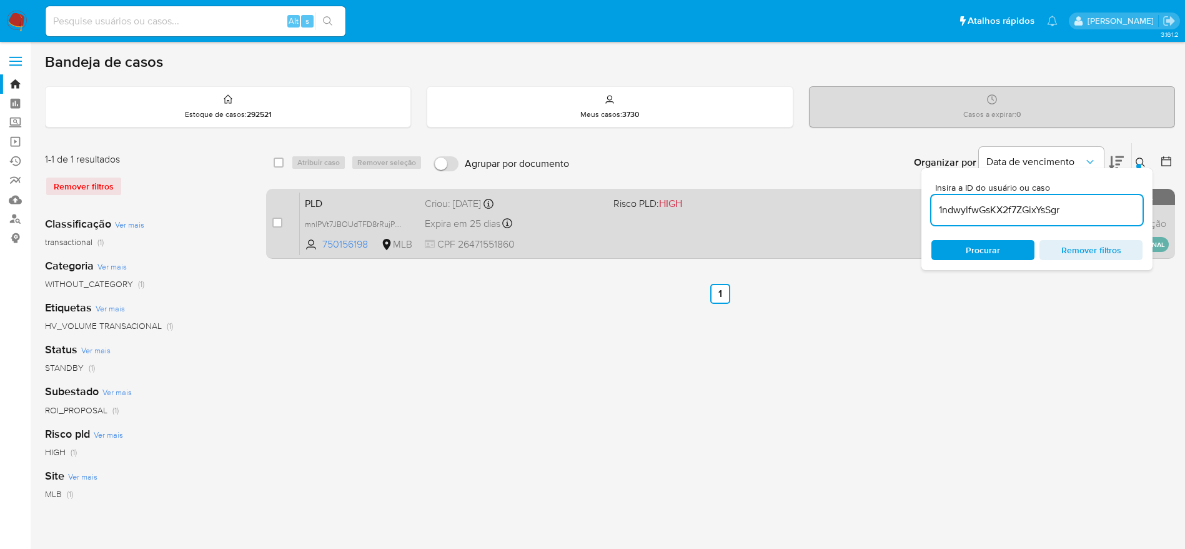
type input "1ndwylfwGsKX2f7ZGixYsSgr"
click at [276, 226] on input "checkbox" at bounding box center [277, 222] width 10 height 10
checkbox input "true"
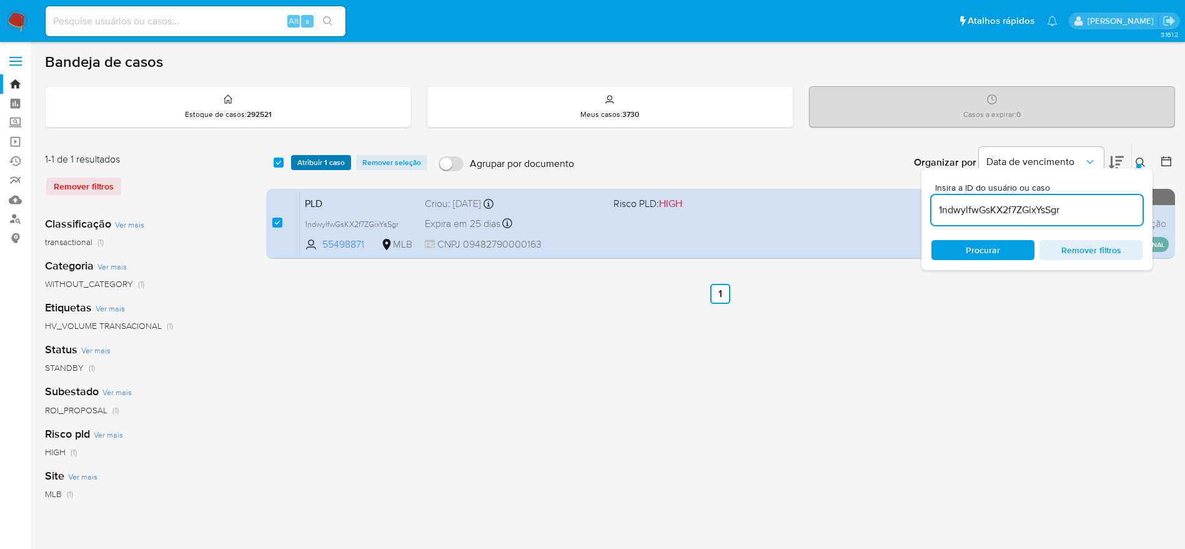
click at [319, 164] on span "Atribuir 1 caso" at bounding box center [320, 162] width 47 height 12
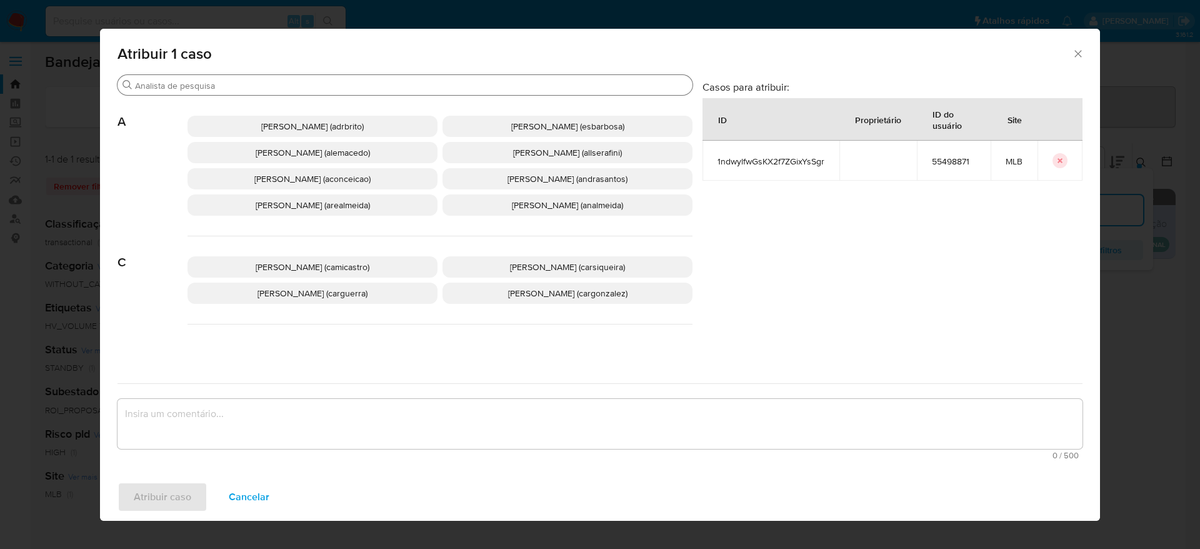
click at [291, 83] on input "Buscar" at bounding box center [411, 85] width 552 height 11
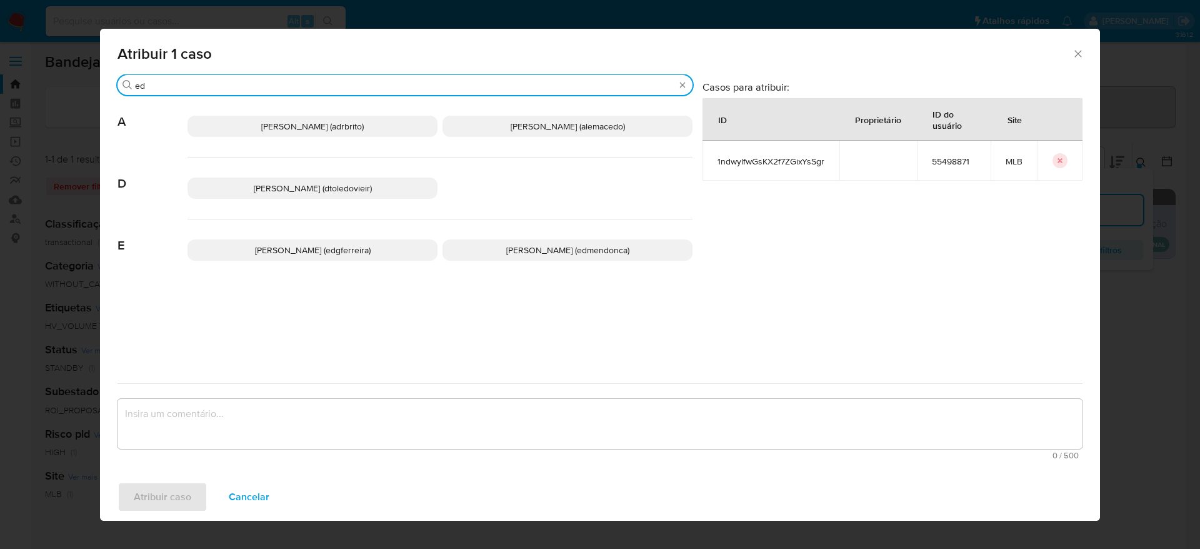
type input "ed"
click at [506, 252] on span "Eduardo Mendonca Dutra (edmendonca)" at bounding box center [567, 250] width 123 height 12
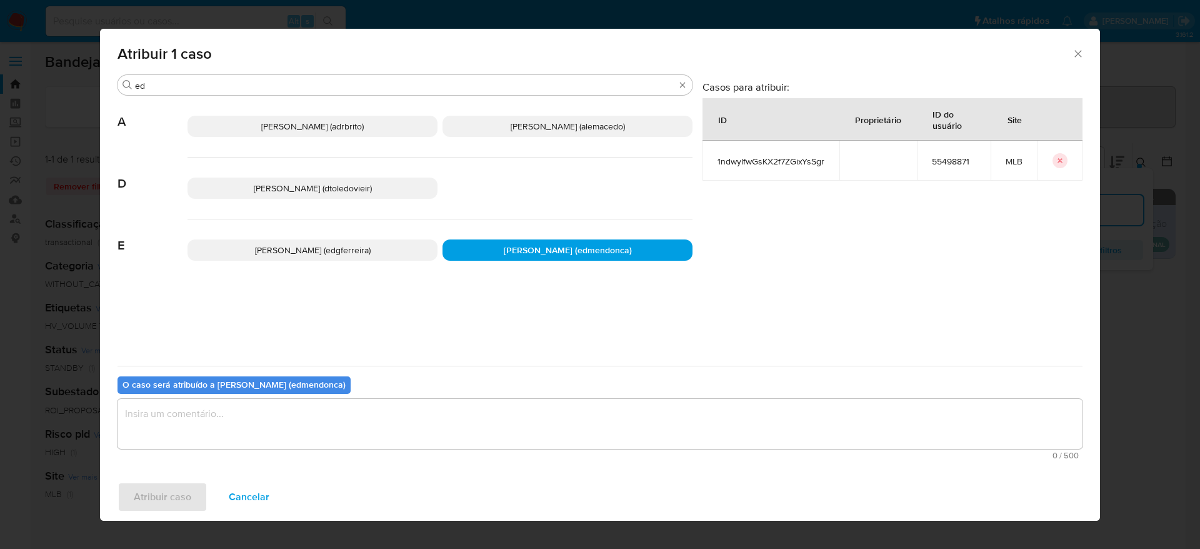
click at [434, 419] on textarea "assign-modal" at bounding box center [599, 424] width 965 height 50
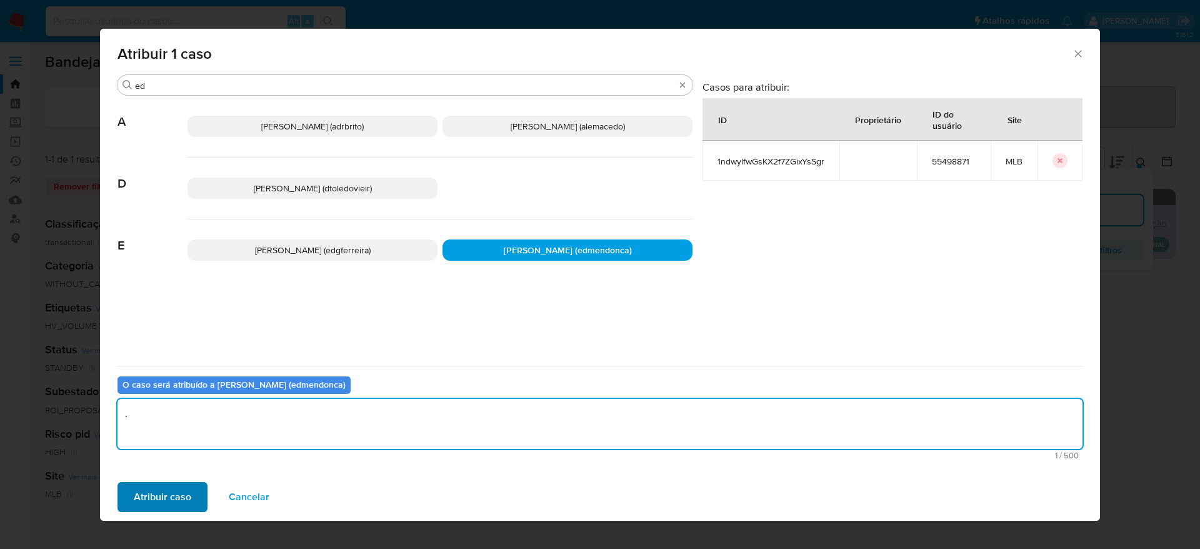
type textarea "."
click at [185, 499] on span "Atribuir caso" at bounding box center [162, 496] width 57 height 27
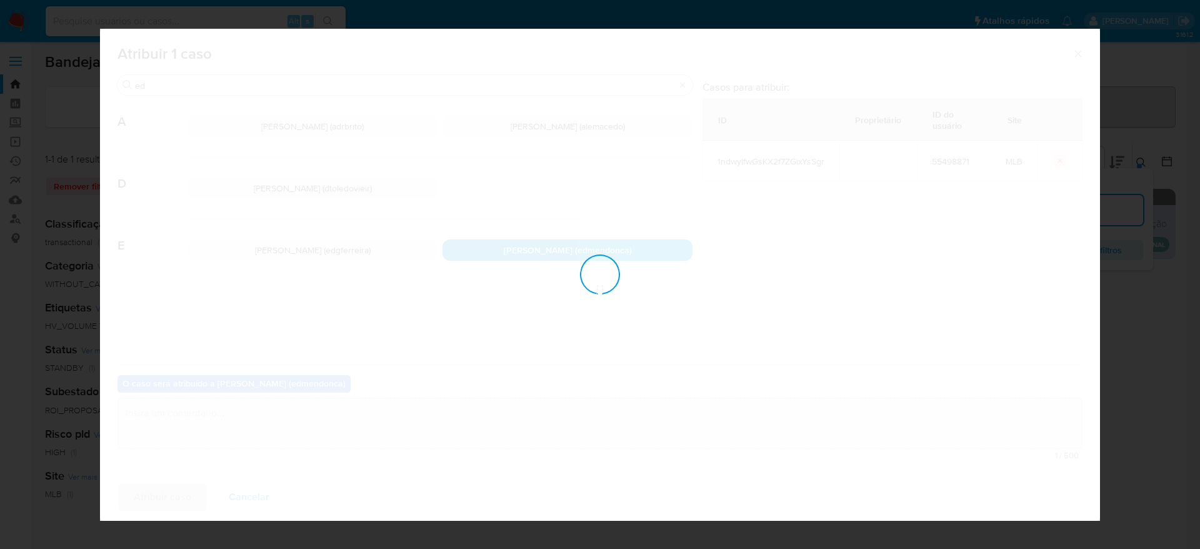
checkbox input "false"
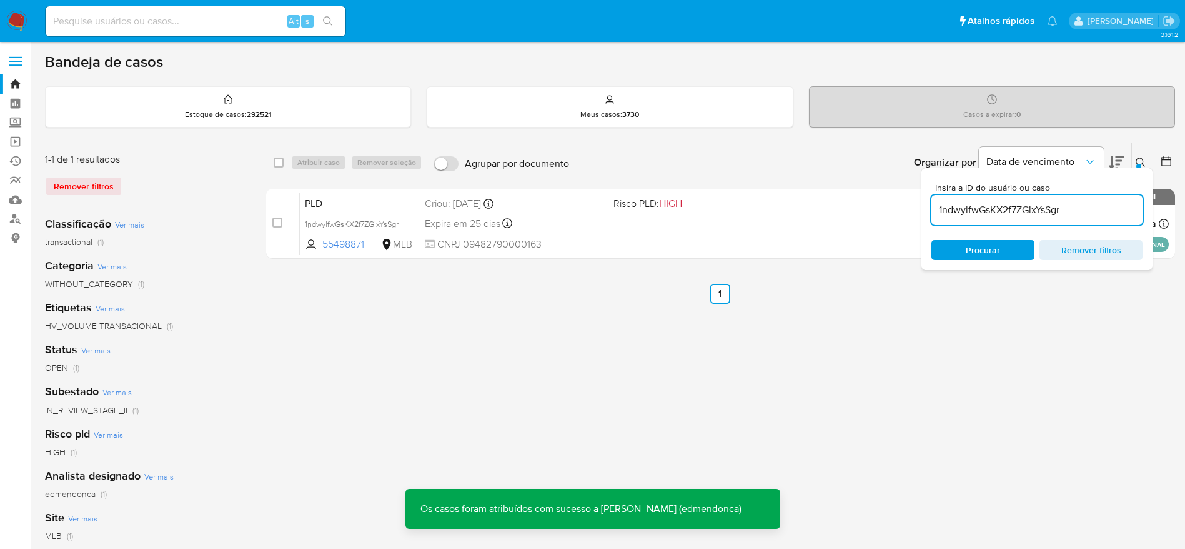
click at [1010, 210] on input "1ndwylfwGsKX2f7ZGixYsSgr" at bounding box center [1037, 210] width 211 height 16
paste input "qZ9OnNC2b2CeAZXzSbBvvBgP"
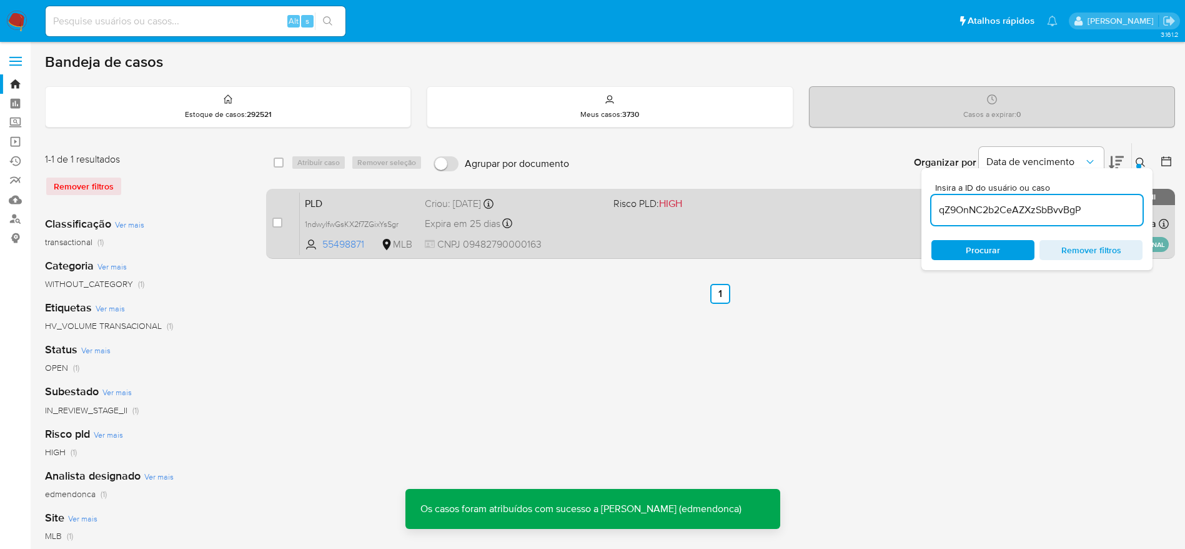
type input "qZ9OnNC2b2CeAZXzSbBvvBgP"
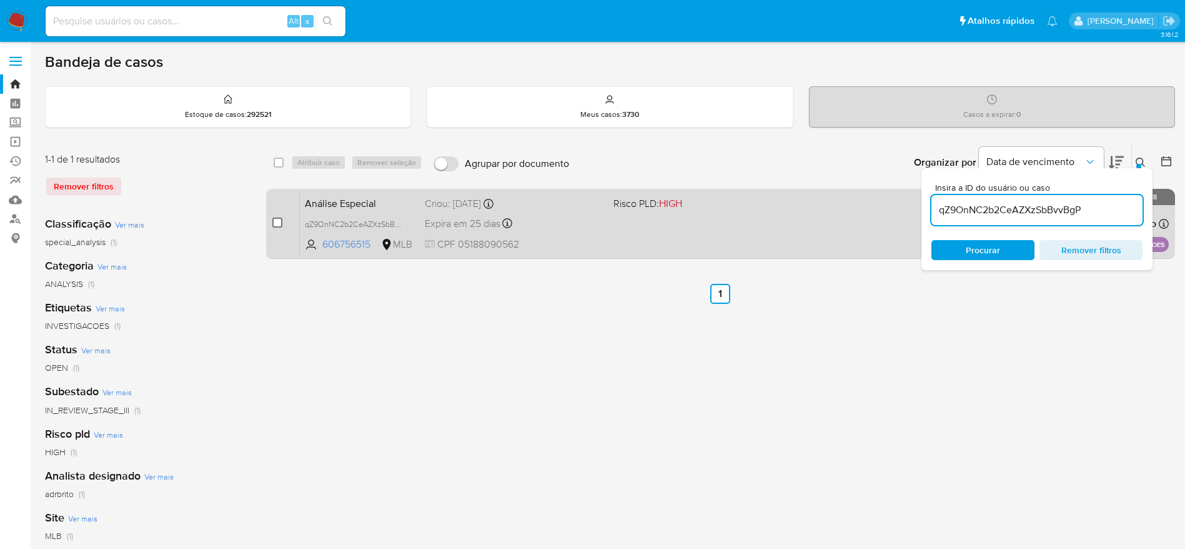
click at [279, 226] on input "checkbox" at bounding box center [277, 222] width 10 height 10
checkbox input "true"
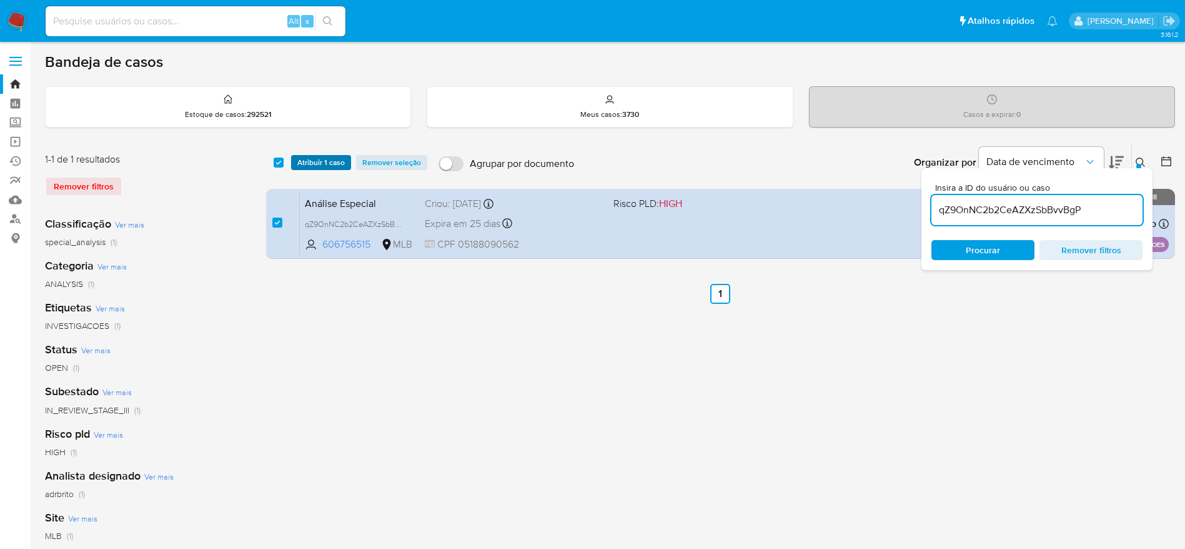
click at [321, 160] on span "Atribuir 1 caso" at bounding box center [320, 162] width 47 height 12
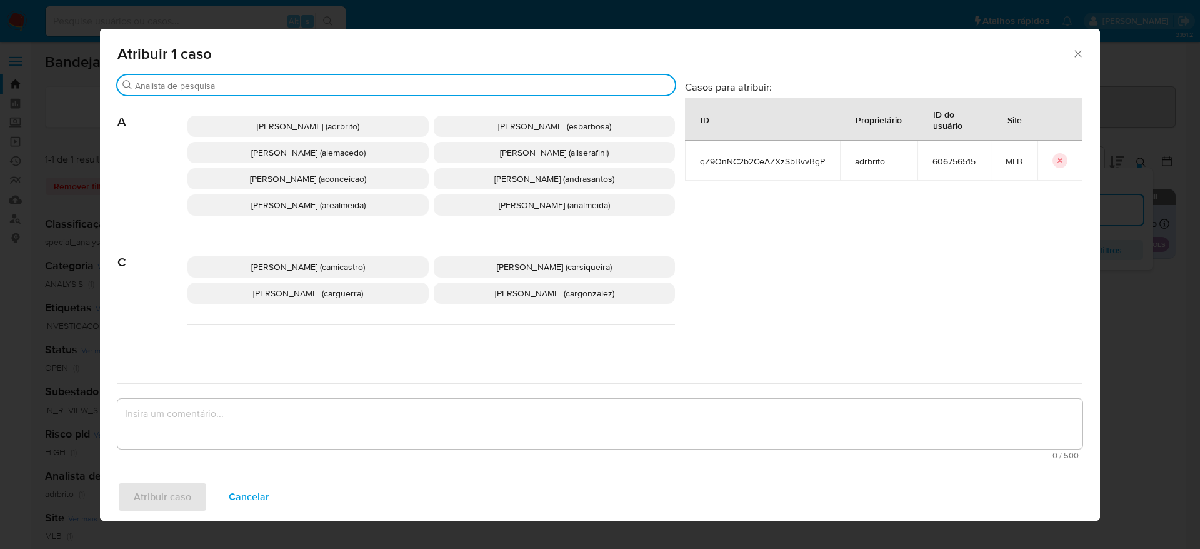
click at [261, 86] on input "Buscar" at bounding box center [402, 85] width 535 height 11
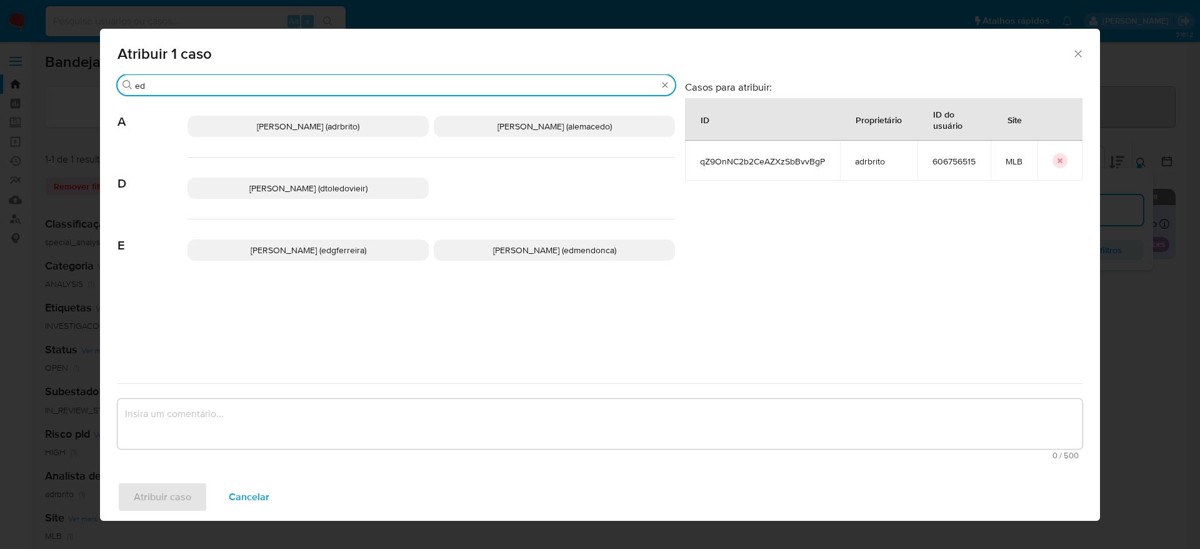
type input "ed"
click at [517, 241] on p "Eduardo Mendonca Dutra (edmendonca)" at bounding box center [554, 249] width 241 height 21
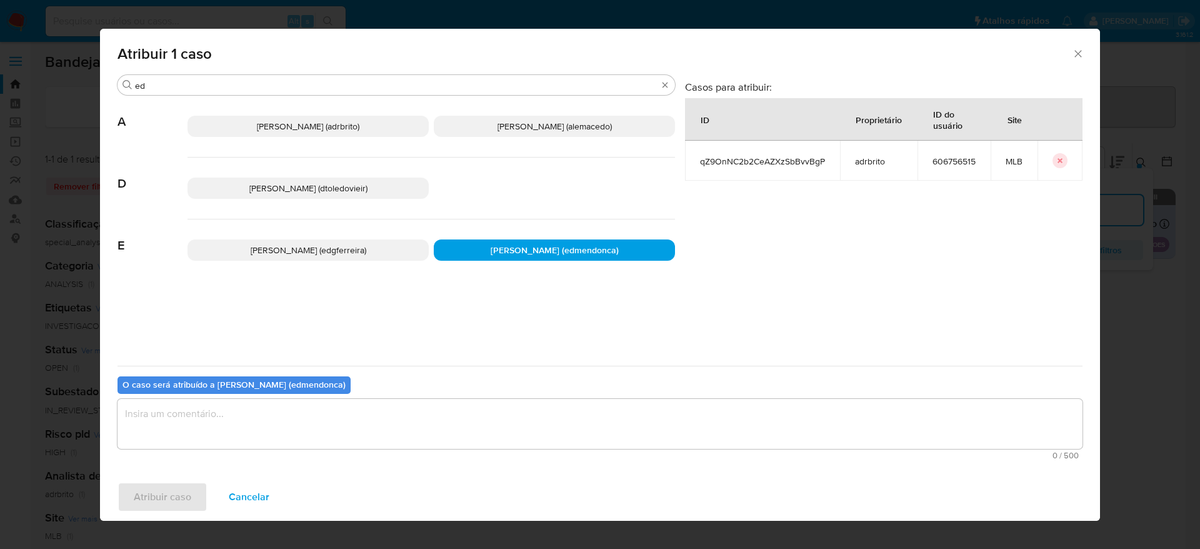
click at [480, 429] on textarea "assign-modal" at bounding box center [599, 424] width 965 height 50
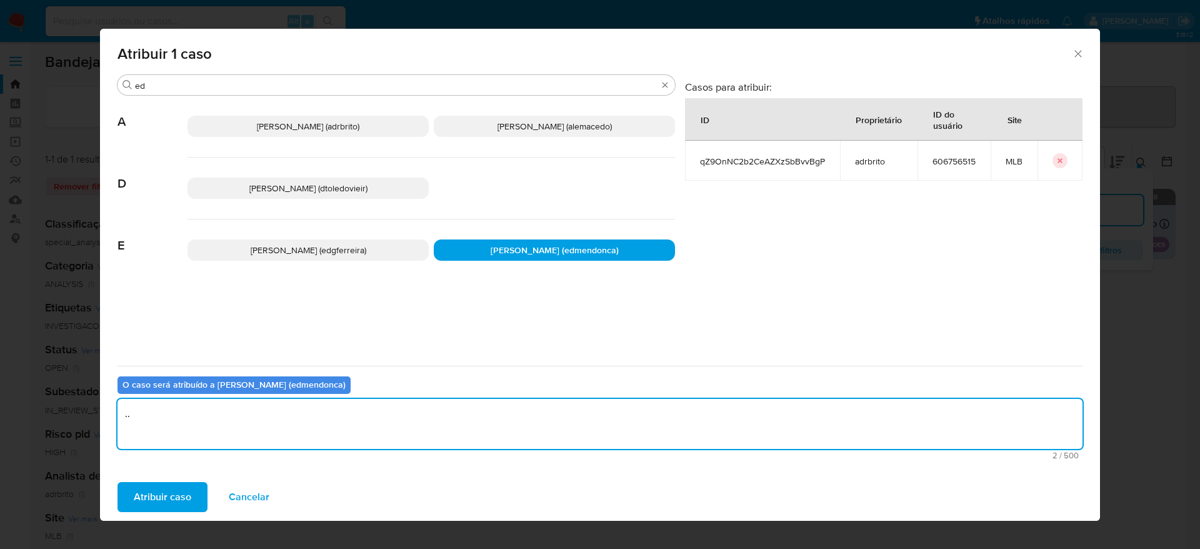
type textarea "."
click at [136, 499] on span "Atribuir caso" at bounding box center [162, 496] width 57 height 27
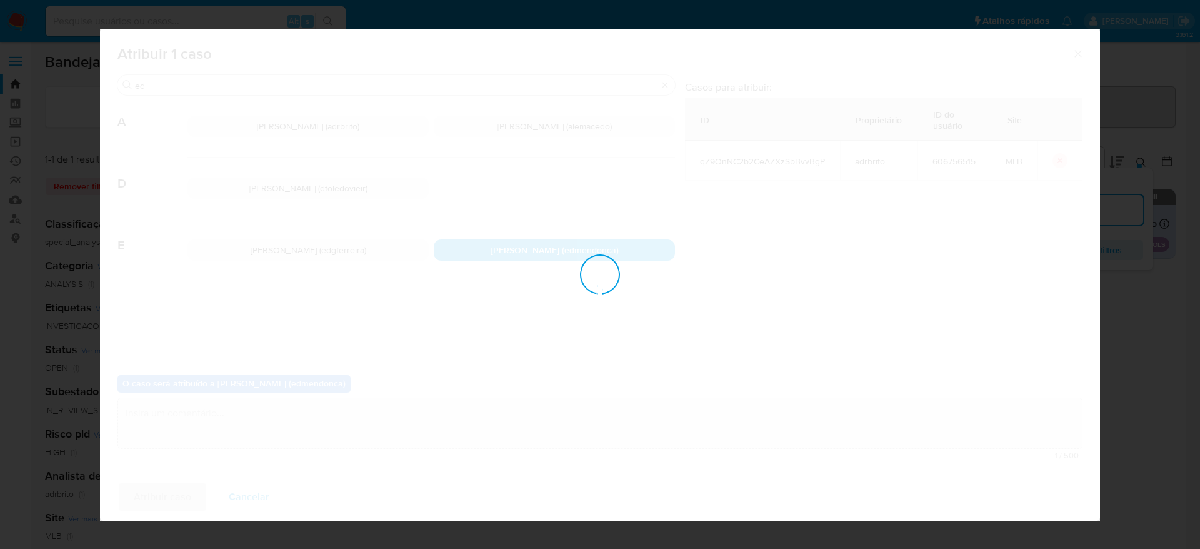
checkbox input "false"
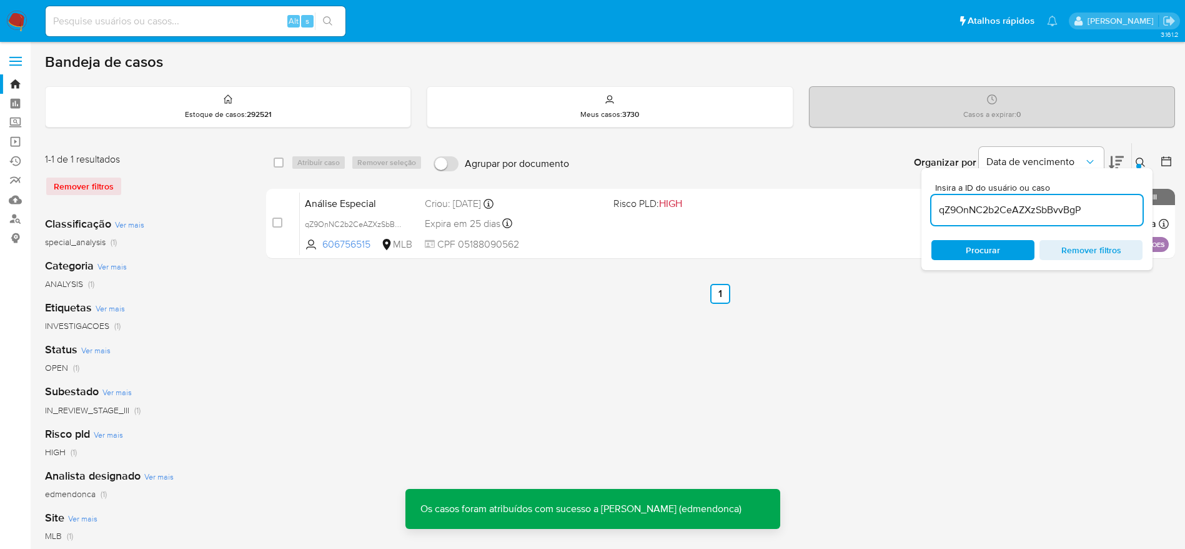
click at [973, 208] on input "qZ9OnNC2b2CeAZXzSbBvvBgP" at bounding box center [1037, 210] width 211 height 16
paste input "HBamrvEbIVdq91mY6cdx5Uqs"
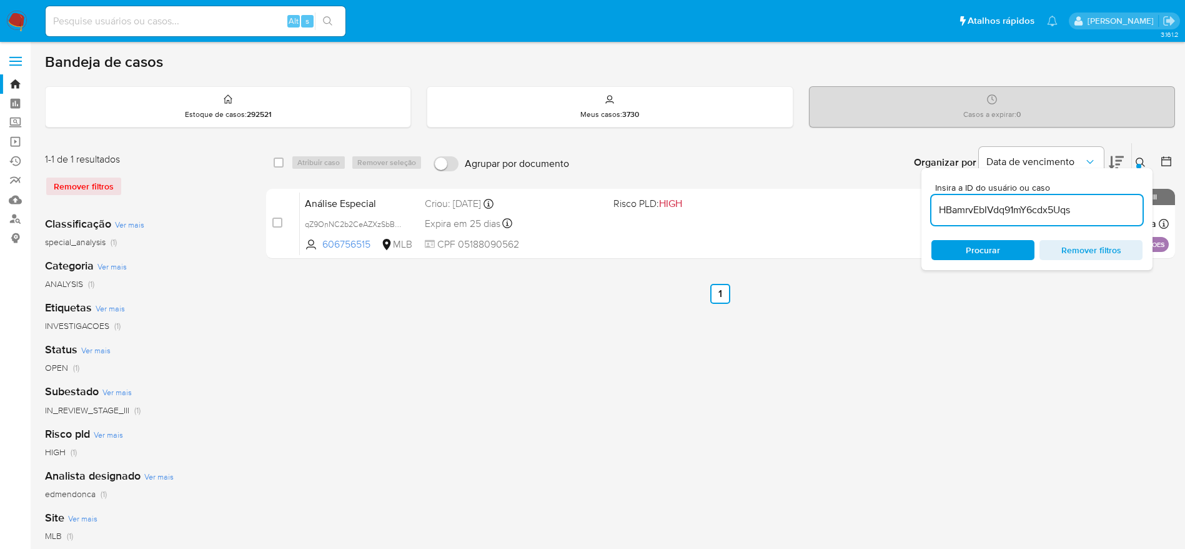
type input "HBamrvEbIVdq91mY6cdx5Uqs"
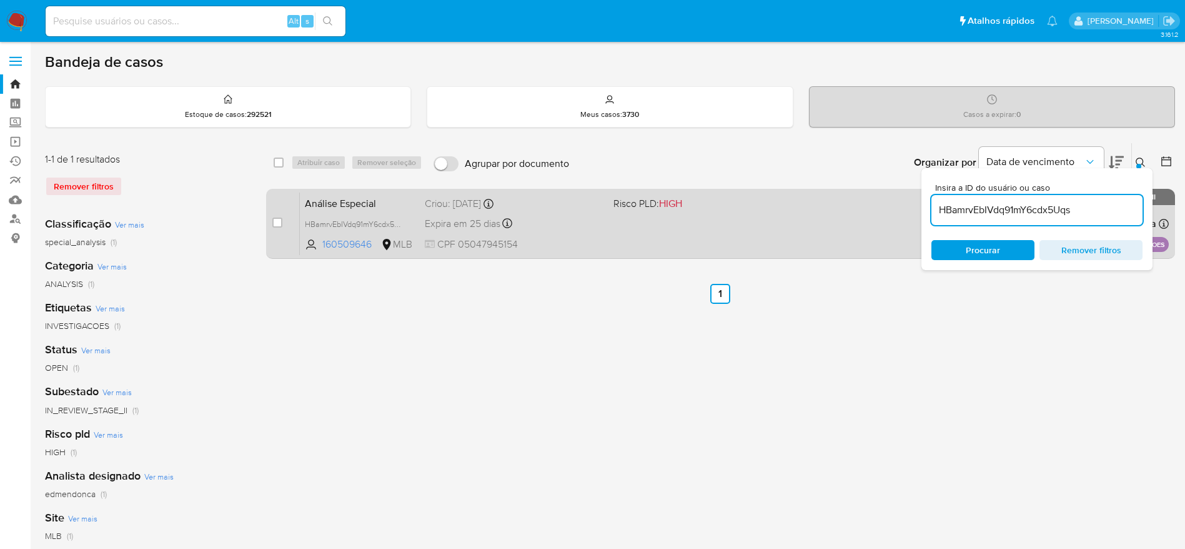
click at [282, 221] on div "case-item-checkbox Incapaz de atribuir o caso" at bounding box center [285, 223] width 27 height 63
click at [280, 221] on input "checkbox" at bounding box center [277, 222] width 10 height 10
checkbox input "true"
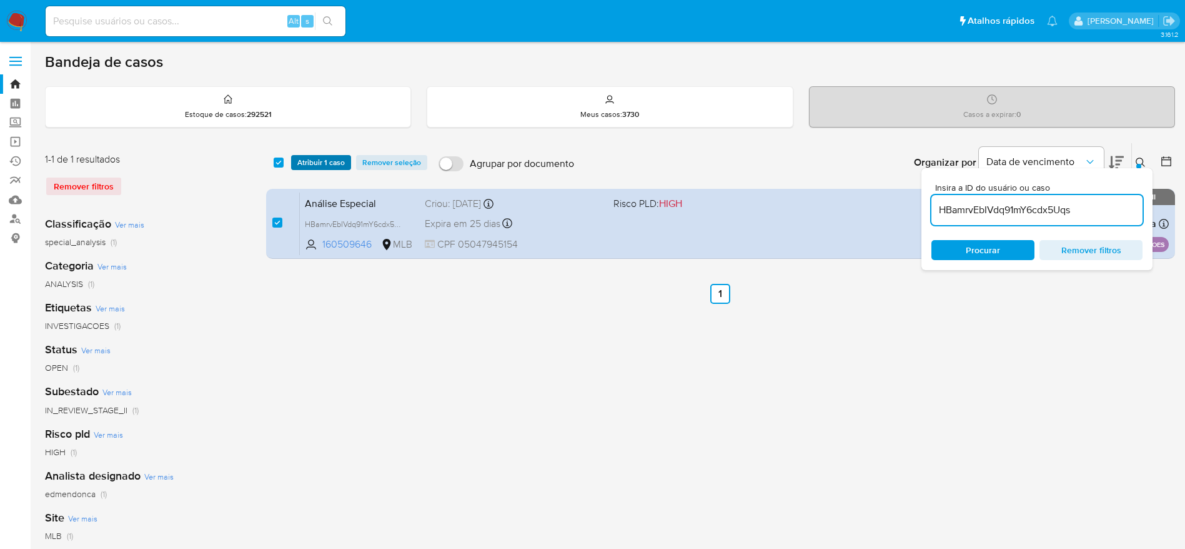
click at [336, 164] on span "Atribuir 1 caso" at bounding box center [320, 162] width 47 height 12
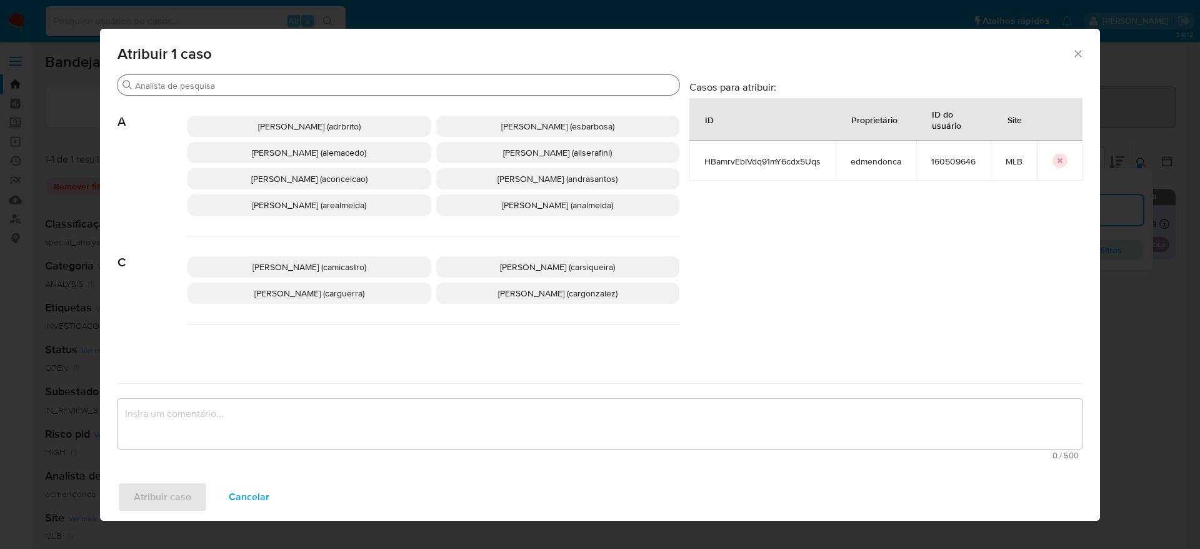
click at [236, 76] on div "Buscar" at bounding box center [398, 85] width 562 height 20
drag, startPoint x: 239, startPoint y: 104, endPoint x: 233, endPoint y: 79, distance: 26.4
click at [239, 104] on div "Adriano Azeredo Brito (adrbrito) Alessandra Da Silva Barbosa (esbarbosa) Alexan…" at bounding box center [433, 166] width 492 height 141
click at [233, 78] on div "Buscar" at bounding box center [398, 85] width 562 height 20
click at [232, 81] on input "Buscar" at bounding box center [404, 85] width 539 height 11
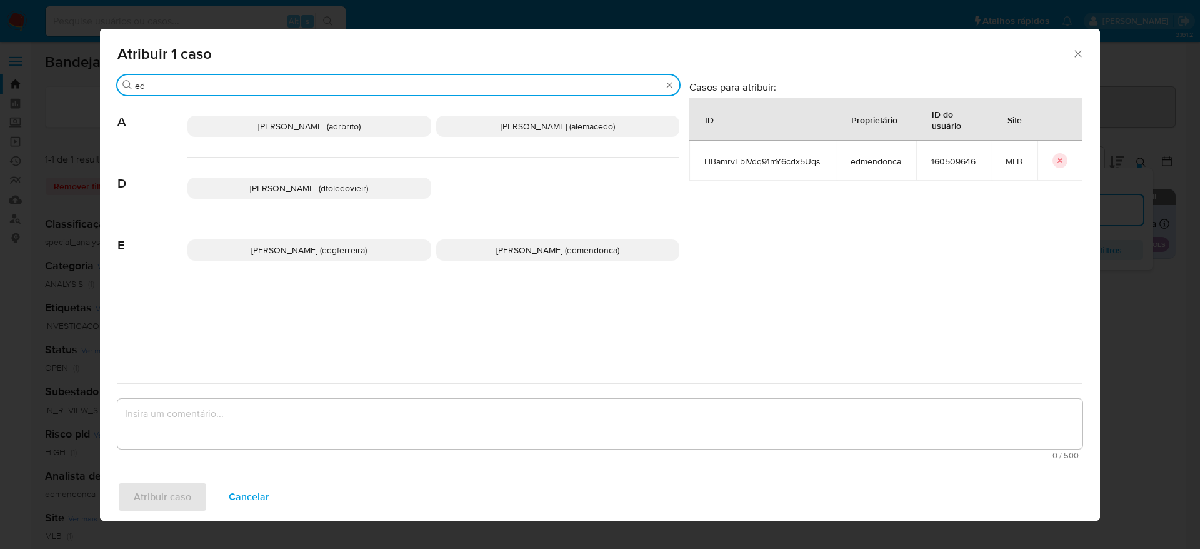
type input "ed"
click at [496, 244] on span "Eduardo Mendonca Dutra (edmendonca)" at bounding box center [557, 250] width 123 height 12
click at [500, 254] on span "Eduardo Mendonca Dutra (edmendonca)" at bounding box center [557, 250] width 123 height 12
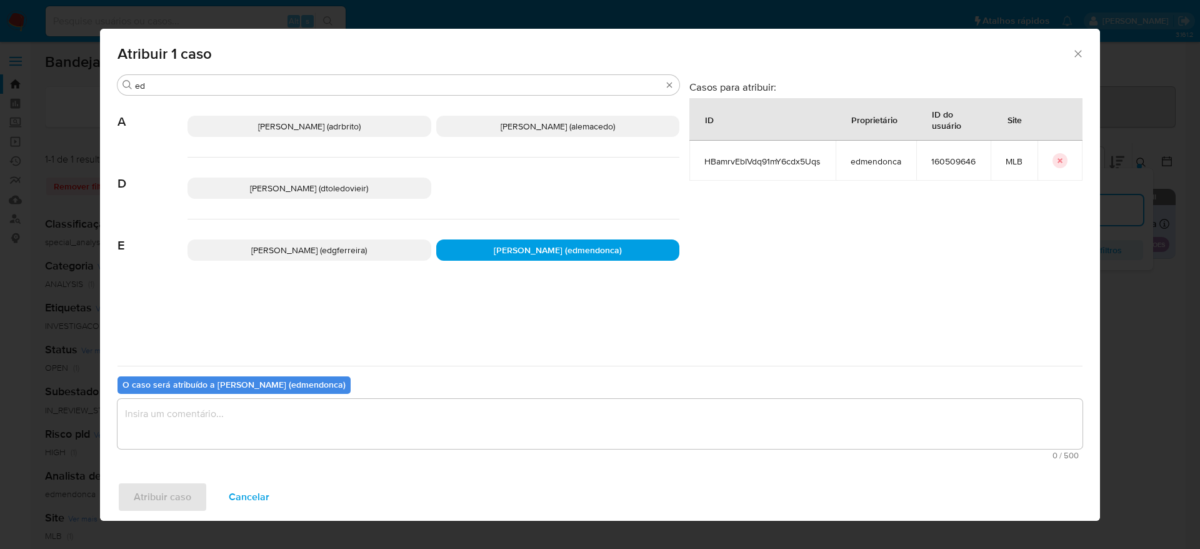
click at [424, 443] on textarea "assign-modal" at bounding box center [599, 424] width 965 height 50
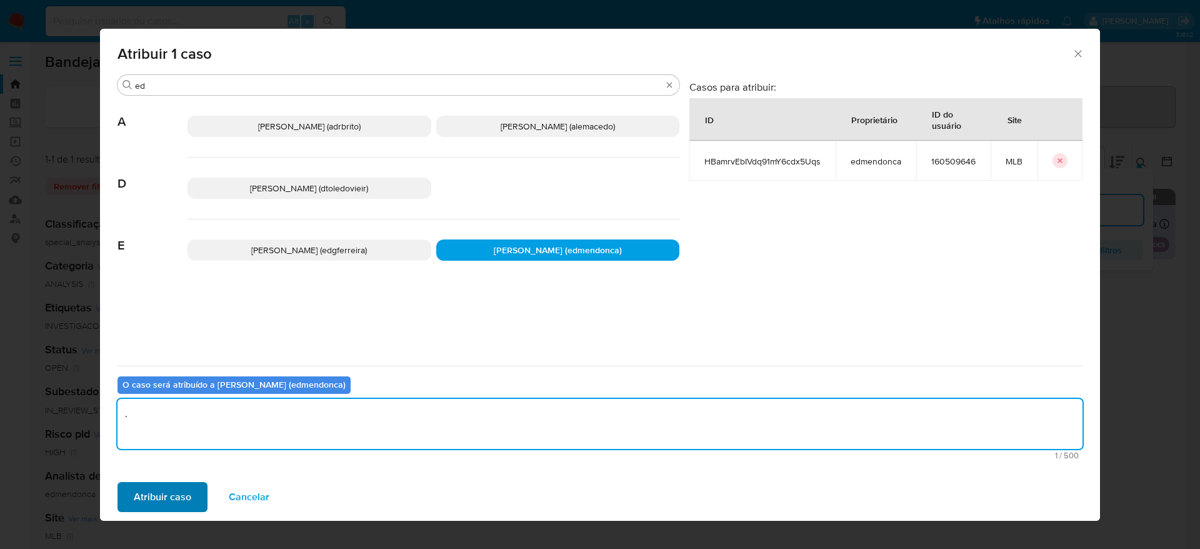
type textarea "."
click at [177, 507] on span "Atribuir caso" at bounding box center [162, 496] width 57 height 27
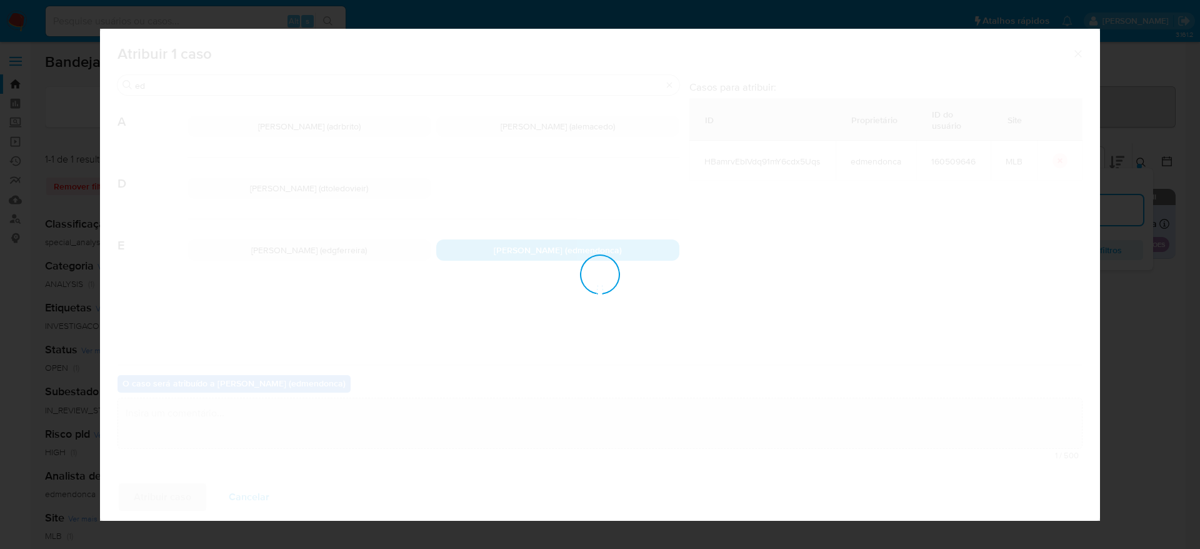
checkbox input "false"
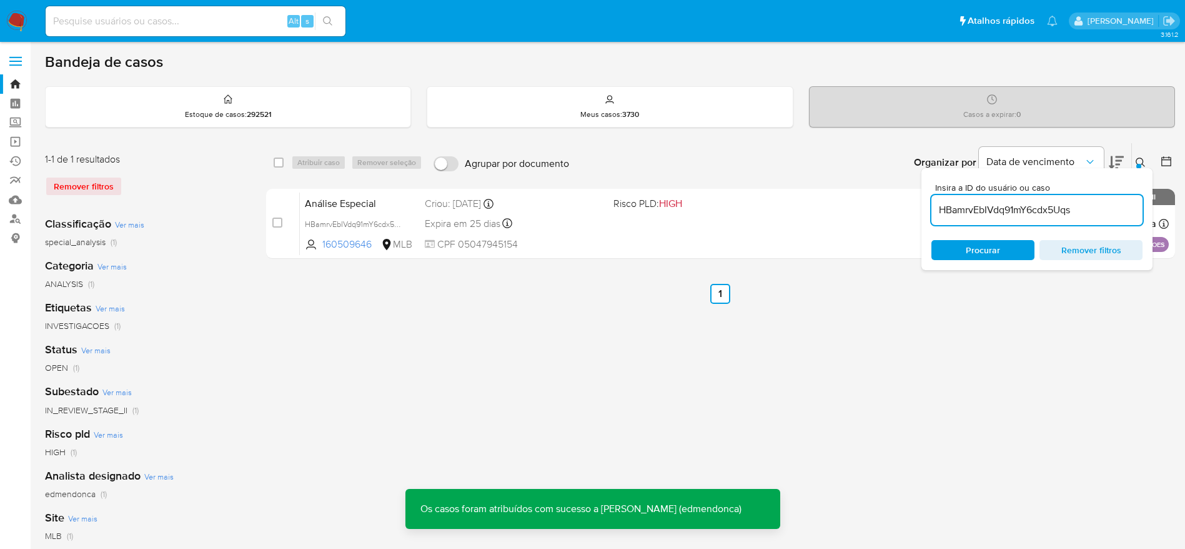
click at [977, 208] on input "HBamrvEbIVdq91mY6cdx5Uqs" at bounding box center [1037, 210] width 211 height 16
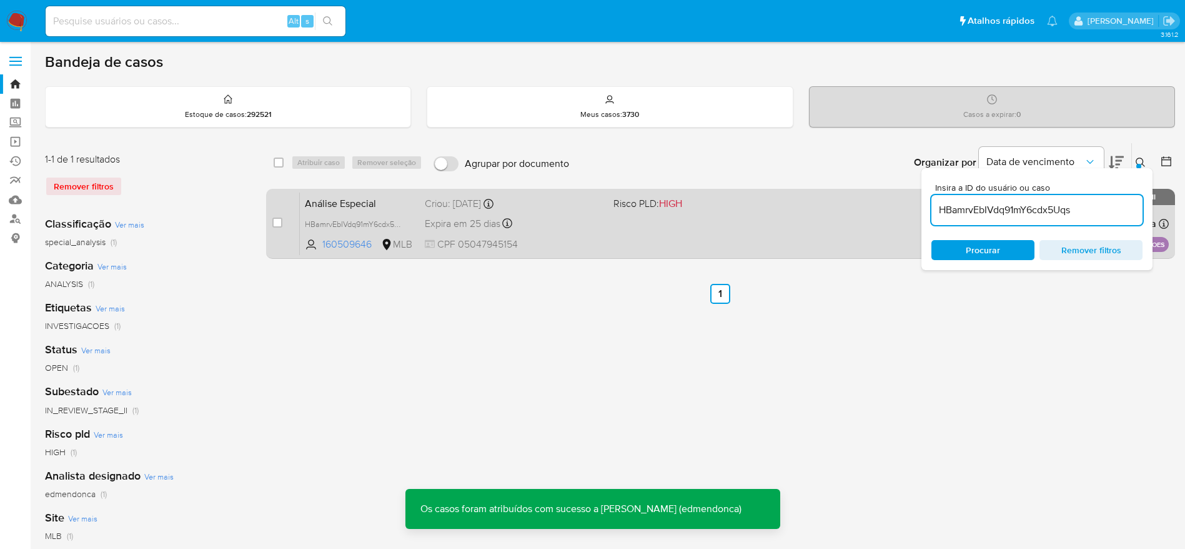
paste input "BMkJLUomzK0j5mYYcQGA6oul"
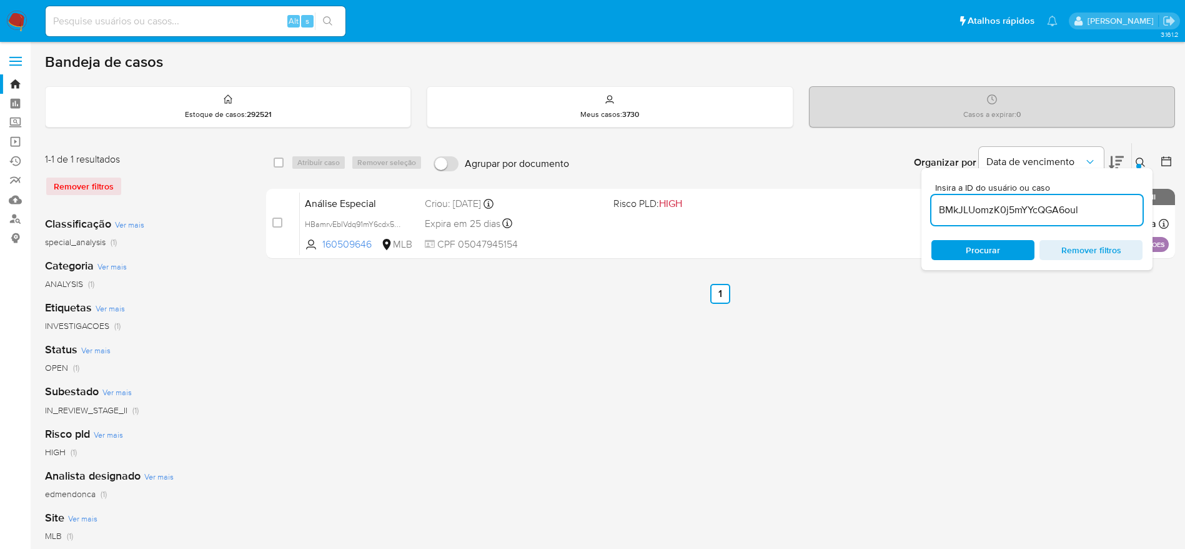
type input "BMkJLUomzK0j5mYYcQGA6oul"
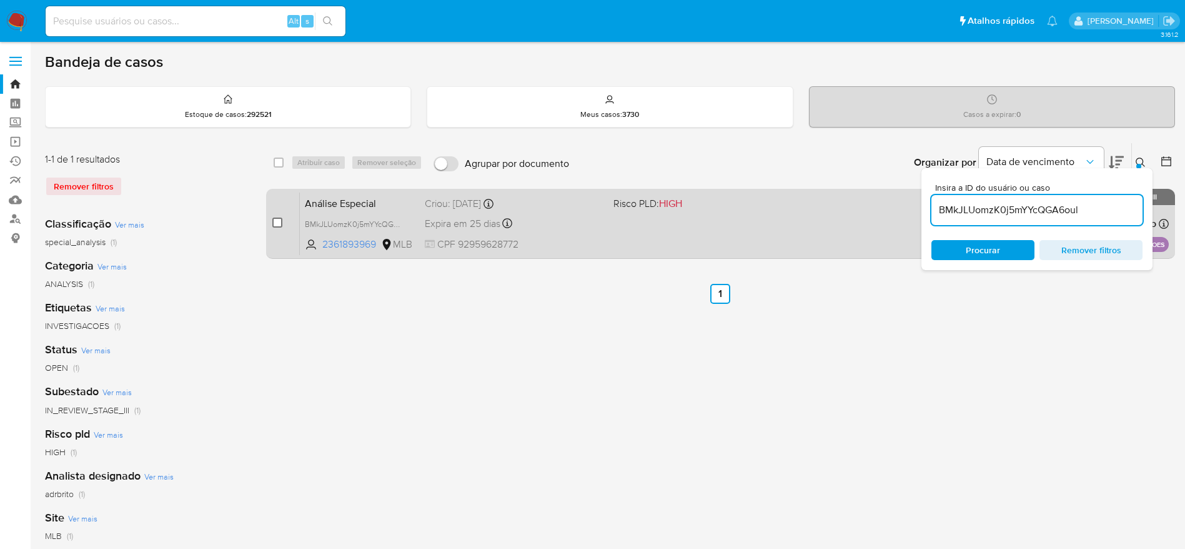
click at [277, 223] on input "checkbox" at bounding box center [277, 222] width 10 height 10
checkbox input "true"
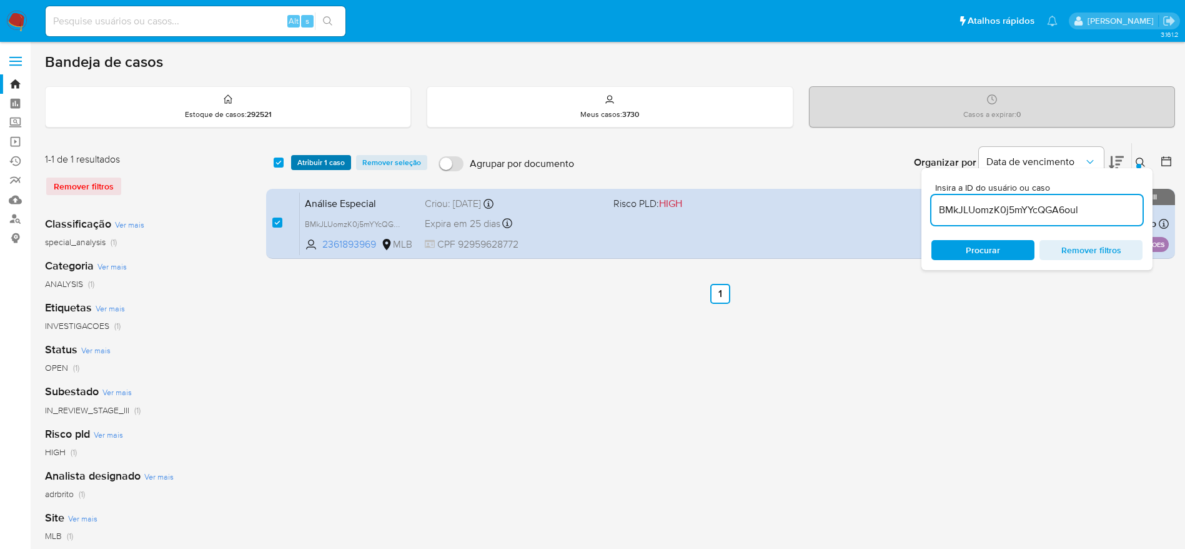
click at [319, 167] on span "Atribuir 1 caso" at bounding box center [320, 162] width 47 height 12
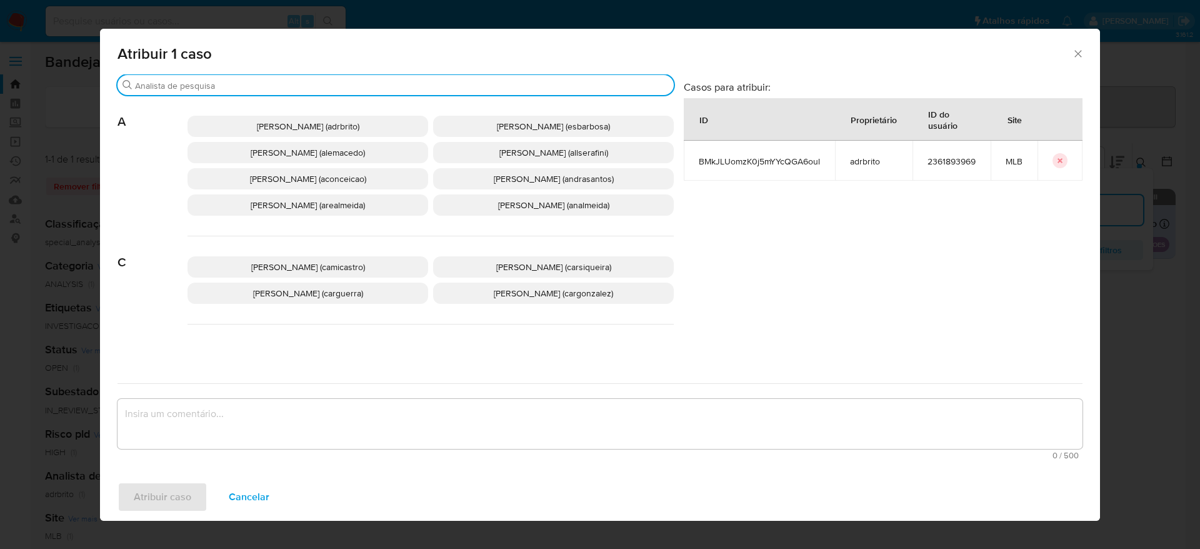
click at [308, 86] on input "Buscar" at bounding box center [402, 85] width 534 height 11
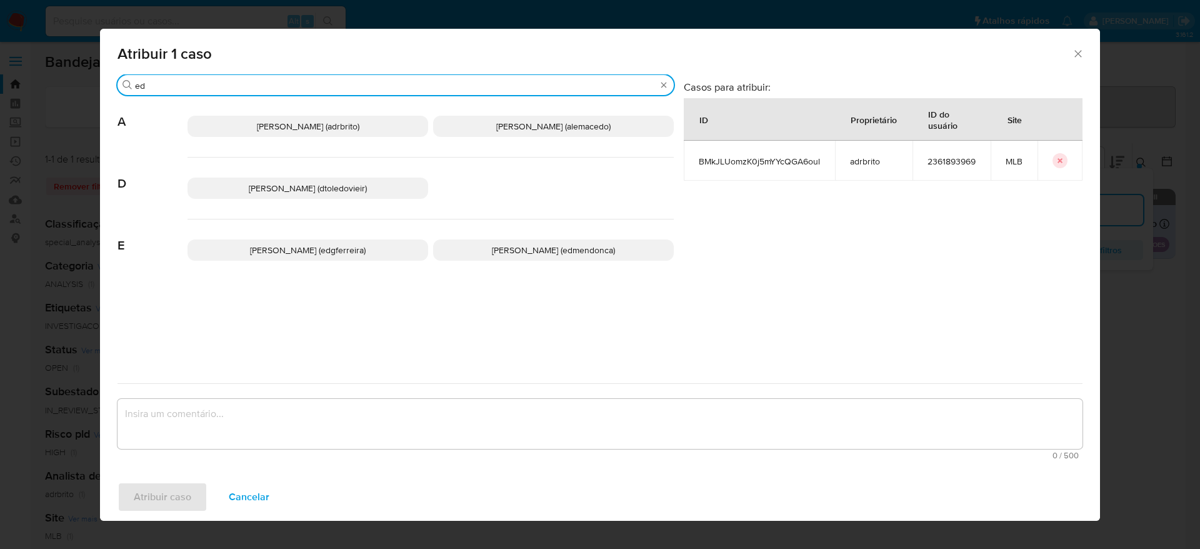
type input "ed"
click at [527, 246] on span "Eduardo Mendonca Dutra (edmendonca)" at bounding box center [553, 250] width 123 height 12
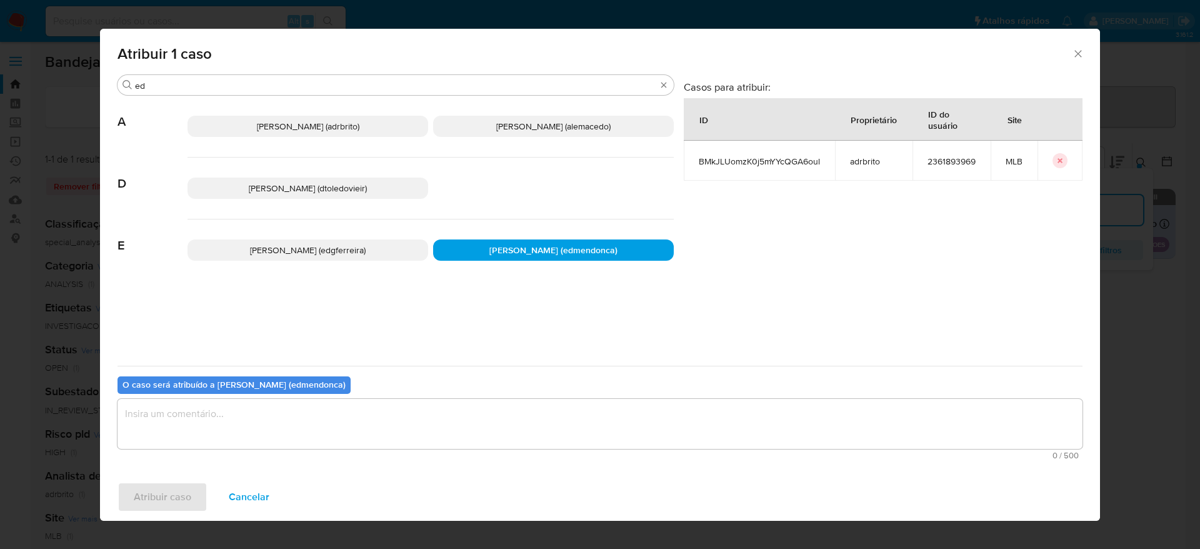
click at [357, 426] on textarea "assign-modal" at bounding box center [599, 424] width 965 height 50
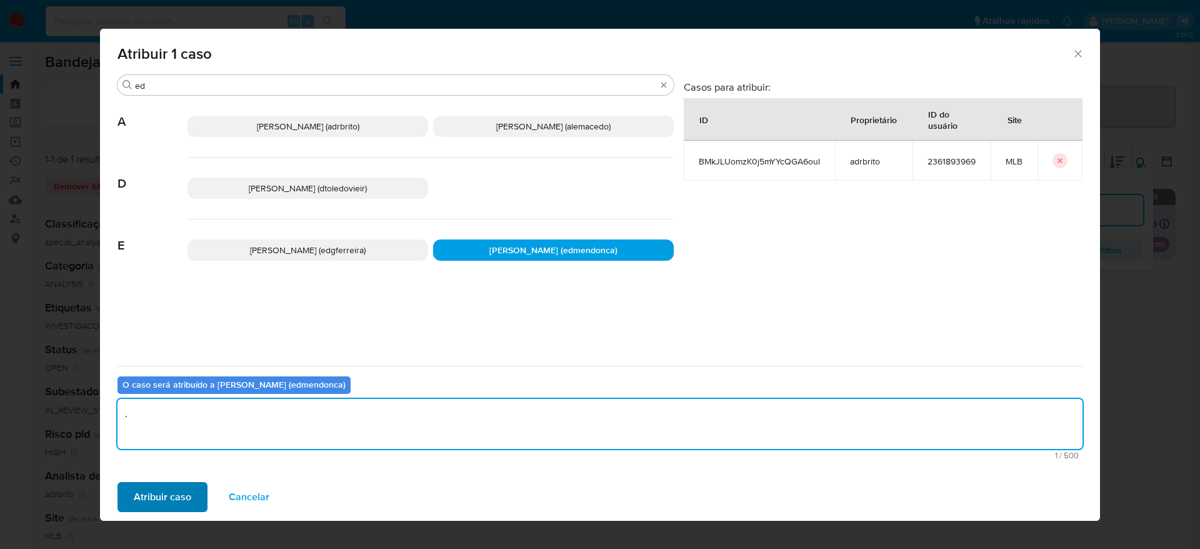
type textarea "."
click at [162, 497] on span "Atribuir caso" at bounding box center [162, 496] width 57 height 27
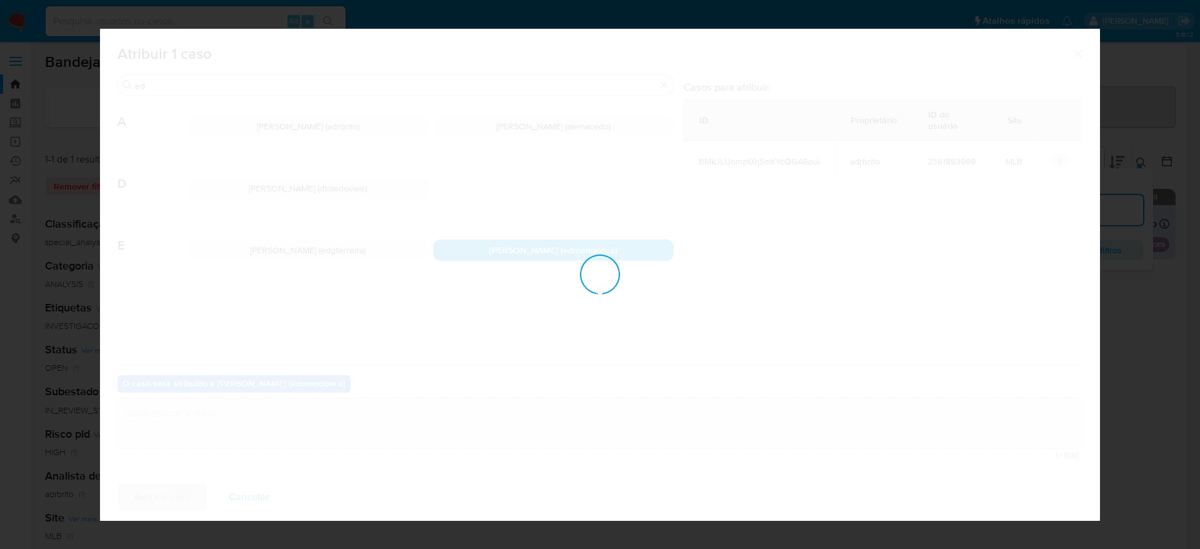
checkbox input "false"
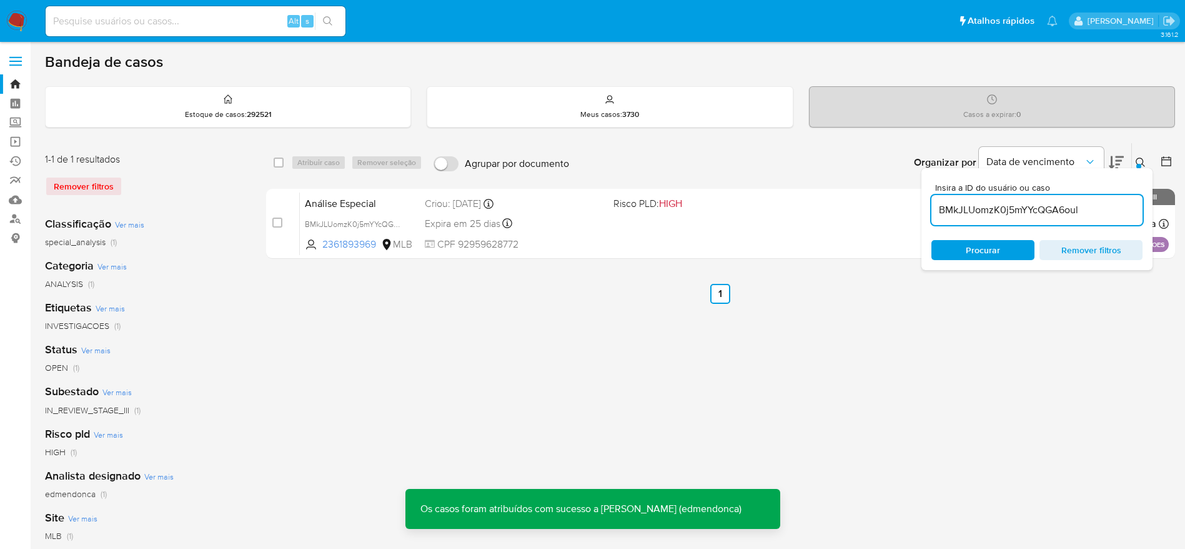
click at [1003, 211] on input "BMkJLUomzK0j5mYYcQGA6oul" at bounding box center [1037, 210] width 211 height 16
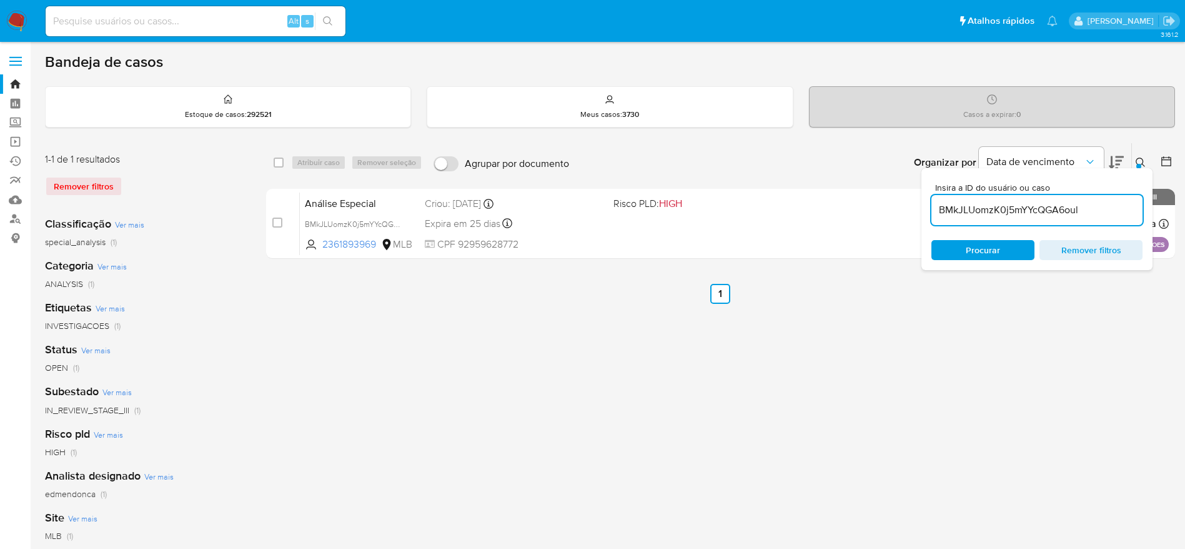
click at [1003, 211] on input "BMkJLUomzK0j5mYYcQGA6oul" at bounding box center [1037, 210] width 211 height 16
paste input "9xnJKlJB20XwexQXHSKbIwZP"
type input "9xnJKlJB20XwexQXHSKbIwZP"
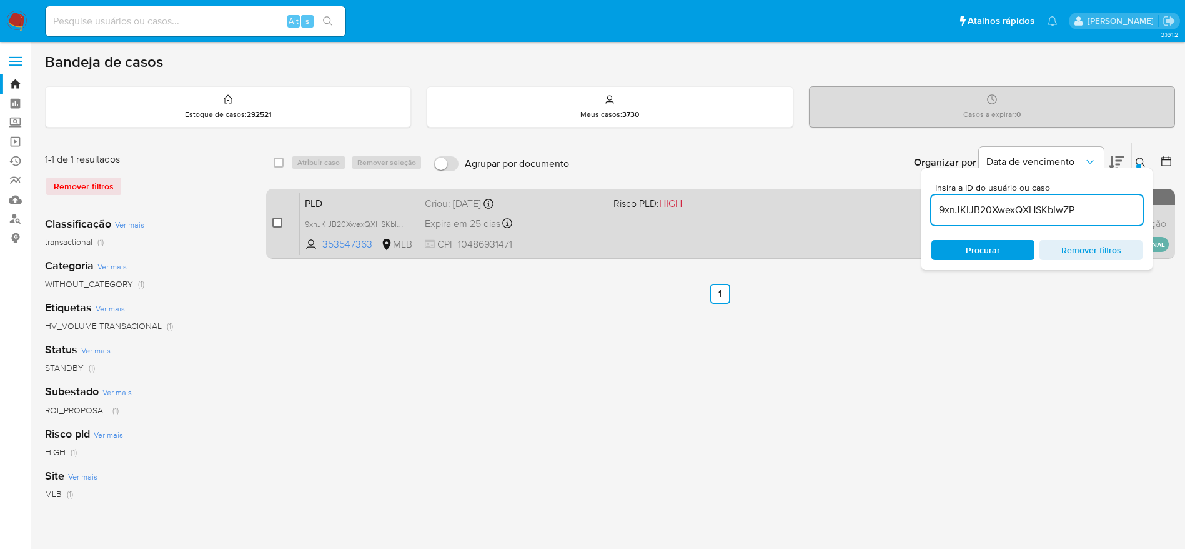
click at [276, 225] on input "checkbox" at bounding box center [277, 222] width 10 height 10
checkbox input "true"
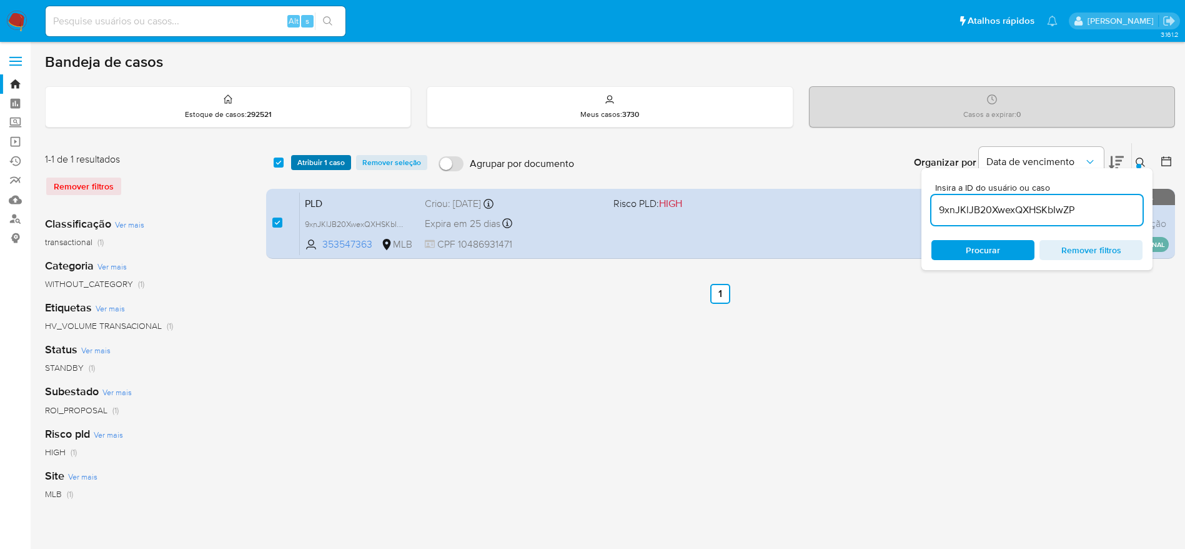
click at [327, 157] on span "Atribuir 1 caso" at bounding box center [320, 162] width 47 height 12
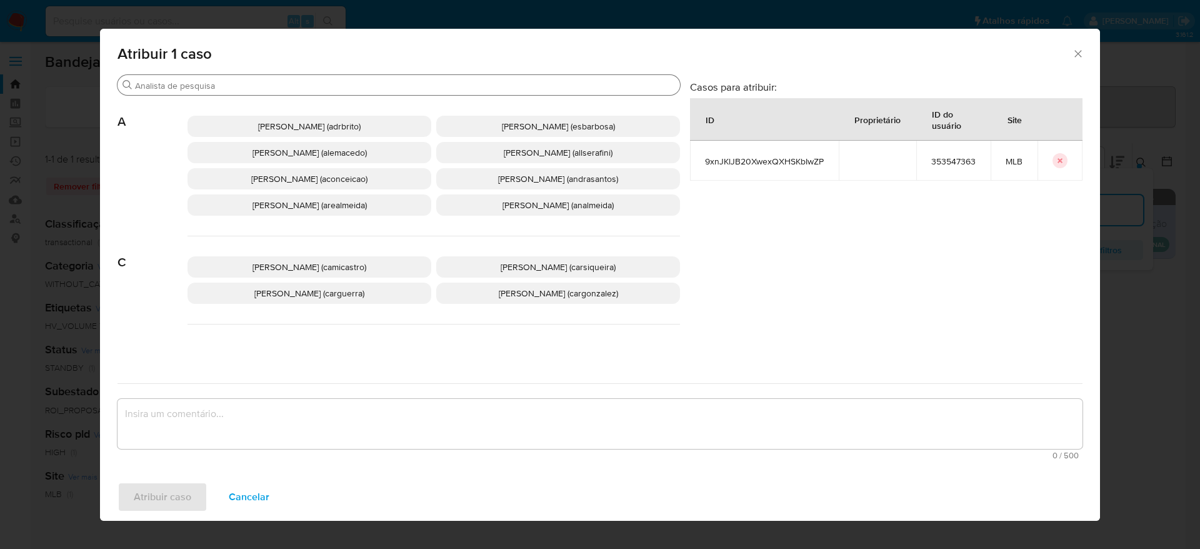
click at [229, 84] on input "Buscar" at bounding box center [405, 85] width 540 height 11
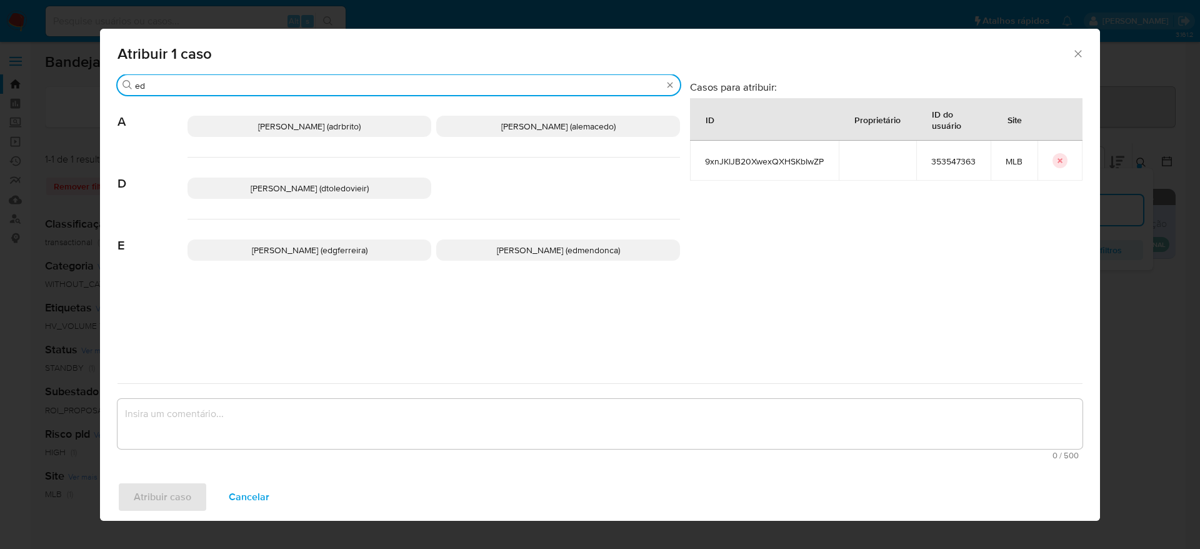
type input "ed"
click at [569, 241] on p "Eduardo Mendonca Dutra (edmendonca)" at bounding box center [558, 249] width 244 height 21
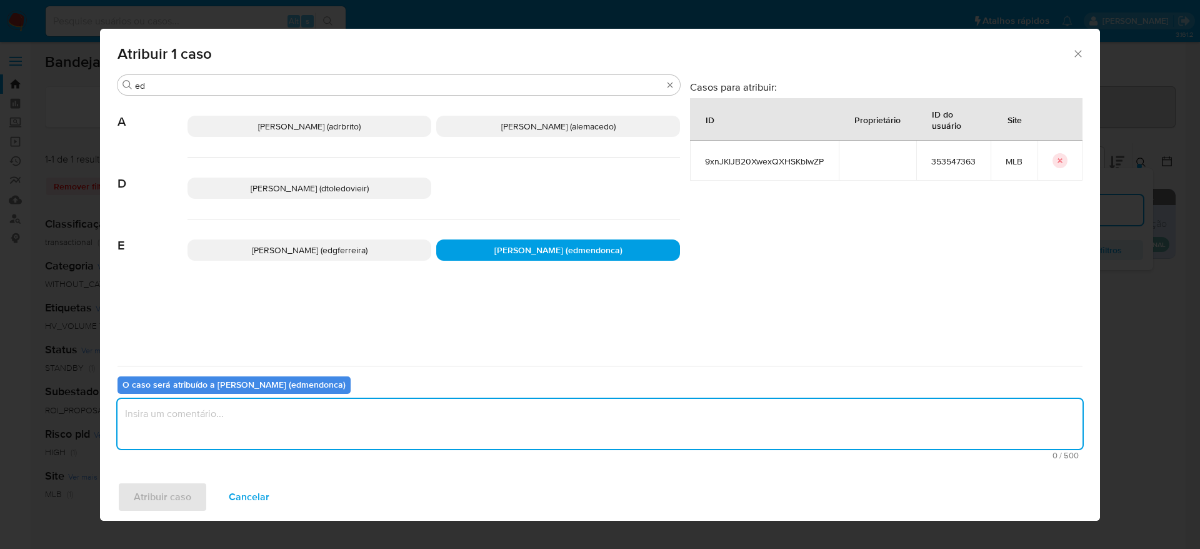
click at [440, 439] on textarea "assign-modal" at bounding box center [599, 424] width 965 height 50
type textarea "."
click at [160, 491] on span "Atribuir caso" at bounding box center [162, 496] width 57 height 27
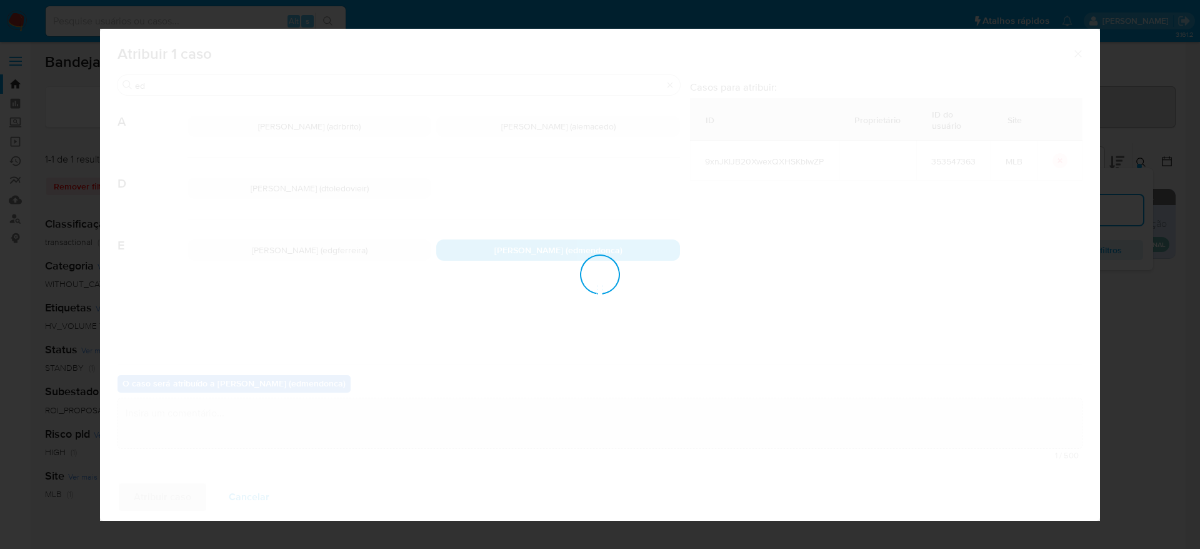
checkbox input "false"
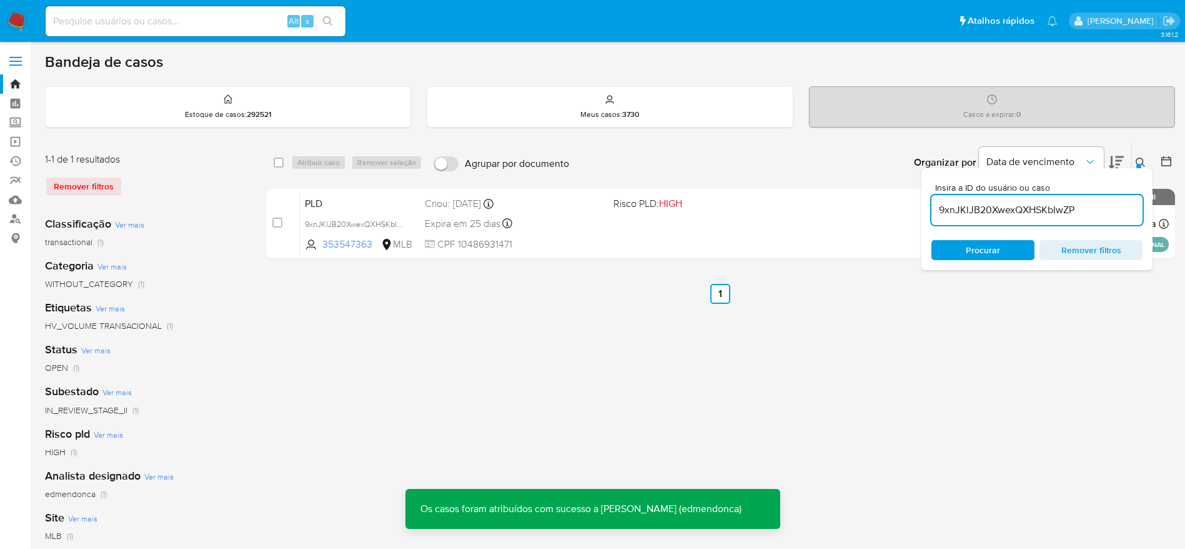
click at [1022, 209] on input "9xnJKlJB20XwexQXHSKbIwZP" at bounding box center [1037, 210] width 211 height 16
paste input "HVFuIEFfeUx99Al1NETOmqBq"
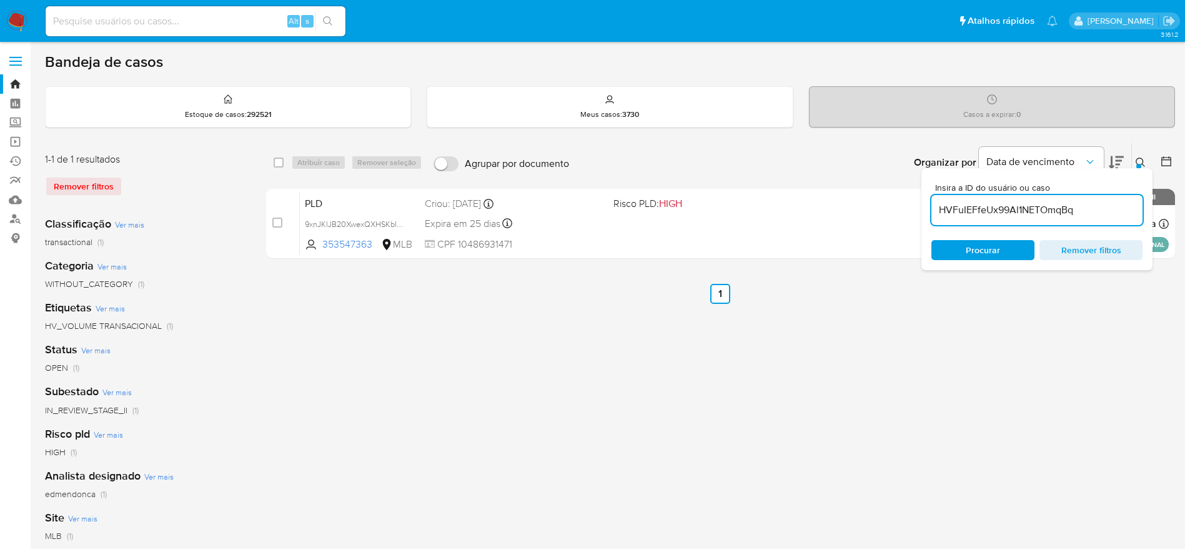
type input "HVFuIEFfeUx99Al1NETOmqBq"
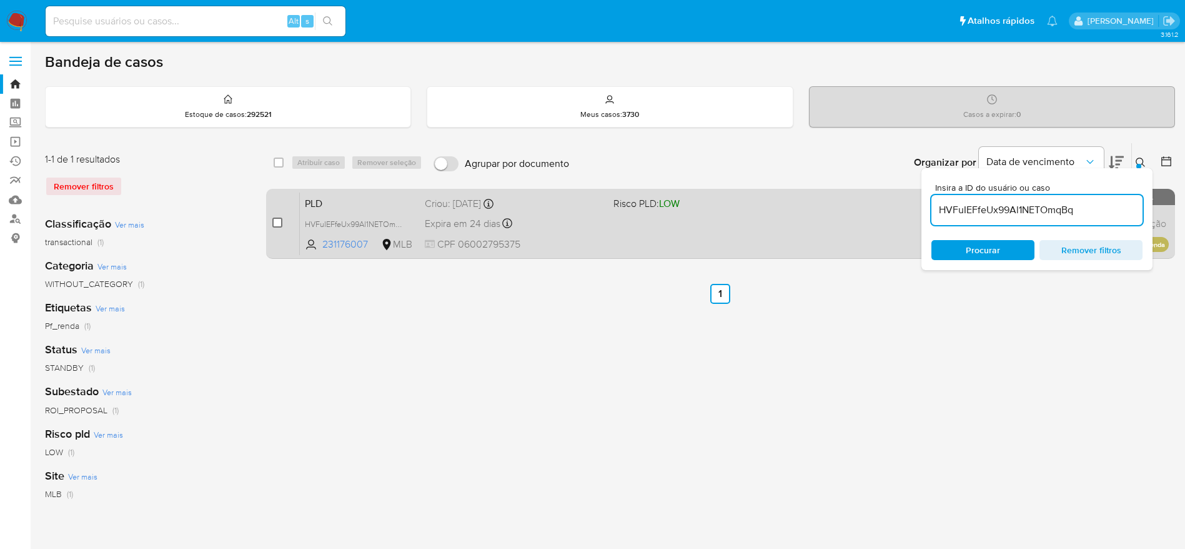
click at [280, 223] on input "checkbox" at bounding box center [277, 222] width 10 height 10
checkbox input "true"
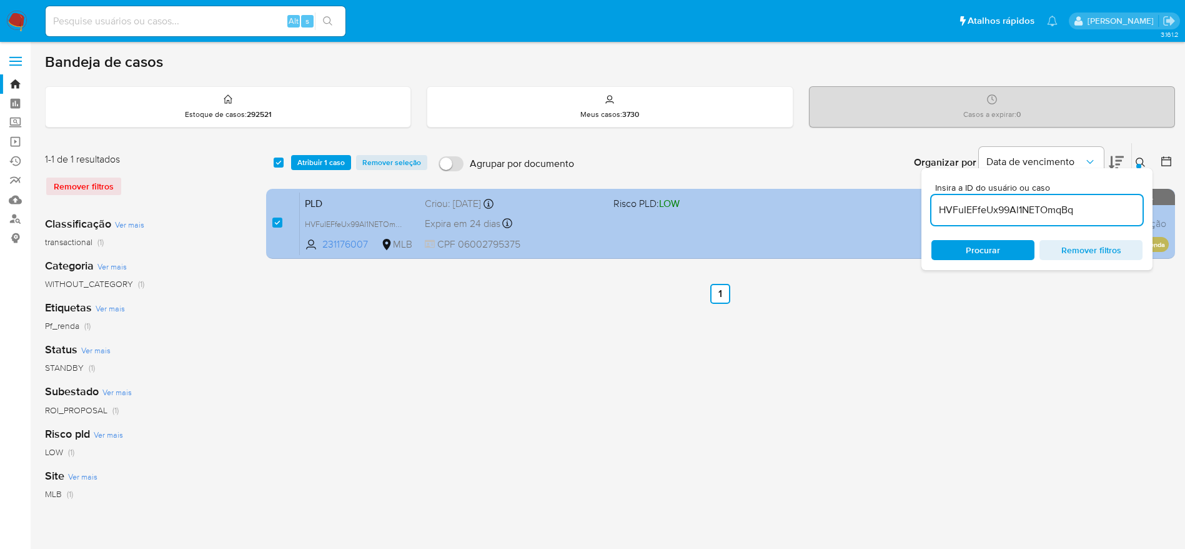
checkbox input "true"
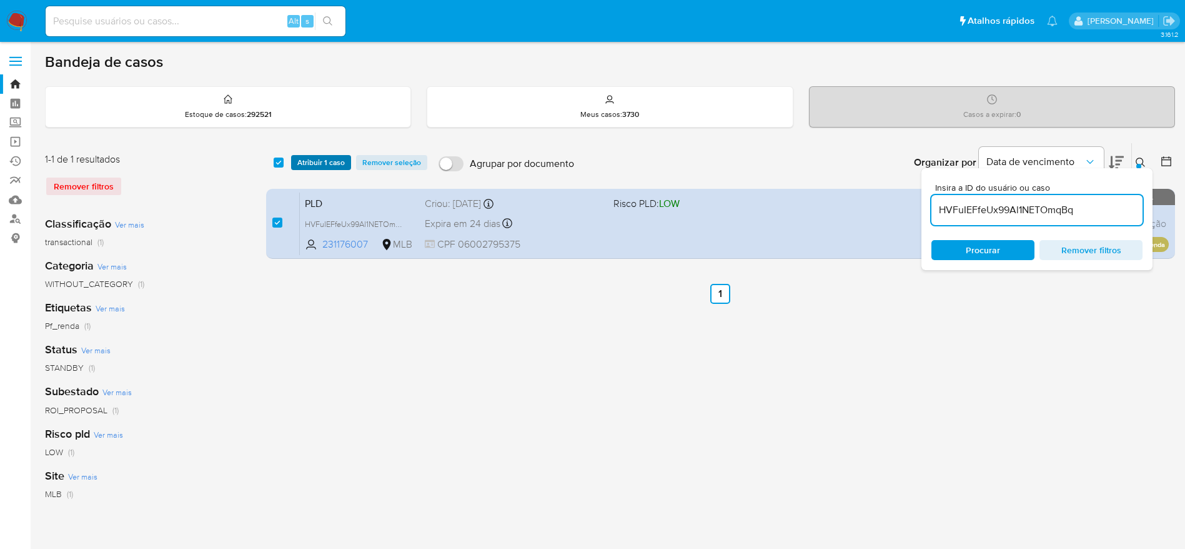
click at [307, 158] on span "Atribuir 1 caso" at bounding box center [320, 162] width 47 height 12
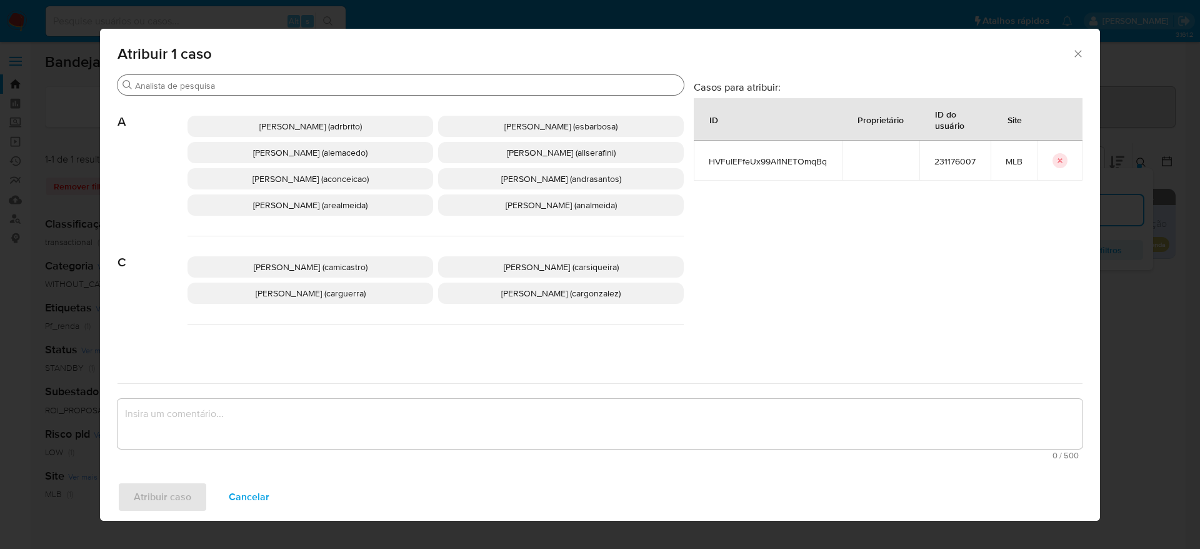
click at [255, 83] on input "Buscar" at bounding box center [407, 85] width 544 height 11
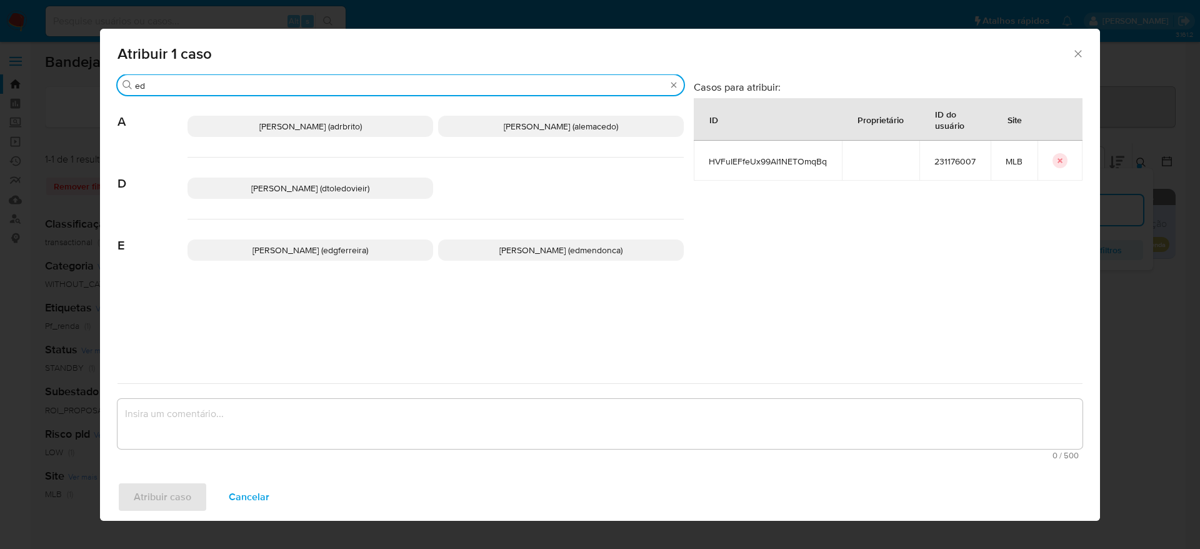
type input "ed"
click at [499, 254] on span "Eduardo Mendonca Dutra (edmendonca)" at bounding box center [560, 250] width 123 height 12
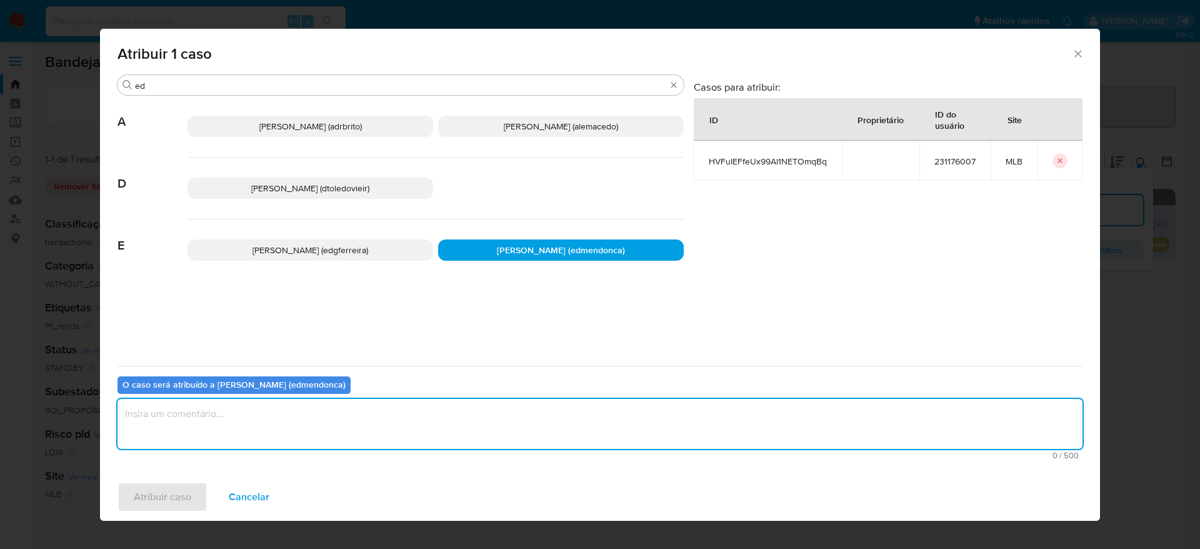
click at [371, 426] on textarea "assign-modal" at bounding box center [599, 424] width 965 height 50
type textarea "."
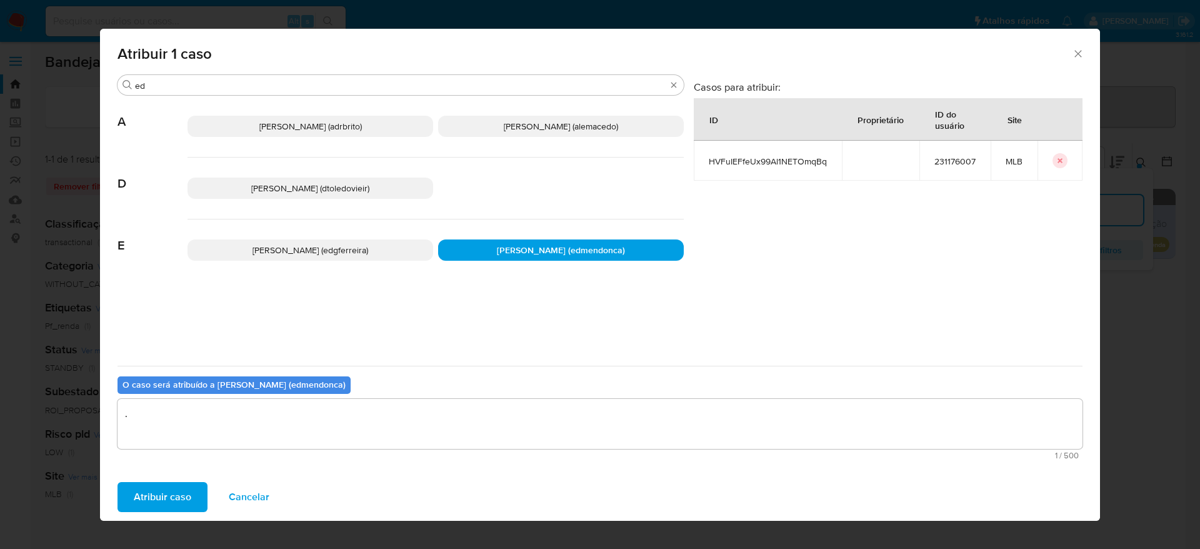
click at [184, 488] on span "Atribuir caso" at bounding box center [162, 496] width 57 height 27
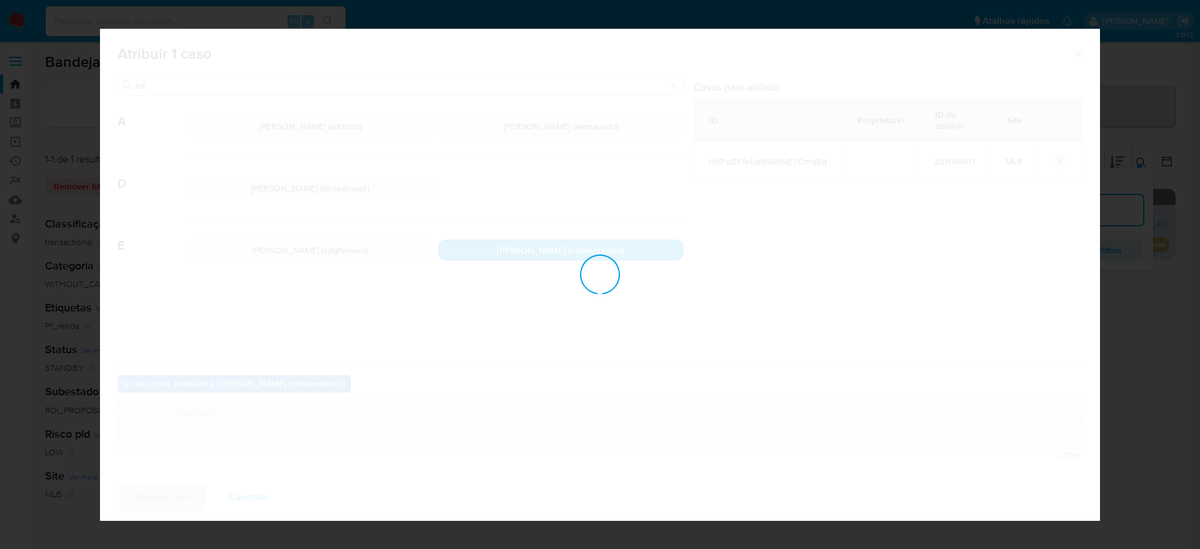
checkbox input "false"
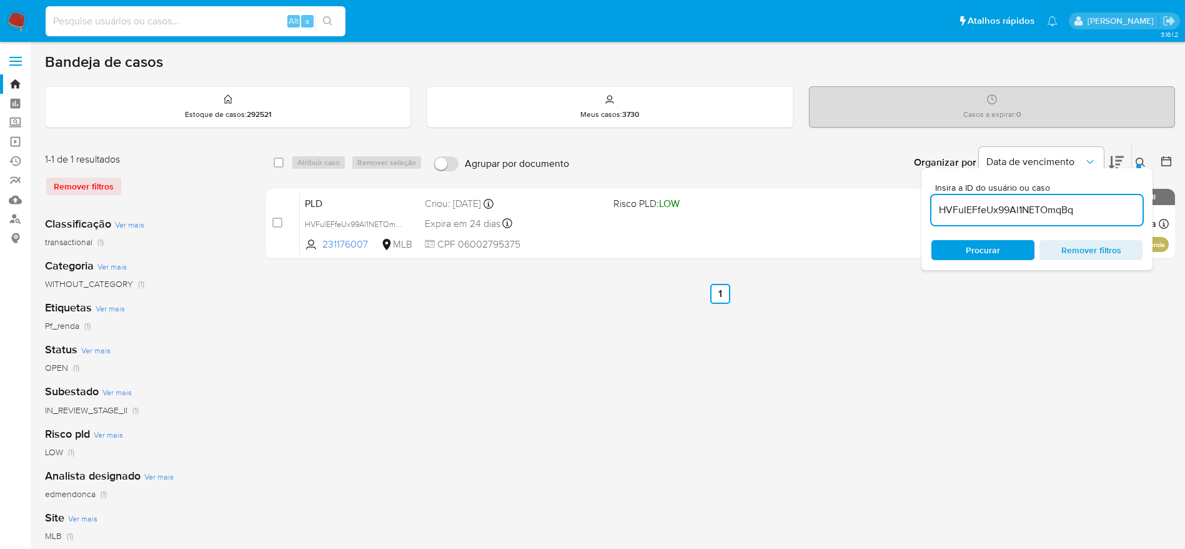
click at [200, 20] on input at bounding box center [196, 21] width 300 height 16
paste input "hinlAHLly3zRHeJiXRRxqpVL"
type input "hinlAHLly3zRHeJiXRRxqpVL"
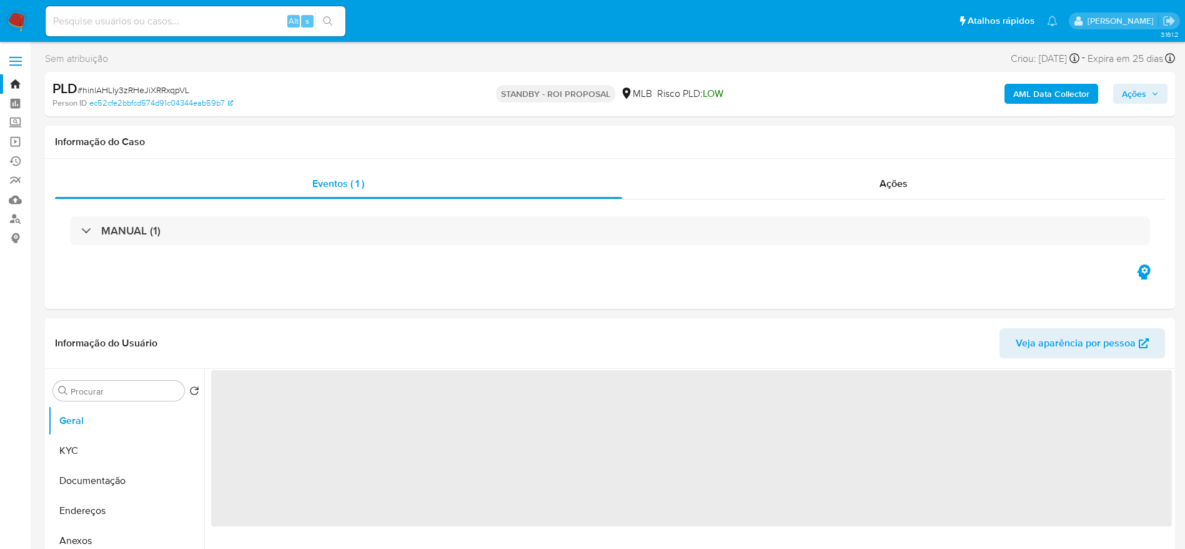
select select "10"
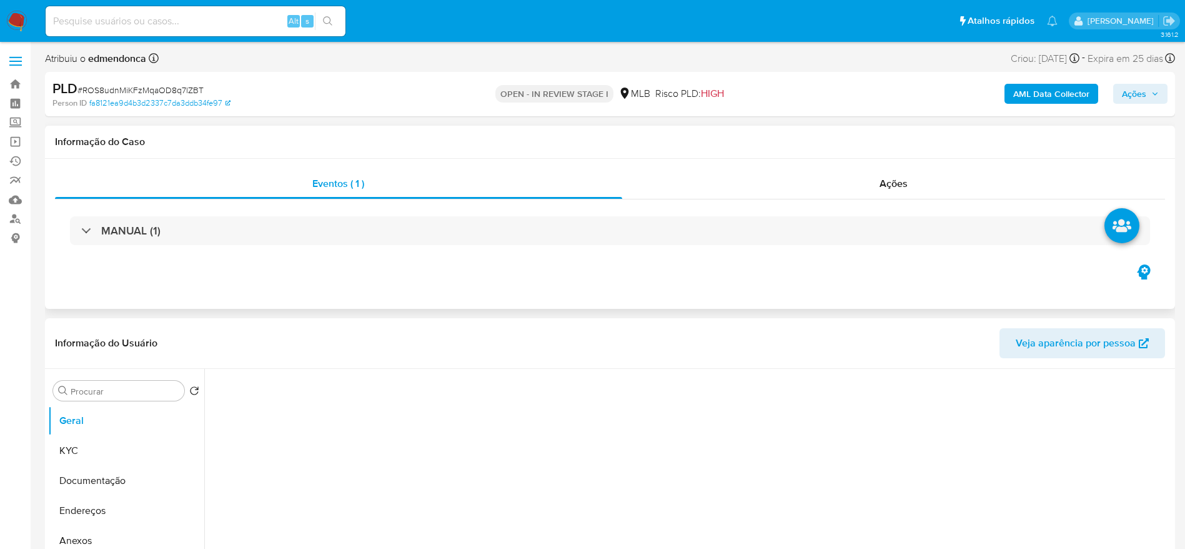
select select "10"
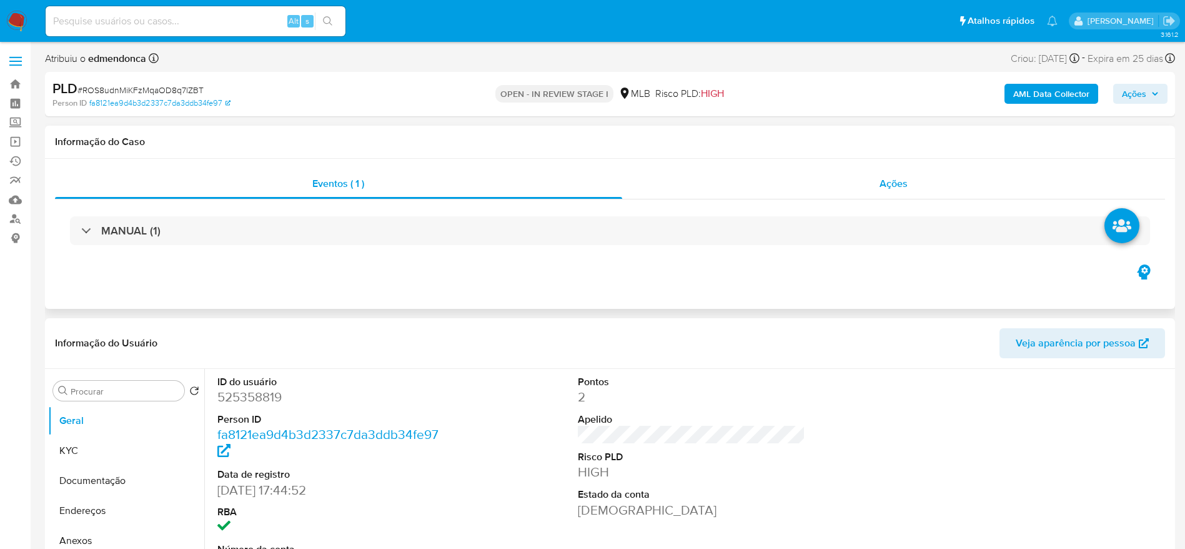
click at [929, 187] on div "Ações" at bounding box center [894, 184] width 544 height 30
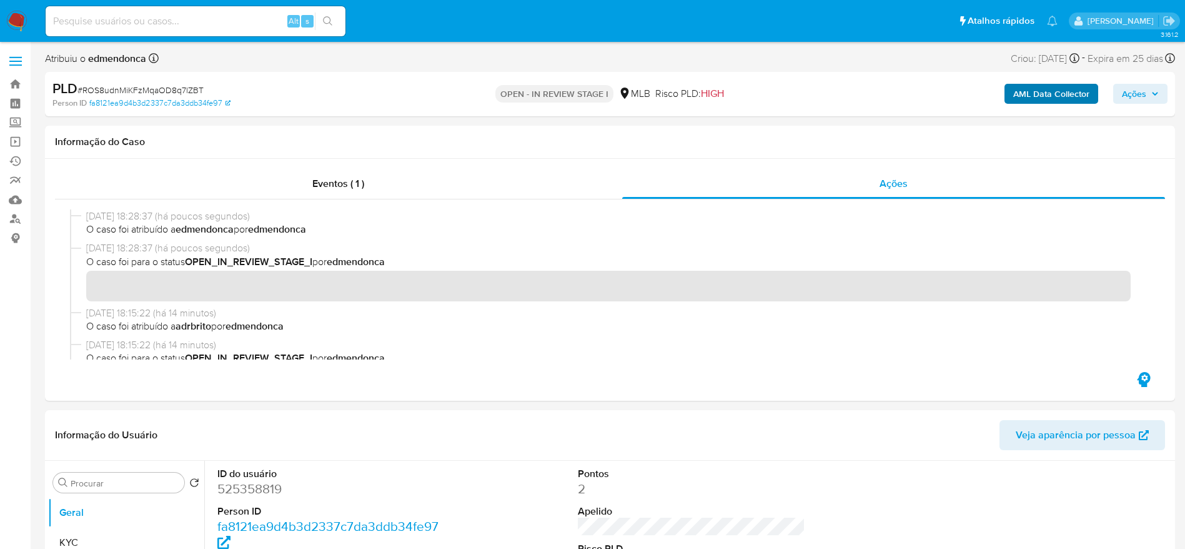
click at [1128, 92] on span "Ações" at bounding box center [1134, 94] width 24 height 20
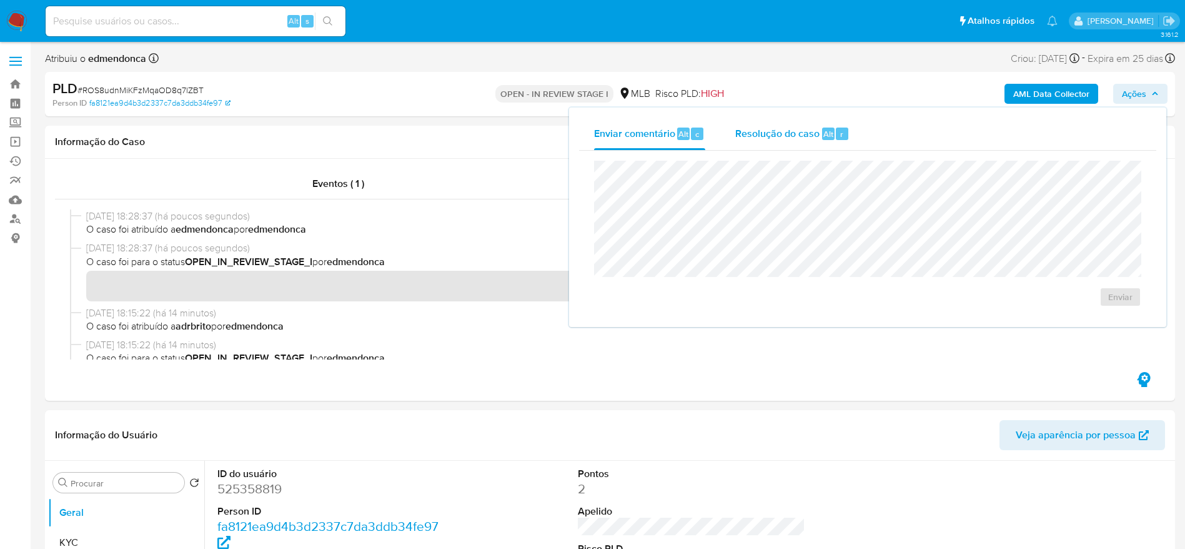
click at [762, 137] on span "Resolução do caso" at bounding box center [777, 133] width 84 height 14
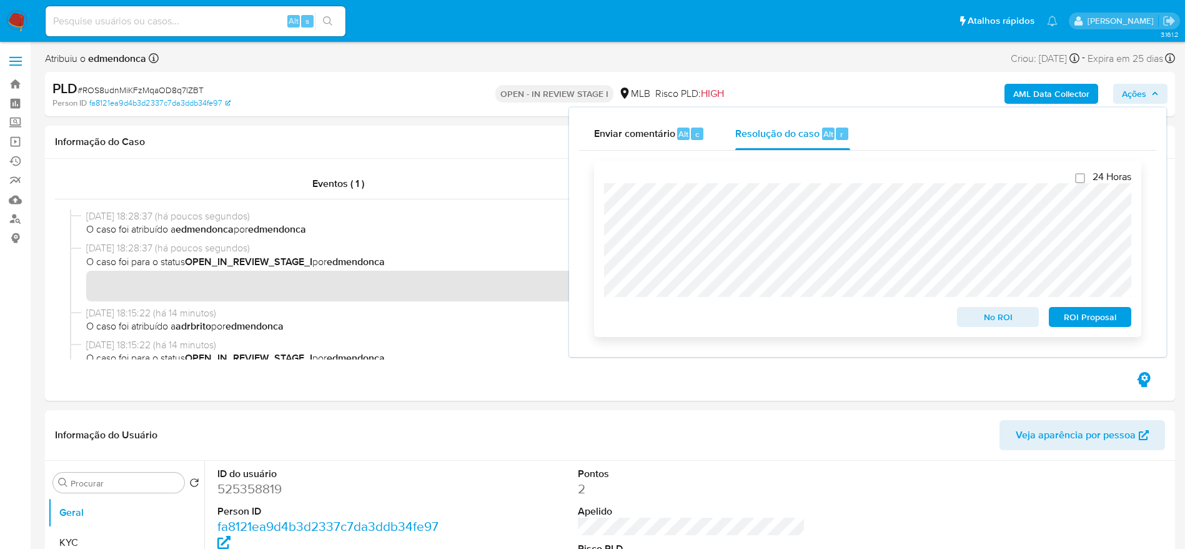
click at [1095, 319] on span "ROI Proposal" at bounding box center [1090, 316] width 65 height 17
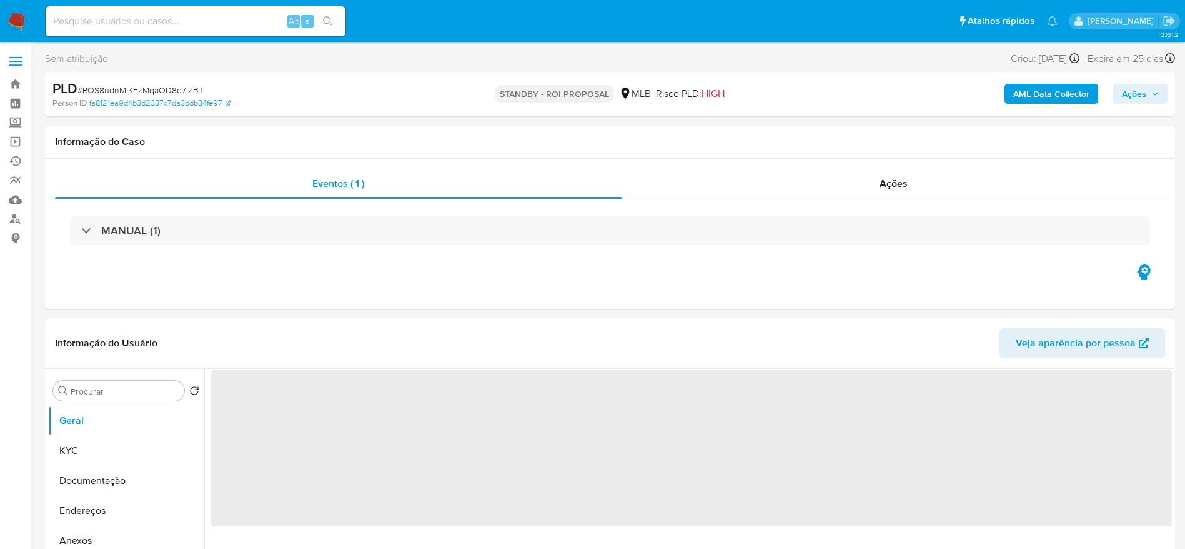
click at [159, 87] on span "# ROS8udnMiKFzMqaOD8q7lZBT" at bounding box center [140, 90] width 126 height 12
select select "10"
click at [857, 188] on div "Ações" at bounding box center [894, 184] width 544 height 30
select select "10"
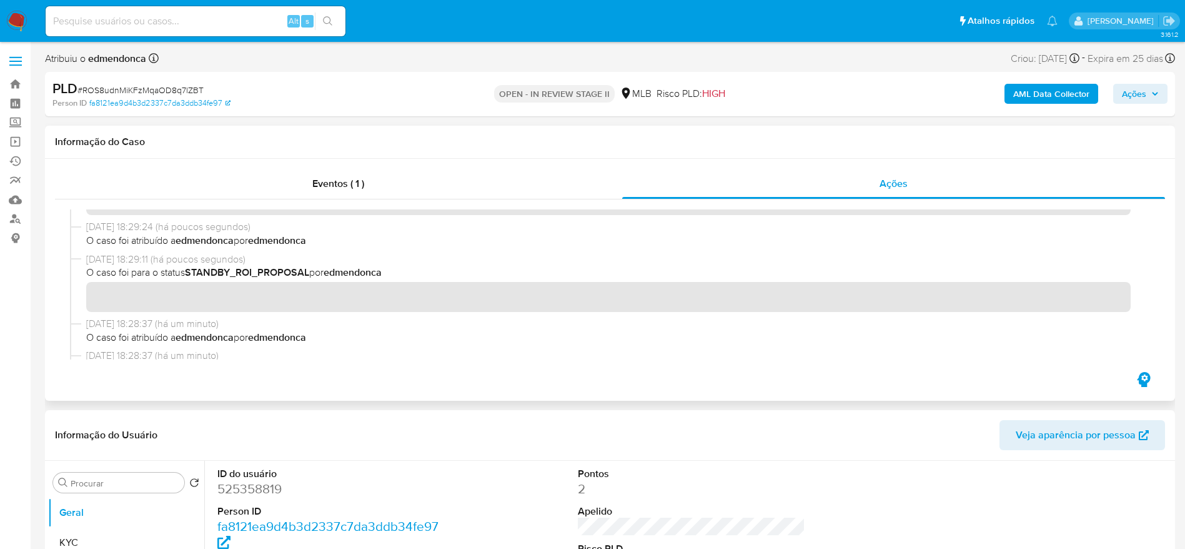
scroll to position [94, 0]
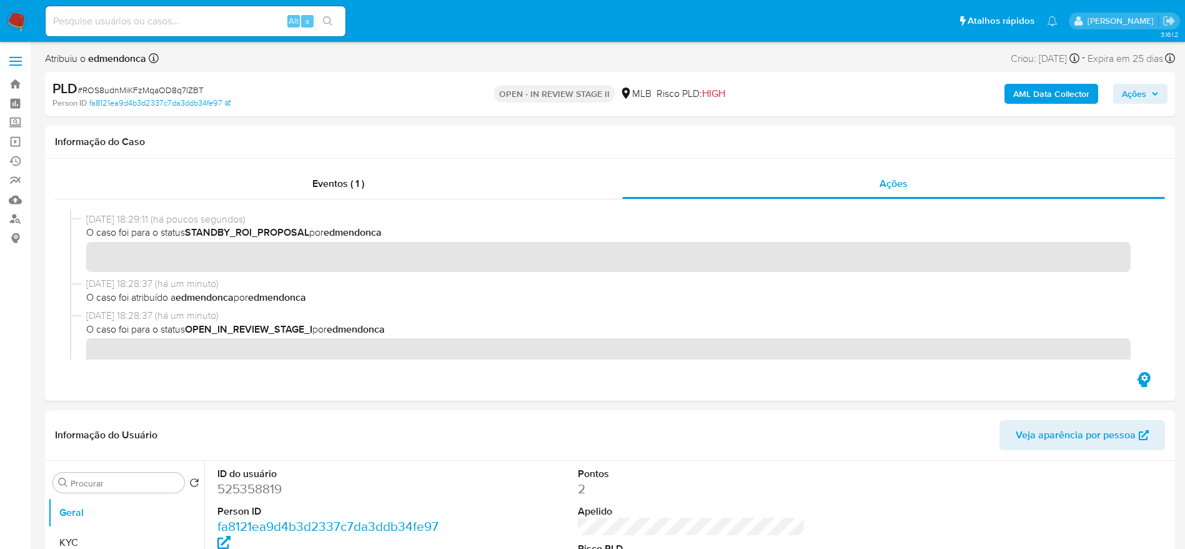
click at [1148, 88] on span "Ações" at bounding box center [1140, 93] width 37 height 17
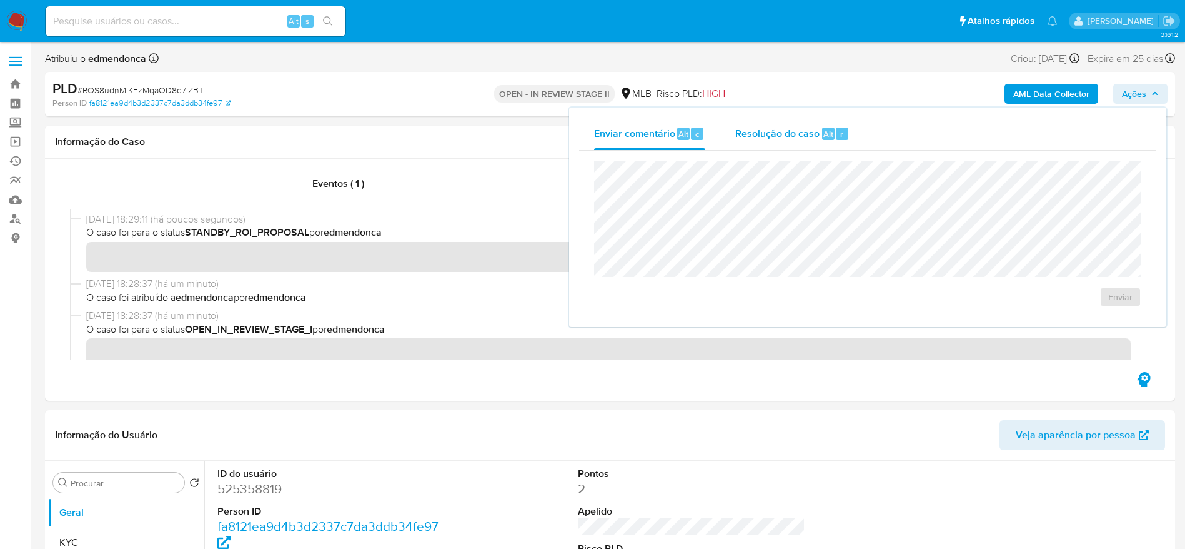
click at [768, 134] on span "Resolução do caso" at bounding box center [777, 133] width 84 height 14
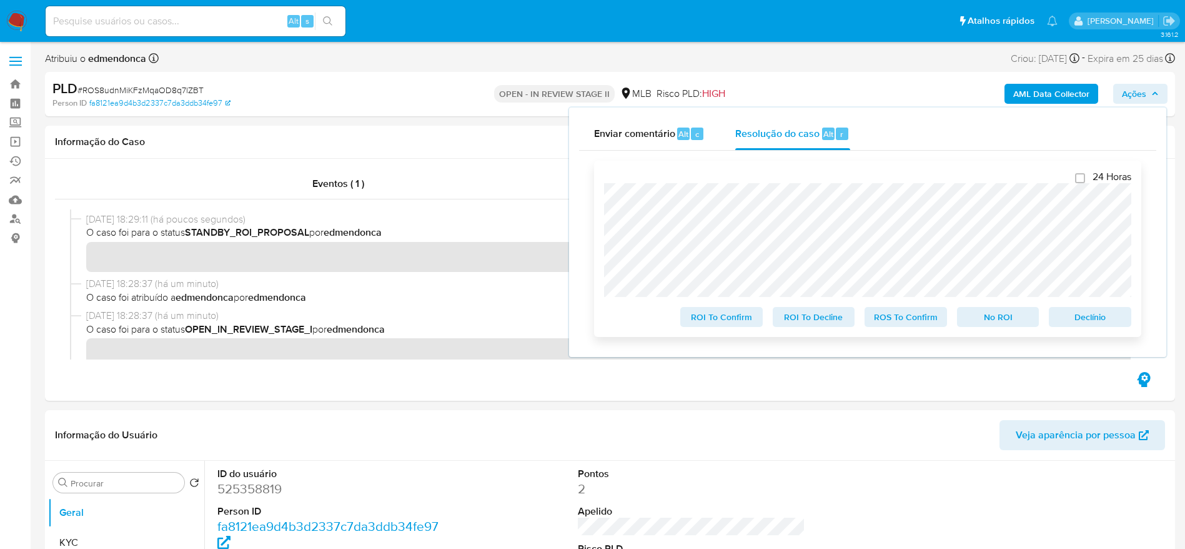
click at [920, 321] on span "ROS To Confirm" at bounding box center [906, 316] width 65 height 17
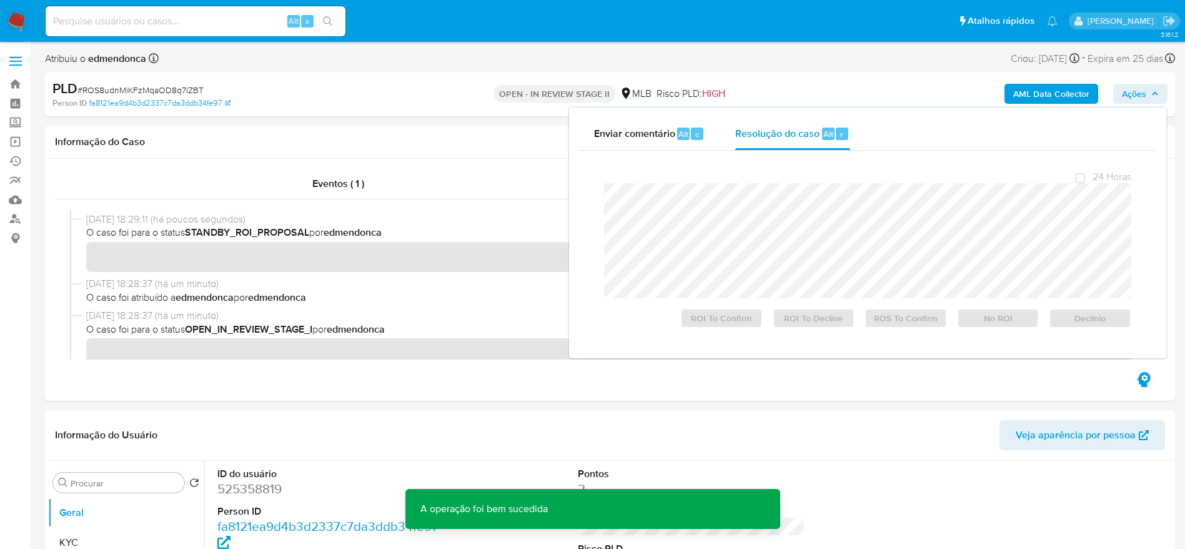
click at [159, 90] on span "# ROS8udnMiKFzMqaOD8q7lZBT" at bounding box center [140, 90] width 126 height 12
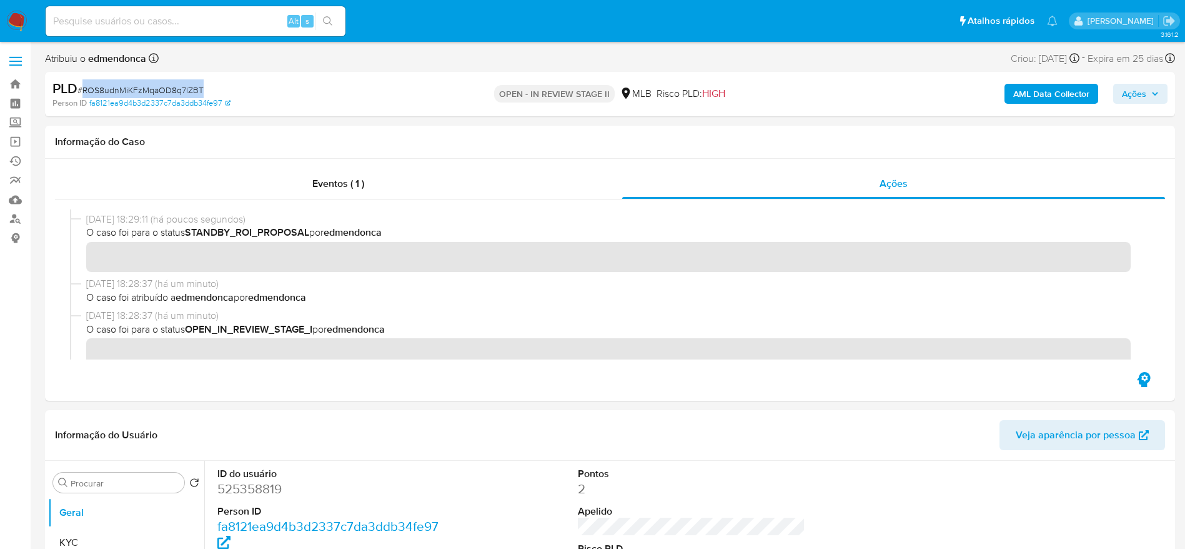
click at [159, 90] on span "# ROS8udnMiKFzMqaOD8q7lZBT" at bounding box center [140, 90] width 126 height 12
copy span "ROS8udnMiKFzMqaOD8q7lZBT"
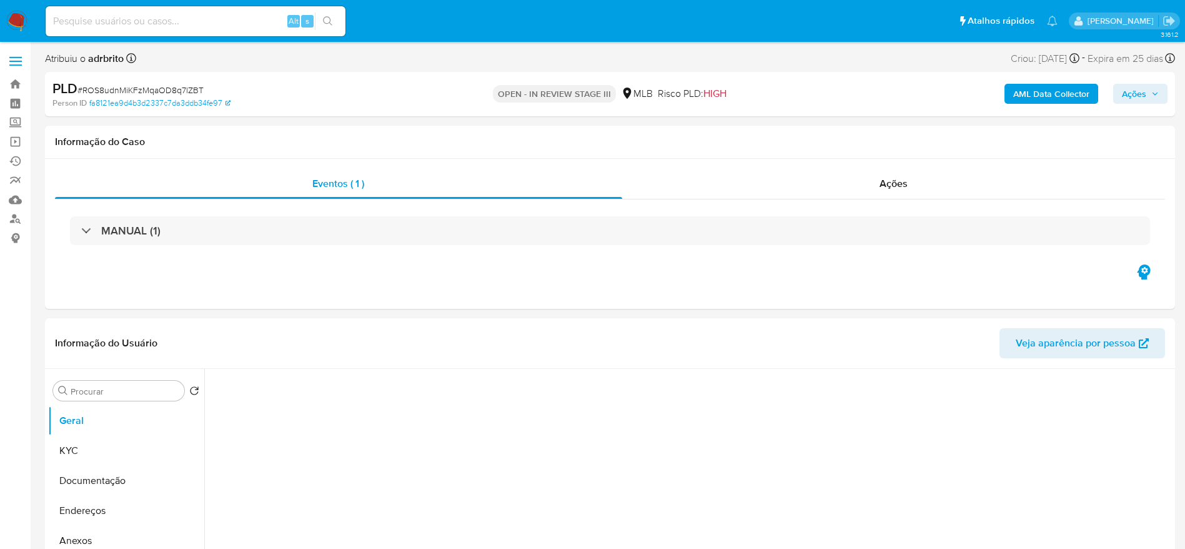
select select "10"
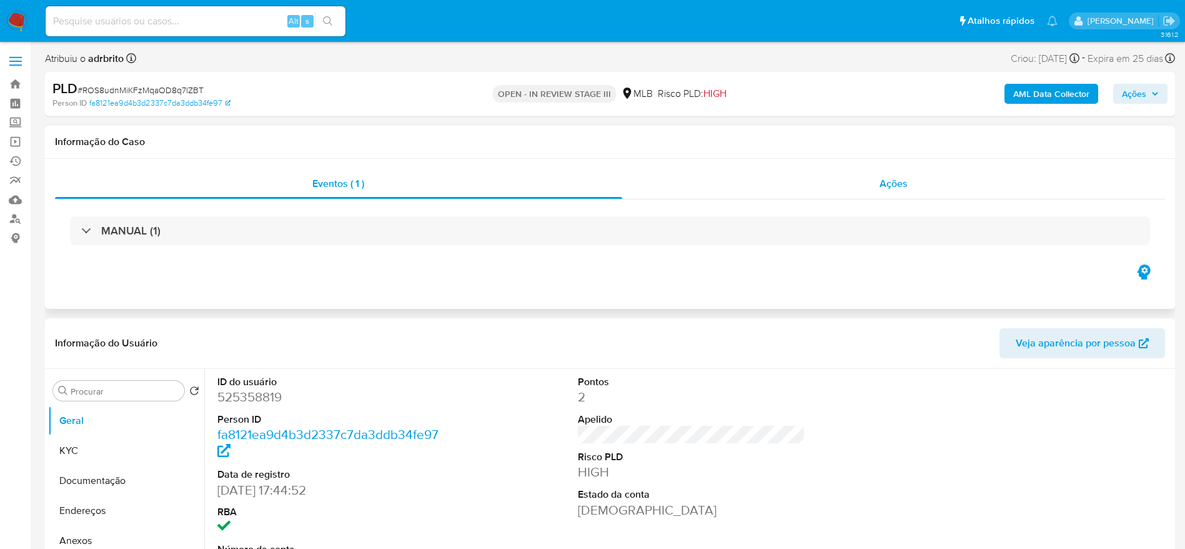
click at [775, 174] on div "Ações" at bounding box center [894, 184] width 544 height 30
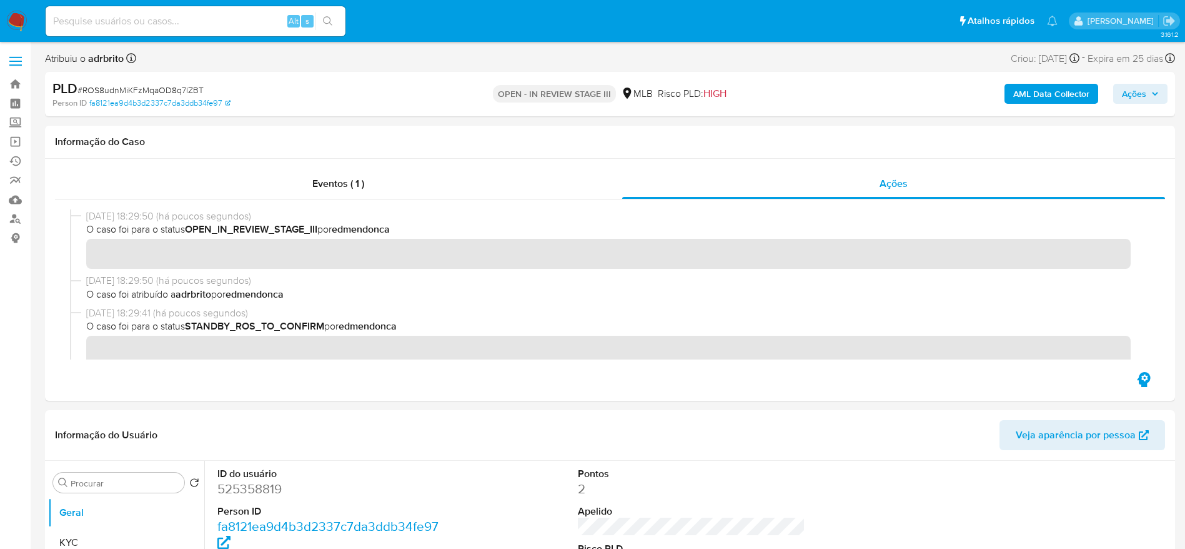
click at [177, 26] on input at bounding box center [196, 21] width 300 height 16
click at [207, 24] on input at bounding box center [196, 21] width 300 height 16
paste input "HBamrvEbIVdq91mY6cdx5Uqs"
type input "HBamrvEbIVdq91mY6cdx5Uqs"
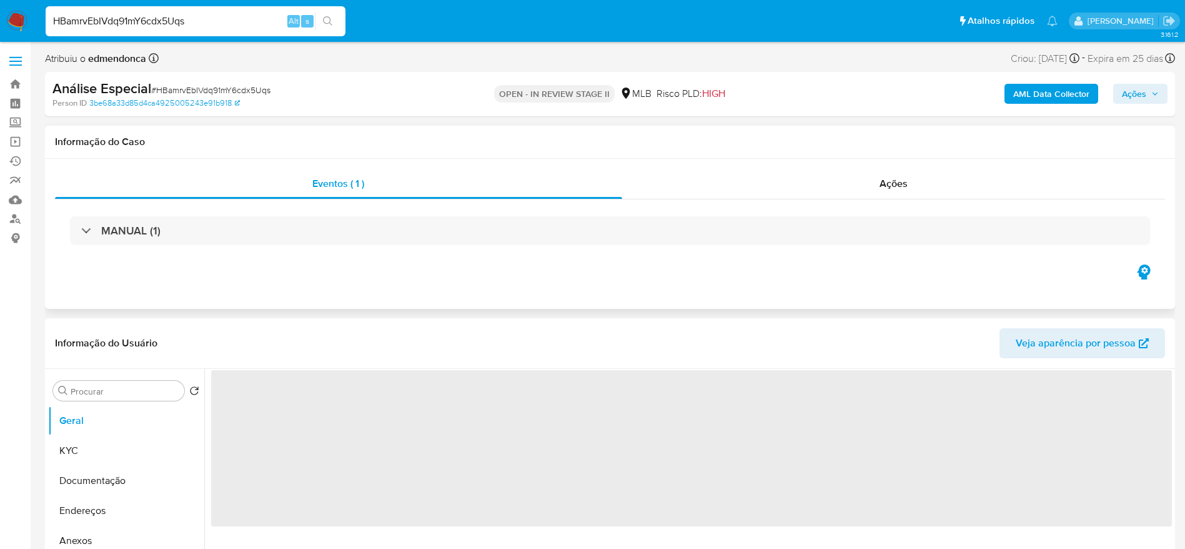
select select "10"
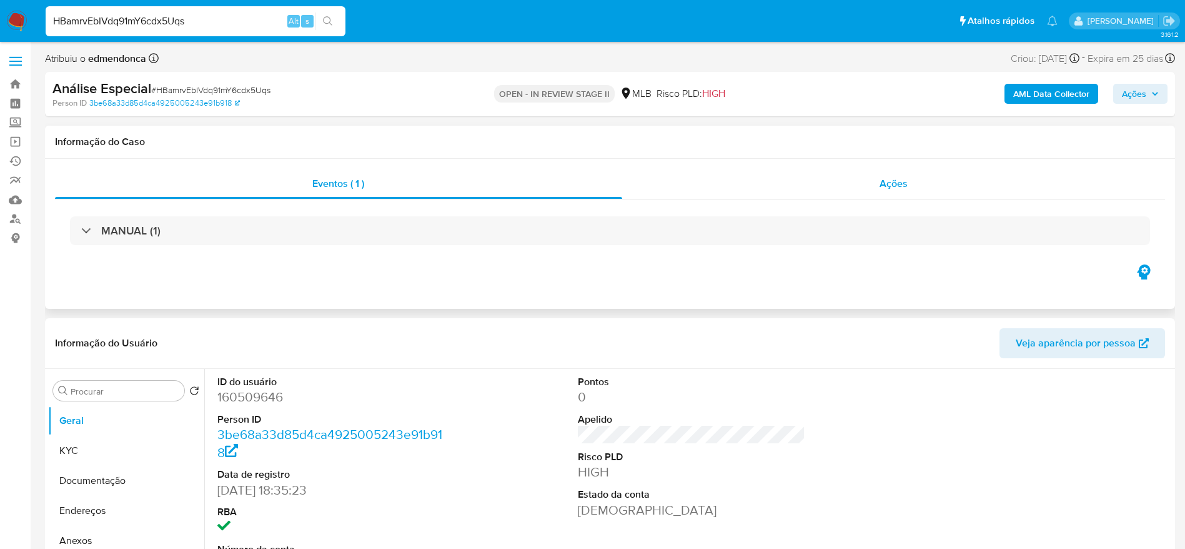
click at [819, 188] on div "Ações" at bounding box center [894, 184] width 544 height 30
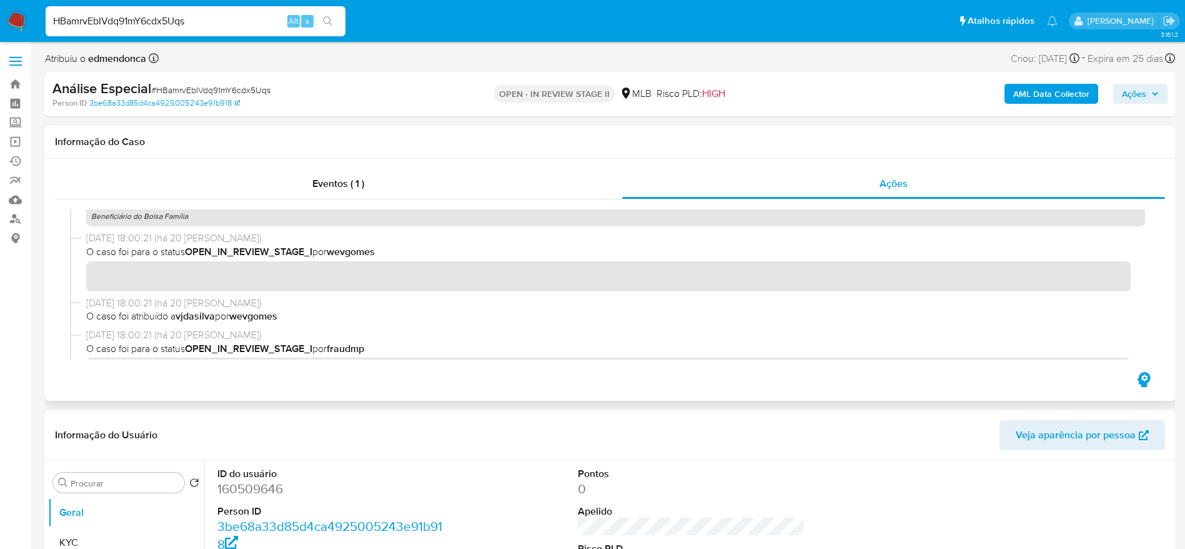
scroll to position [276, 0]
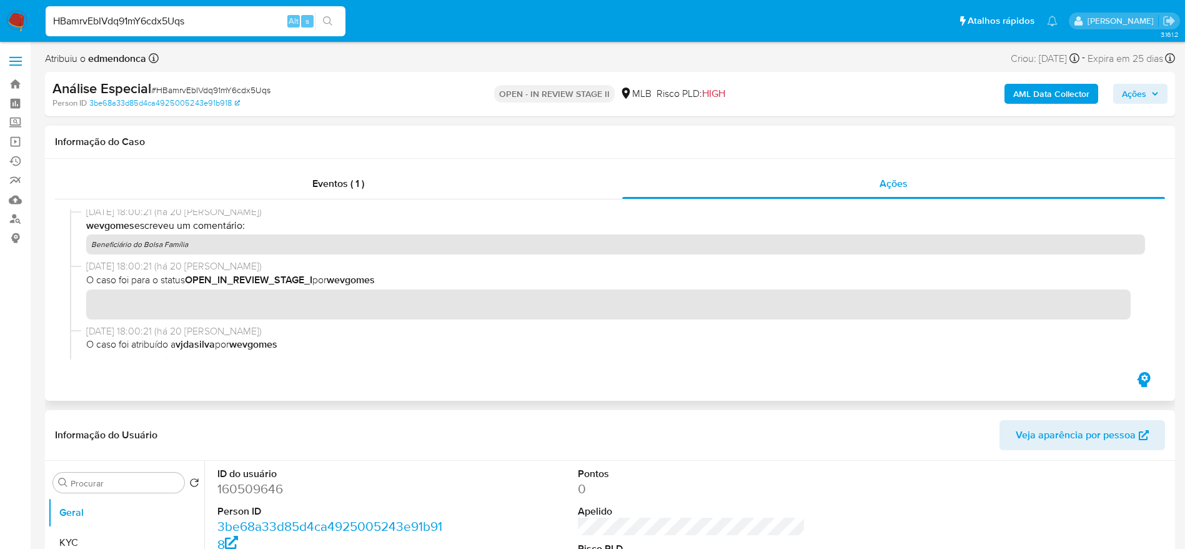
drag, startPoint x: 197, startPoint y: 249, endPoint x: 91, endPoint y: 249, distance: 106.2
click at [91, 249] on p "Beneficiário do Bolsa Família" at bounding box center [615, 244] width 1059 height 20
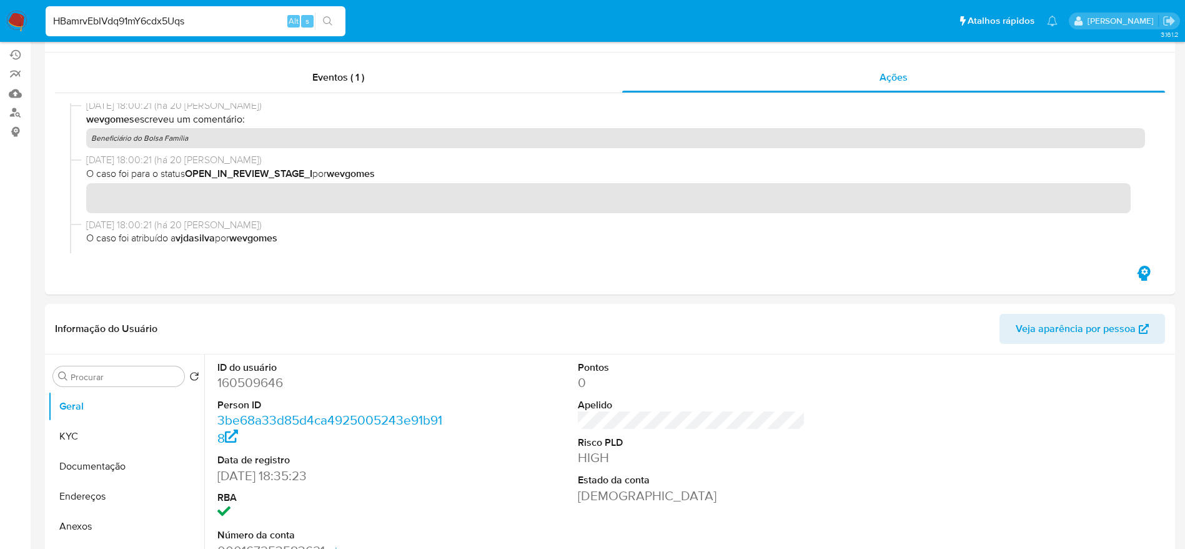
scroll to position [187, 0]
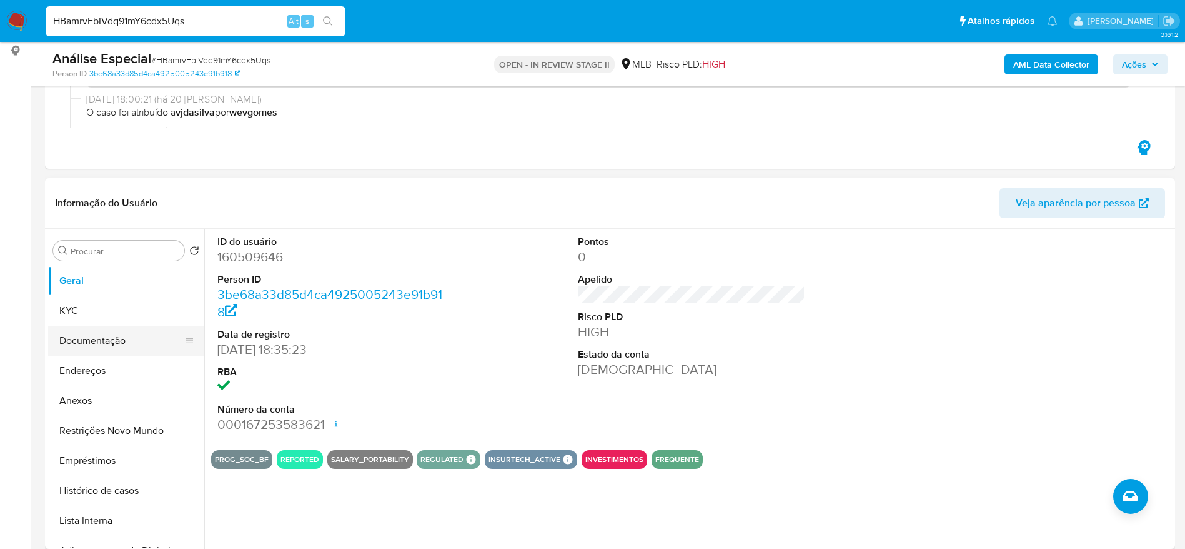
click at [97, 342] on button "Documentação" at bounding box center [121, 341] width 146 height 30
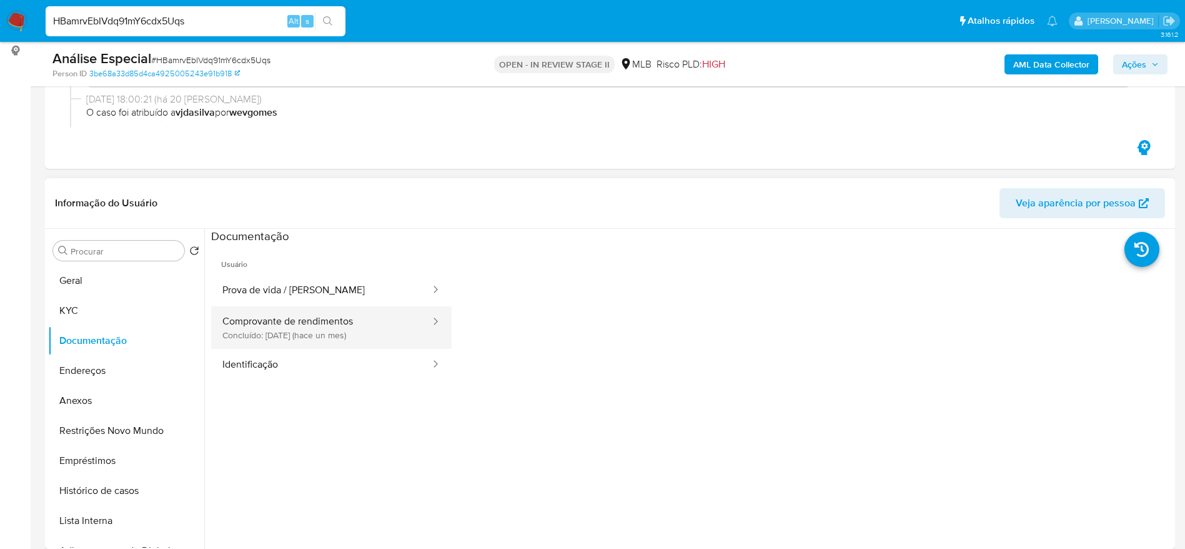
click at [307, 322] on button "Comprovante de rendimentos Concluído: 01/09/2025 (hace un mes)" at bounding box center [321, 327] width 221 height 42
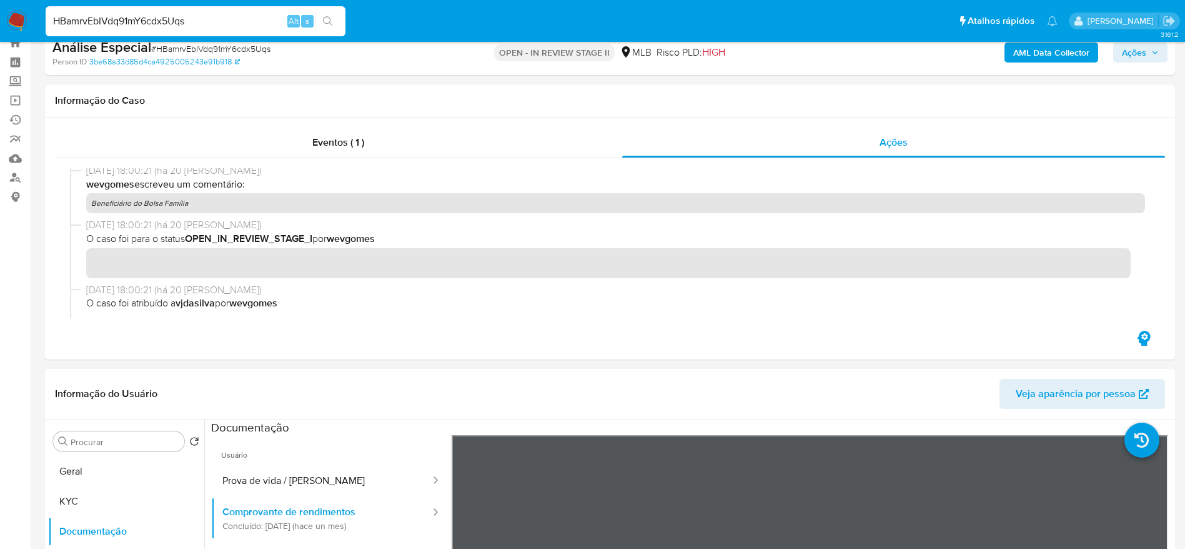
scroll to position [0, 0]
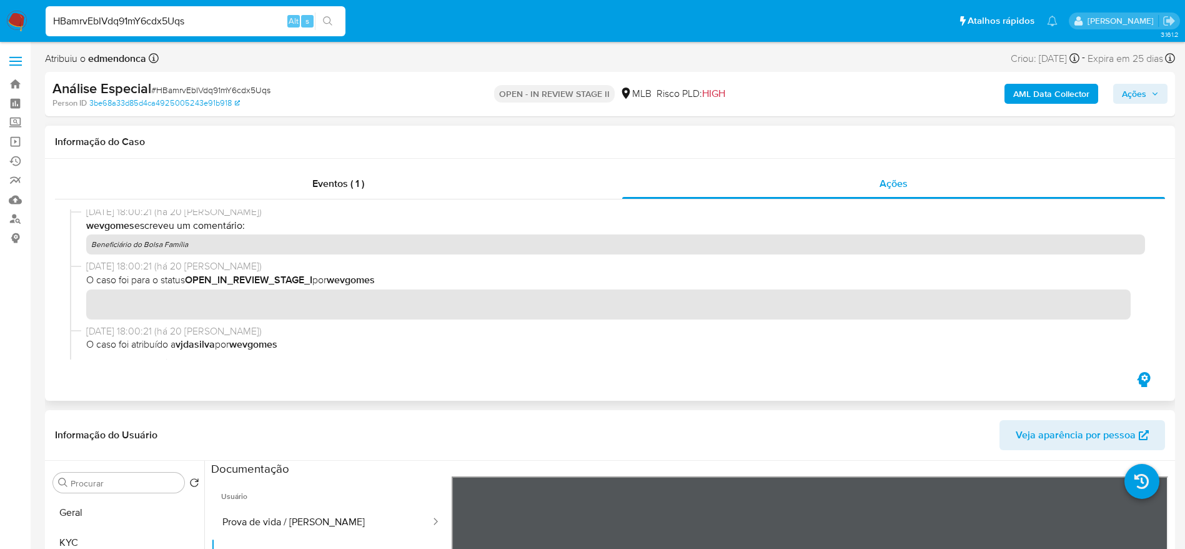
click at [310, 246] on p "Beneficiário do Bolsa Família" at bounding box center [615, 244] width 1059 height 20
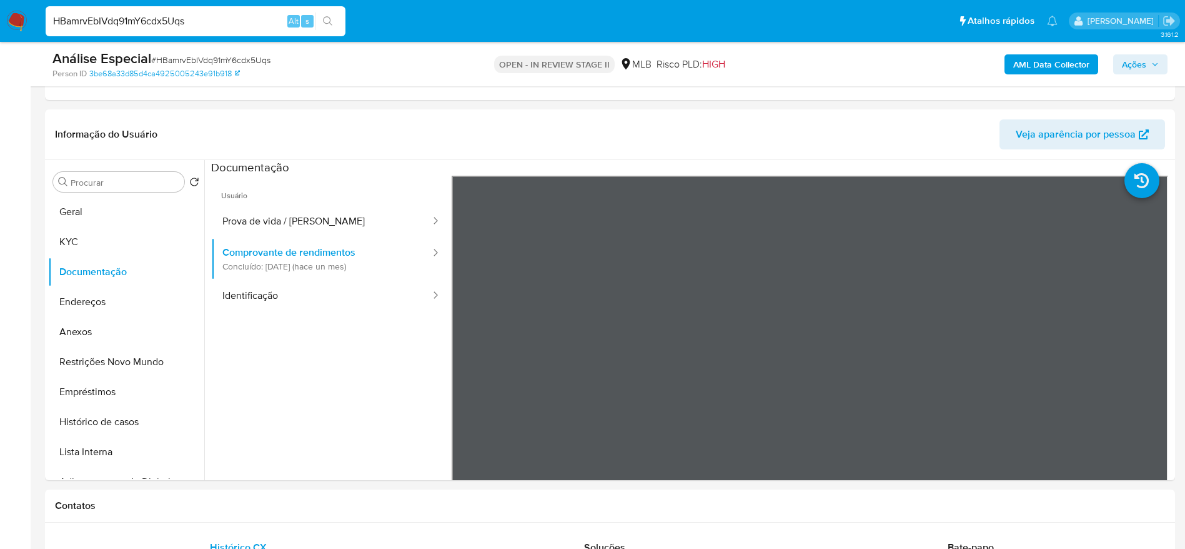
scroll to position [281, 0]
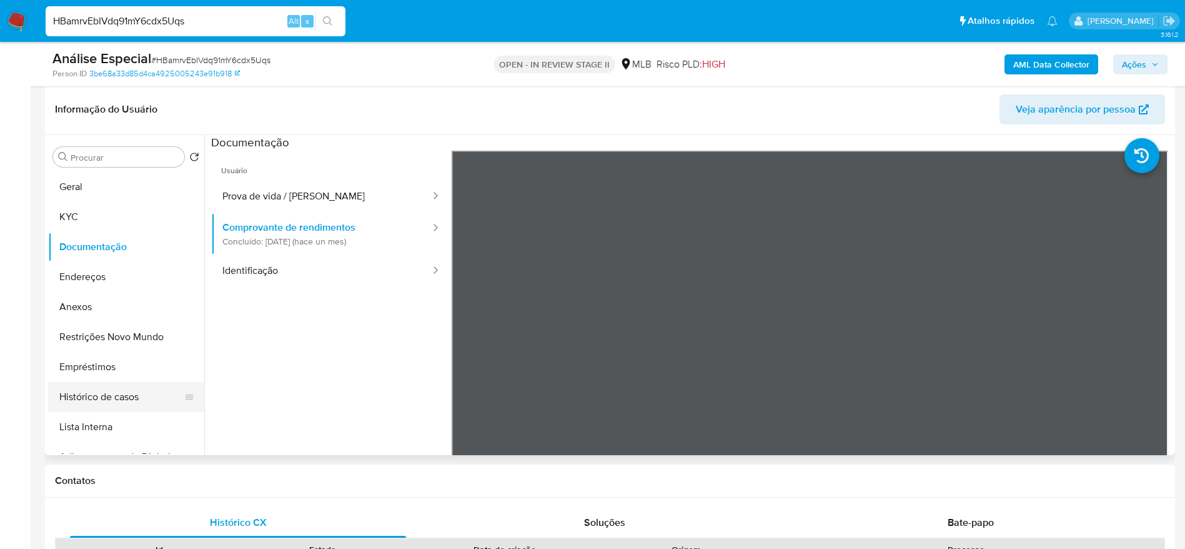
click at [95, 393] on button "Histórico de casos" at bounding box center [121, 397] width 146 height 30
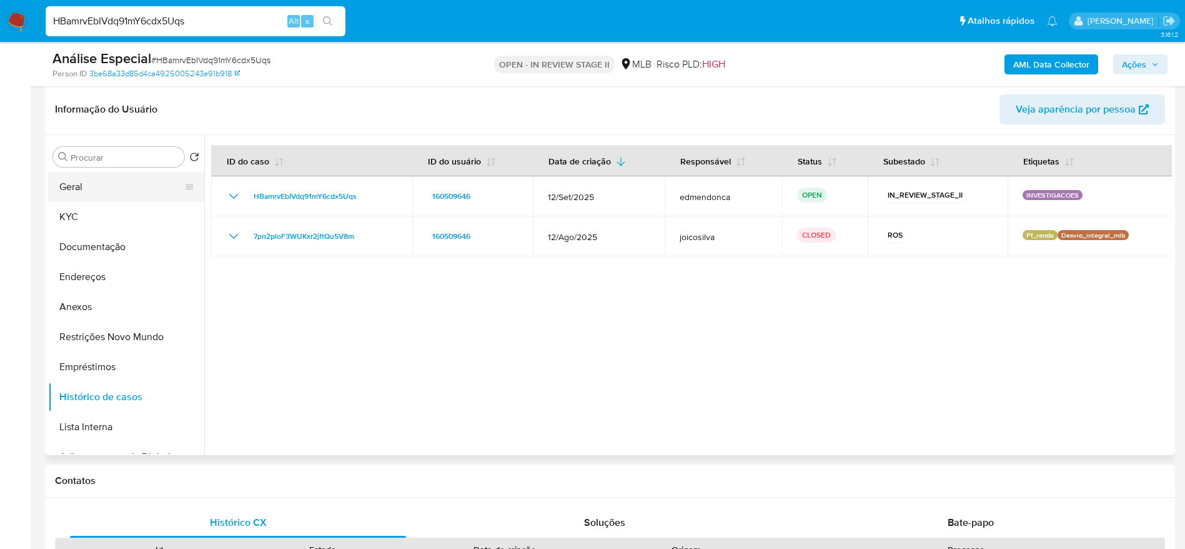
click at [86, 189] on button "Geral" at bounding box center [121, 187] width 146 height 30
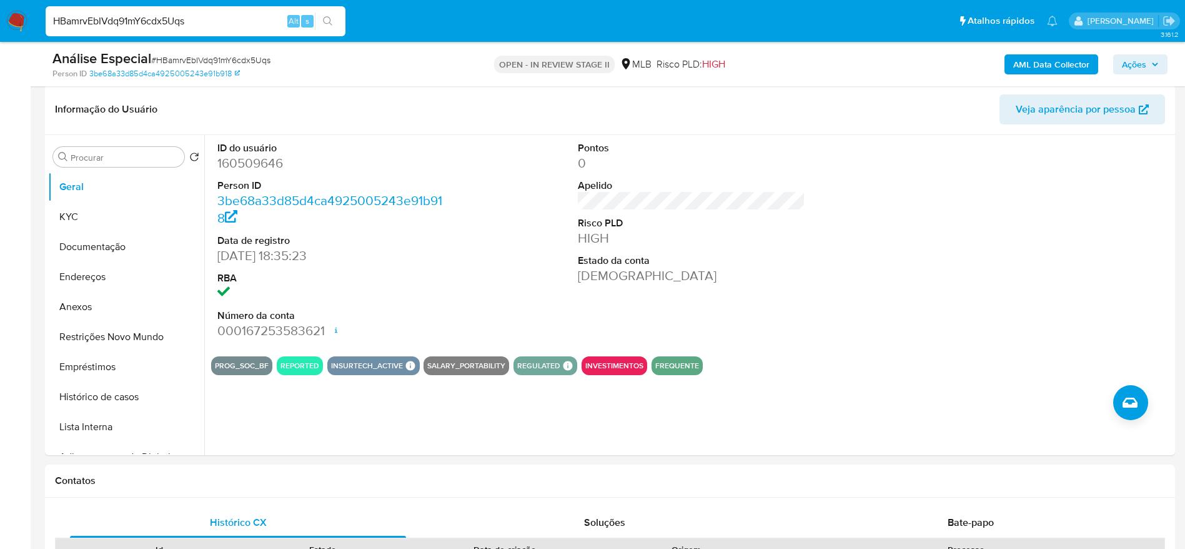
click at [226, 22] on input "HBamrvEbIVdq91mY6cdx5Uqs" at bounding box center [196, 21] width 300 height 16
paste input "Je2uydyewNB1F26HwsNJd5Q2"
type input "Je2uydyewNB1F26HwsNJd5Q2"
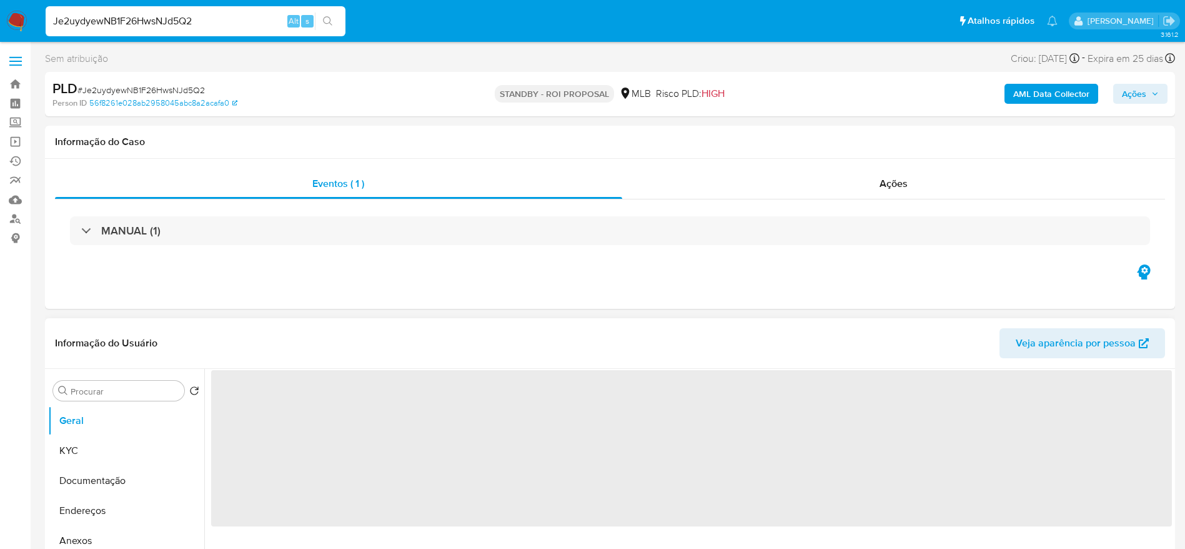
select select "10"
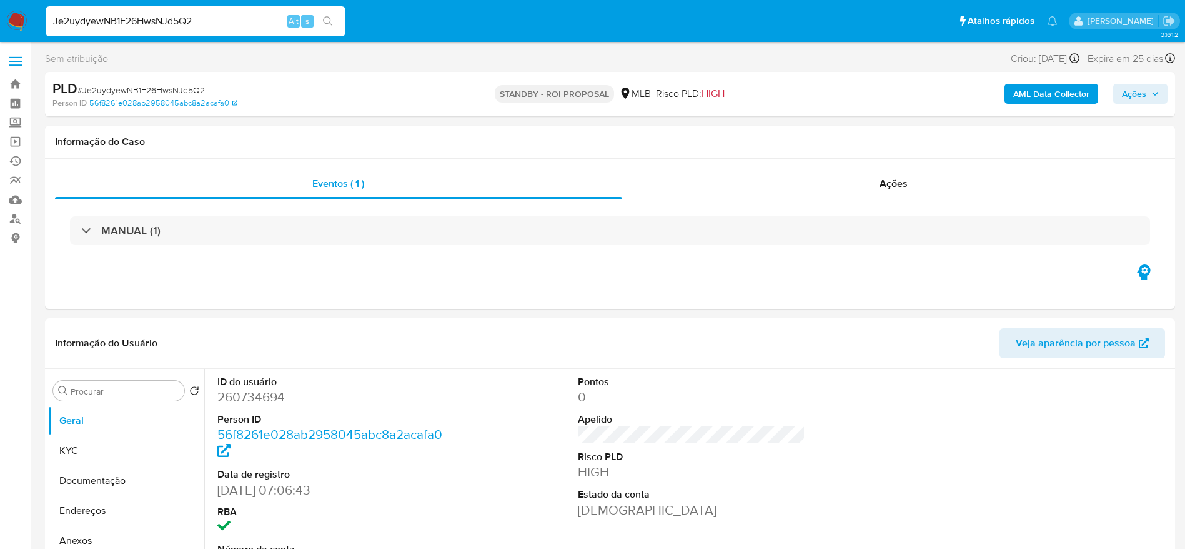
click at [249, 17] on input "Je2uydyewNB1F26HwsNJd5Q2" at bounding box center [196, 21] width 300 height 16
paste input "RRSMzdCfOM6LjgCZVeVyMupx"
type input "RRSMzdCfOM6LjgCZVeVyMupx"
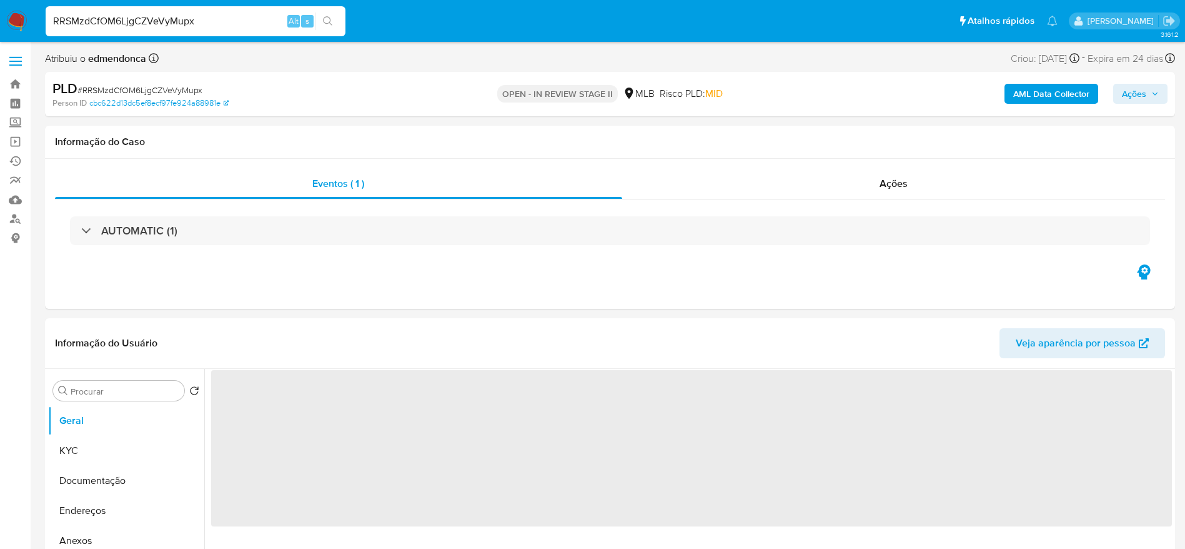
select select "10"
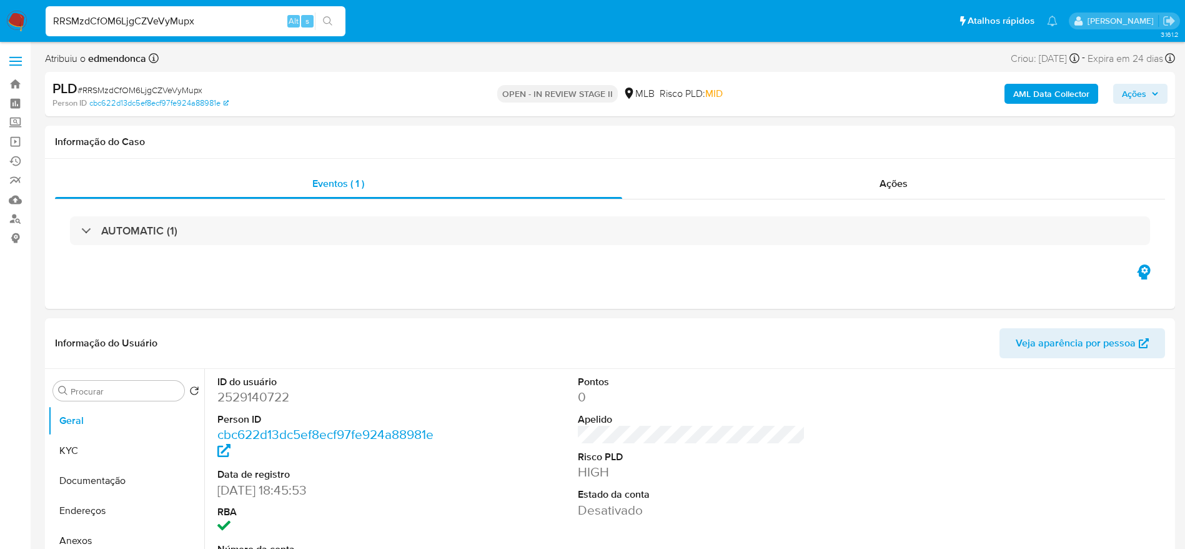
click at [207, 16] on input "RRSMzdCfOM6LjgCZVeVyMupx" at bounding box center [196, 21] width 300 height 16
paste input "Je2uydyewNB1F26HwsNJd5Q2"
type input "Je2uydyewNB1F26HwsNJd5Q2"
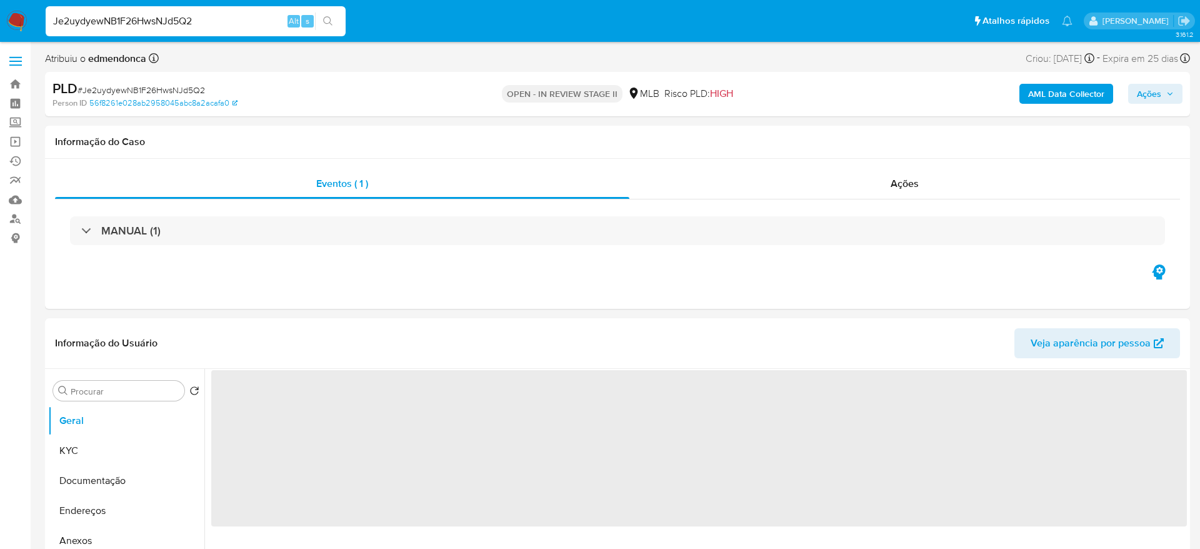
select select "10"
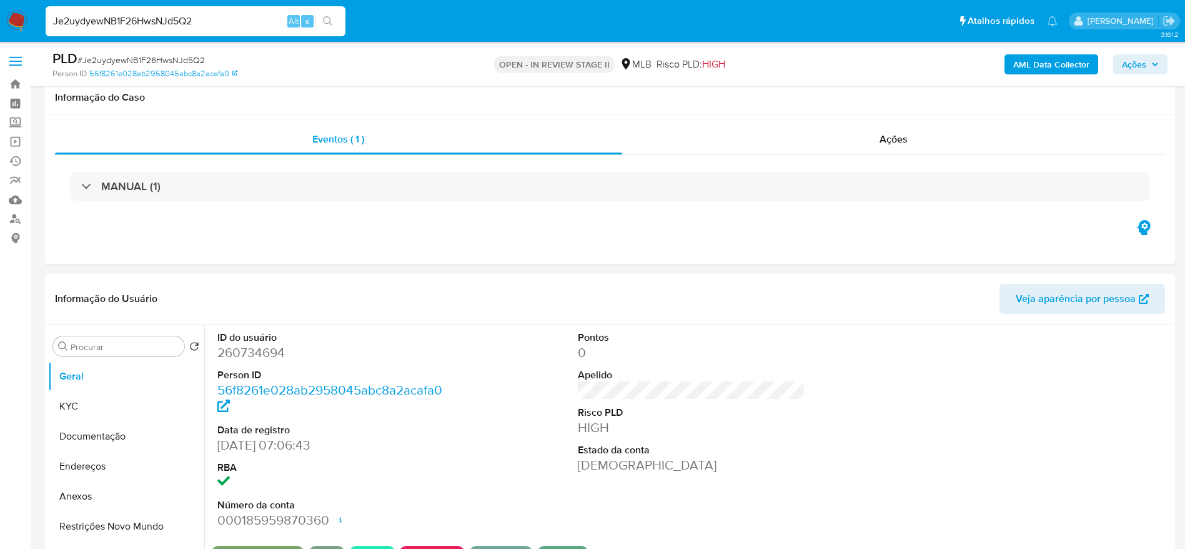
scroll to position [375, 0]
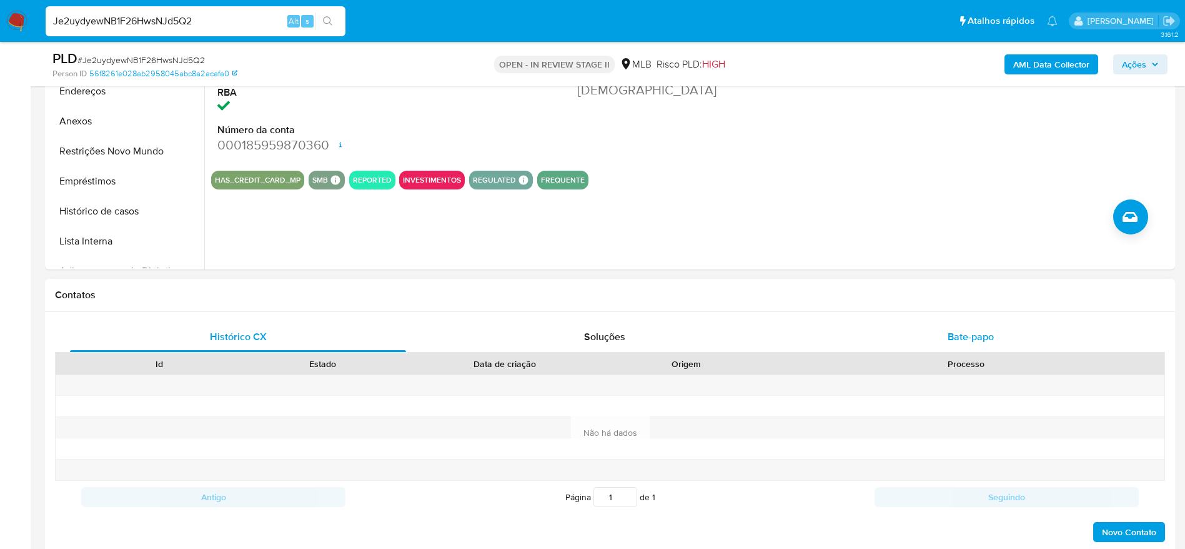
click at [886, 345] on div "Bate-papo" at bounding box center [971, 337] width 336 height 30
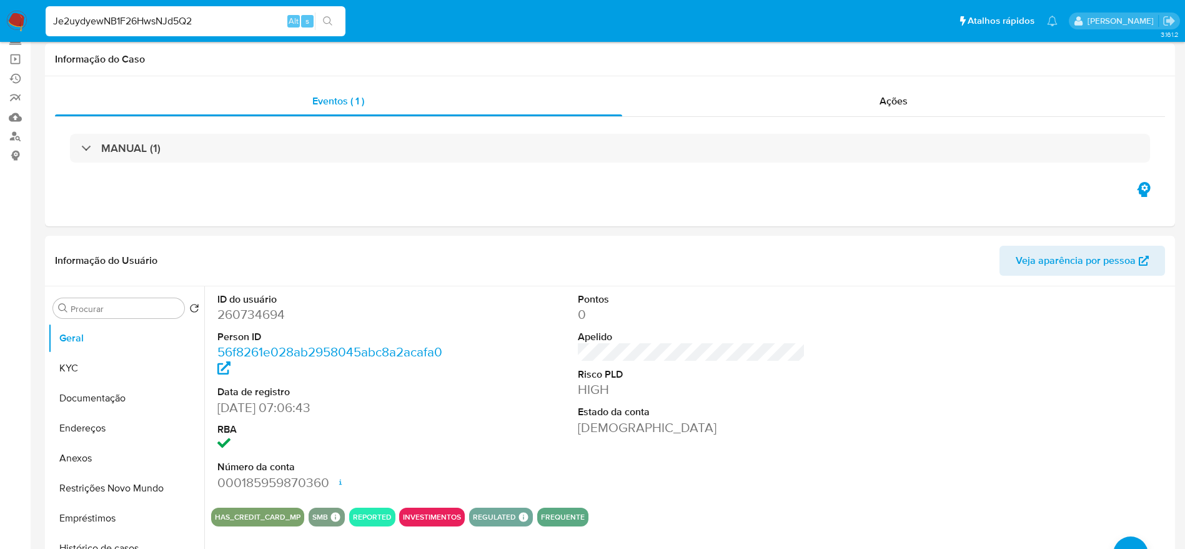
scroll to position [0, 0]
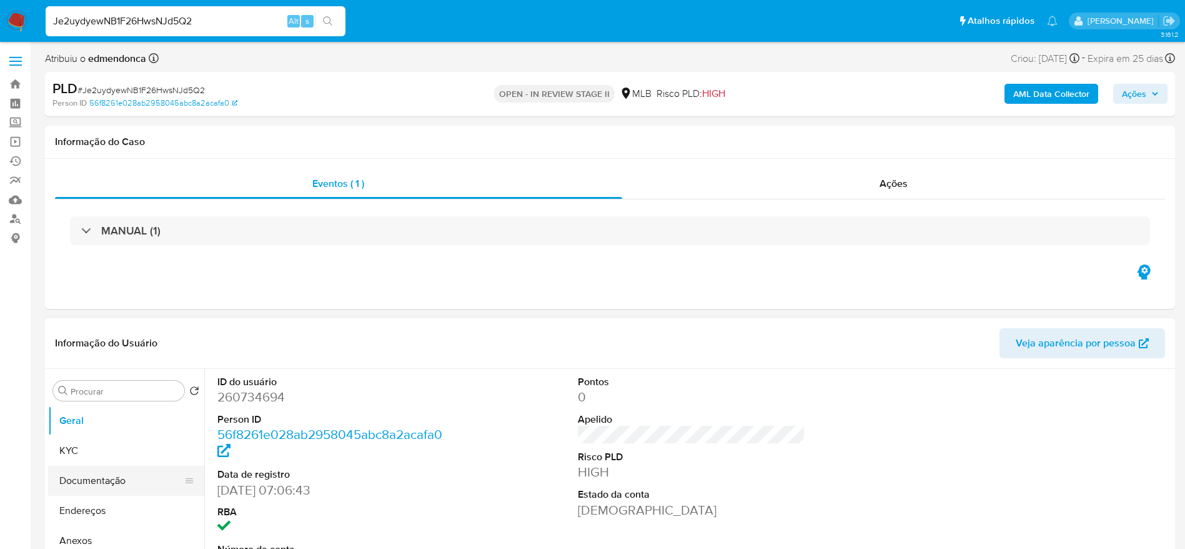
click at [94, 471] on button "Documentação" at bounding box center [121, 480] width 146 height 30
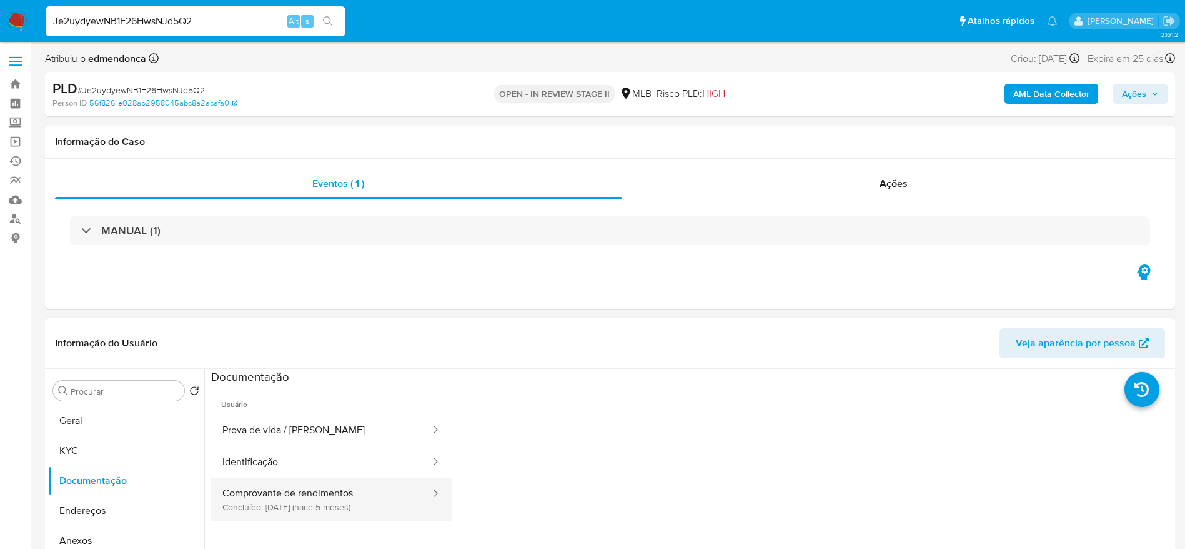
click at [269, 492] on button "Comprovante de rendimentos Concluído: 28/04/2025 (hace 5 meses)" at bounding box center [321, 499] width 221 height 42
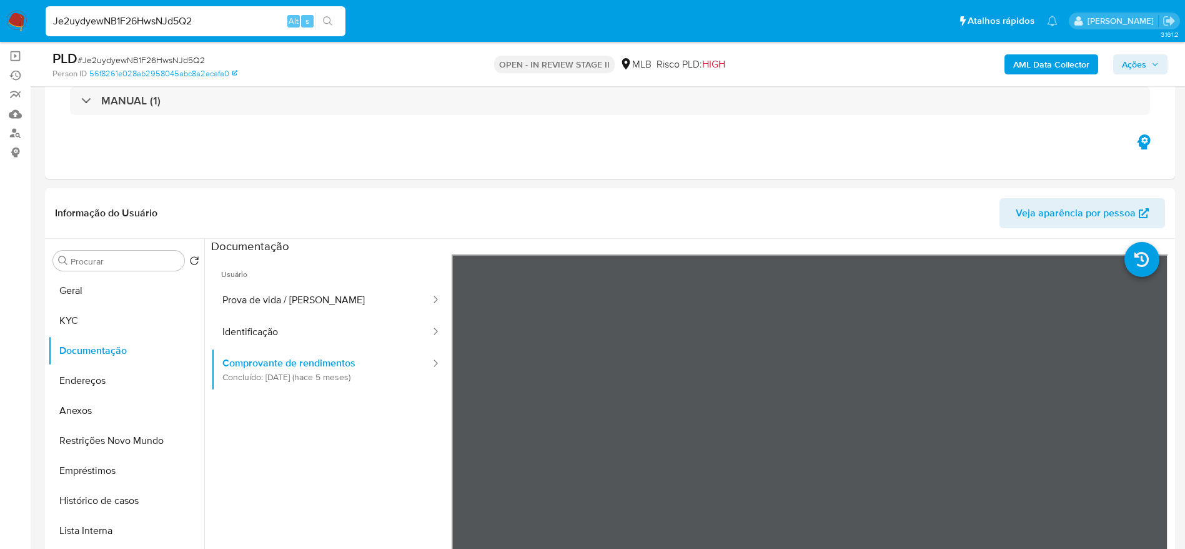
scroll to position [187, 0]
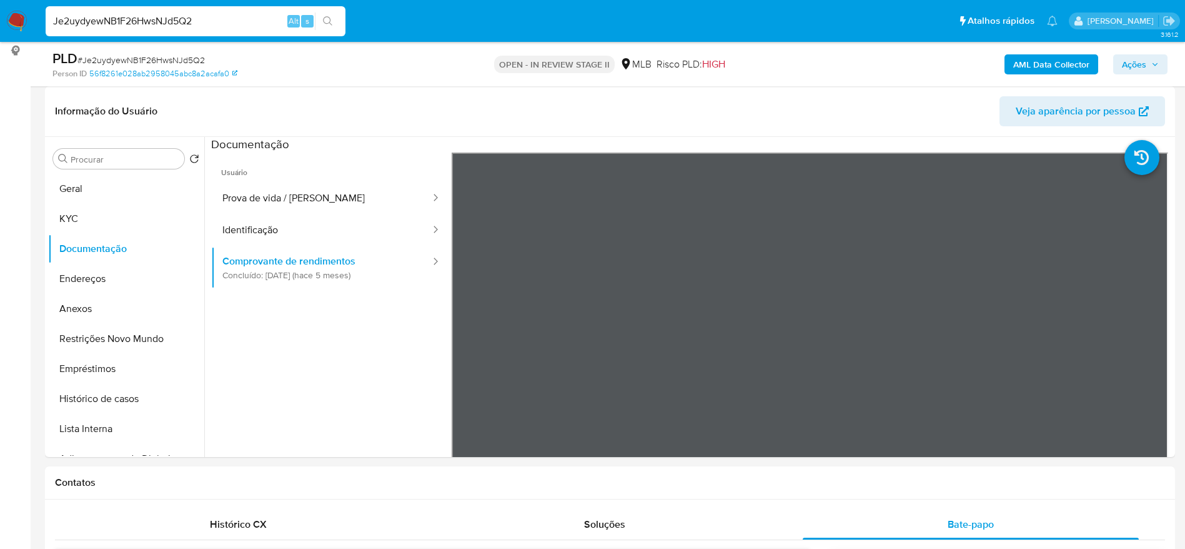
click at [161, 15] on input "Je2uydyewNB1F26HwsNJd5Q2" at bounding box center [196, 21] width 300 height 16
paste input "mnlPVt7JBOUdTFD8rRujPB5l"
type input "mnlPVt7JBOUdTFD8rRujPB5l"
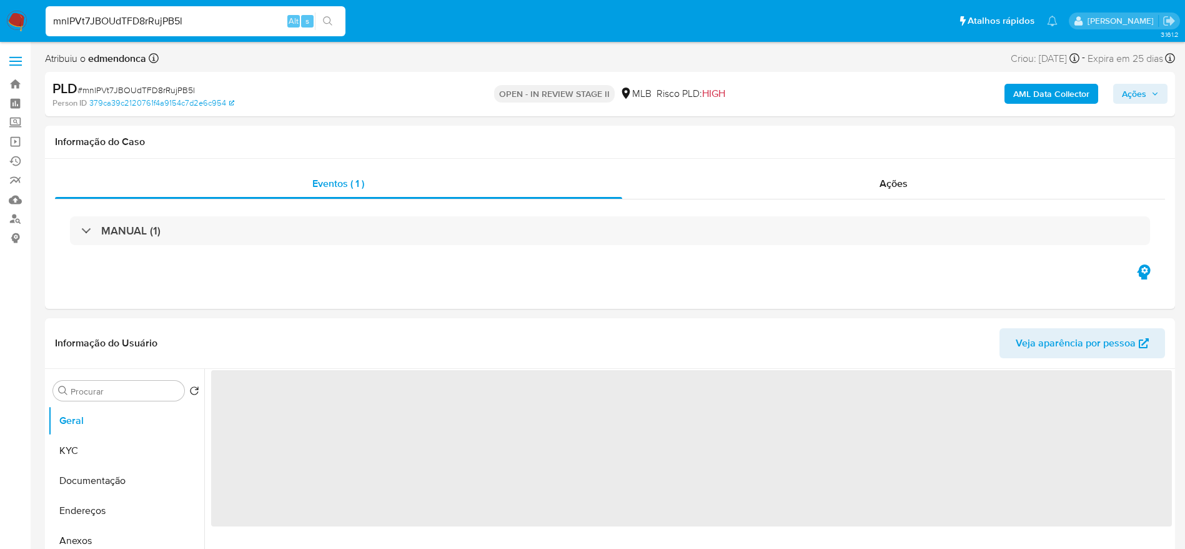
select select "10"
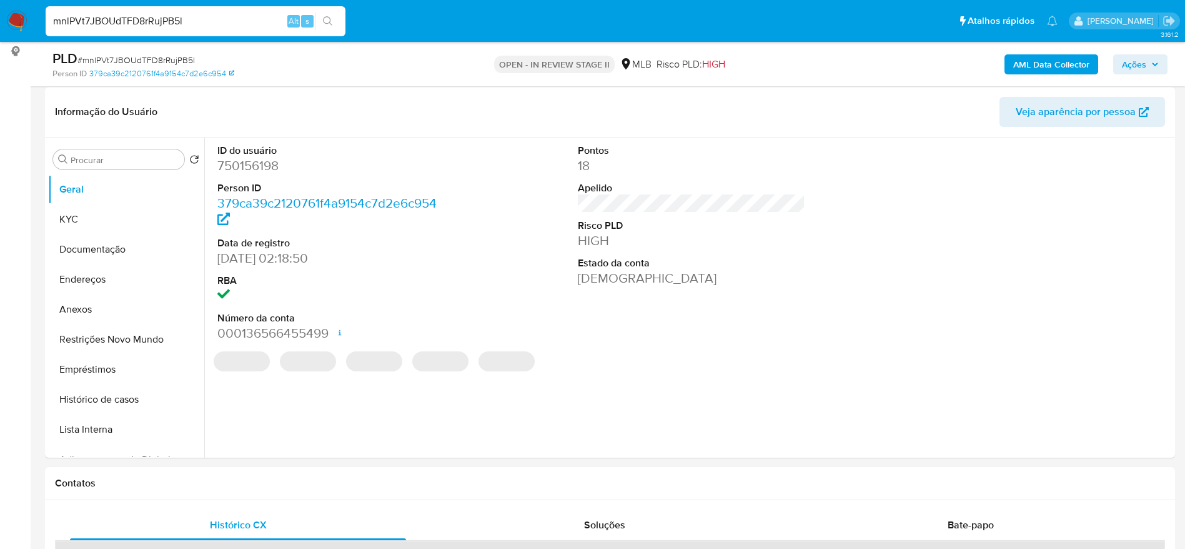
scroll to position [187, 0]
click at [72, 247] on button "Documentação" at bounding box center [121, 249] width 146 height 30
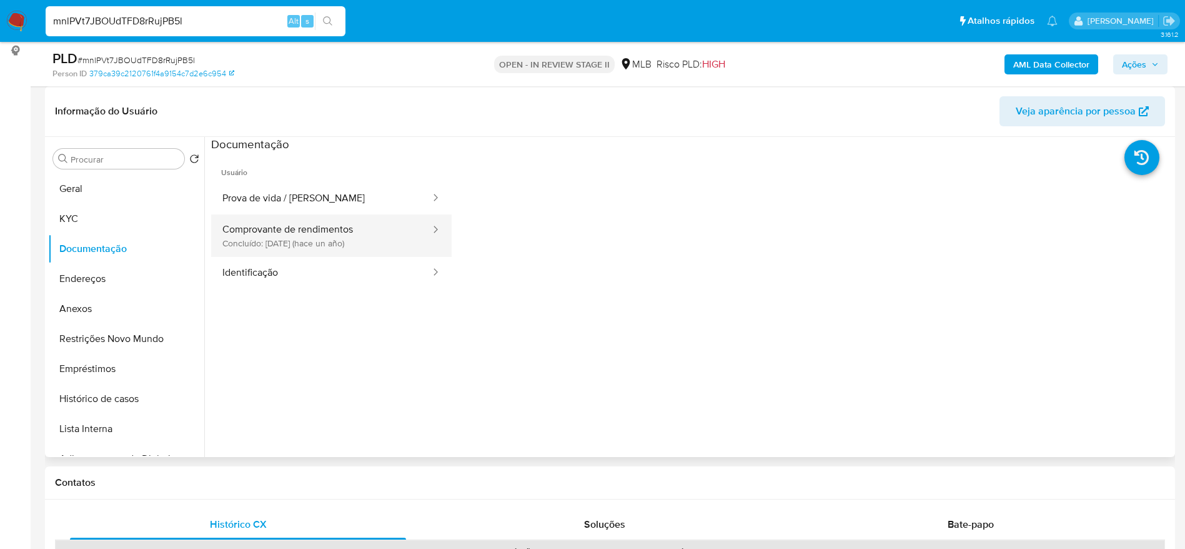
click at [291, 238] on button "Comprovante de rendimentos Concluído: 02/07/2024 (hace un año)" at bounding box center [321, 235] width 221 height 42
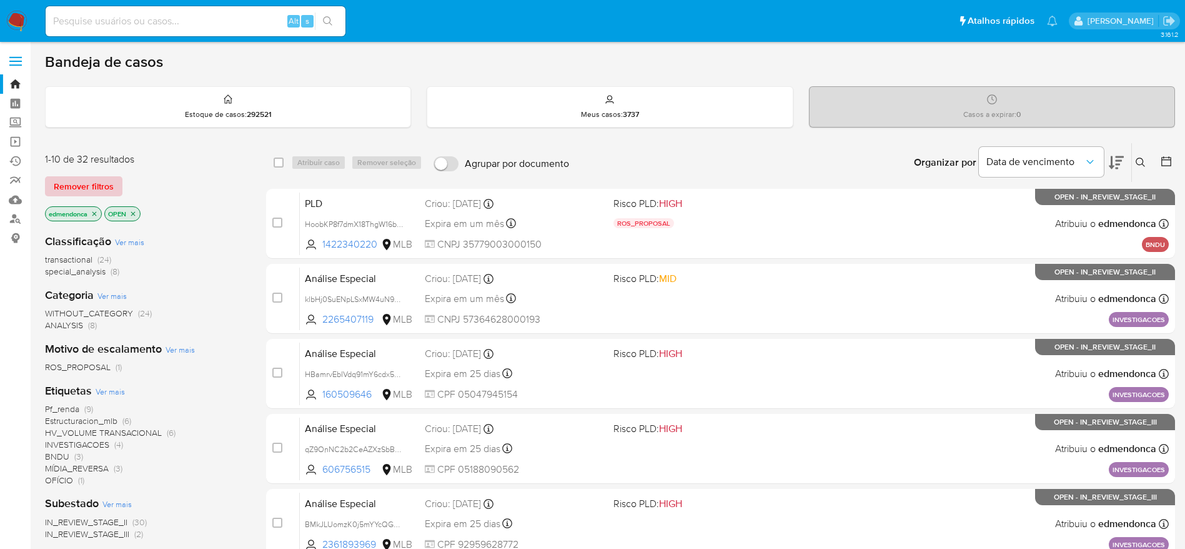
click at [85, 186] on span "Remover filtros" at bounding box center [84, 185] width 60 height 17
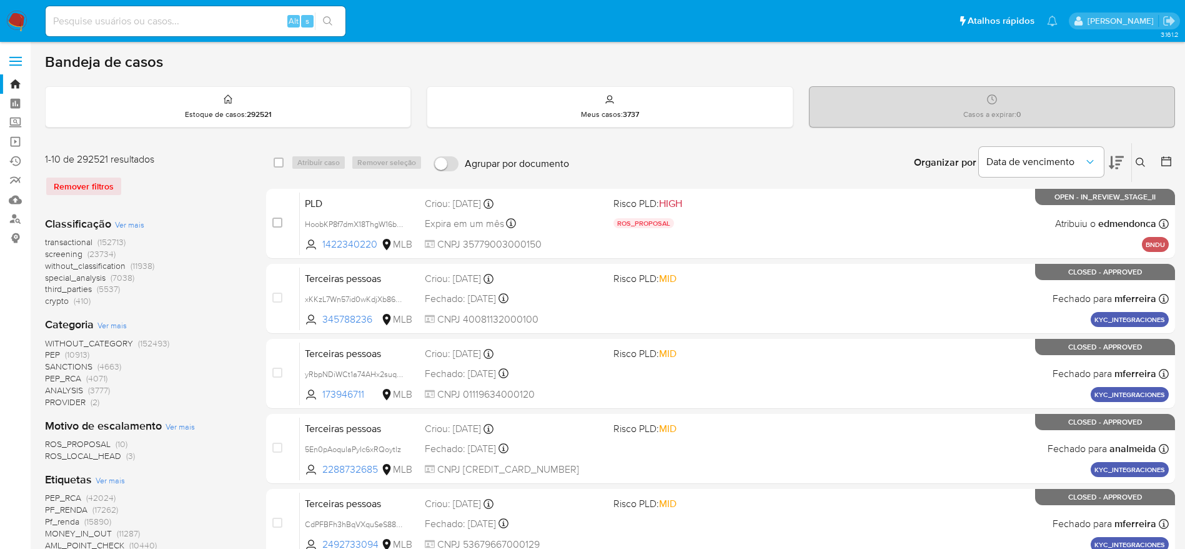
click at [1146, 157] on button at bounding box center [1142, 162] width 21 height 15
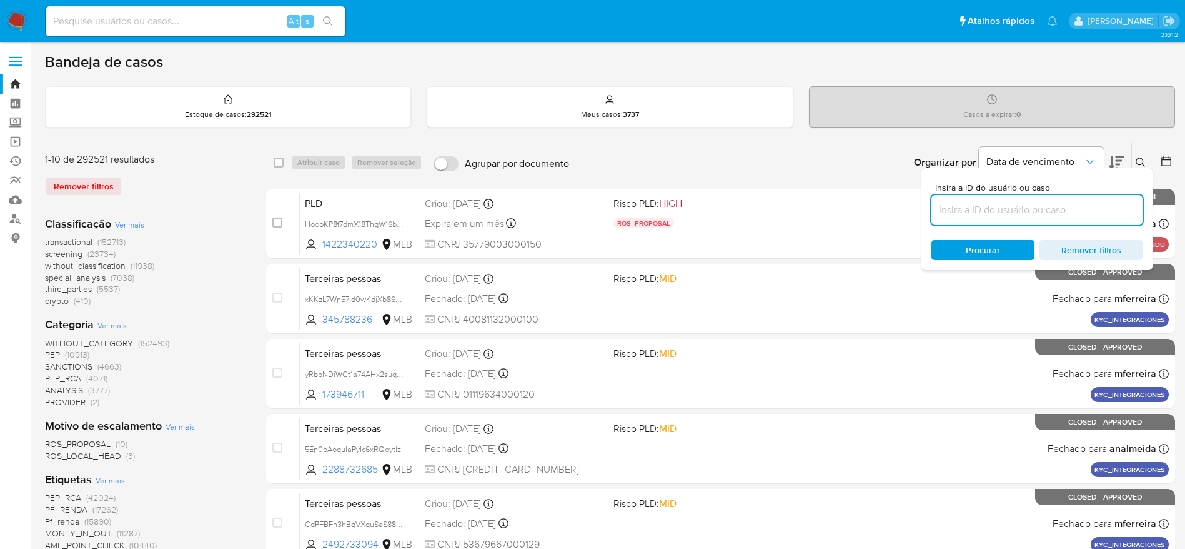
click at [1003, 209] on input at bounding box center [1037, 210] width 211 height 16
type input "hinlAHLly3zRHeJiXRRxqpVL"
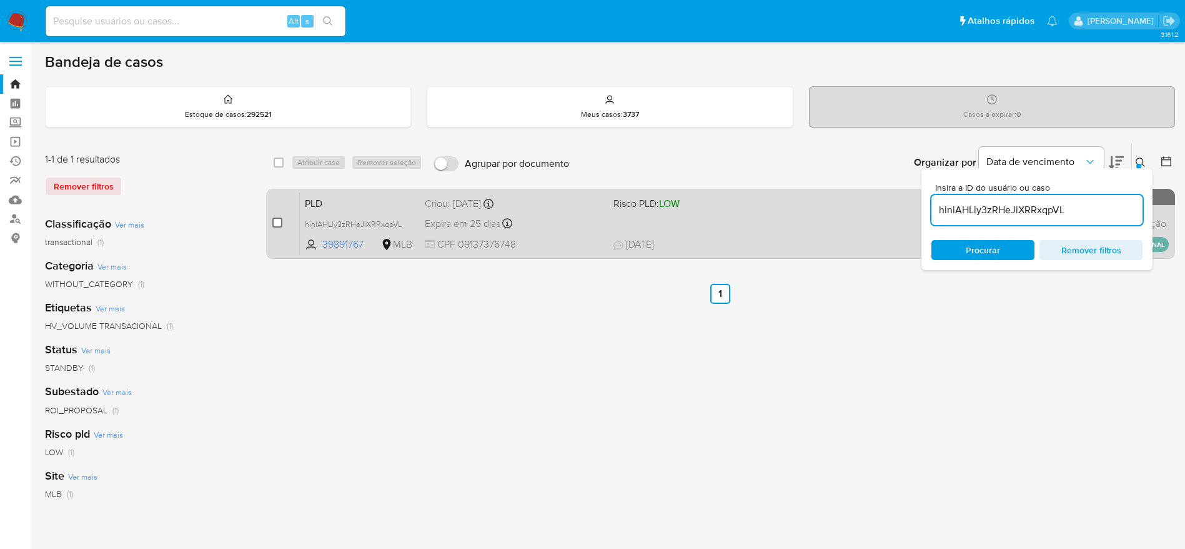
click at [277, 217] on input "checkbox" at bounding box center [277, 222] width 10 height 10
checkbox input "true"
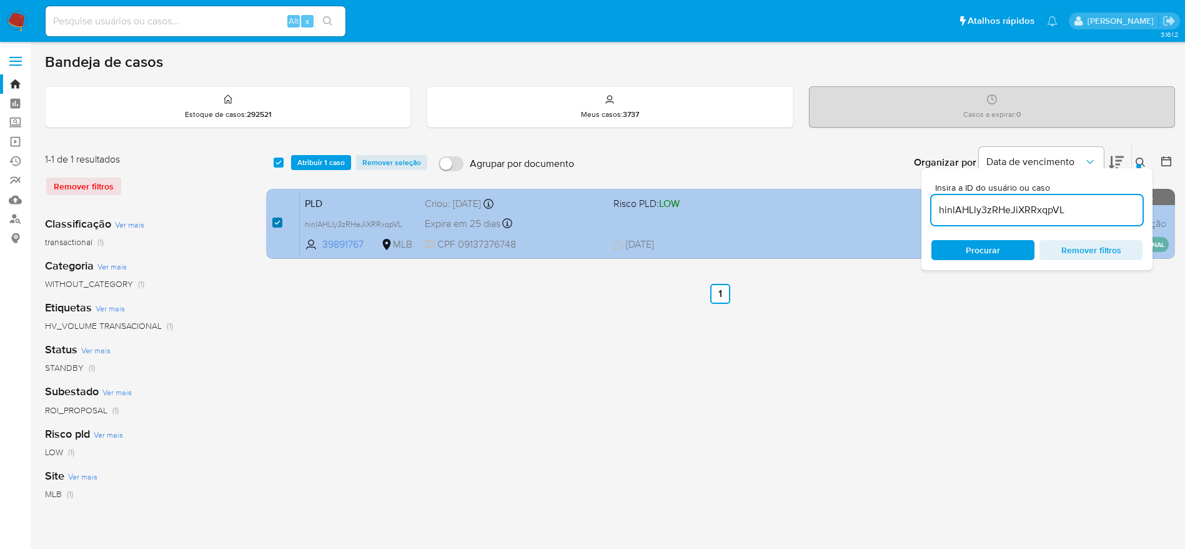
checkbox input "true"
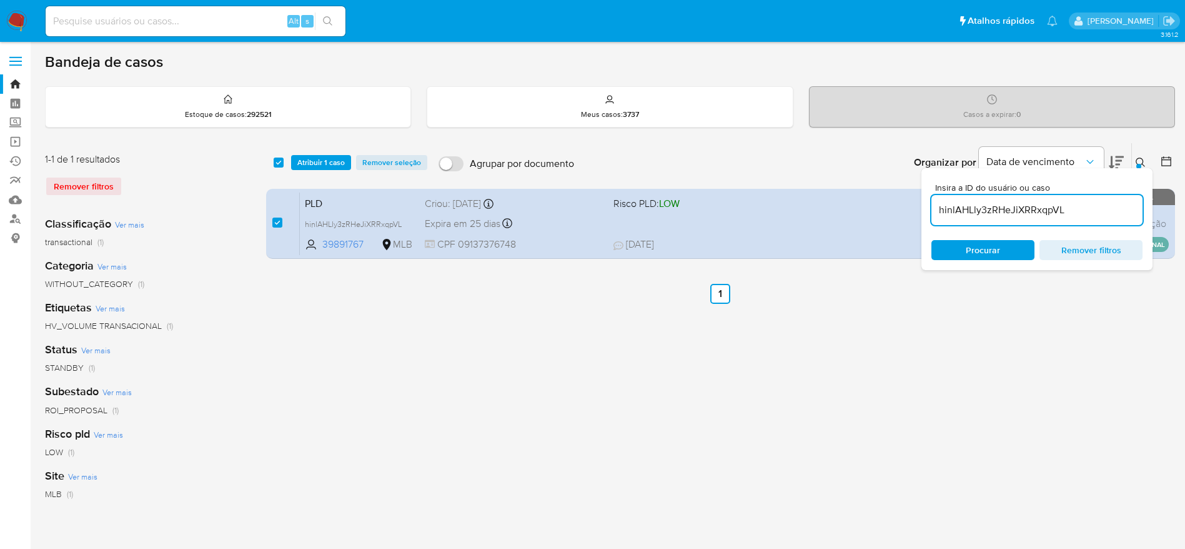
click at [330, 146] on div "select-all-cases-checkbox Atribuir 1 caso Remover seleção Agrupar por documento…" at bounding box center [720, 162] width 909 height 39
click at [329, 159] on span "Atribuir 1 caso" at bounding box center [320, 162] width 47 height 12
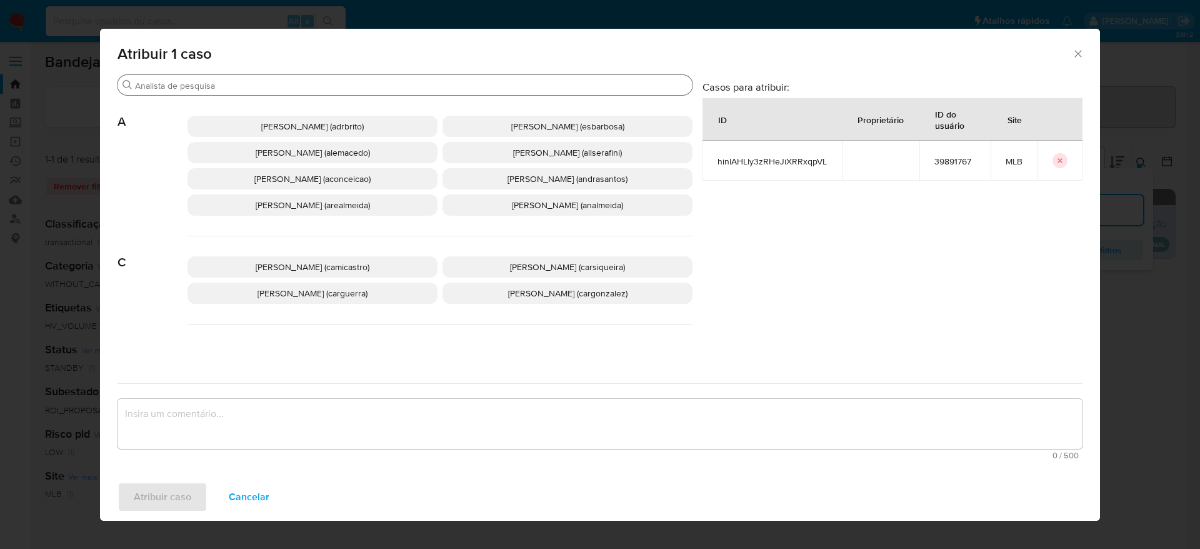
click at [281, 88] on input "Buscar" at bounding box center [411, 85] width 552 height 11
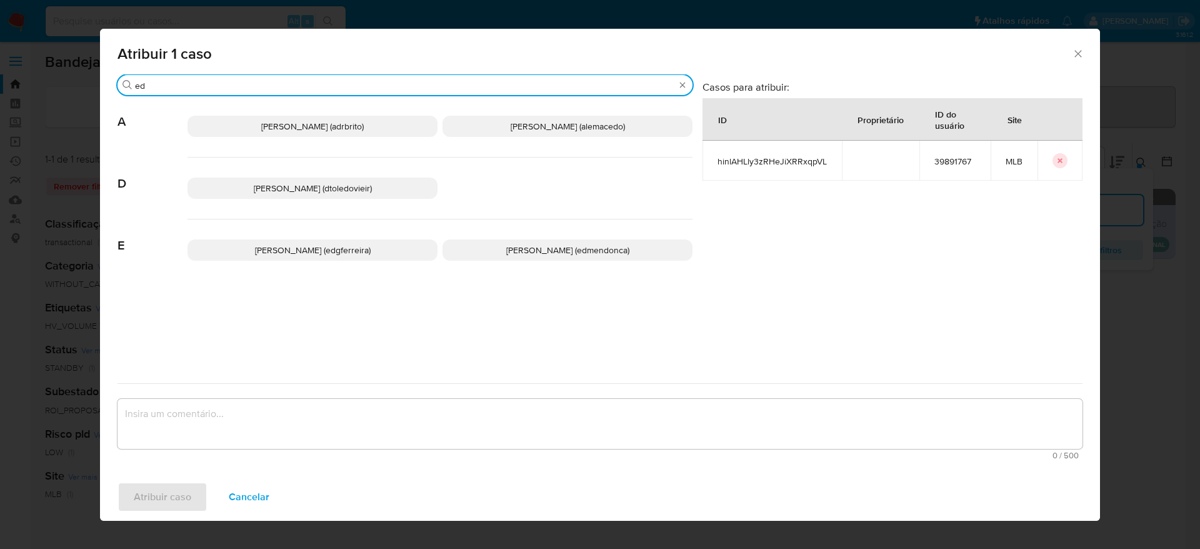
type input "ed"
click at [547, 244] on span "Eduardo Mendonca Dutra (edmendonca)" at bounding box center [567, 250] width 123 height 12
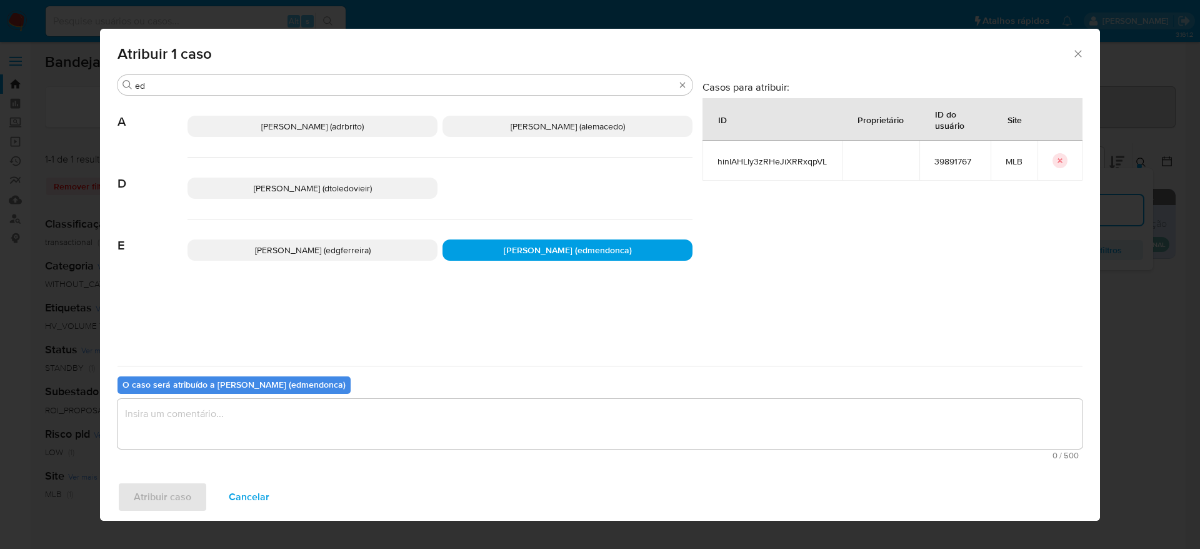
click at [448, 414] on textarea "assign-modal" at bounding box center [599, 424] width 965 height 50
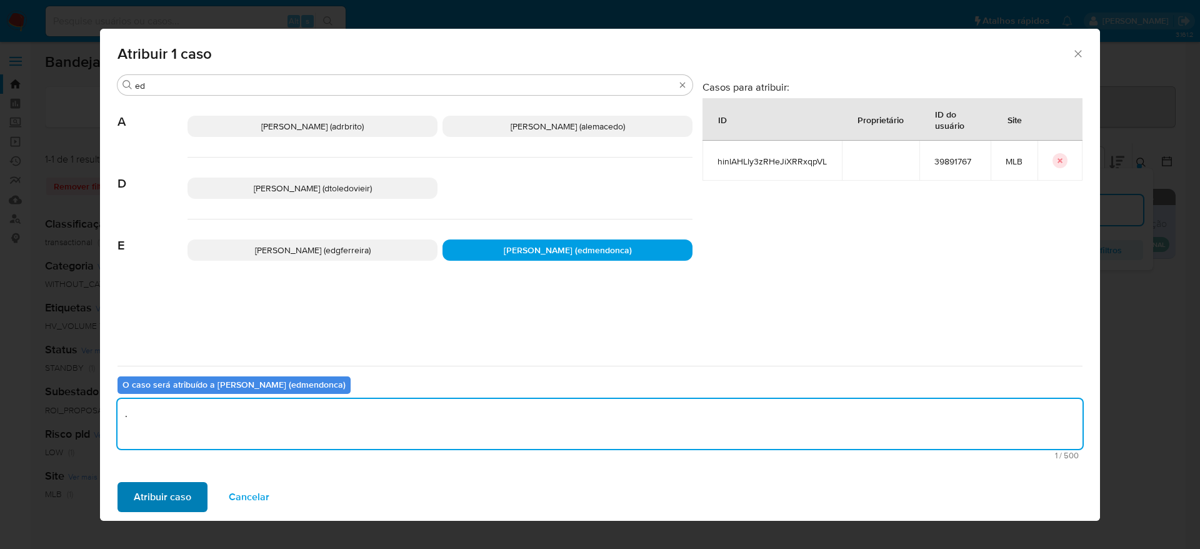
type textarea "."
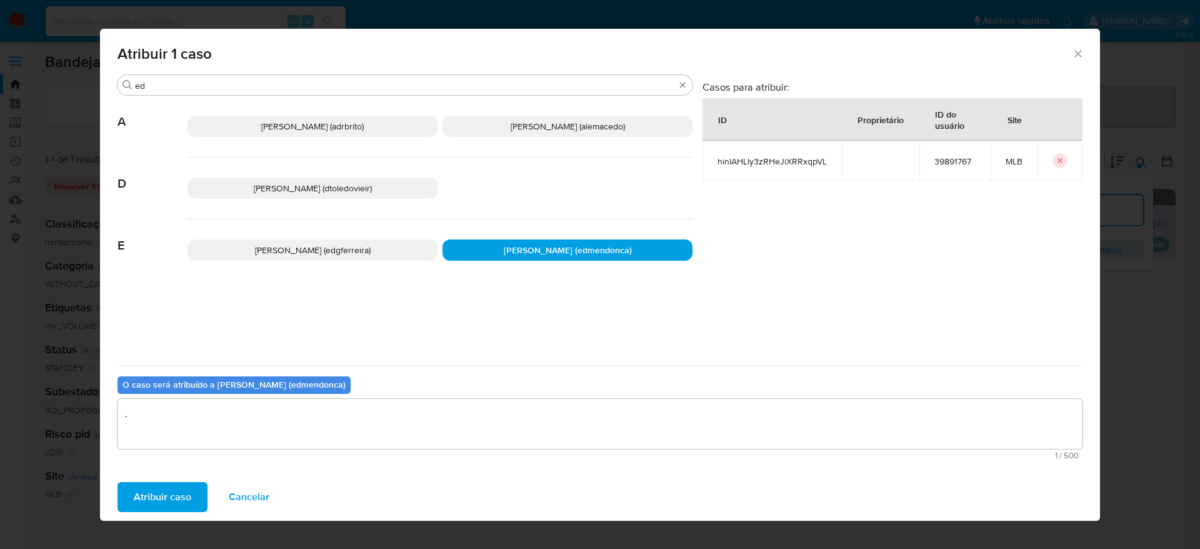
click at [188, 496] on span "Atribuir caso" at bounding box center [162, 496] width 57 height 27
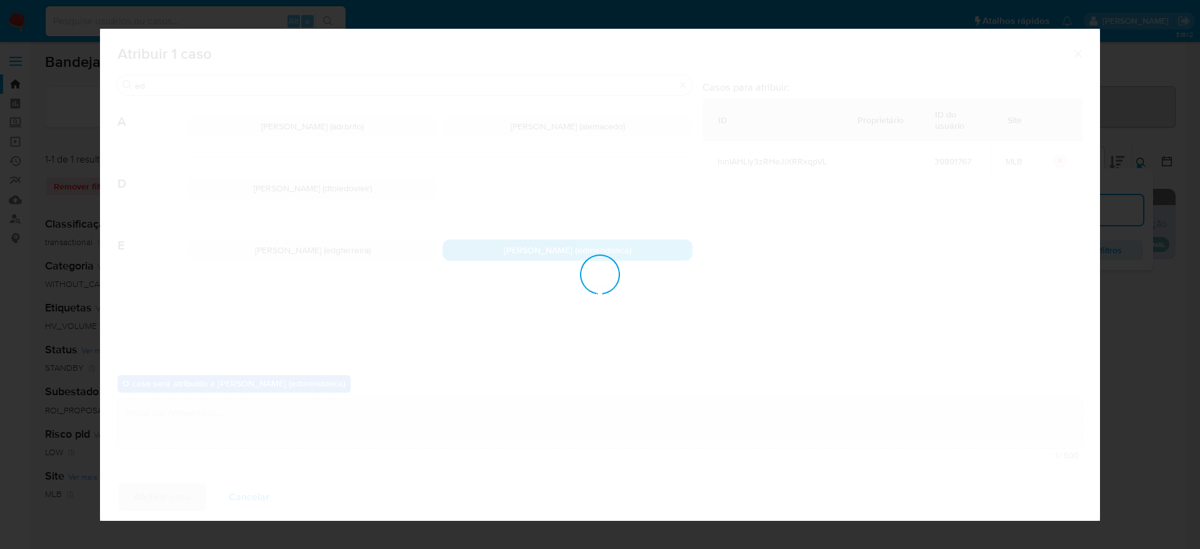
checkbox input "false"
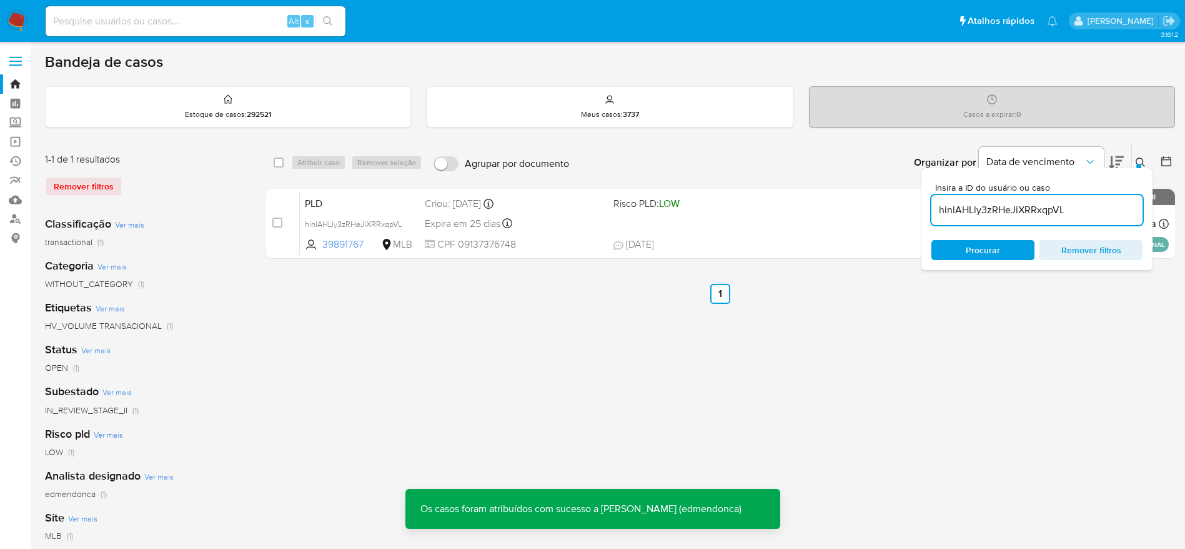
click at [993, 202] on input "hinlAHLly3zRHeJiXRRxqpVL" at bounding box center [1037, 210] width 211 height 16
paste input "j09ItpZGodFWgPgM1ouCZkQa"
type input "j09ItpZGodFWgPgM1ouCZkQa"
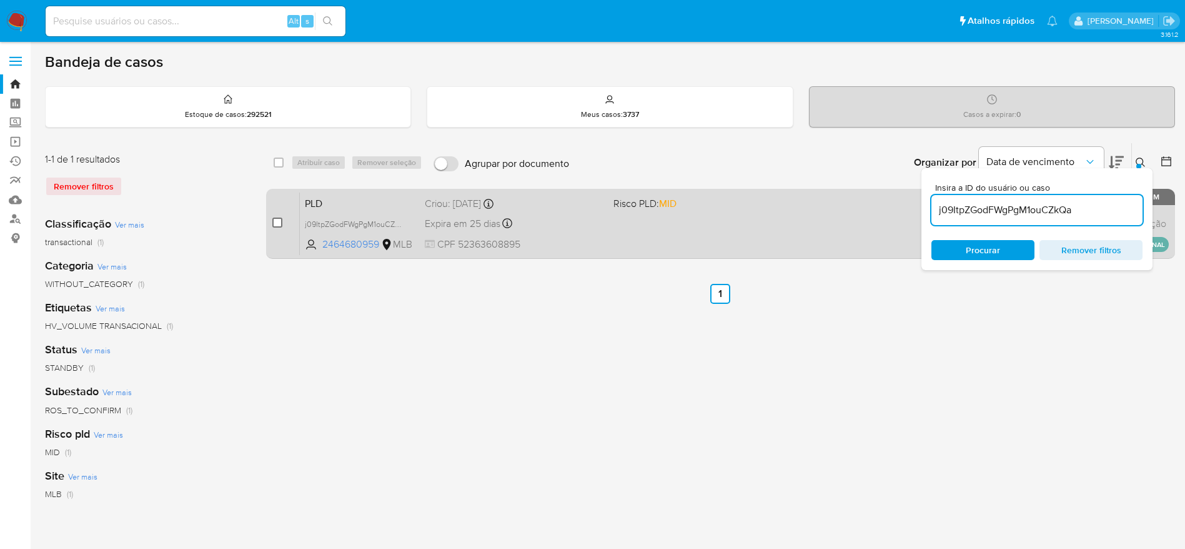
click at [272, 224] on input "checkbox" at bounding box center [277, 222] width 10 height 10
checkbox input "true"
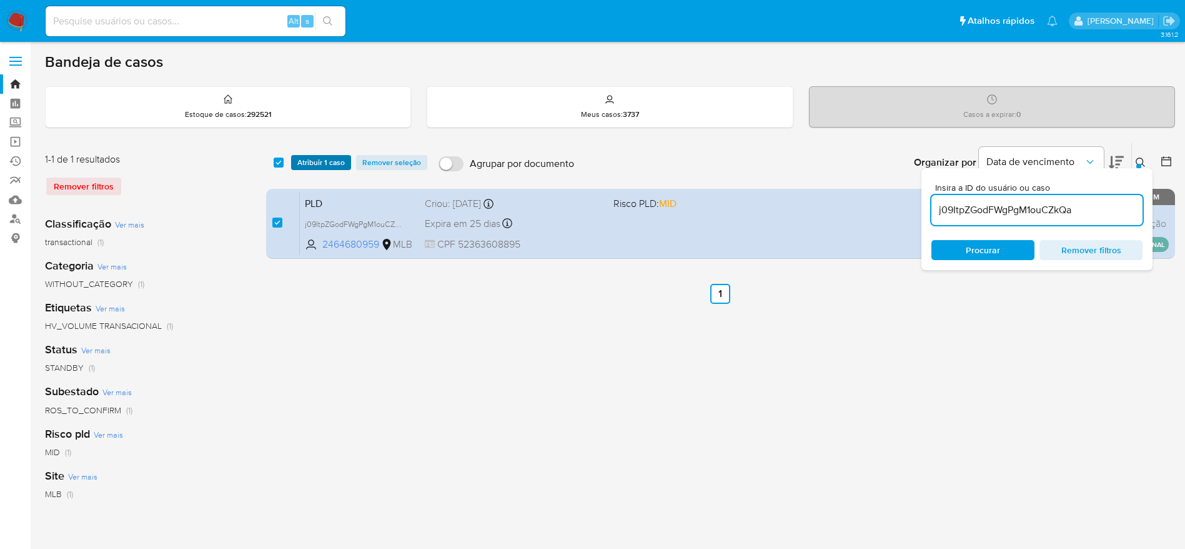
click at [322, 159] on span "Atribuir 1 caso" at bounding box center [320, 162] width 47 height 12
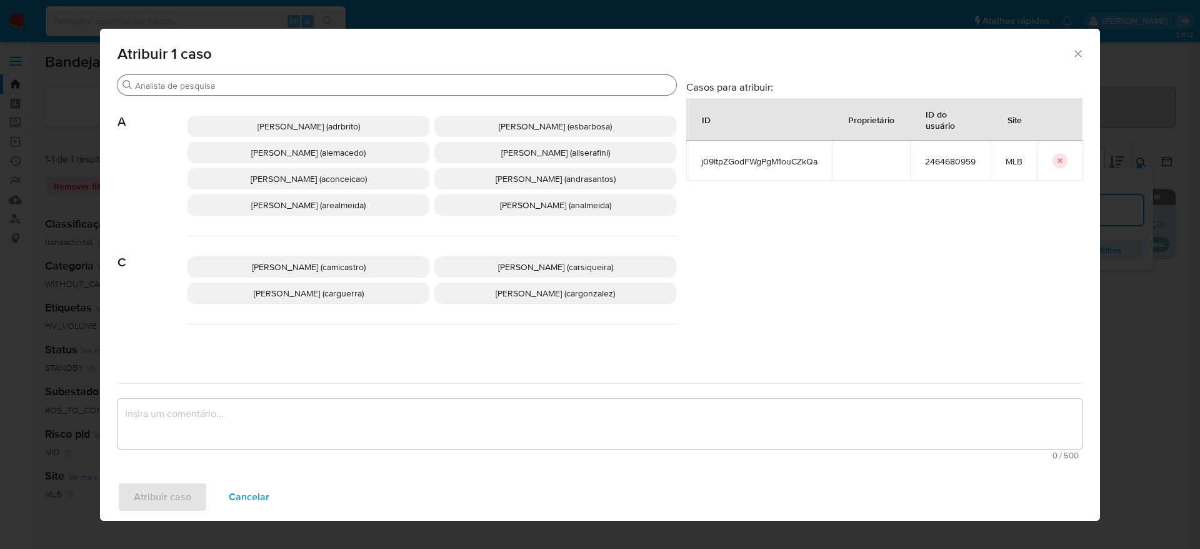
click at [282, 83] on input "Buscar" at bounding box center [403, 85] width 536 height 11
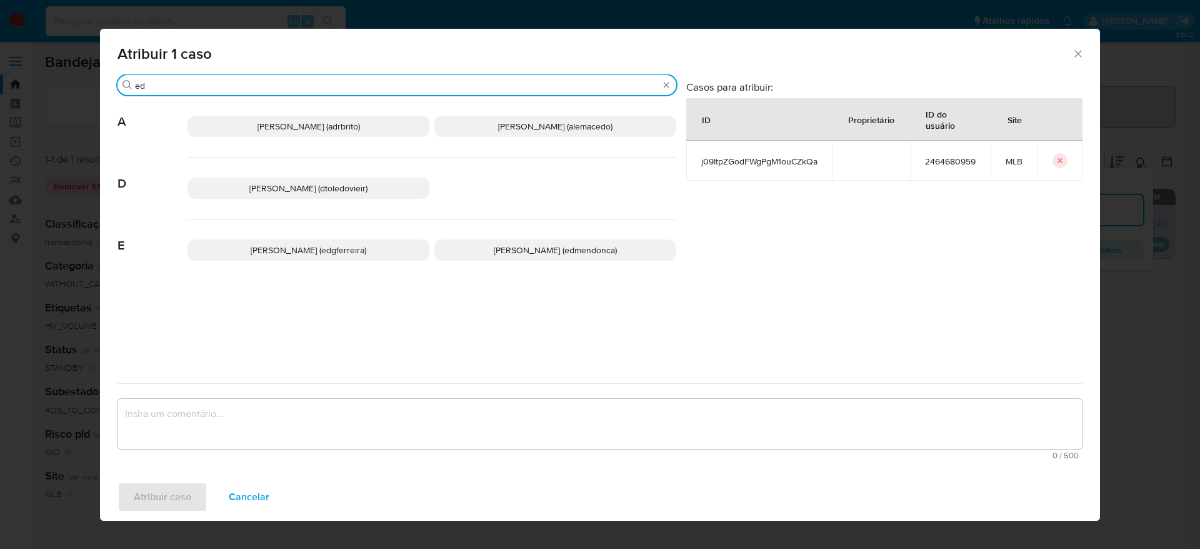
type input "ed"
click at [510, 248] on span "Eduardo Mendonca Dutra (edmendonca)" at bounding box center [555, 250] width 123 height 12
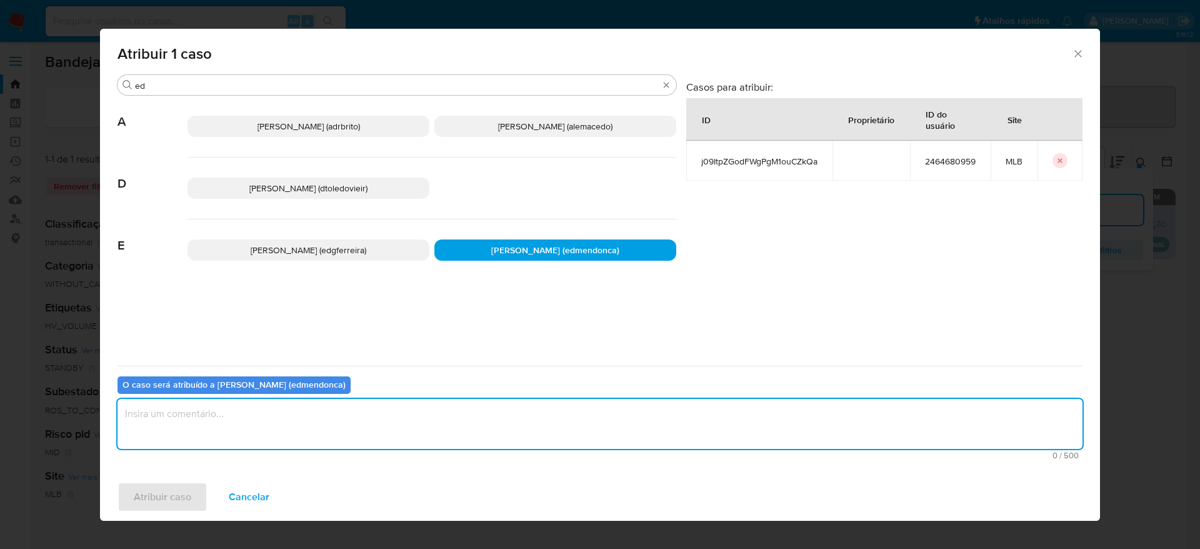
click at [451, 399] on textarea "assign-modal" at bounding box center [599, 424] width 965 height 50
type textarea "."
click at [167, 491] on span "Atribuir caso" at bounding box center [162, 496] width 57 height 27
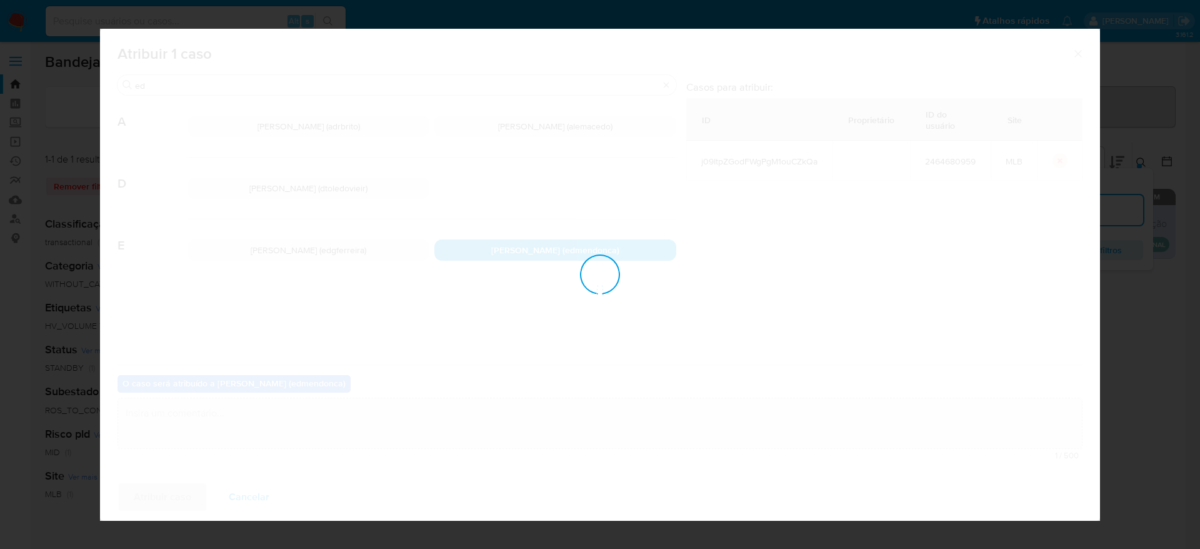
checkbox input "false"
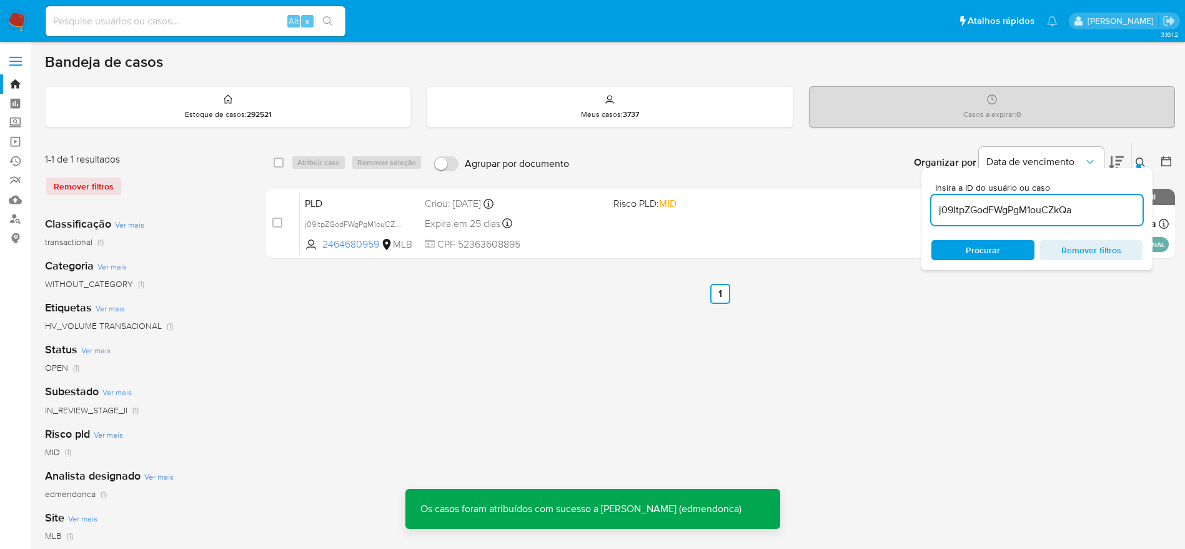
click at [1017, 211] on input "j09ItpZGodFWgPgM1ouCZkQa" at bounding box center [1037, 210] width 211 height 16
paste input "U6mBxaMGu8RvqIEVwX6LMwWI"
type input "U6mBxaMGu8RvqIEVwX6LMwWI"
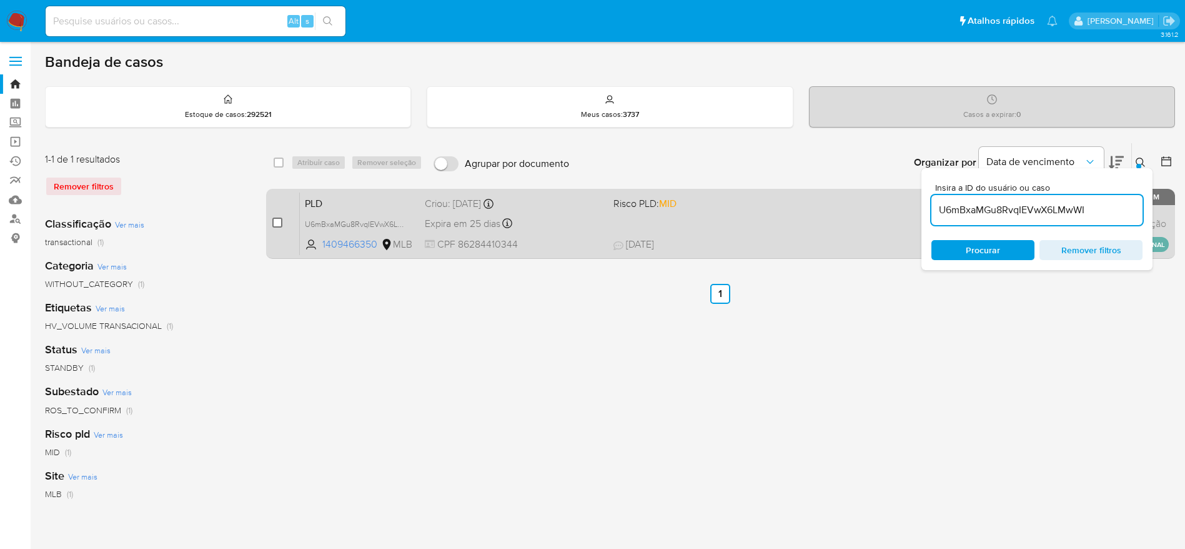
click at [274, 219] on input "checkbox" at bounding box center [277, 222] width 10 height 10
checkbox input "true"
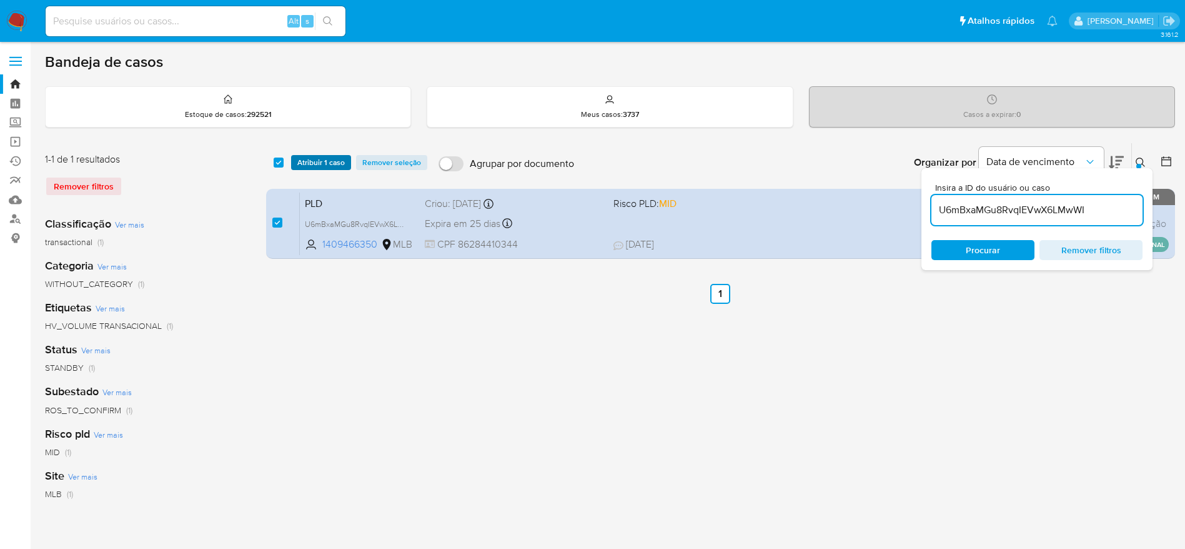
click at [307, 167] on span "Atribuir 1 caso" at bounding box center [320, 162] width 47 height 12
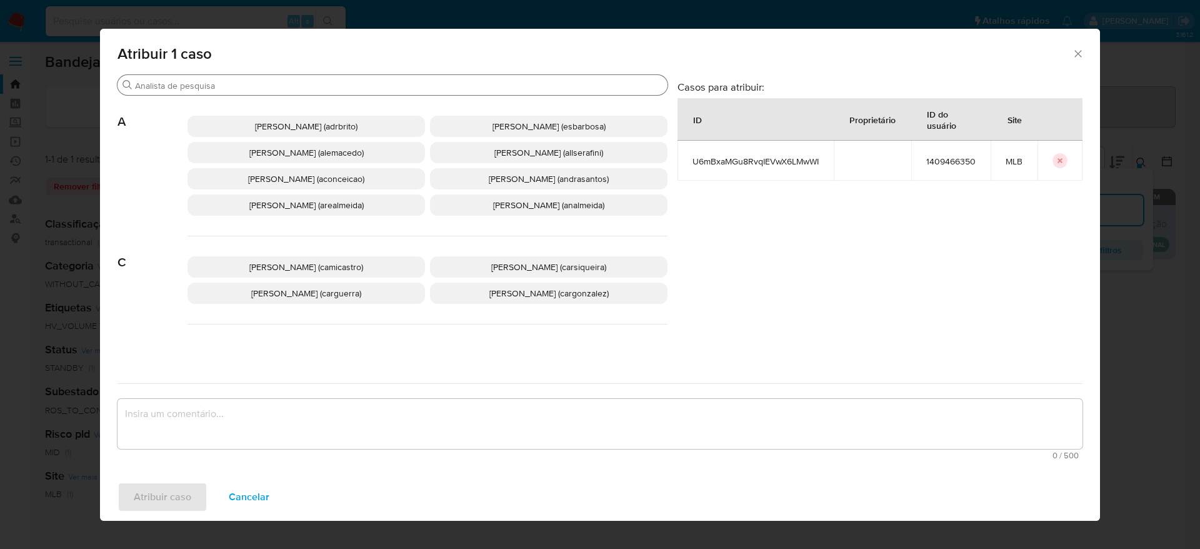
click at [251, 91] on input "Buscar" at bounding box center [398, 85] width 527 height 11
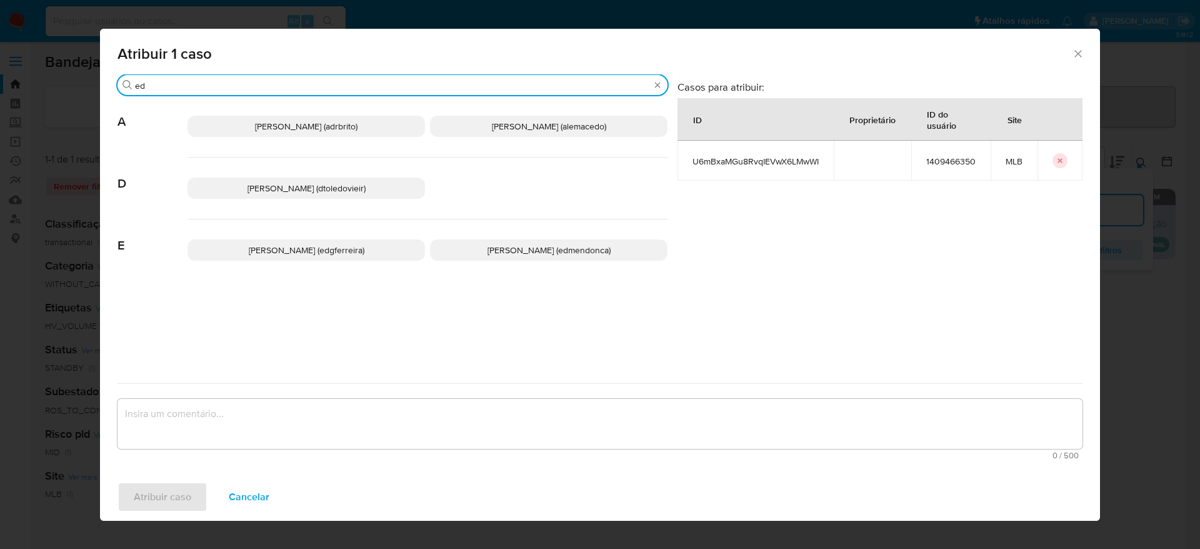
type input "ed"
click at [502, 246] on span "Eduardo Mendonca Dutra (edmendonca)" at bounding box center [548, 250] width 123 height 12
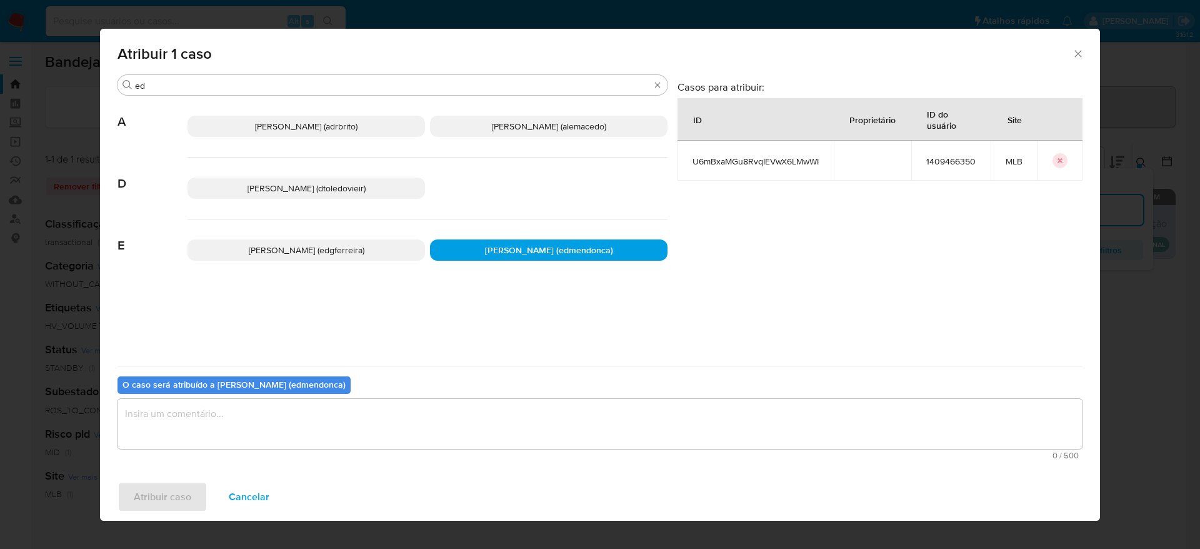
click at [414, 446] on textarea "assign-modal" at bounding box center [599, 424] width 965 height 50
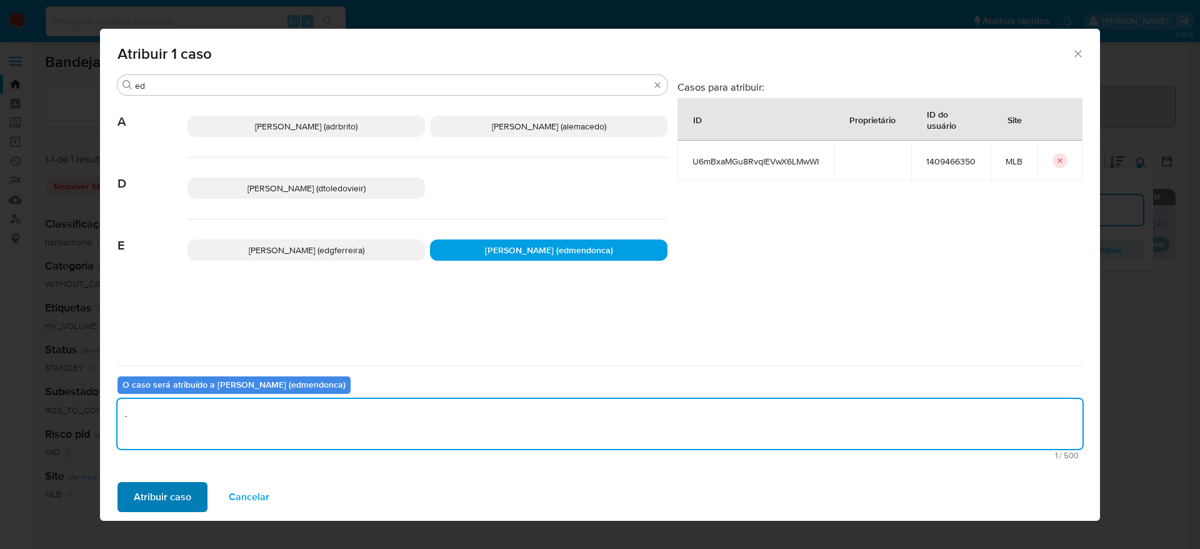
type textarea "."
click at [132, 492] on button "Atribuir caso" at bounding box center [162, 497] width 90 height 30
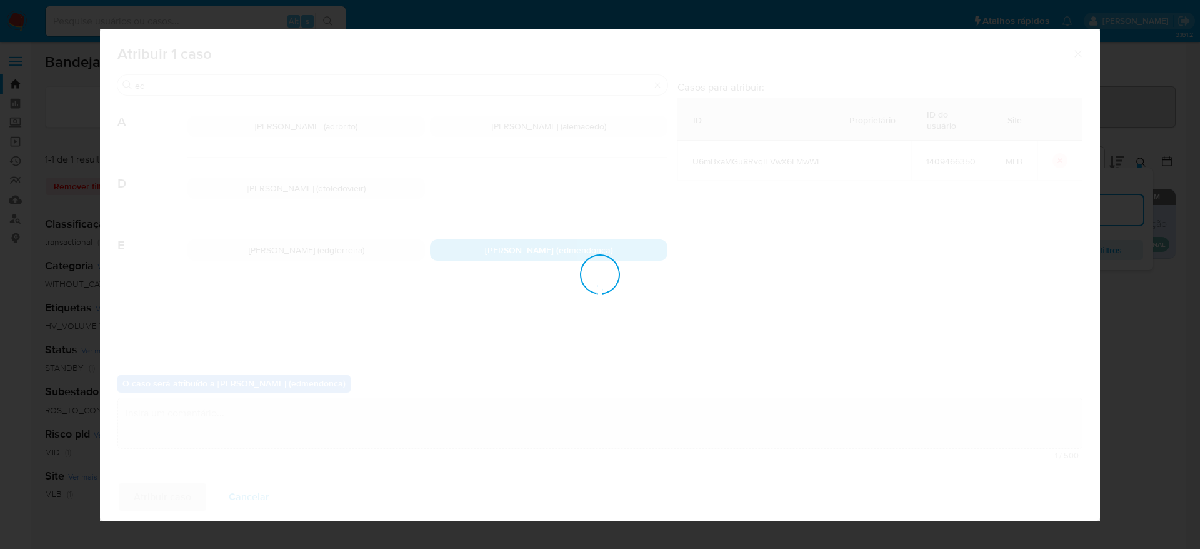
checkbox input "false"
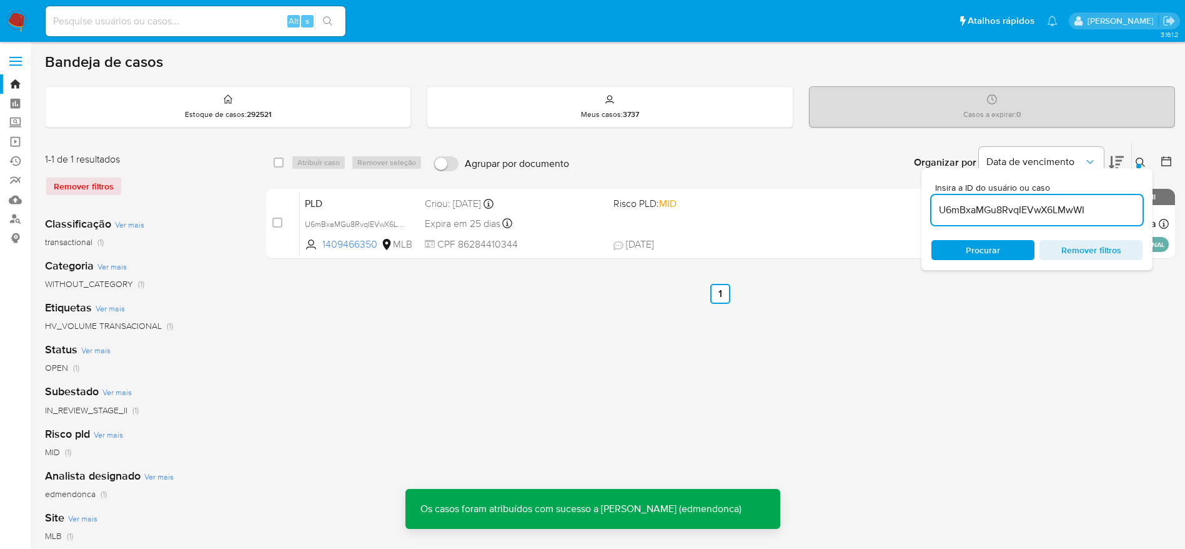
click at [1021, 203] on input "U6mBxaMGu8RvqIEVwX6LMwWI" at bounding box center [1037, 210] width 211 height 16
paste input "H8qrSRInApfsQ3m6fBAb06nB"
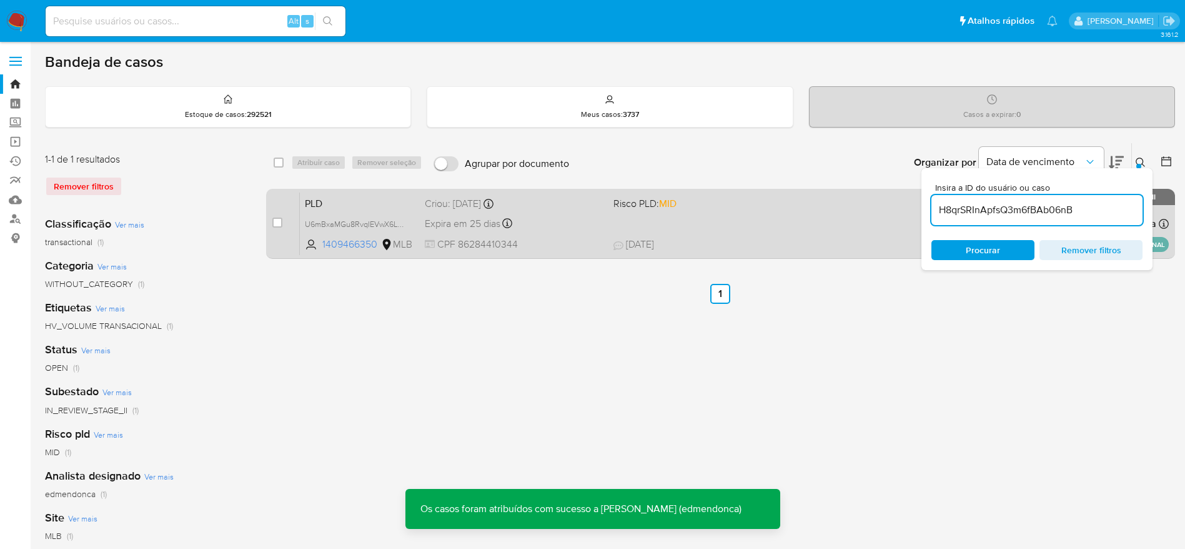
type input "H8qrSRInApfsQ3m6fBAb06nB"
click at [276, 223] on input "checkbox" at bounding box center [277, 222] width 10 height 10
checkbox input "true"
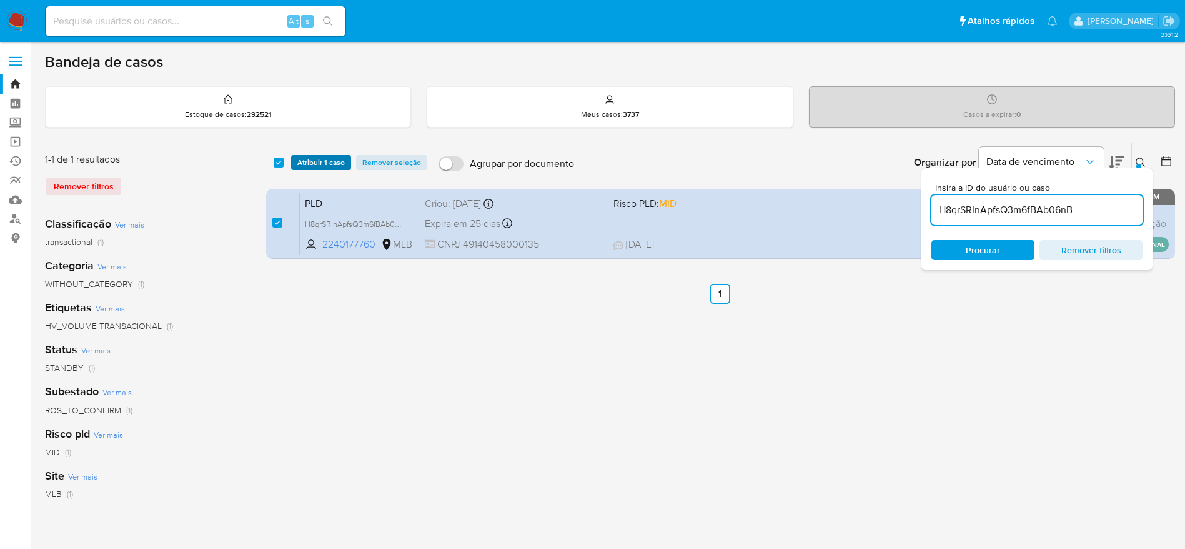
click at [326, 159] on span "Atribuir 1 caso" at bounding box center [320, 162] width 47 height 12
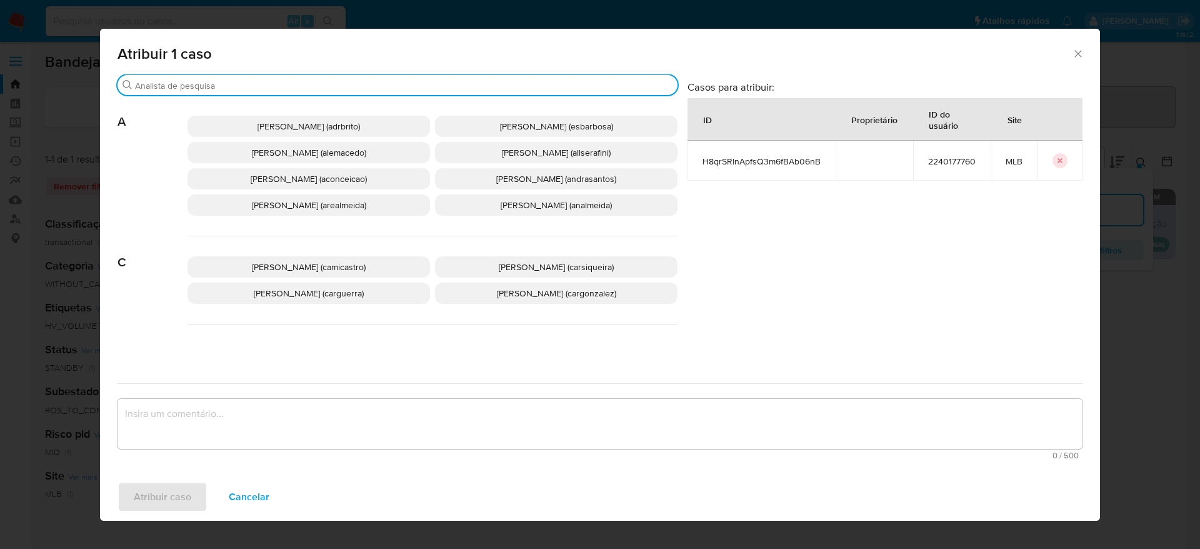
click at [270, 84] on input "Buscar" at bounding box center [403, 85] width 537 height 11
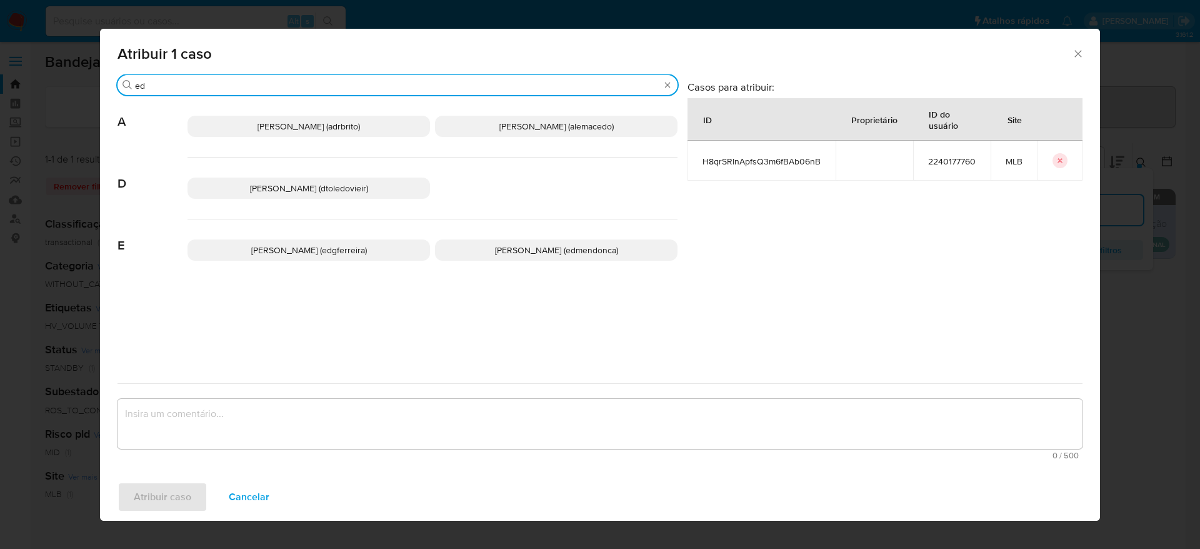
type input "ed"
click at [495, 254] on span "Eduardo Mendonca Dutra (edmendonca)" at bounding box center [556, 250] width 123 height 12
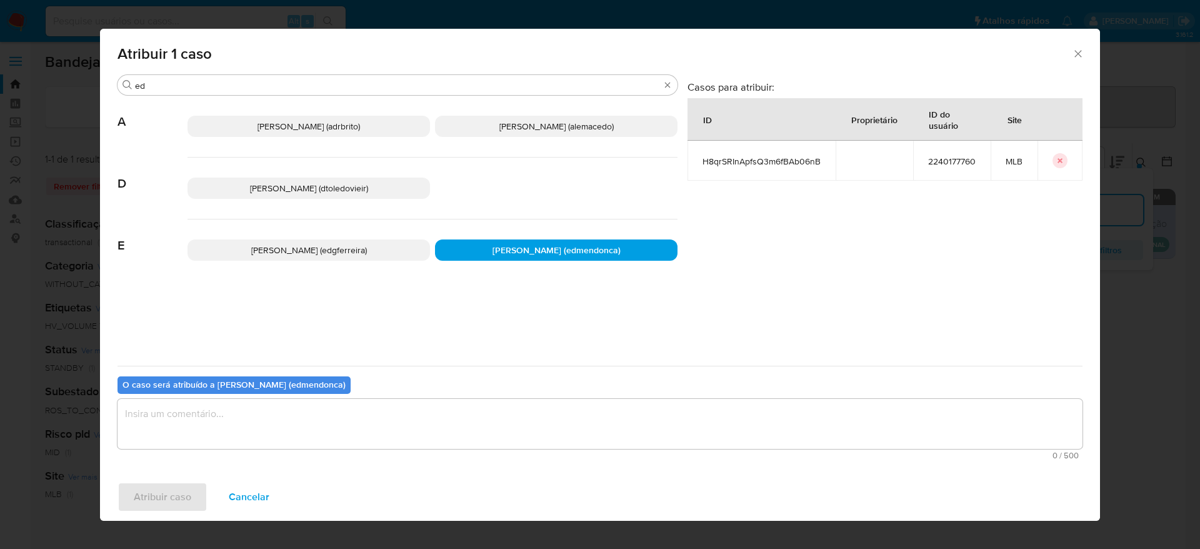
click at [351, 426] on textarea "assign-modal" at bounding box center [599, 424] width 965 height 50
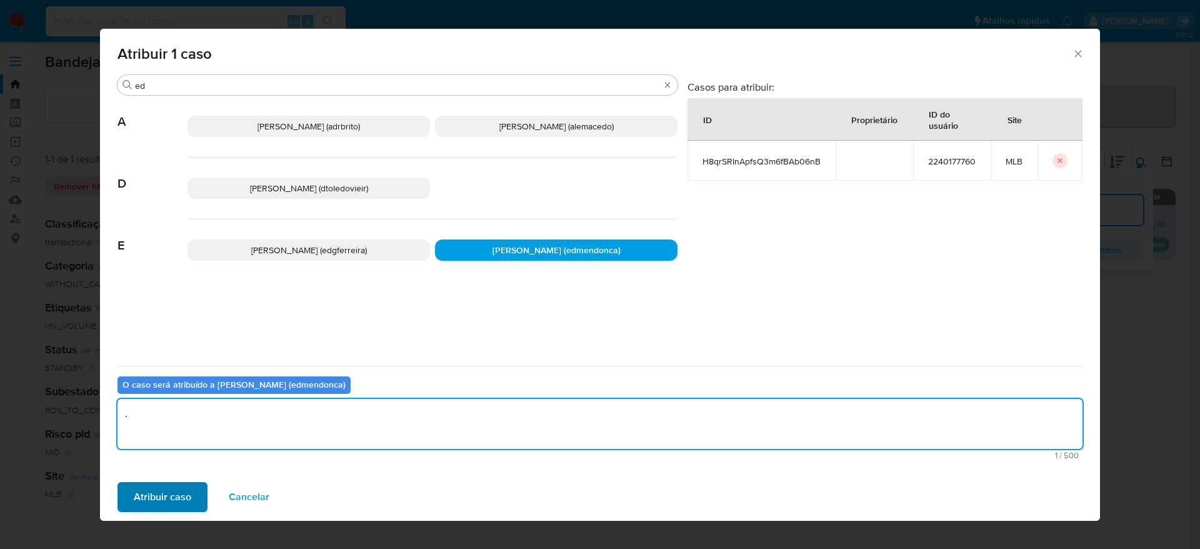
type textarea "."
click at [166, 497] on span "Atribuir caso" at bounding box center [162, 496] width 57 height 27
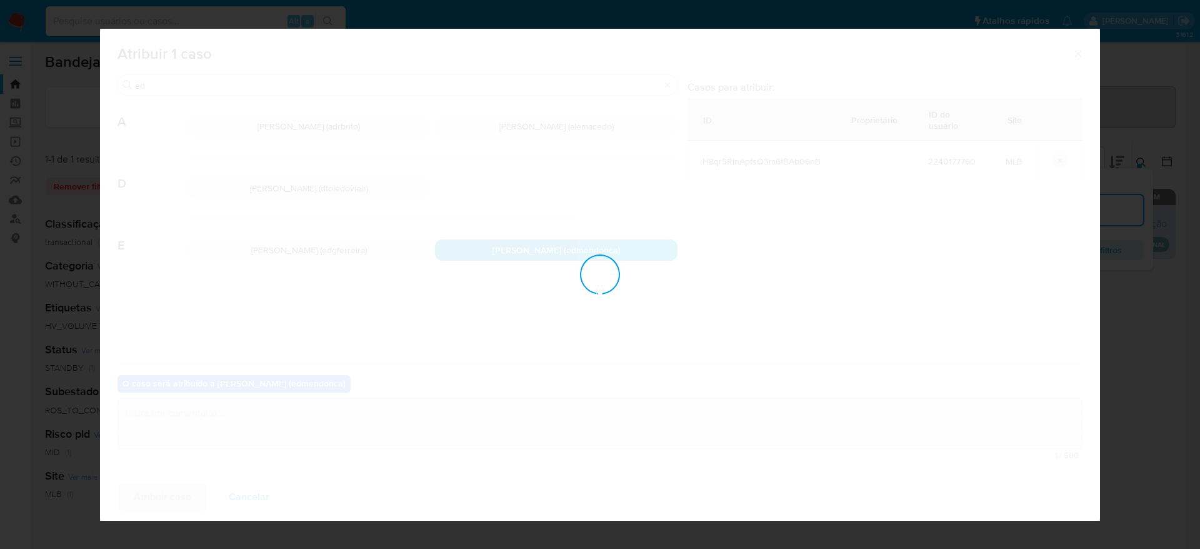
checkbox input "false"
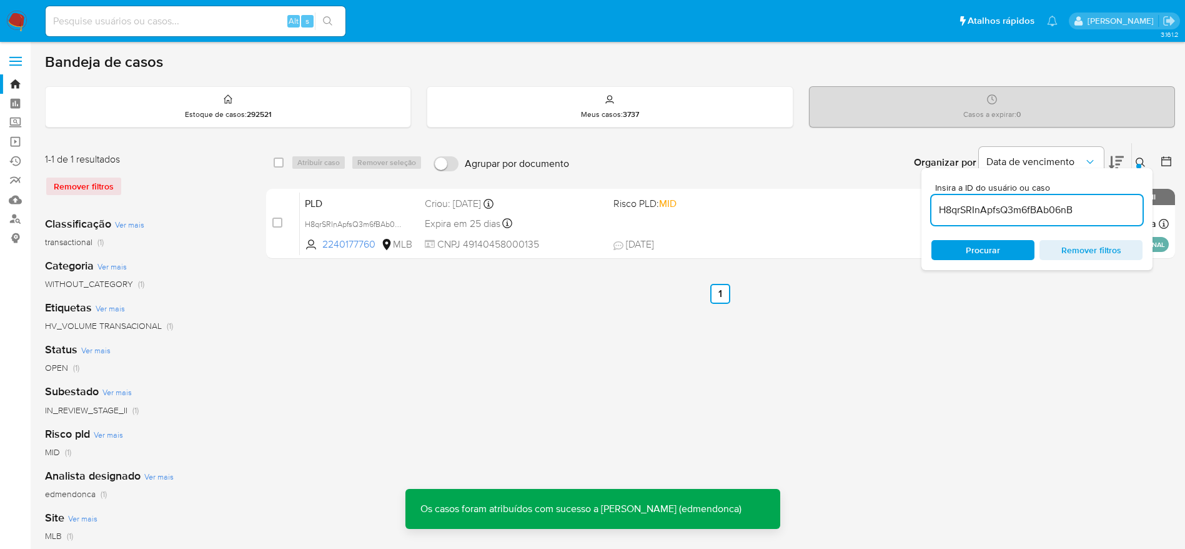
click at [1012, 205] on input "H8qrSRInApfsQ3m6fBAb06nB" at bounding box center [1037, 210] width 211 height 16
paste input "Nfa8Xl7Y98IbIXM2z7bilnst"
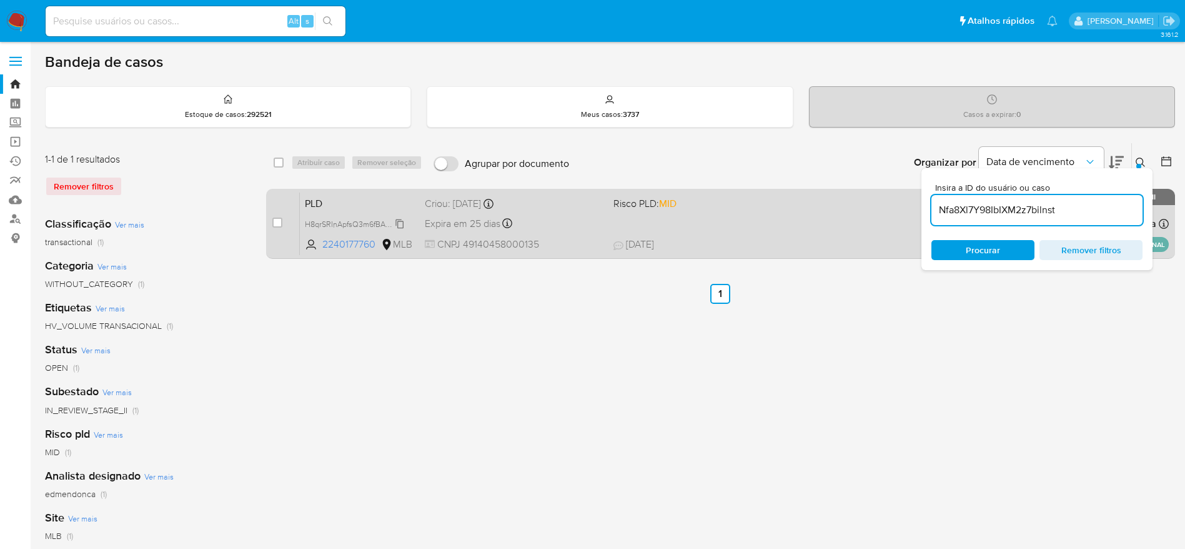
type input "Nfa8Xl7Y98IbIXM2z7bilnst"
click at [276, 221] on input "checkbox" at bounding box center [277, 222] width 10 height 10
checkbox input "true"
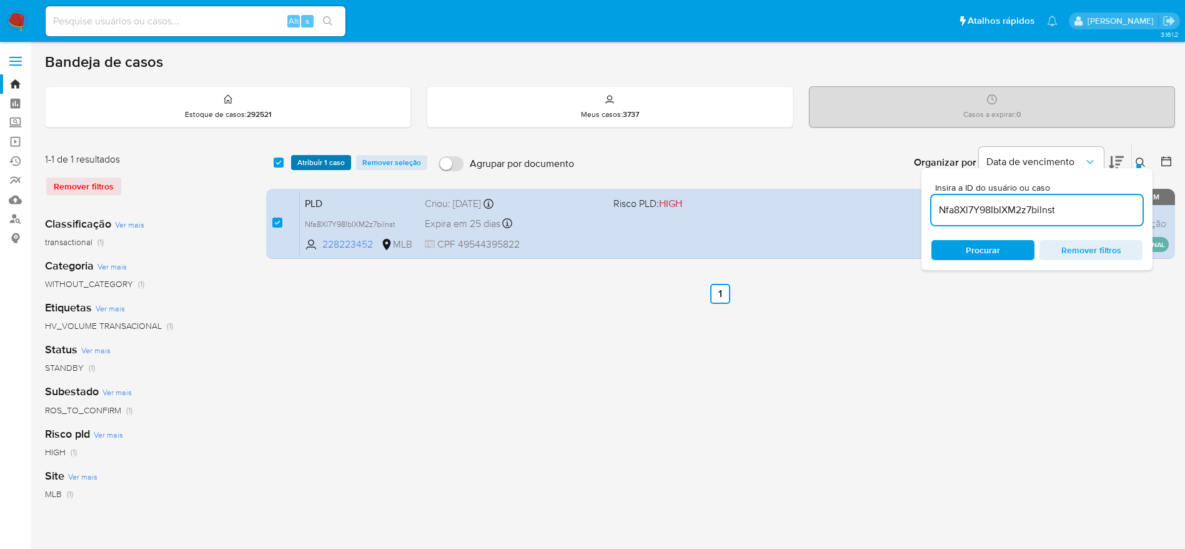
click at [319, 157] on span "Atribuir 1 caso" at bounding box center [320, 162] width 47 height 12
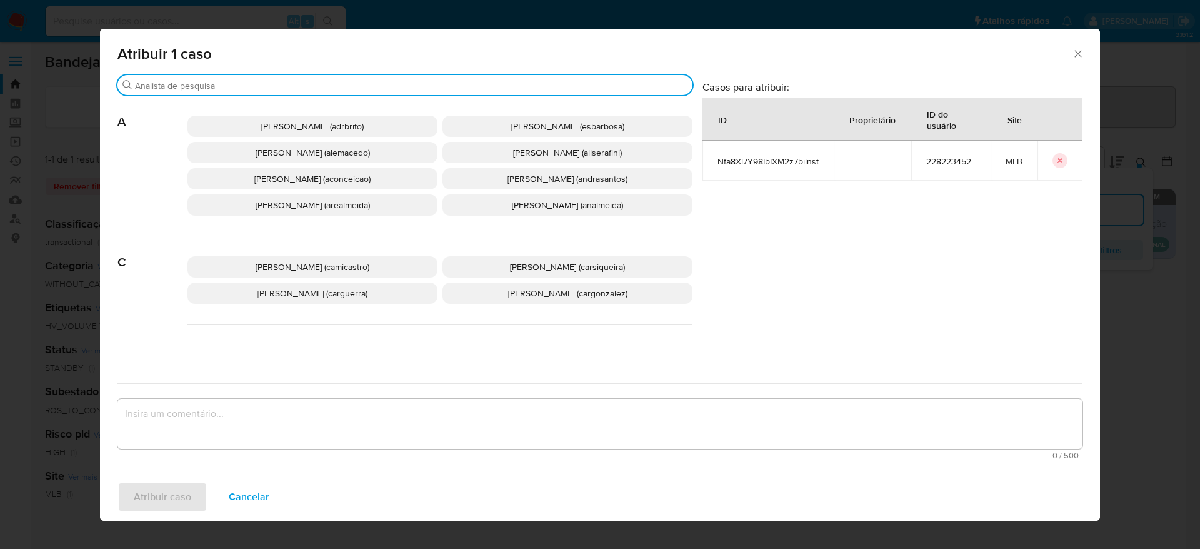
click at [331, 82] on input "Buscar" at bounding box center [411, 85] width 552 height 11
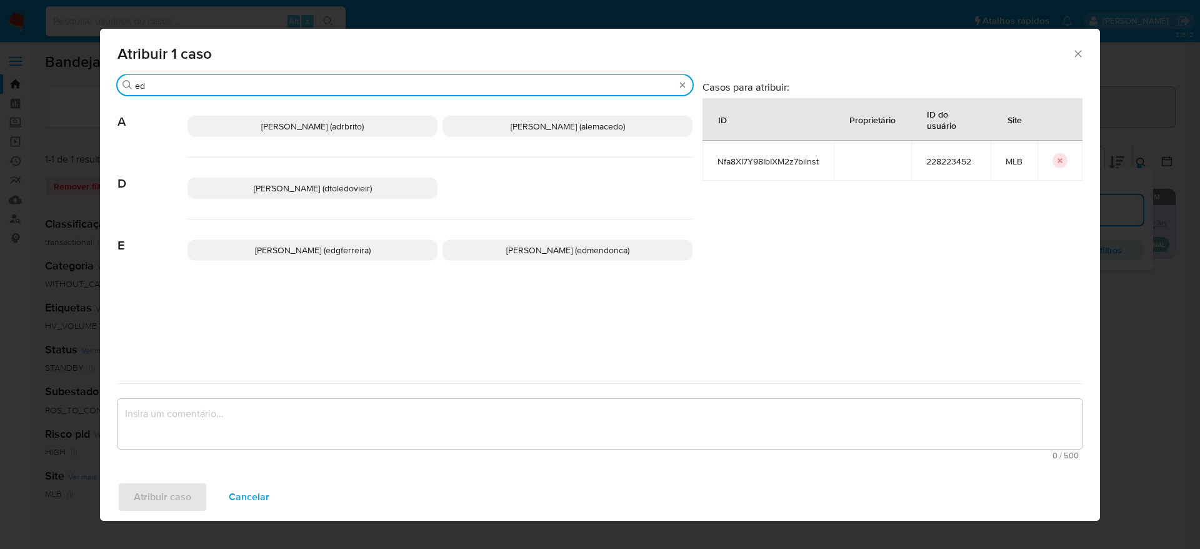
type input "ed"
click at [587, 248] on span "Eduardo Mendonca Dutra (edmendonca)" at bounding box center [567, 250] width 123 height 12
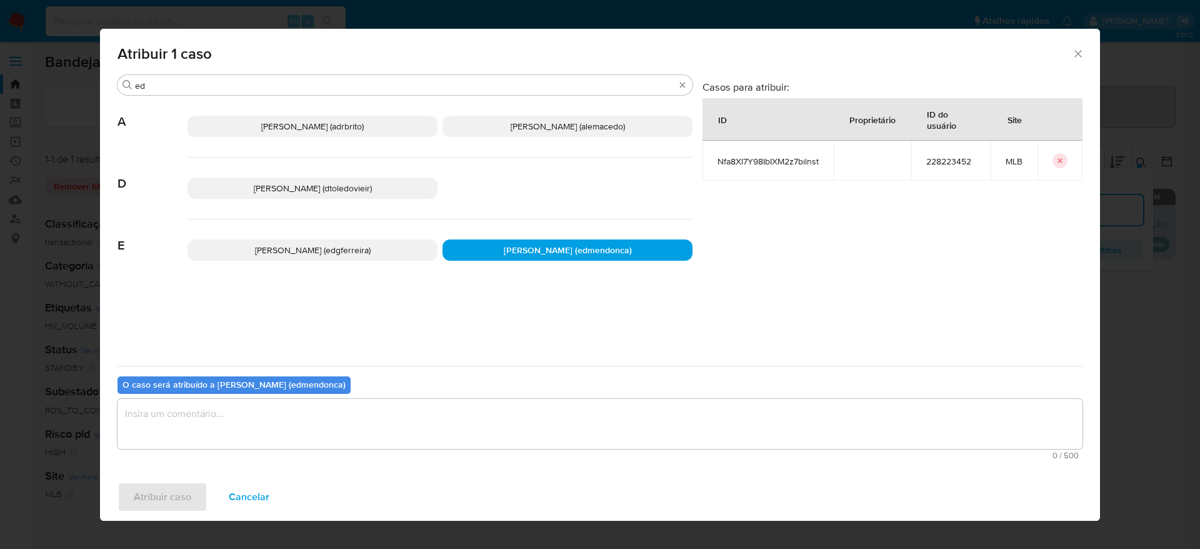
click at [486, 432] on textarea "assign-modal" at bounding box center [599, 424] width 965 height 50
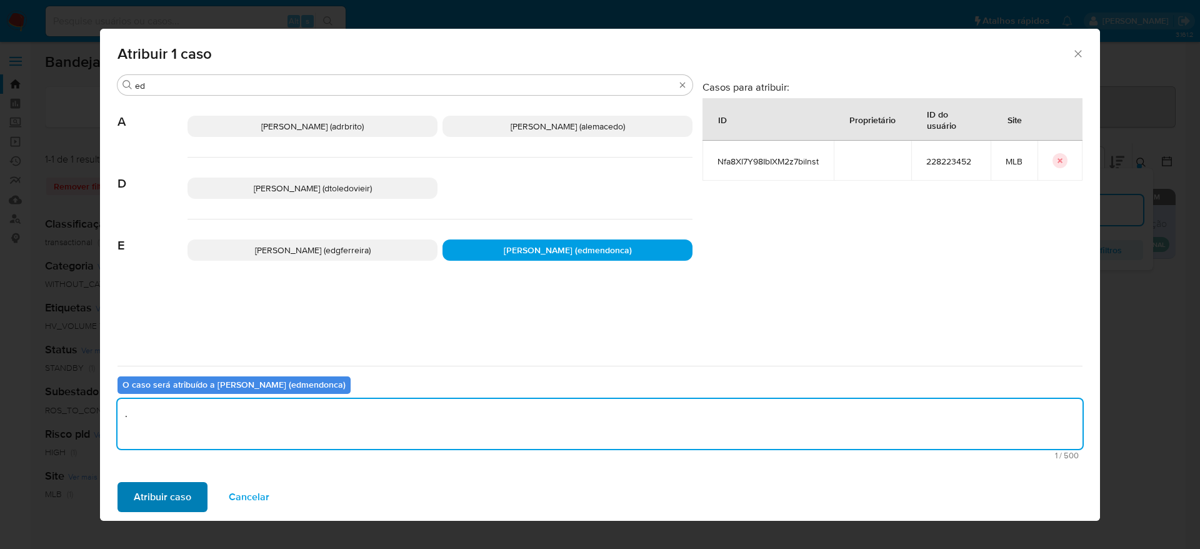
type textarea "."
click at [161, 502] on span "Atribuir caso" at bounding box center [162, 496] width 57 height 27
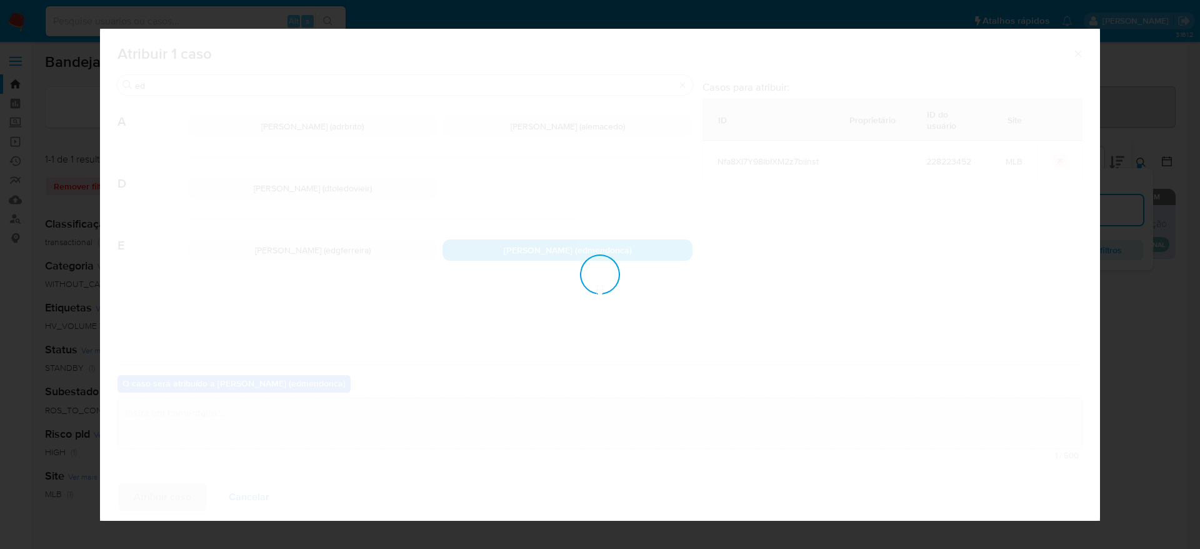
checkbox input "false"
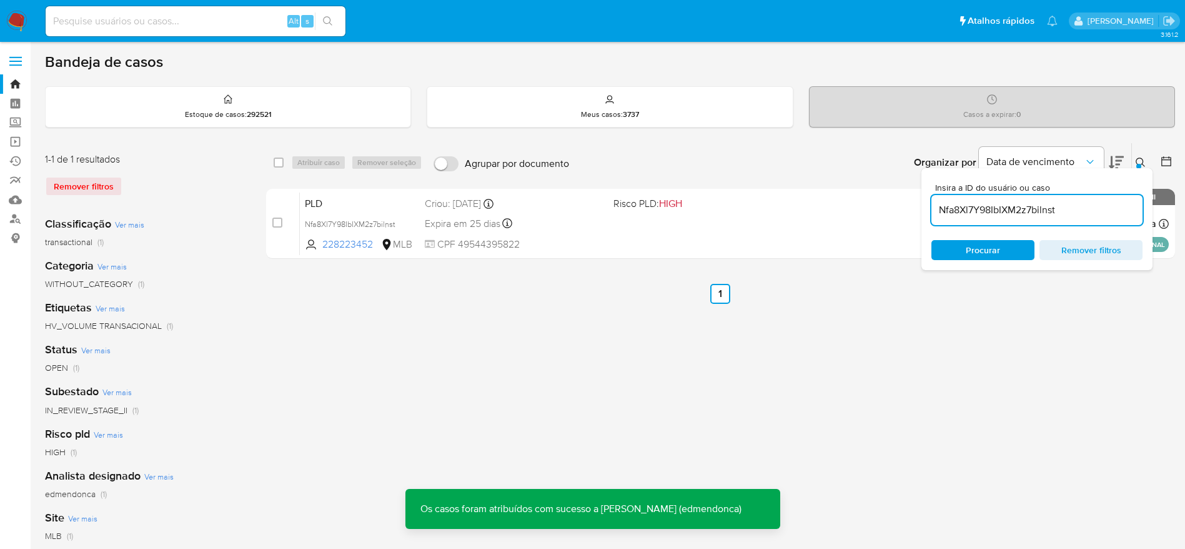
click at [982, 211] on input "Nfa8Xl7Y98IbIXM2z7bilnst" at bounding box center [1037, 210] width 211 height 16
paste input "qghK6cANbqk2zYawc2BwKekU"
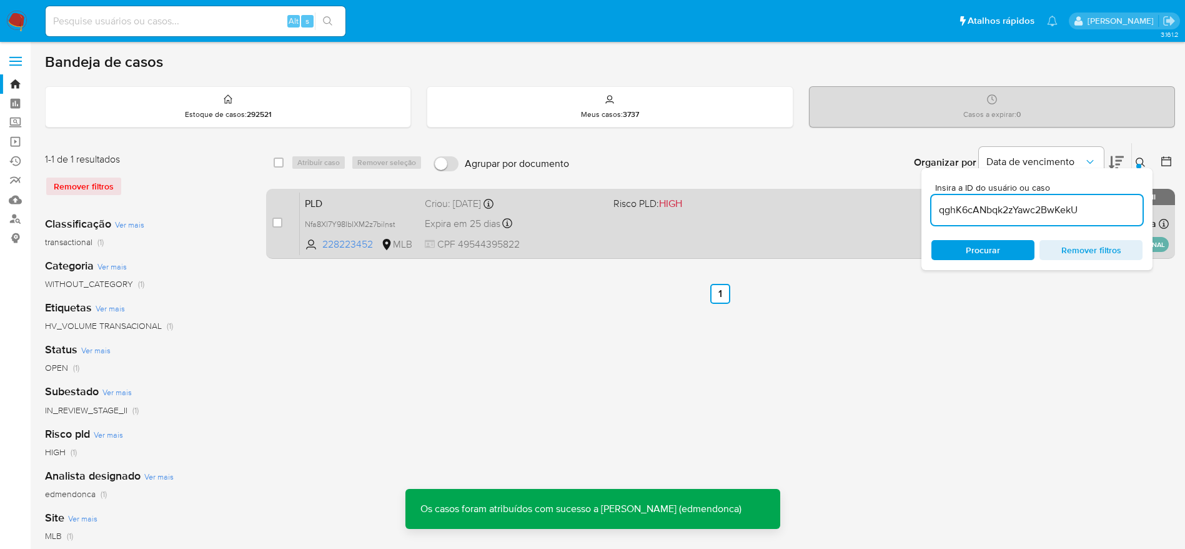
type input "qghK6cANbqk2zYawc2BwKekU"
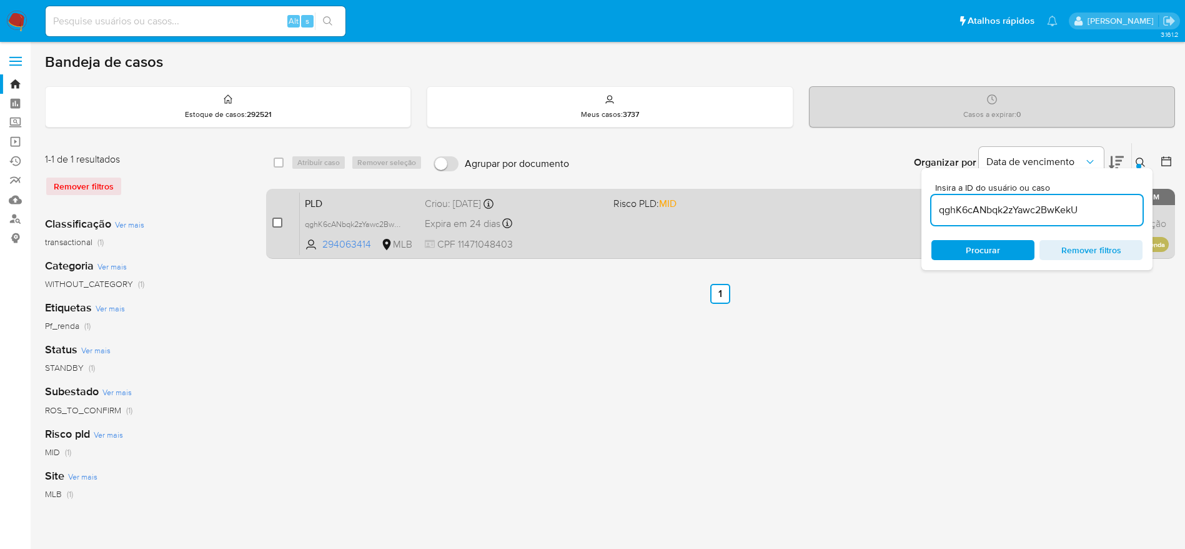
click at [275, 224] on input "checkbox" at bounding box center [277, 222] width 10 height 10
checkbox input "true"
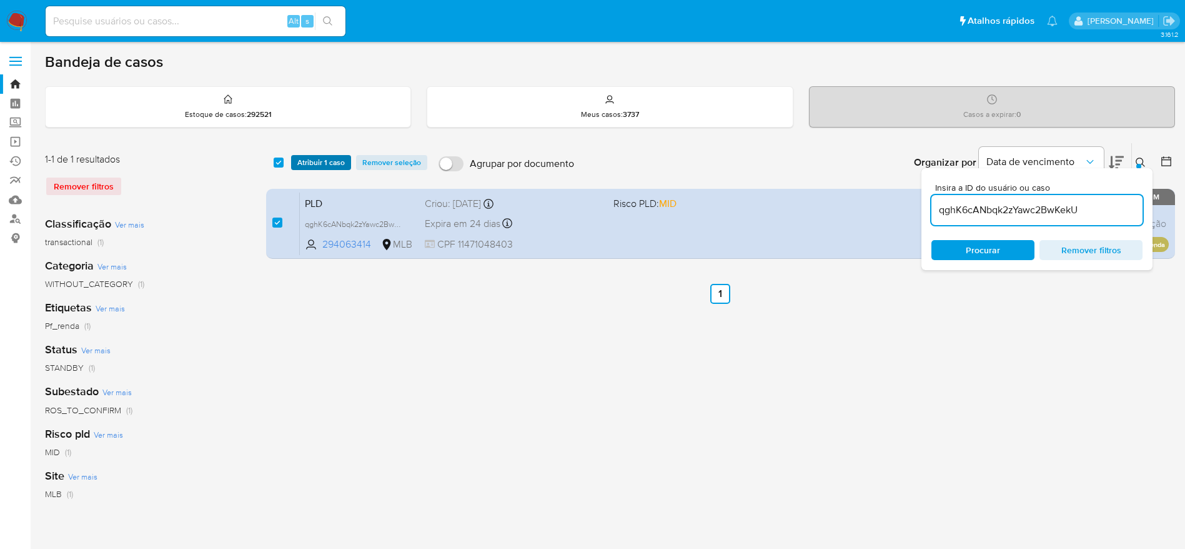
click at [312, 161] on span "Atribuir 1 caso" at bounding box center [320, 162] width 47 height 12
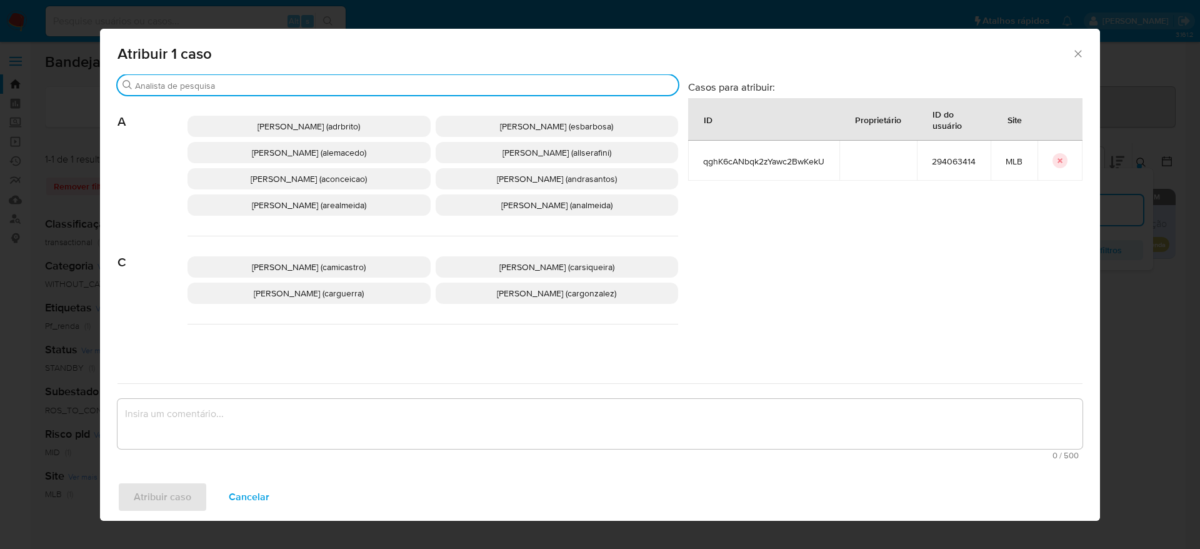
click at [292, 85] on input "Buscar" at bounding box center [404, 85] width 538 height 11
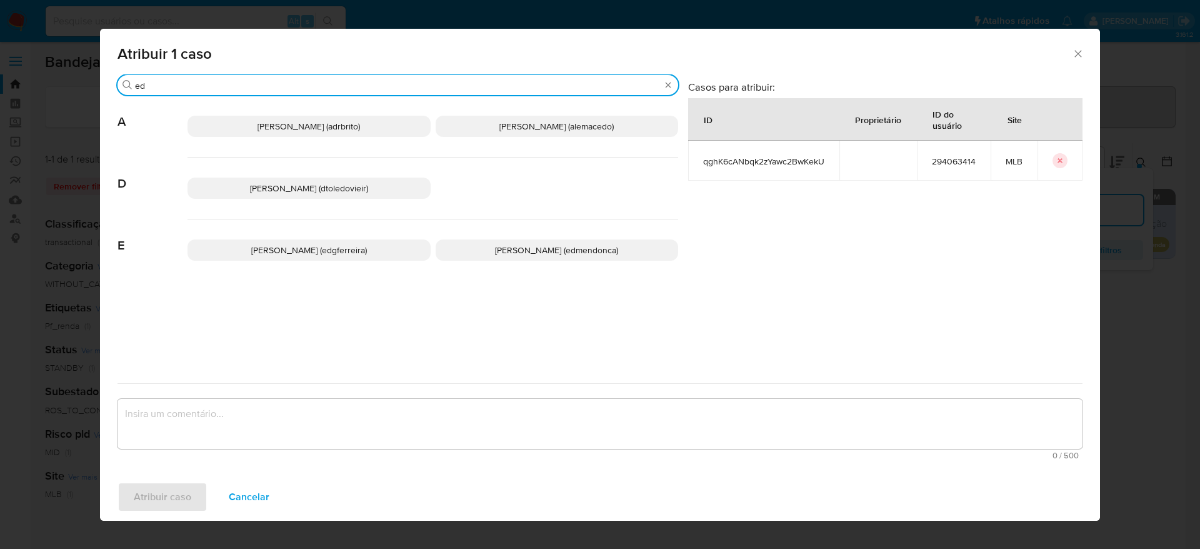
type input "ed"
click at [568, 255] on span "Eduardo Mendonca Dutra (edmendonca)" at bounding box center [556, 250] width 123 height 12
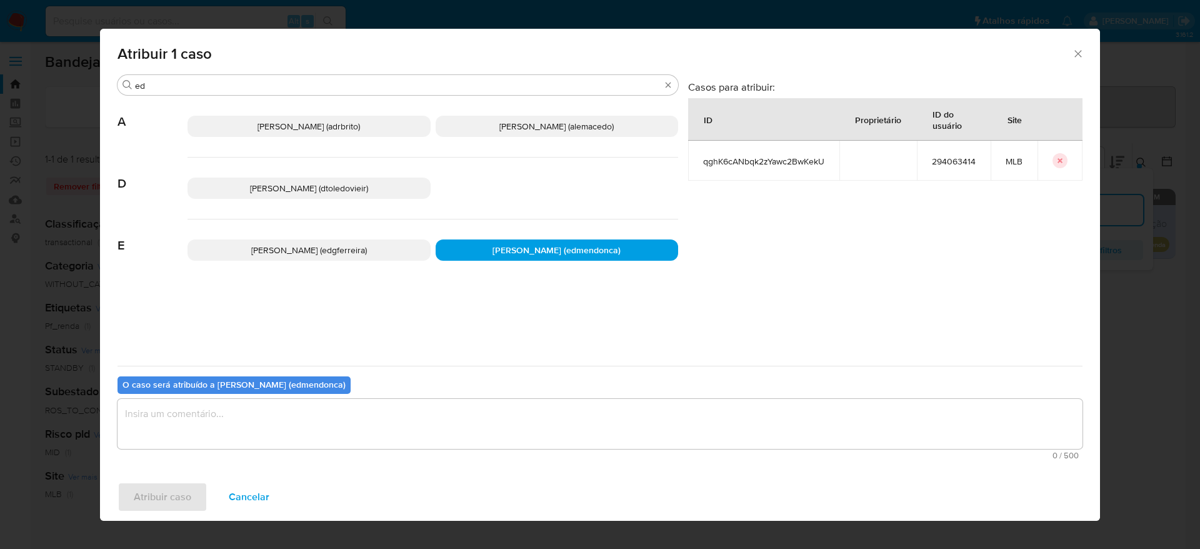
click at [457, 421] on textarea "assign-modal" at bounding box center [599, 424] width 965 height 50
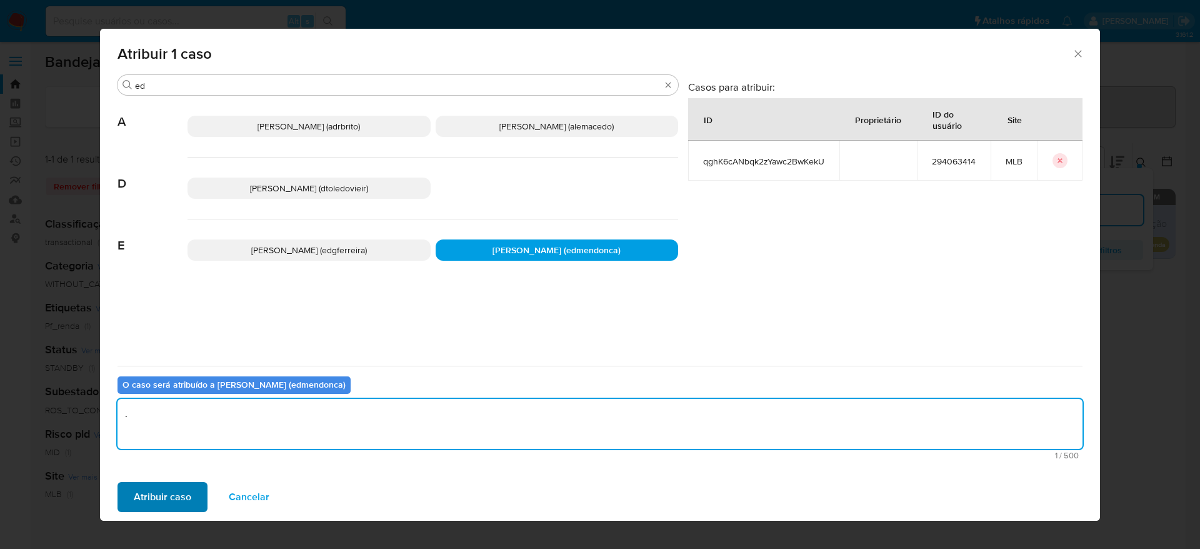
type textarea "."
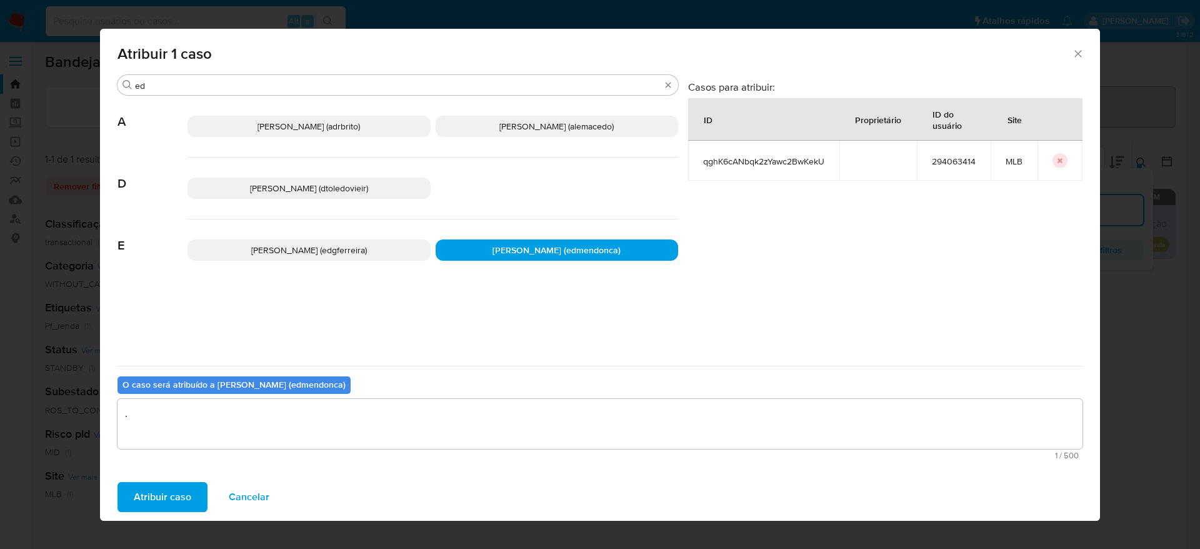
click at [146, 493] on span "Atribuir caso" at bounding box center [162, 496] width 57 height 27
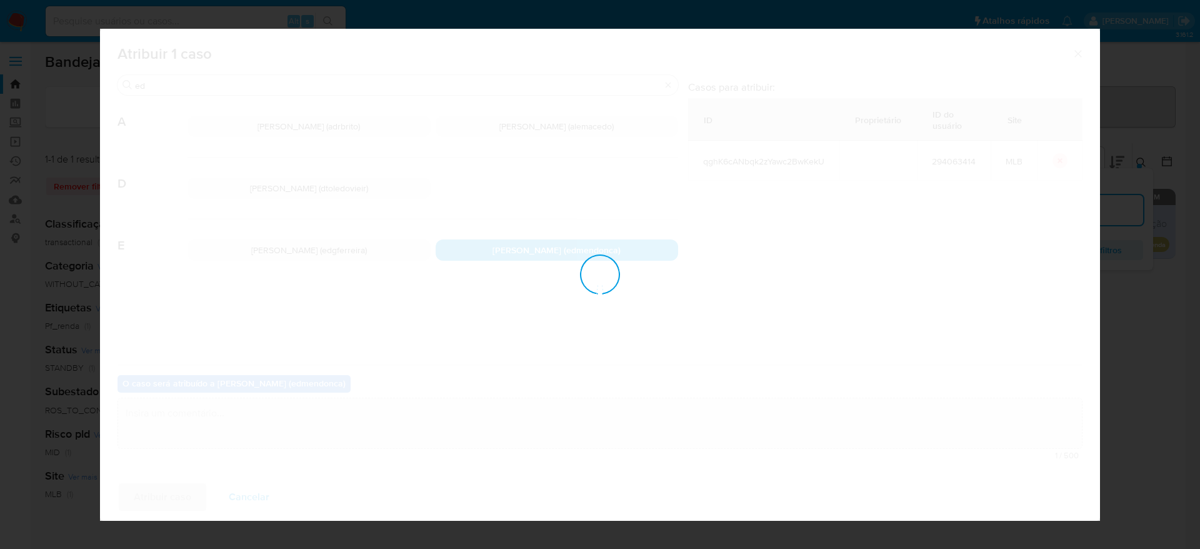
checkbox input "false"
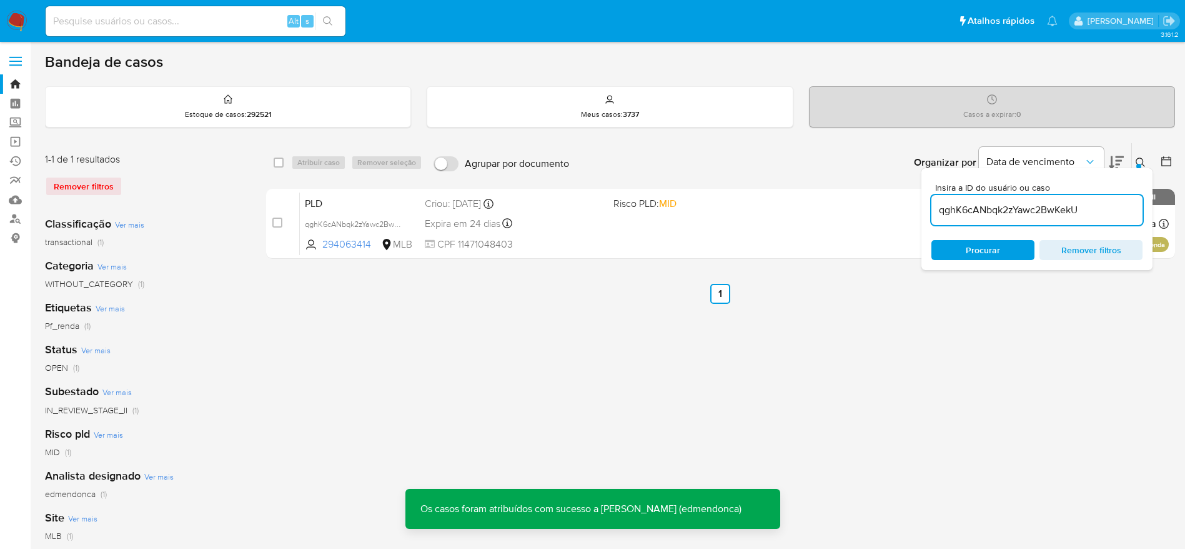
click at [1000, 213] on input "qghK6cANbqk2zYawc2BwKekU" at bounding box center [1037, 210] width 211 height 16
paste input "paawMEFxM0Cn8KBXor0rT0Ne"
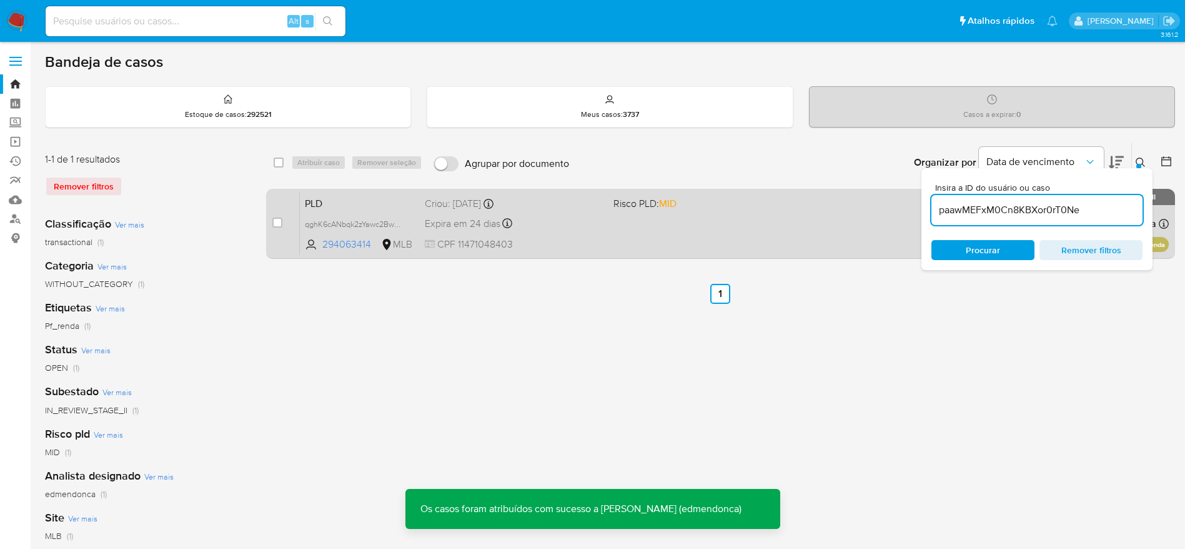
type input "paawMEFxM0Cn8KBXor0rT0Ne"
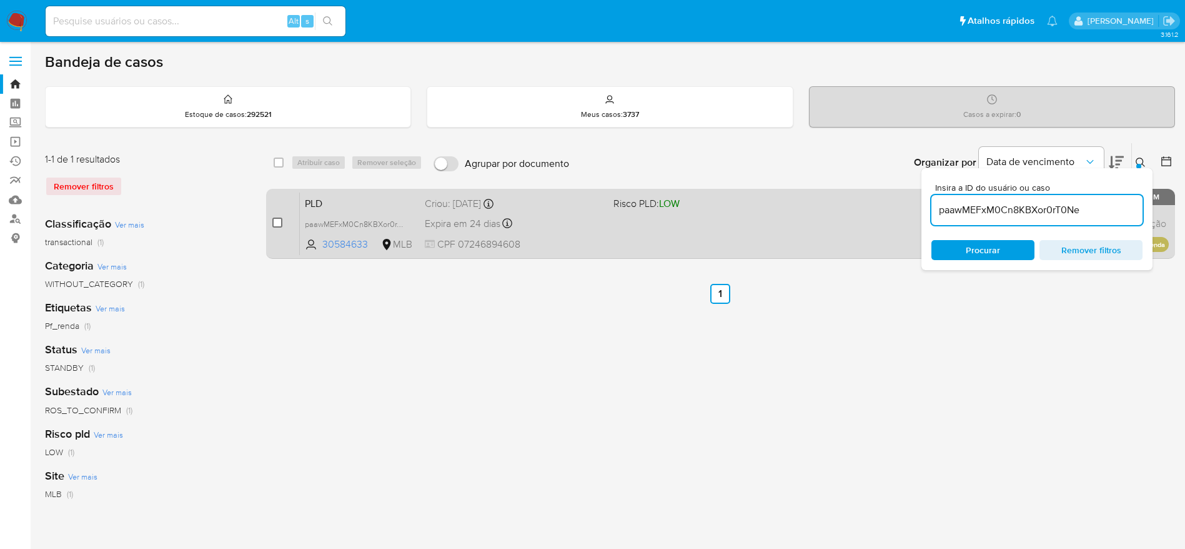
click at [272, 222] on input "checkbox" at bounding box center [277, 222] width 10 height 10
checkbox input "true"
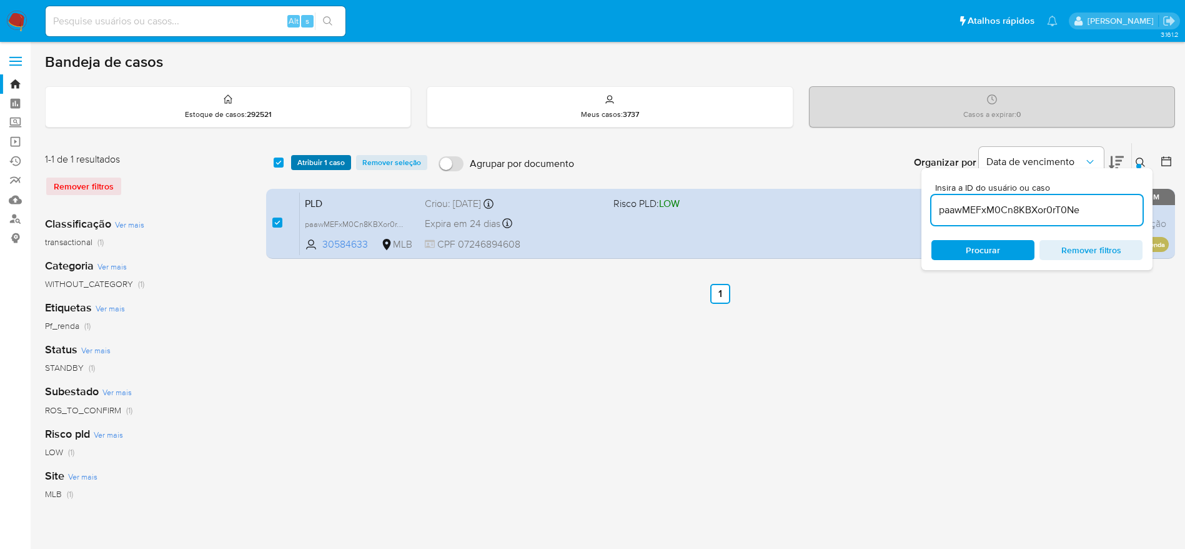
click at [322, 157] on span "Atribuir 1 caso" at bounding box center [320, 162] width 47 height 12
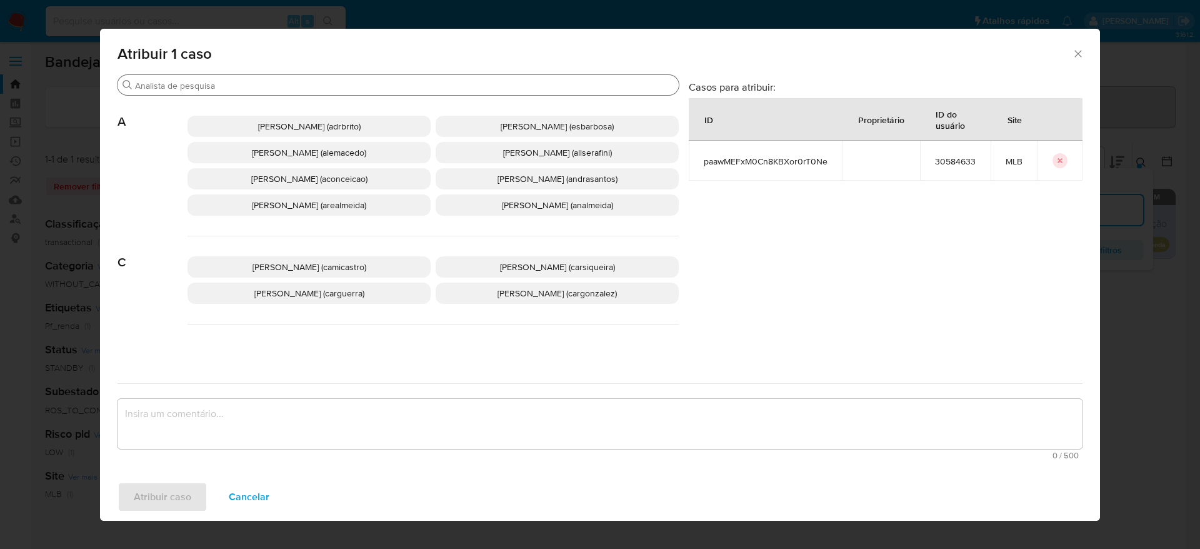
click at [287, 84] on input "Buscar" at bounding box center [404, 85] width 539 height 11
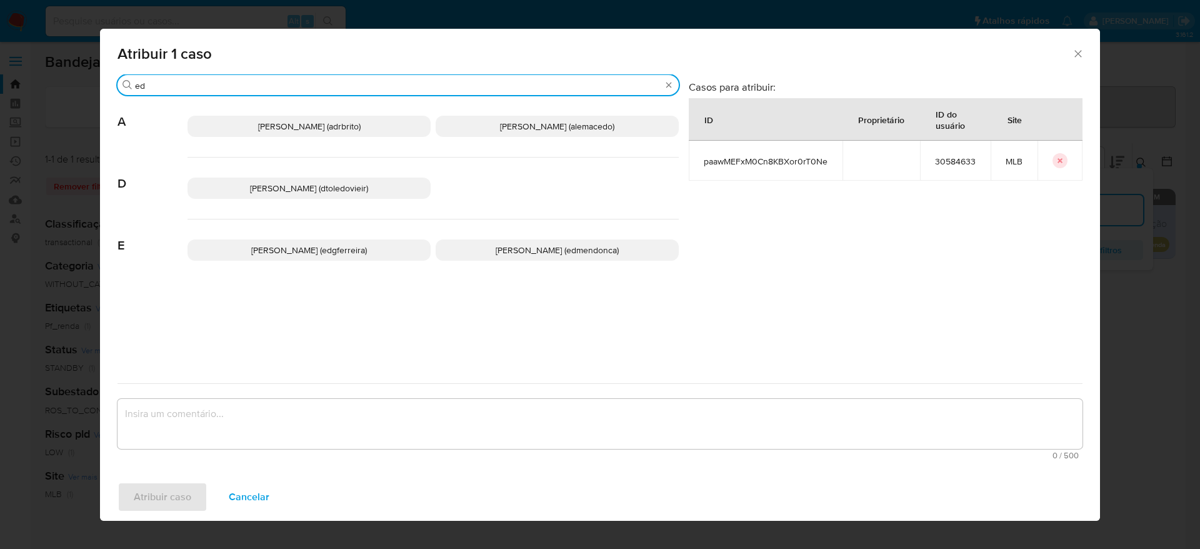
type input "ed"
click at [577, 253] on span "Eduardo Mendonca Dutra (edmendonca)" at bounding box center [556, 250] width 123 height 12
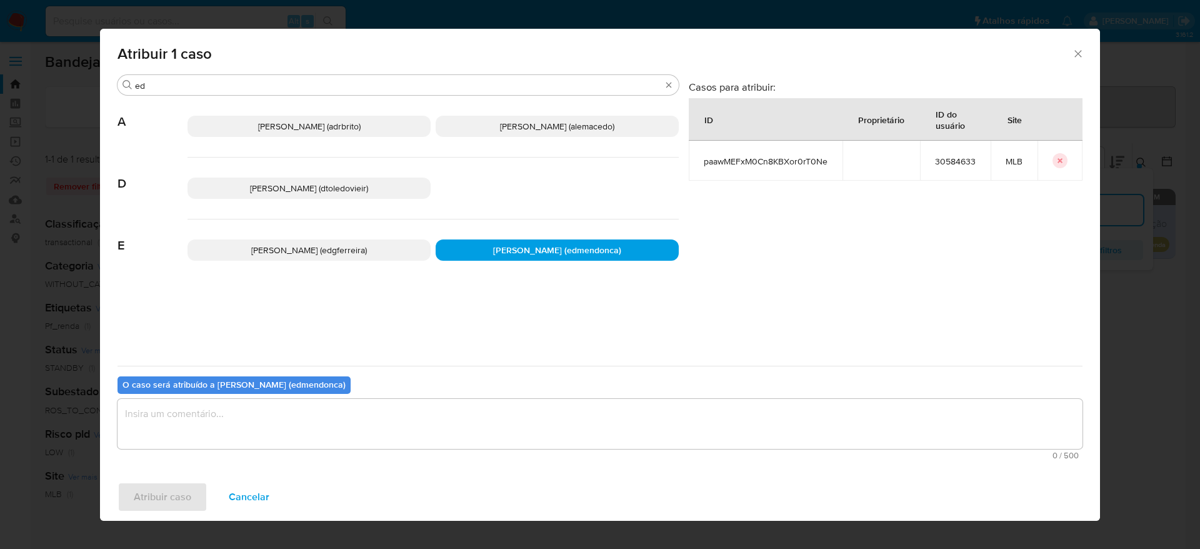
click at [486, 409] on textarea "assign-modal" at bounding box center [599, 424] width 965 height 50
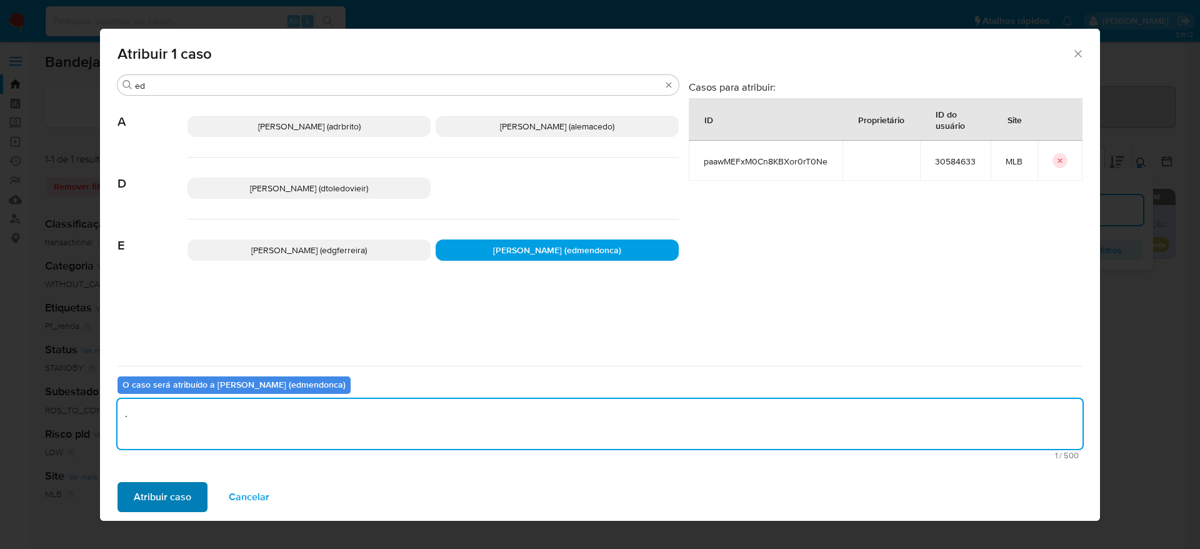
type textarea "."
click at [142, 497] on span "Atribuir caso" at bounding box center [162, 496] width 57 height 27
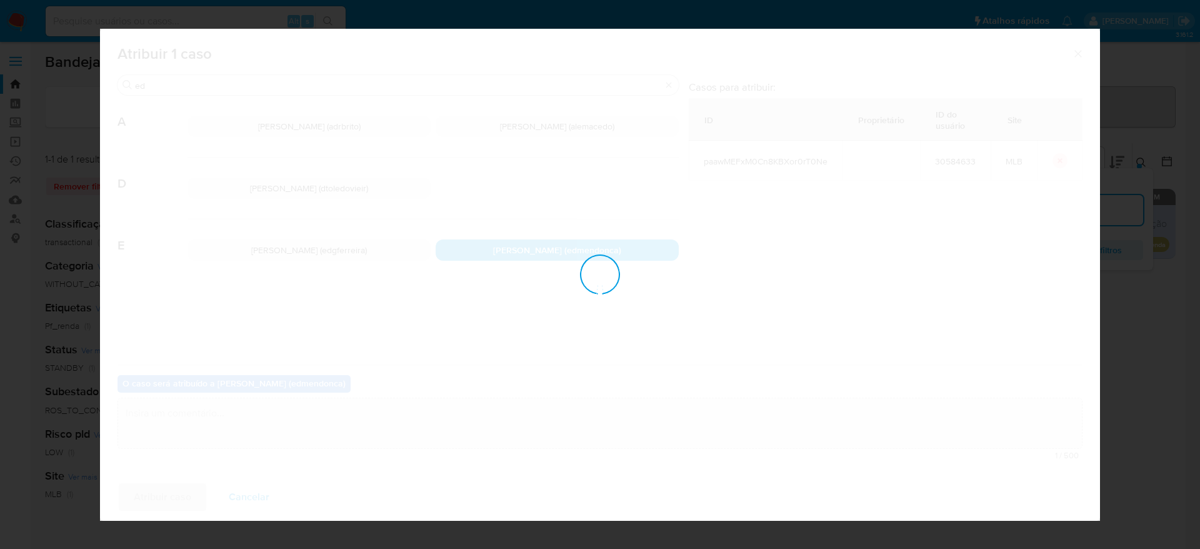
checkbox input "false"
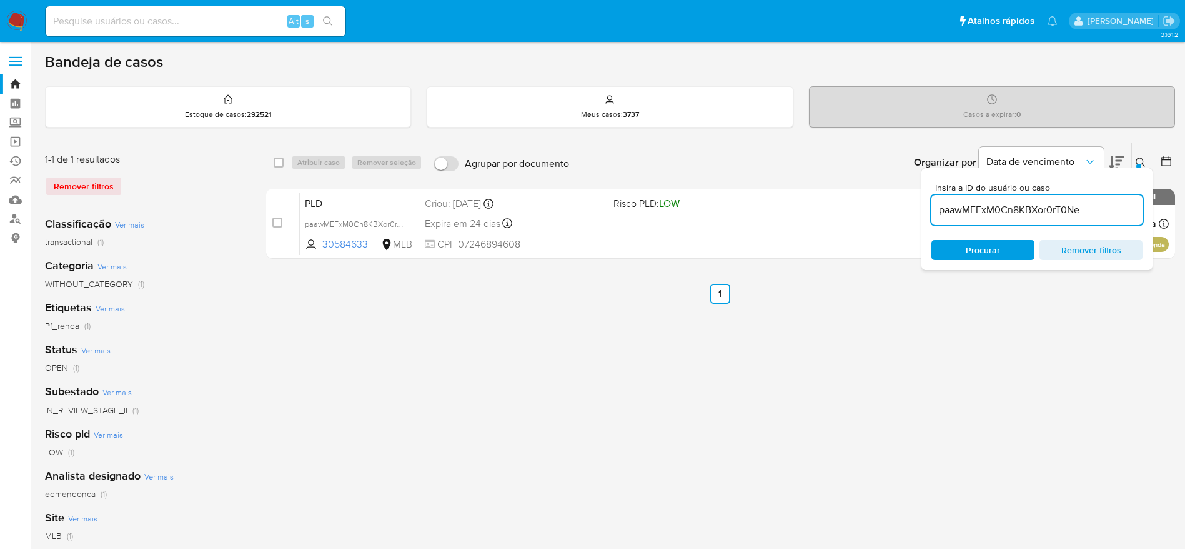
click at [978, 210] on input "paawMEFxM0Cn8KBXor0rT0Ne" at bounding box center [1037, 210] width 211 height 16
paste input "erKn8zyhtXkfeFP3FrIKT5ff"
type input "erKn8zyhtXkfeFP3FrIKT5ff"
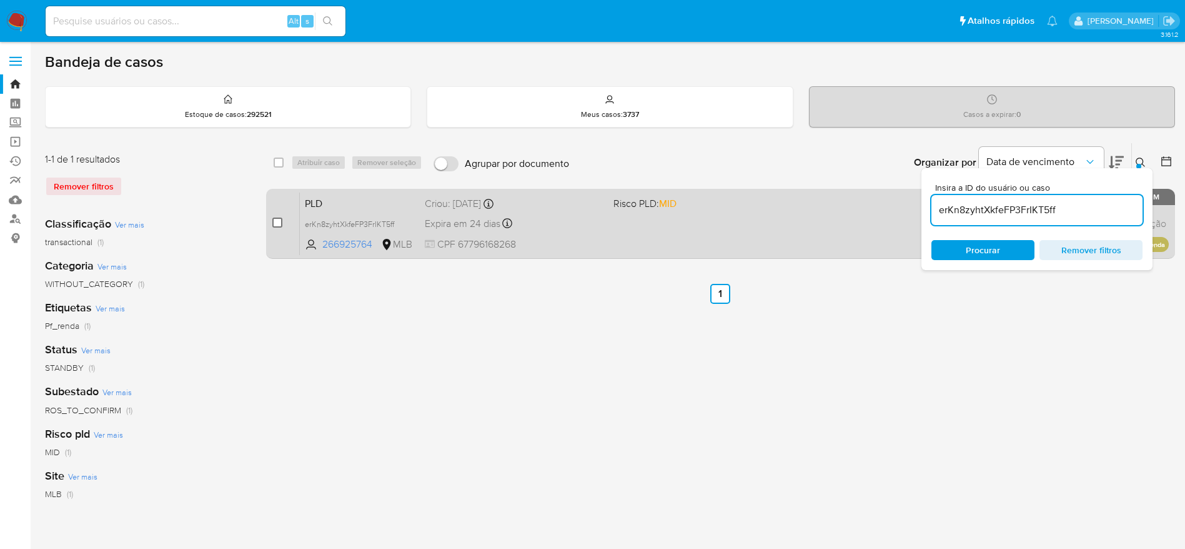
click at [276, 219] on input "checkbox" at bounding box center [277, 222] width 10 height 10
checkbox input "true"
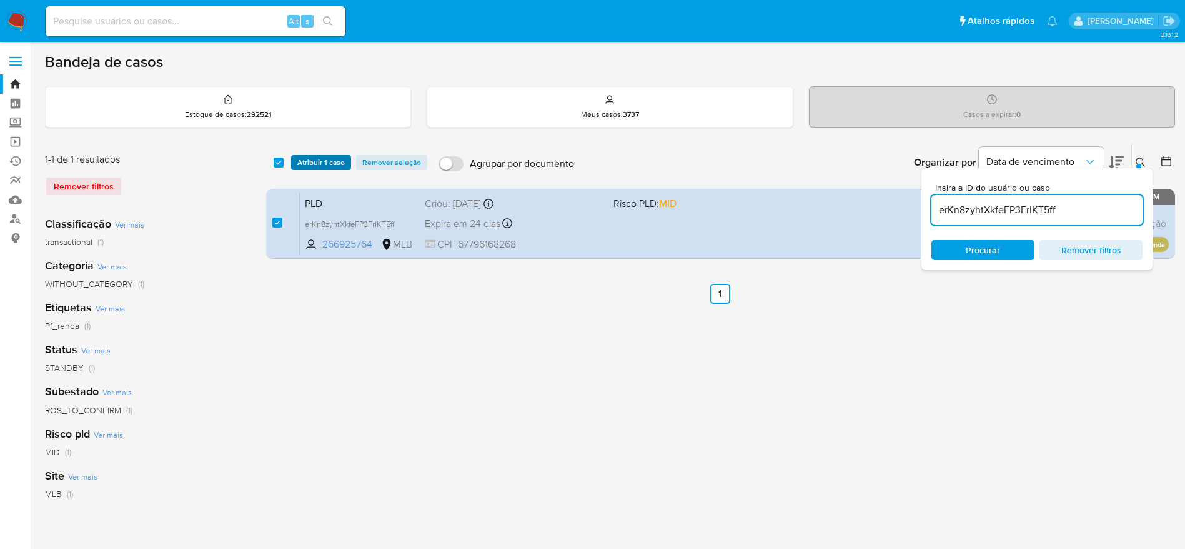
click at [307, 164] on span "Atribuir 1 caso" at bounding box center [320, 162] width 47 height 12
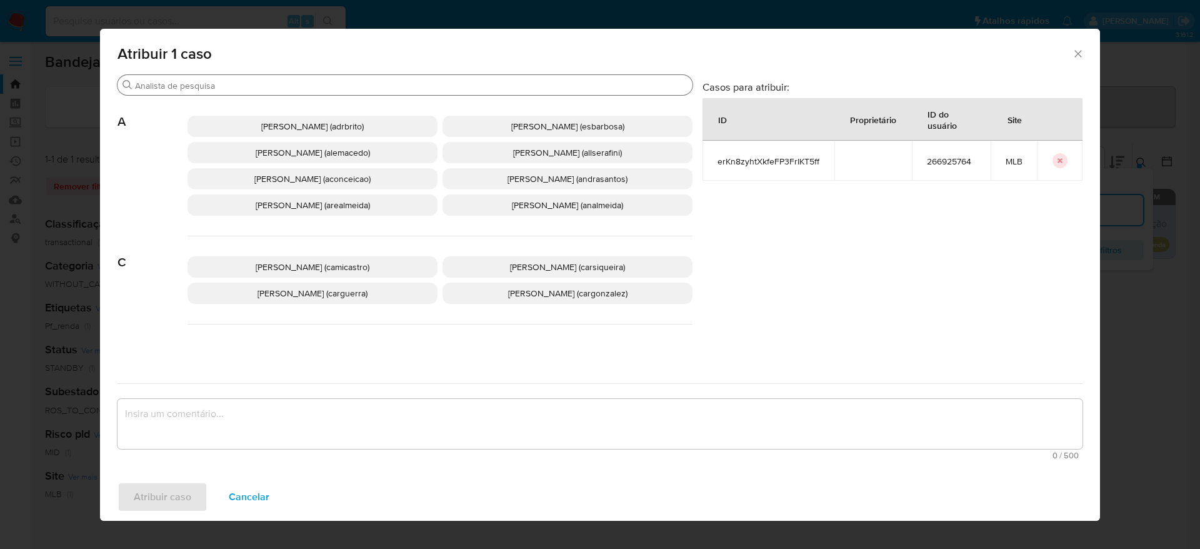
click at [256, 82] on input "Buscar" at bounding box center [411, 85] width 552 height 11
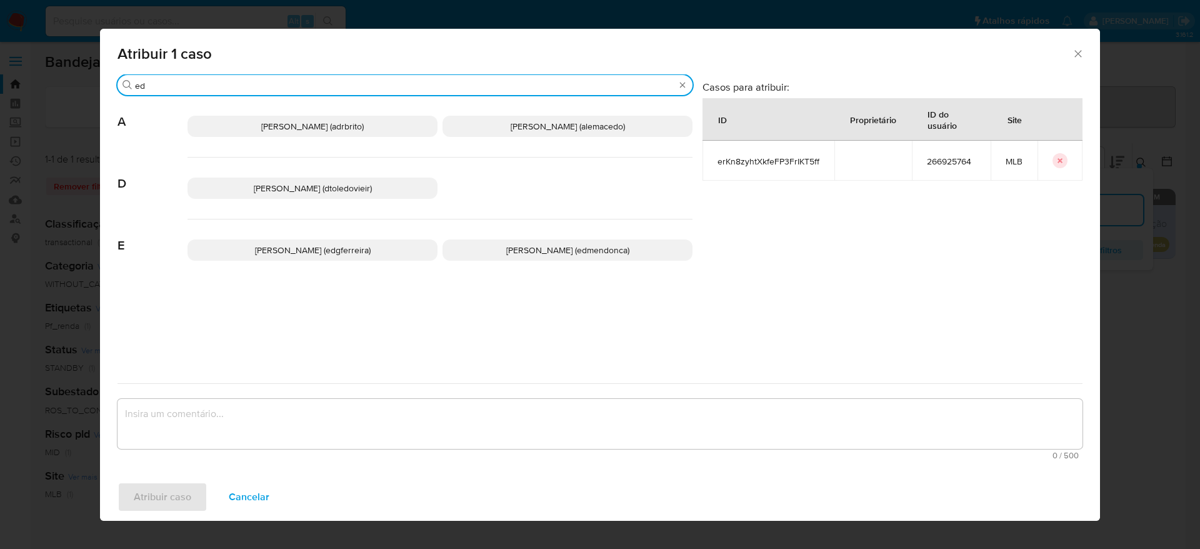
type input "ed"
click at [517, 252] on span "Eduardo Mendonca Dutra (edmendonca)" at bounding box center [567, 250] width 123 height 12
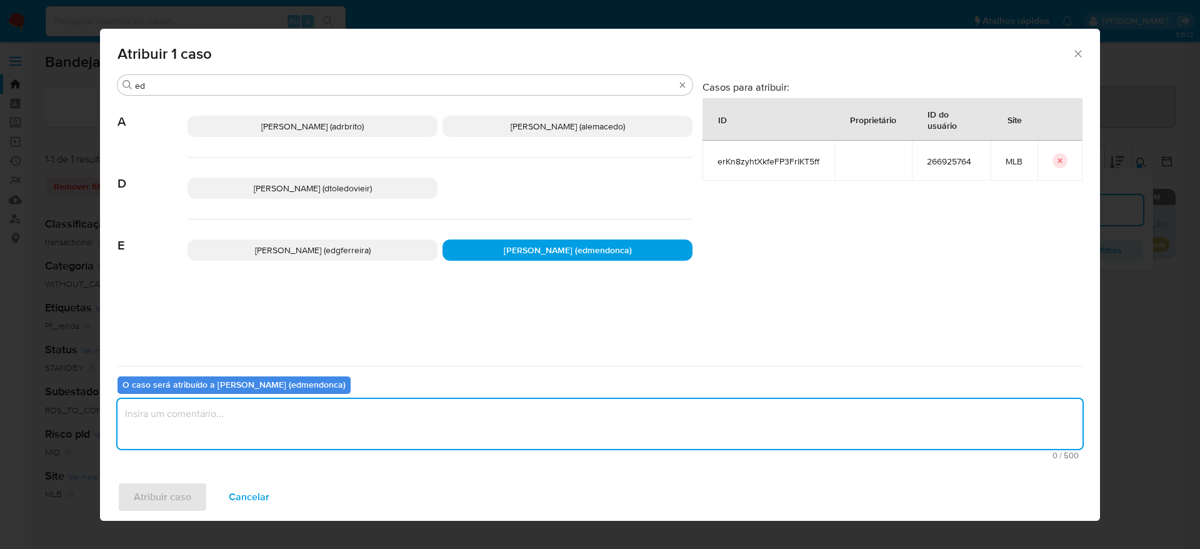
click at [437, 433] on textarea "assign-modal" at bounding box center [599, 424] width 965 height 50
type textarea "."
click at [168, 504] on span "Atribuir caso" at bounding box center [162, 496] width 57 height 27
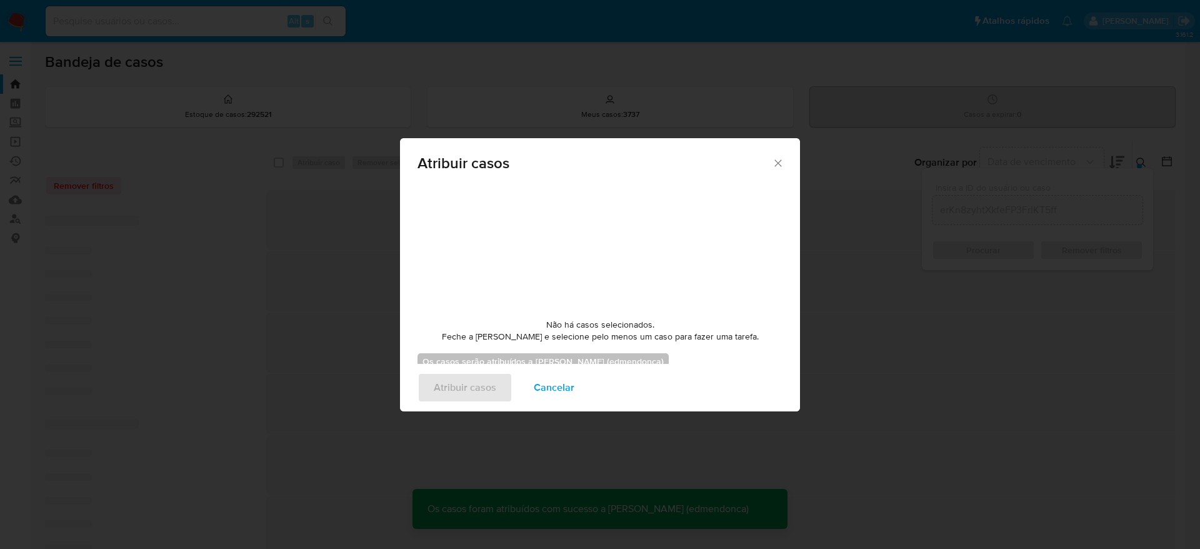
checkbox input "false"
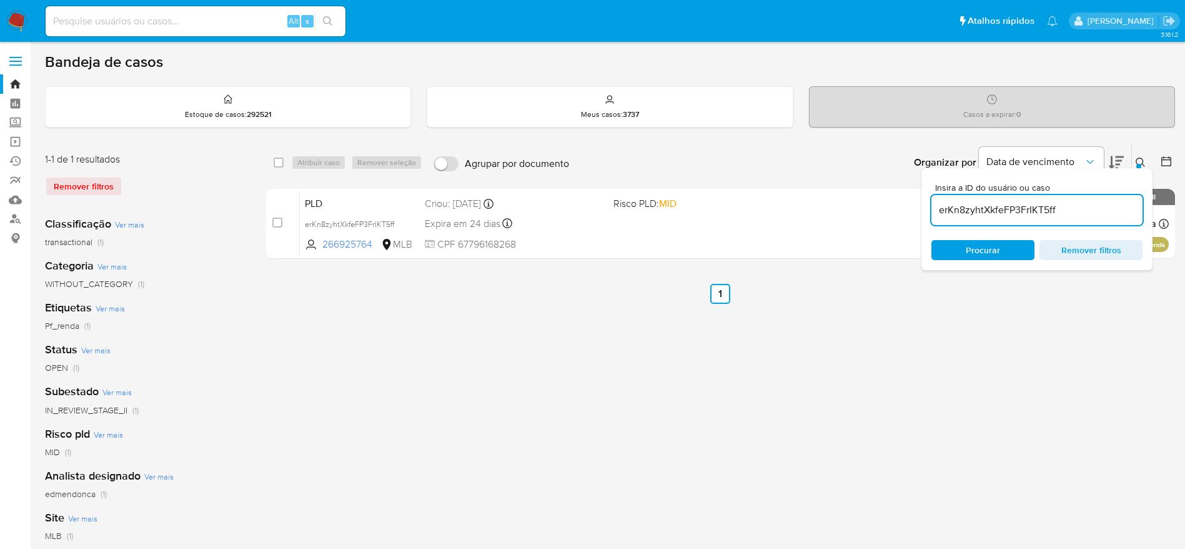
click at [999, 206] on input "erKn8zyhtXkfeFP3FrIKT5ff" at bounding box center [1037, 210] width 211 height 16
paste input "jRDvR086nlU5NIodf9DE0aeq"
type input "jRDvR086nlU5NIodf9DE0aeq"
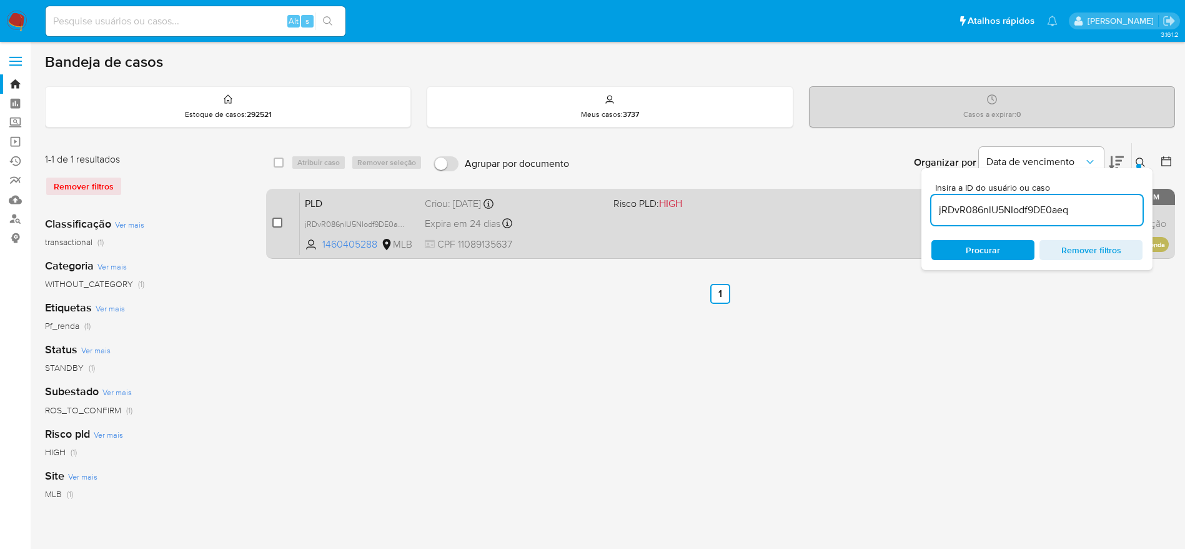
click at [277, 221] on input "checkbox" at bounding box center [277, 222] width 10 height 10
checkbox input "true"
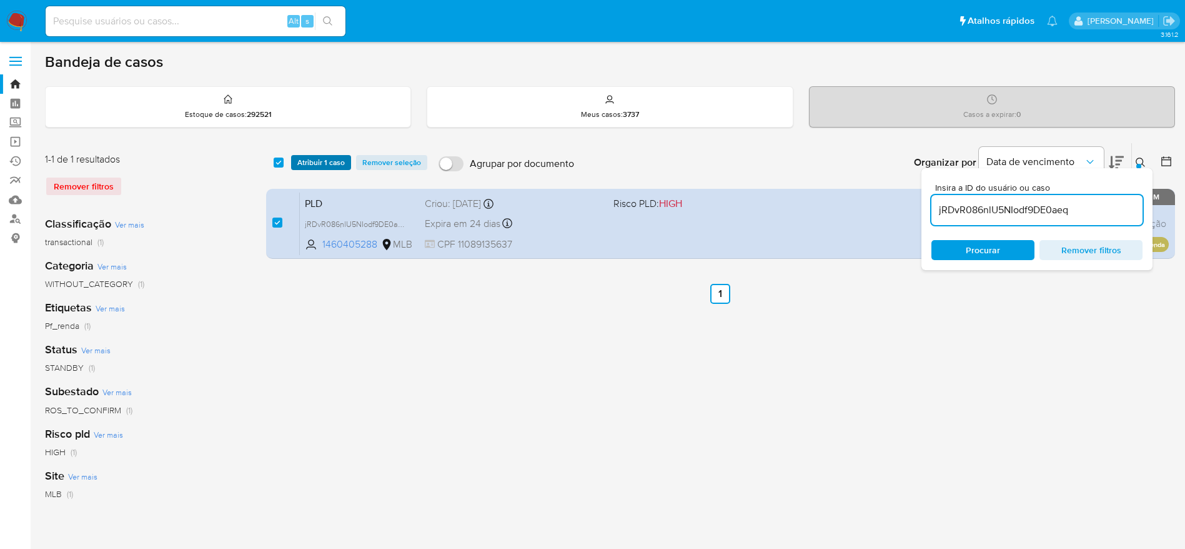
click at [339, 156] on span "Atribuir 1 caso" at bounding box center [320, 162] width 47 height 12
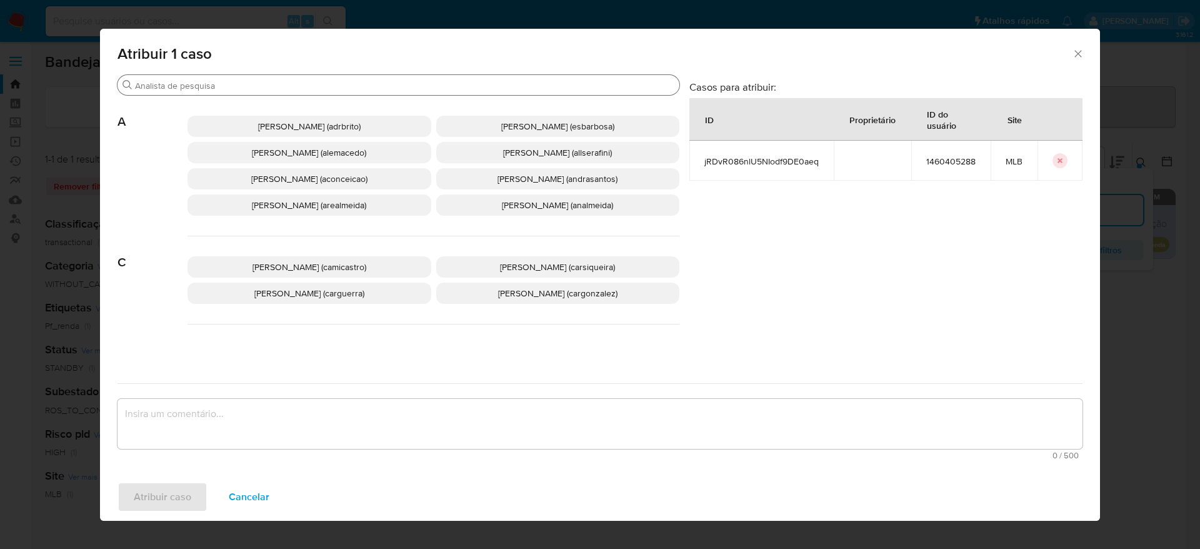
click at [302, 86] on input "Buscar" at bounding box center [404, 85] width 539 height 11
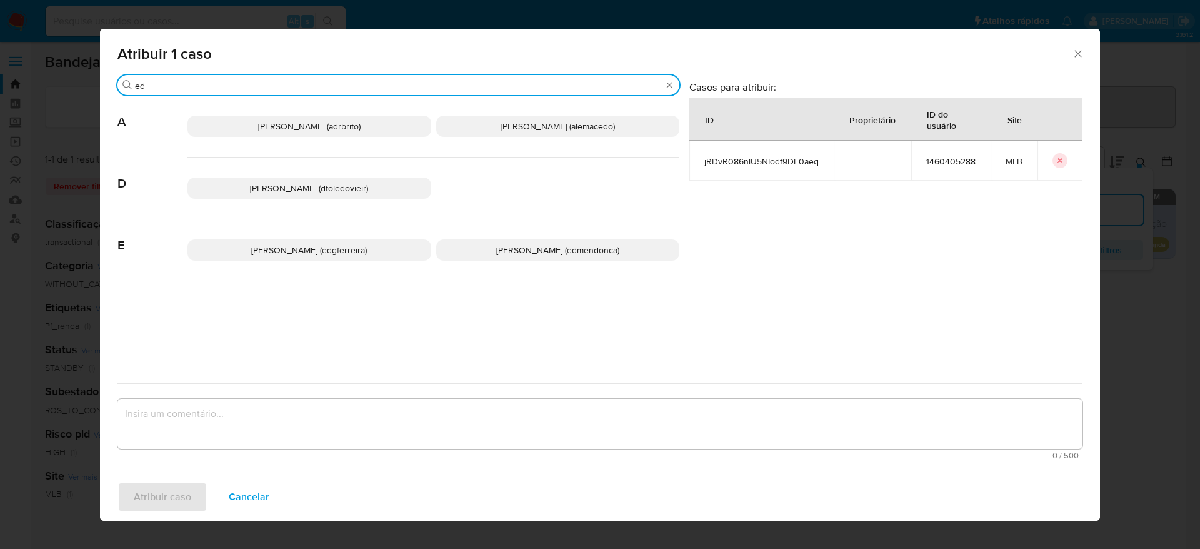
type input "ed"
click at [496, 252] on span "Eduardo Mendonca Dutra (edmendonca)" at bounding box center [557, 250] width 123 height 12
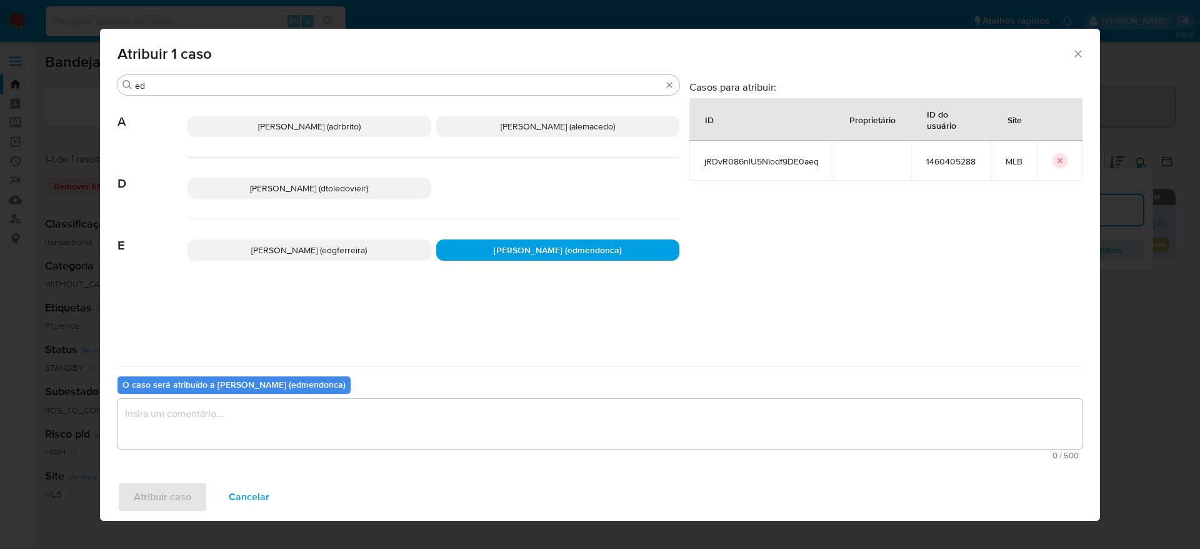
click at [417, 430] on textarea "assign-modal" at bounding box center [599, 424] width 965 height 50
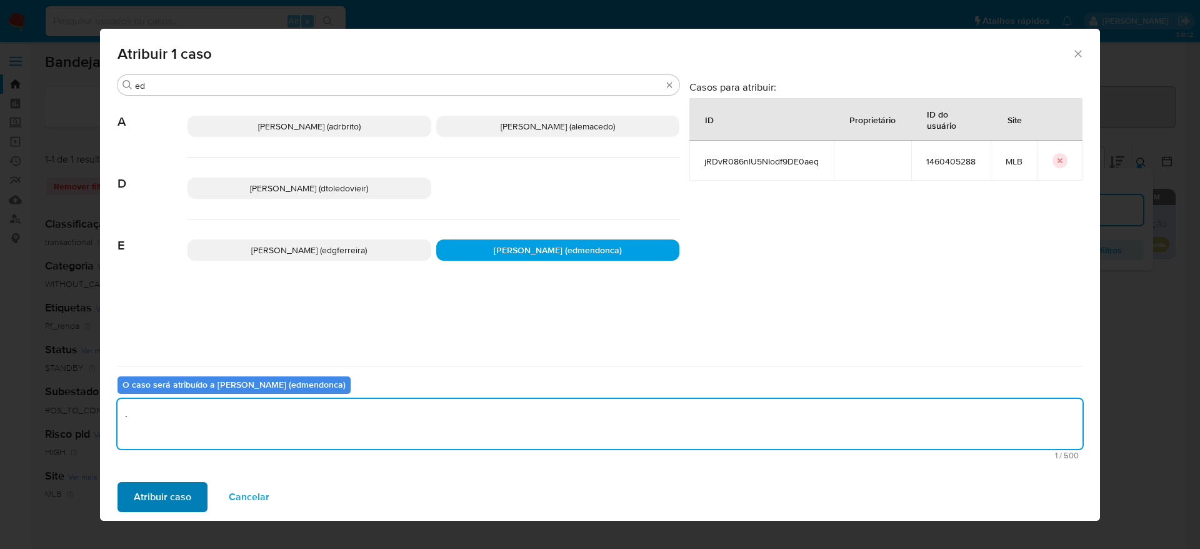
type textarea "."
click at [177, 487] on span "Atribuir caso" at bounding box center [162, 496] width 57 height 27
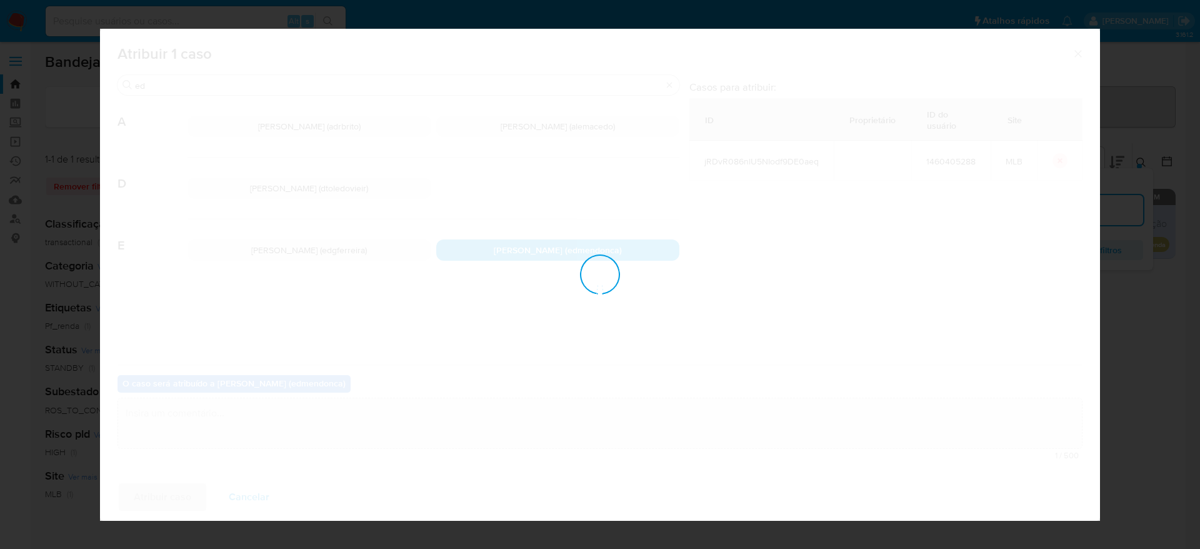
checkbox input "false"
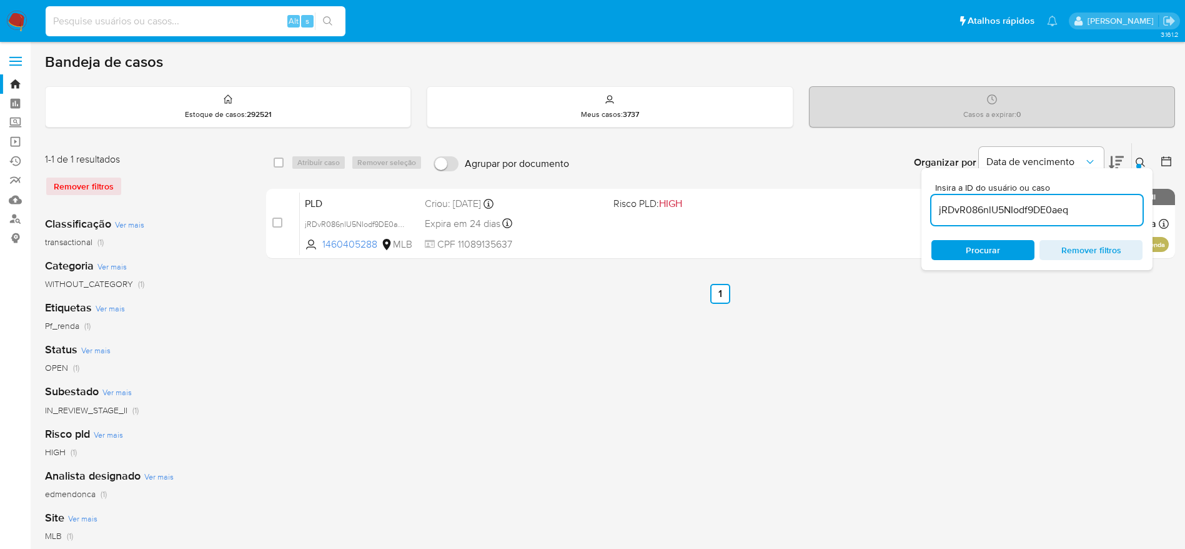
click at [247, 27] on input at bounding box center [196, 21] width 300 height 16
paste input "RRSMzdCfOM6LjgCZVeVyMupx"
type input "RRSMzdCfOM6LjgCZVeVyMupx"
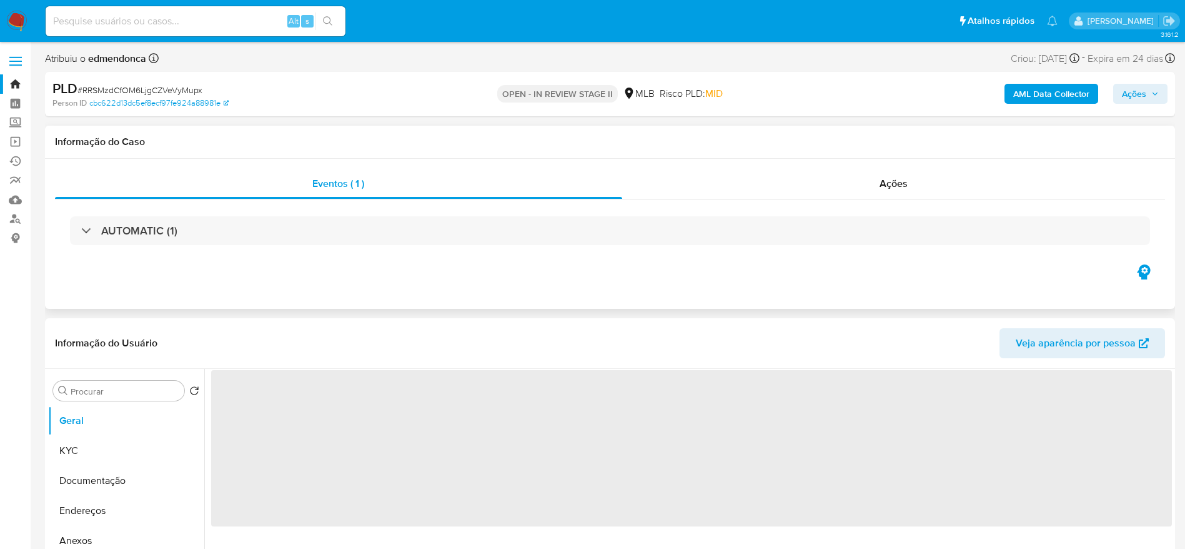
select select "10"
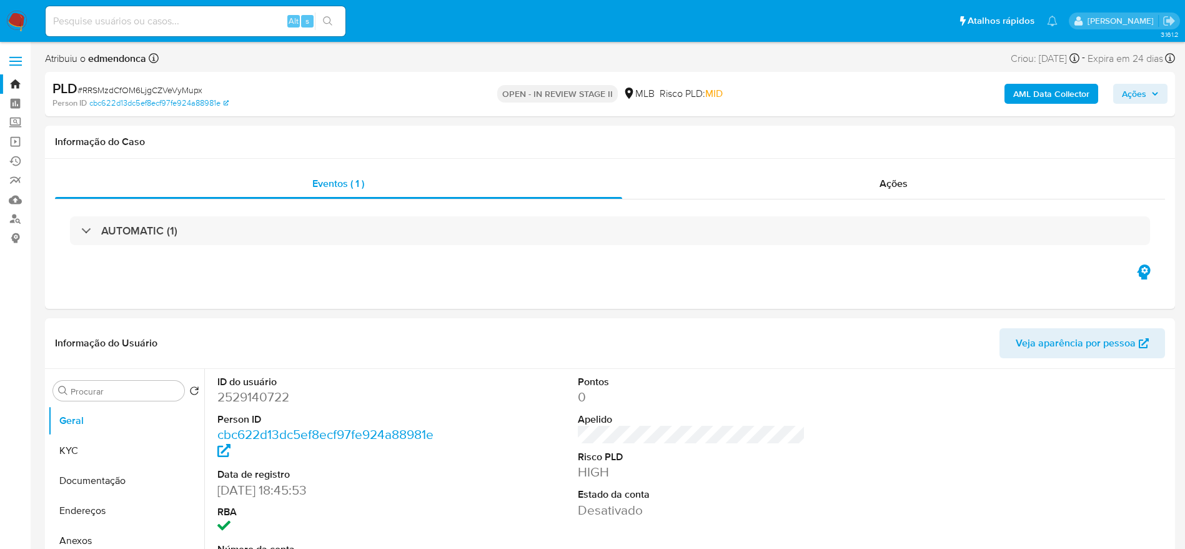
click at [206, 19] on input at bounding box center [196, 21] width 300 height 16
paste input "MBORIMQZsW9yAPG1TKFHbT94"
type input "MBORIMQZsW9yAPG1TKFHbT94"
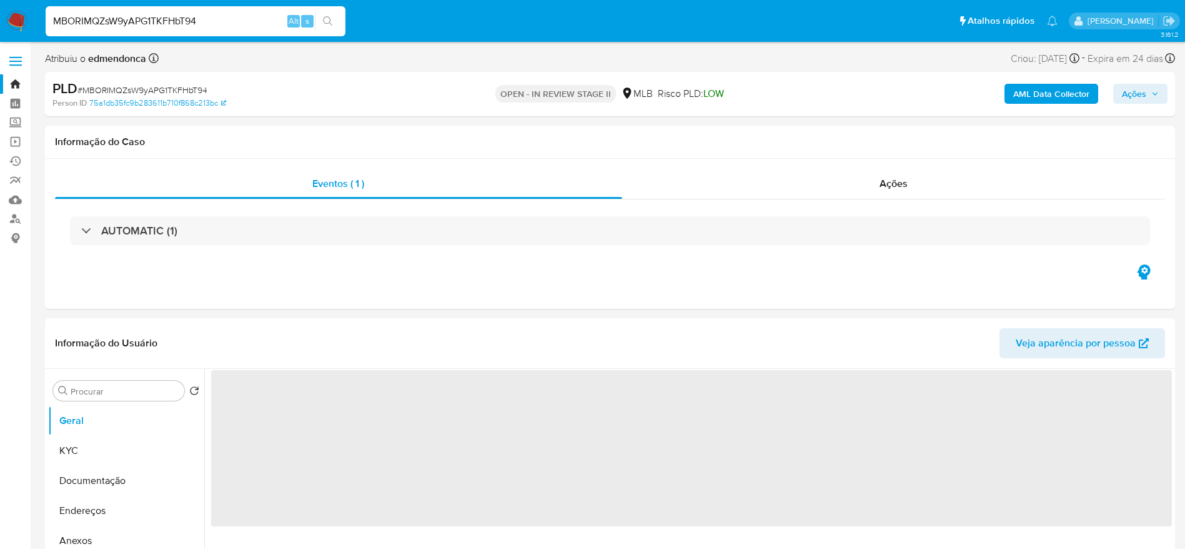
select select "10"
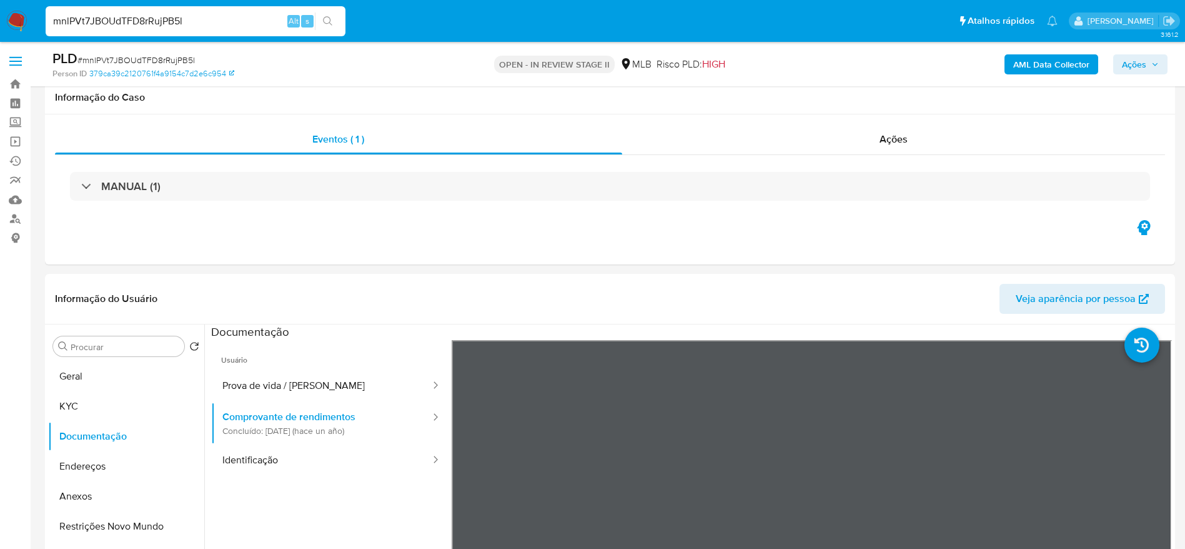
select select "10"
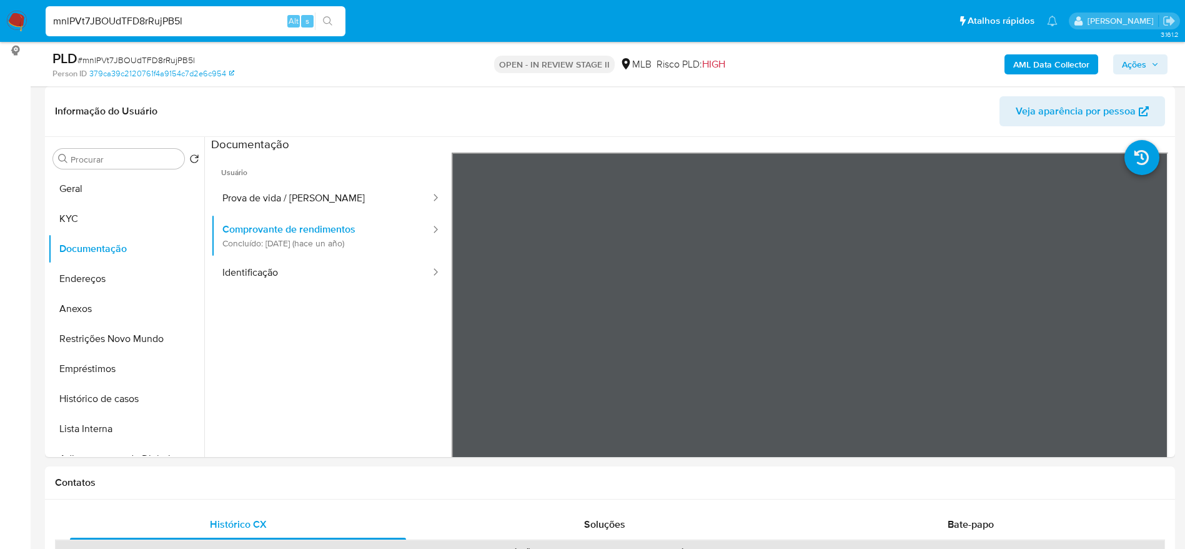
scroll to position [187, 0]
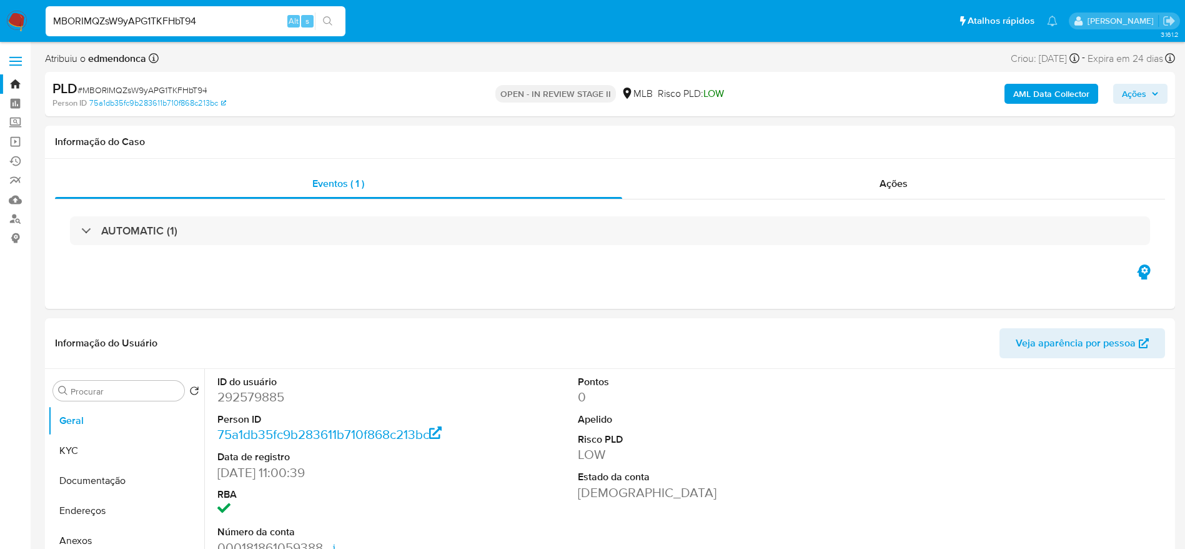
select select "10"
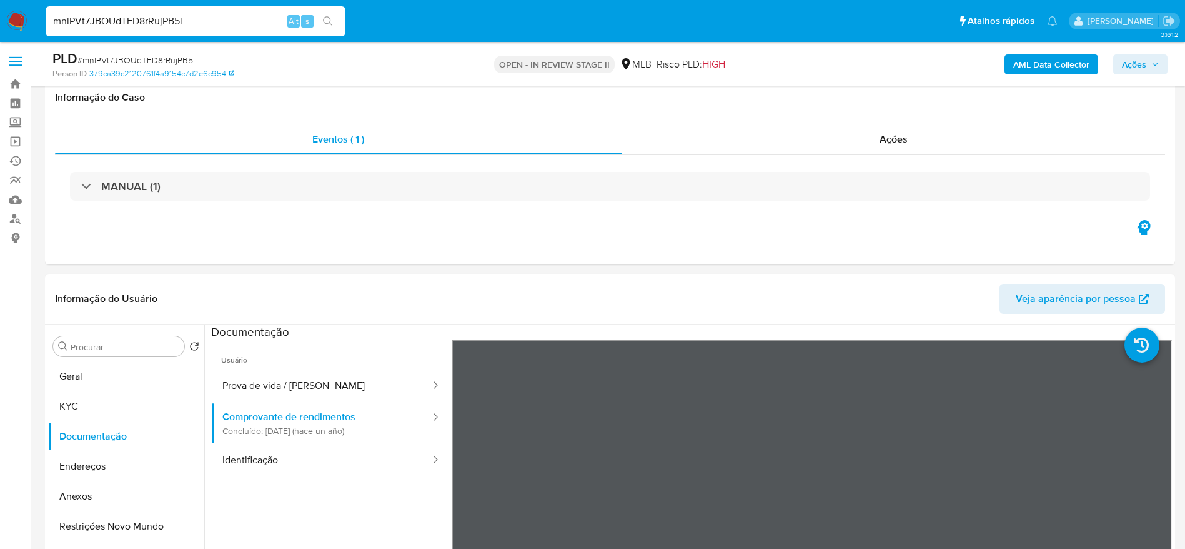
select select "10"
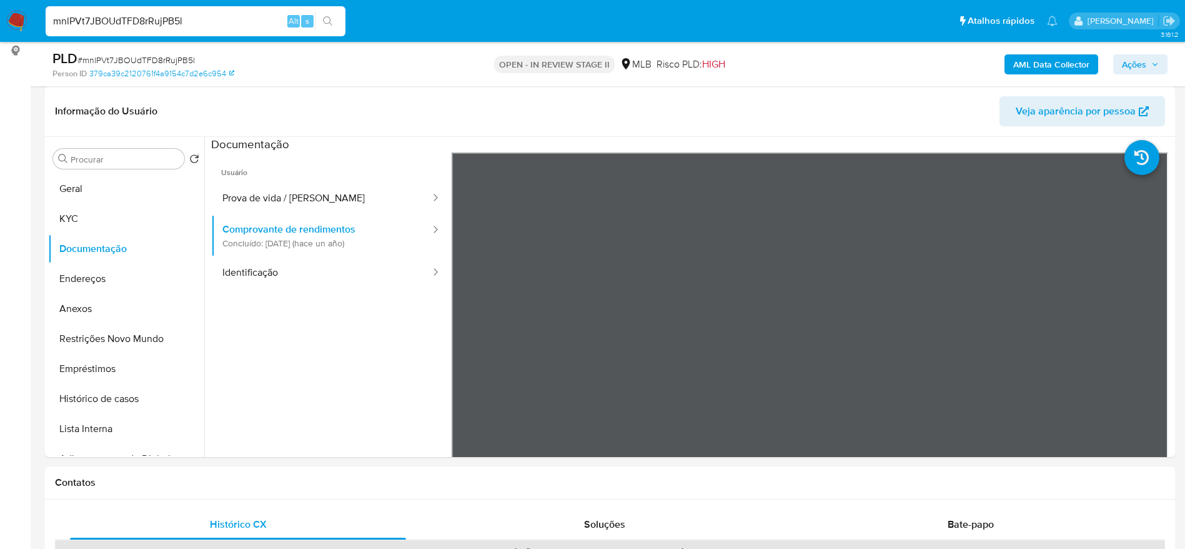
click at [189, 14] on input "mnlPVt7JBOUdTFD8rRujPB5l" at bounding box center [196, 21] width 300 height 16
paste input "LEARDQla640Iume2kvEpslnq"
type input "LEARDQla640Iume2kvEpslnq"
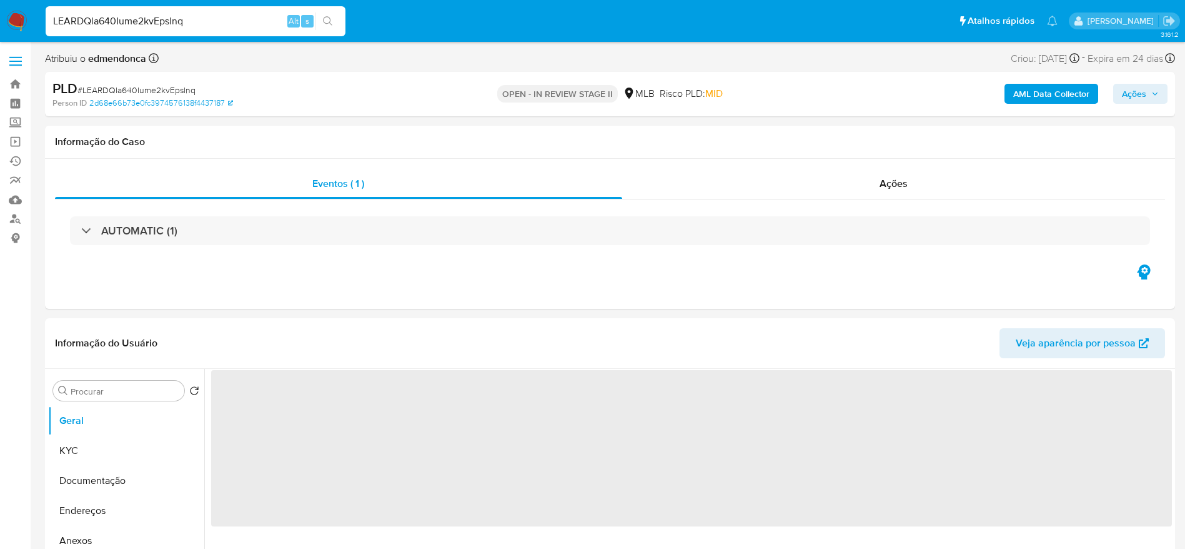
select select "10"
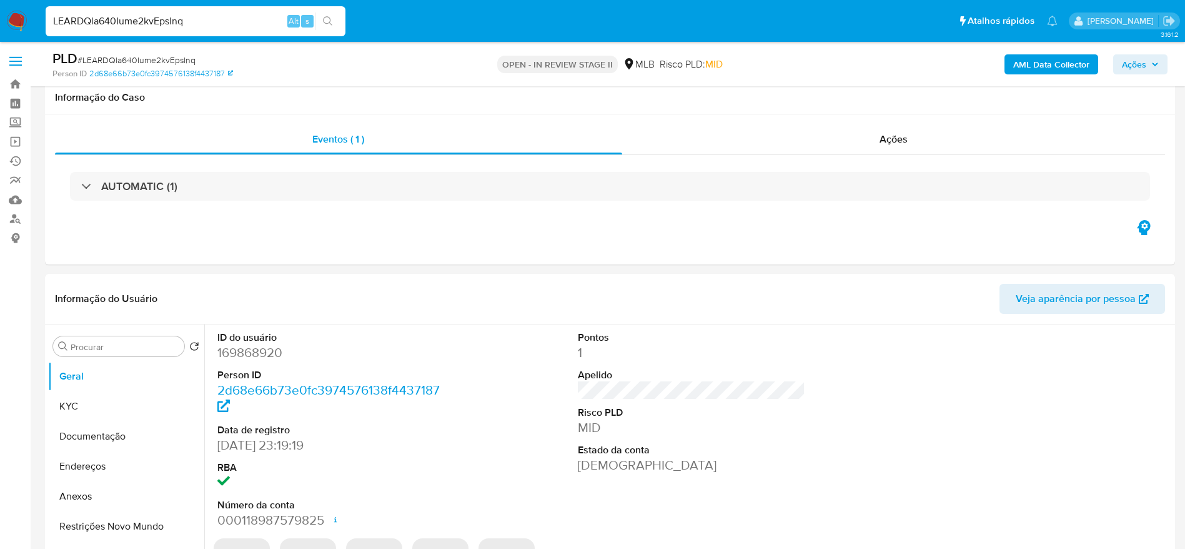
scroll to position [187, 0]
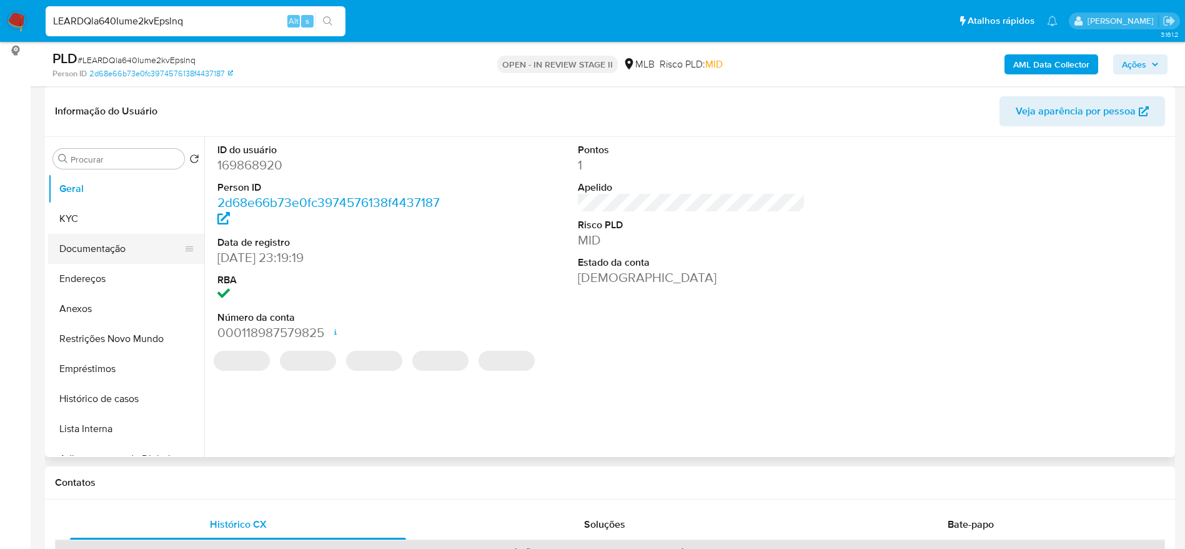
click at [91, 249] on button "Documentação" at bounding box center [121, 249] width 146 height 30
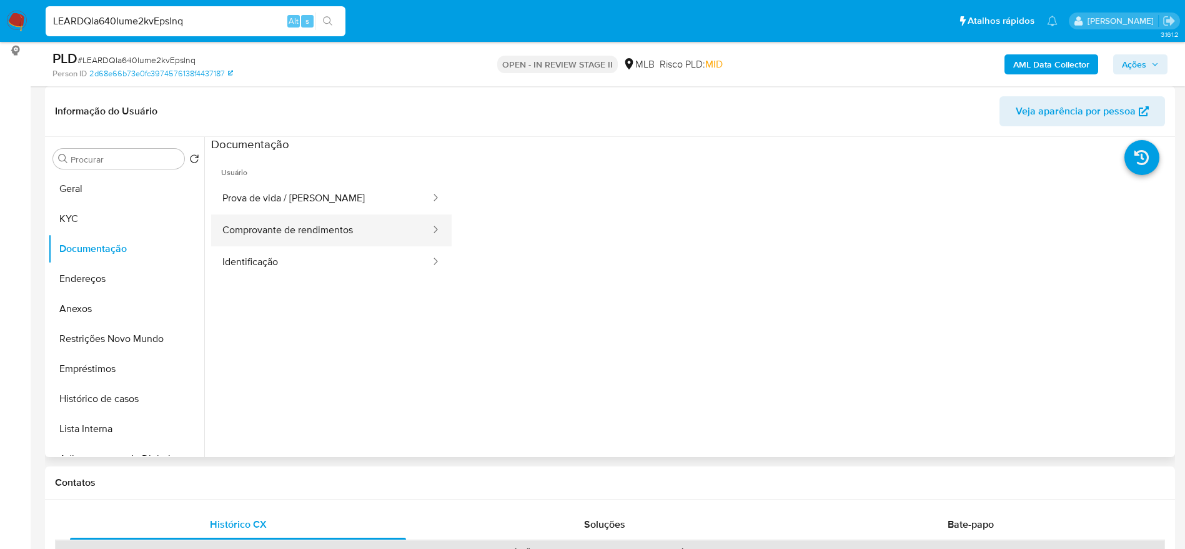
click at [293, 224] on button "Comprovante de rendimentos" at bounding box center [321, 230] width 221 height 32
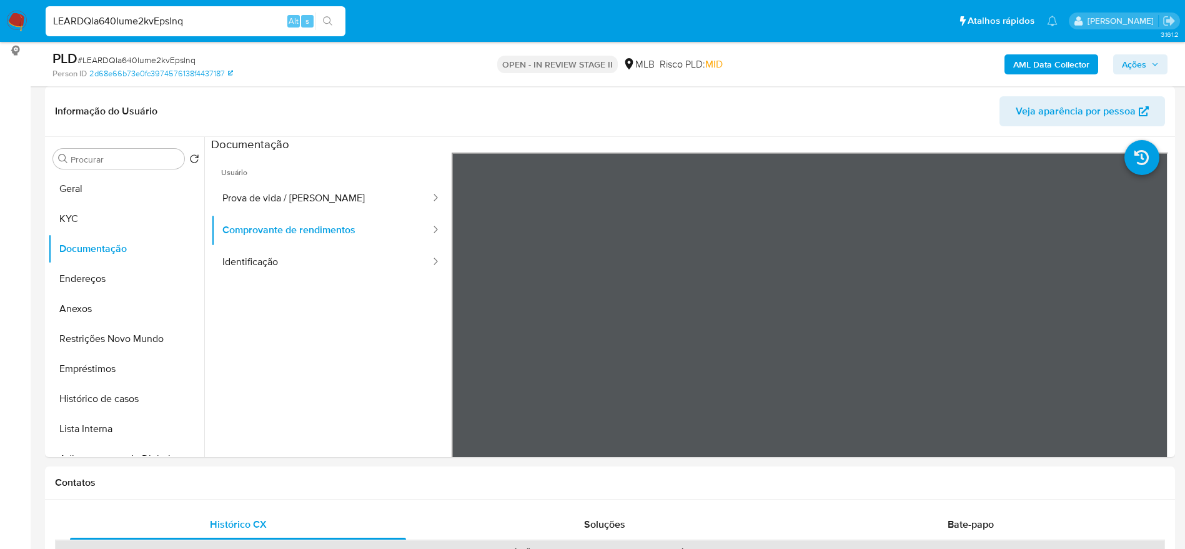
click at [132, 27] on input "LEARDQla640Iume2kvEpslnq" at bounding box center [196, 21] width 300 height 16
paste input "nwB9Zy83nLSIyNr1jG5J8rAy"
type input "nwB9Zy83nLSIyNr1jG5J8rAy"
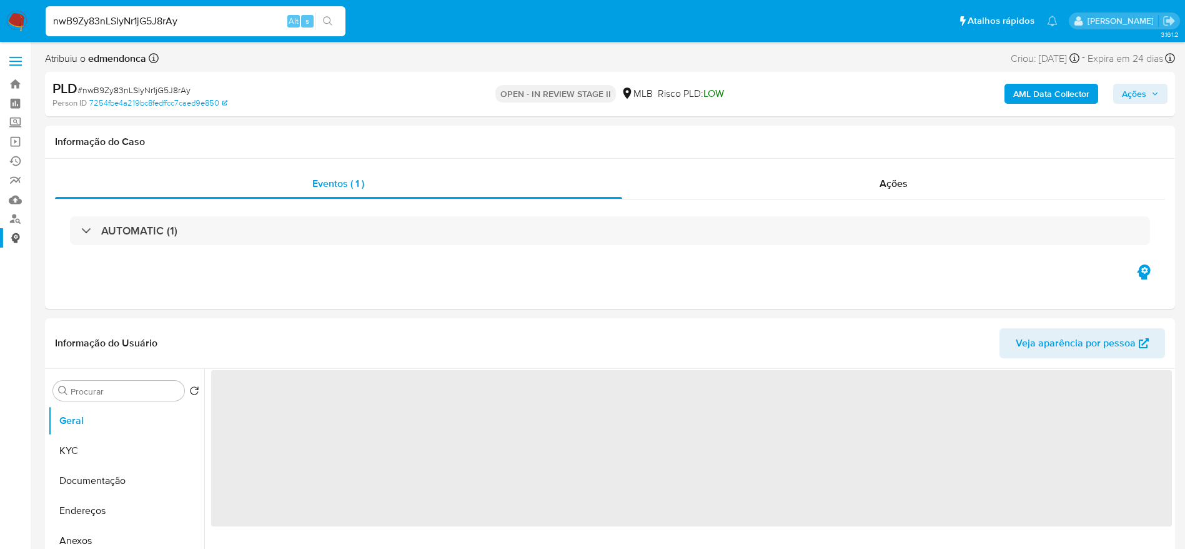
select select "10"
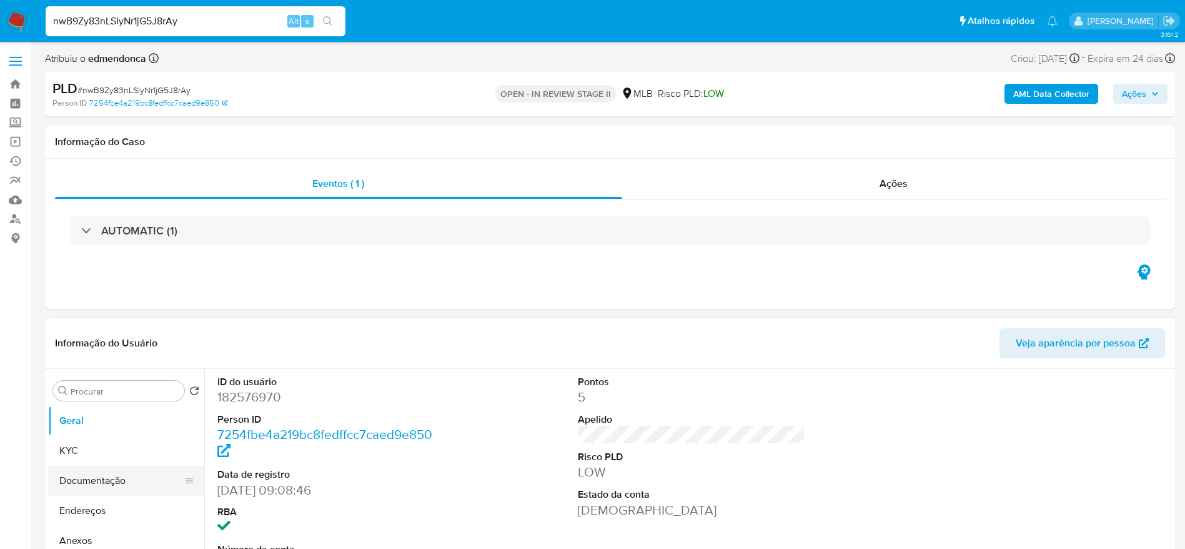
click at [68, 483] on button "Documentação" at bounding box center [121, 480] width 146 height 30
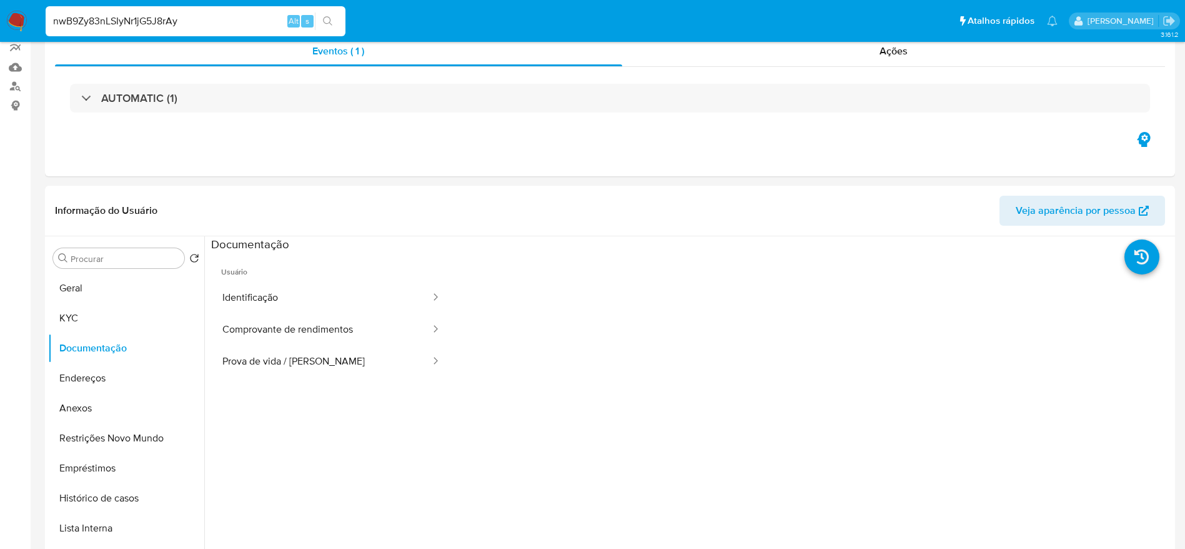
scroll to position [187, 0]
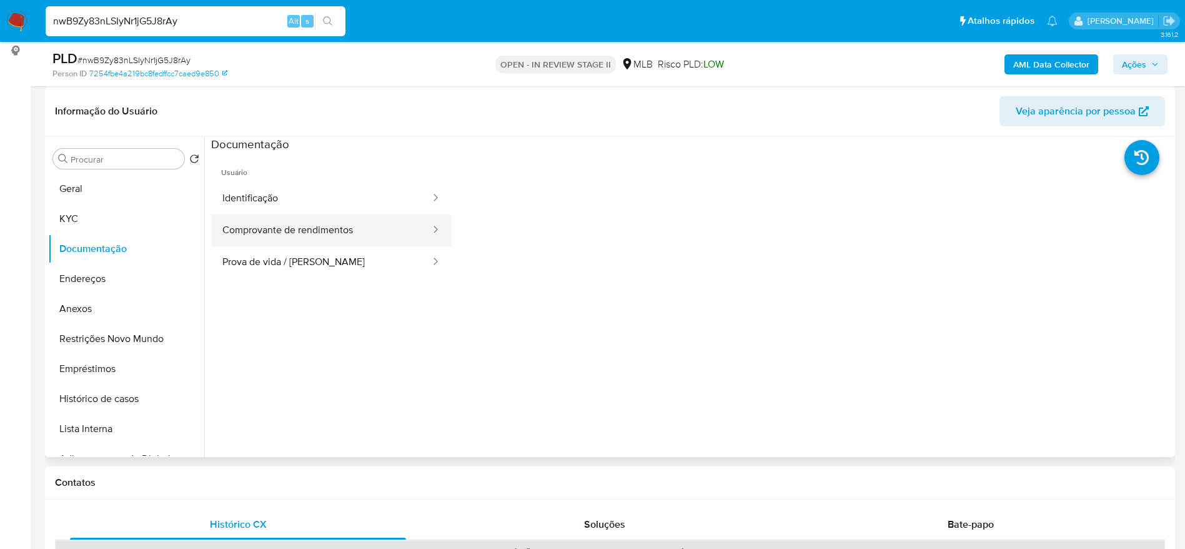
click at [317, 228] on button "Comprovante de rendimentos" at bounding box center [321, 230] width 221 height 32
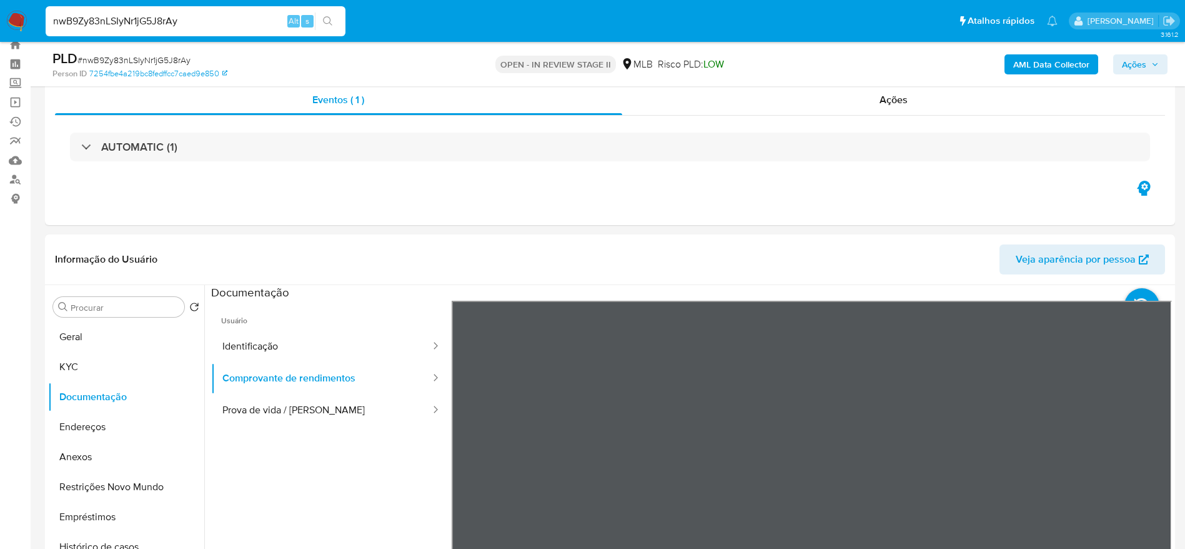
scroll to position [0, 0]
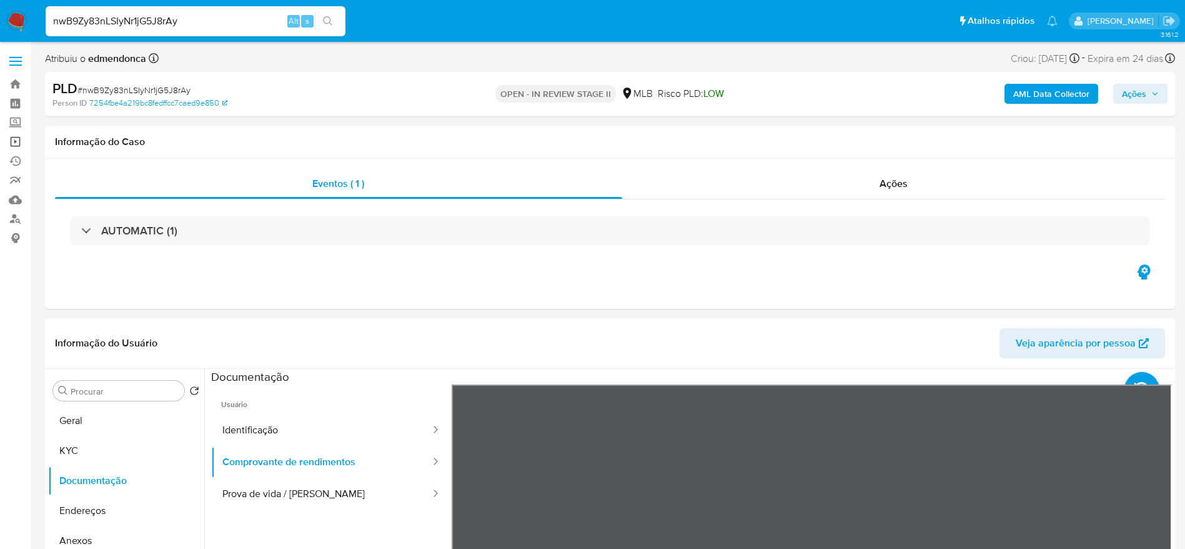
click at [21, 141] on link "Operações em massa" at bounding box center [74, 141] width 149 height 19
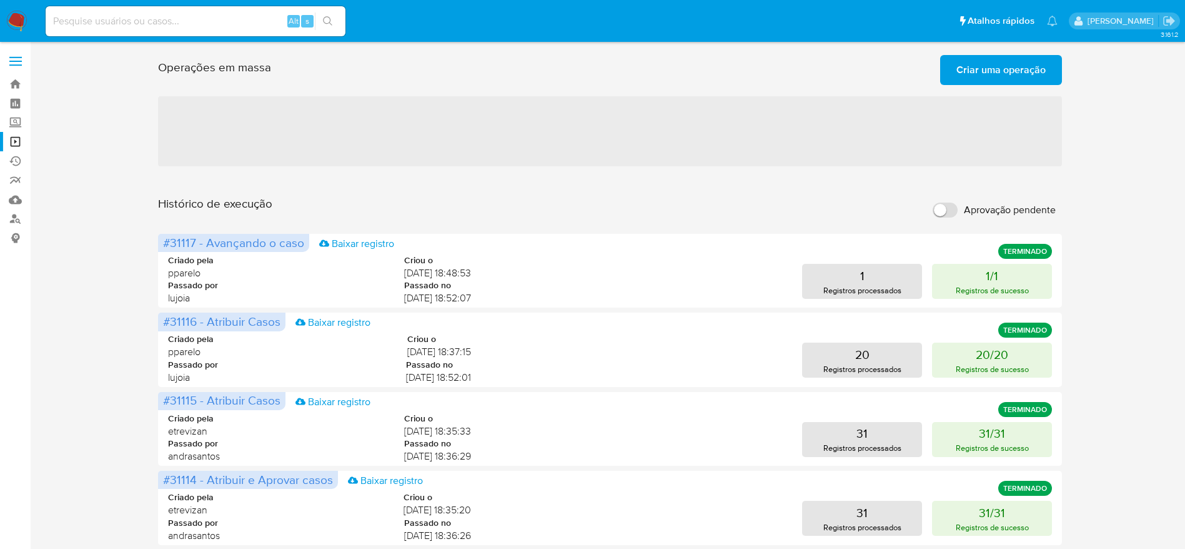
click at [1000, 68] on span "Criar uma operação" at bounding box center [1001, 69] width 89 height 27
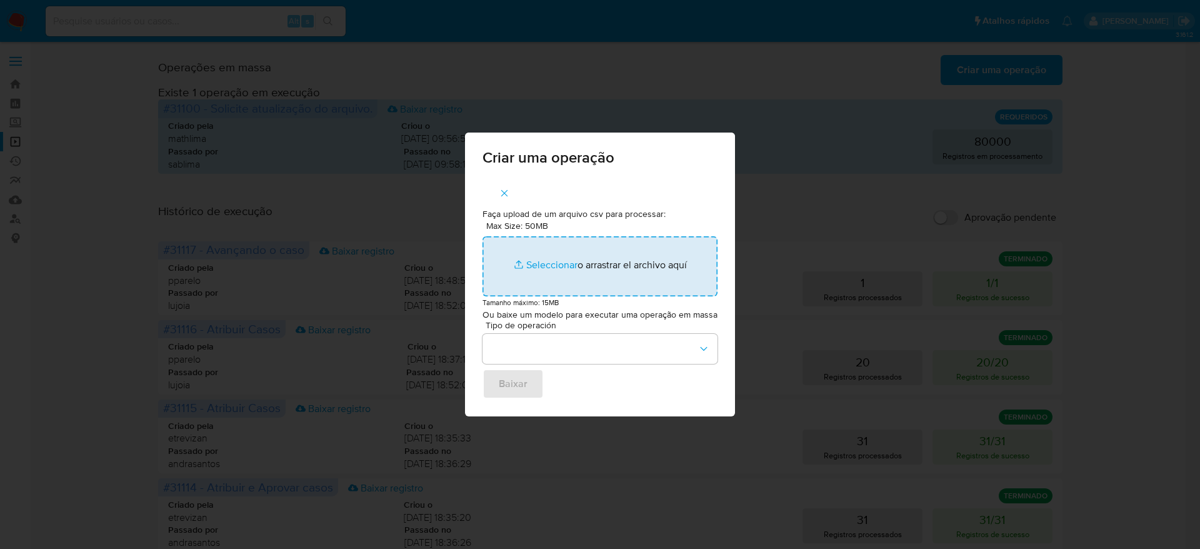
click at [599, 273] on input "Max Size: 50MB Seleccionar archivos" at bounding box center [599, 266] width 235 height 60
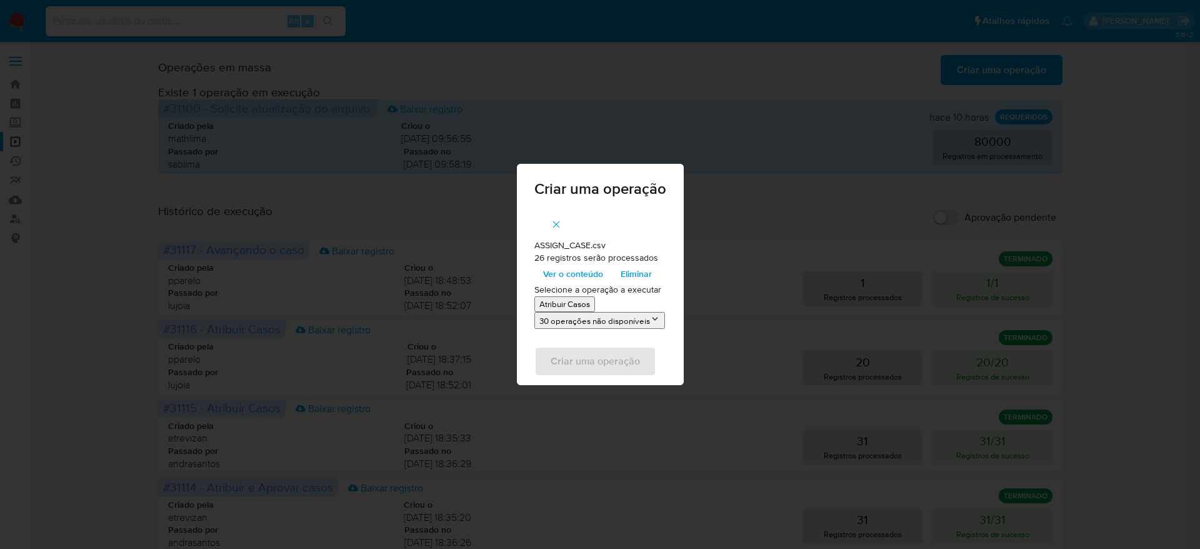
click at [593, 274] on span "Ver o conteúdo" at bounding box center [573, 273] width 60 height 17
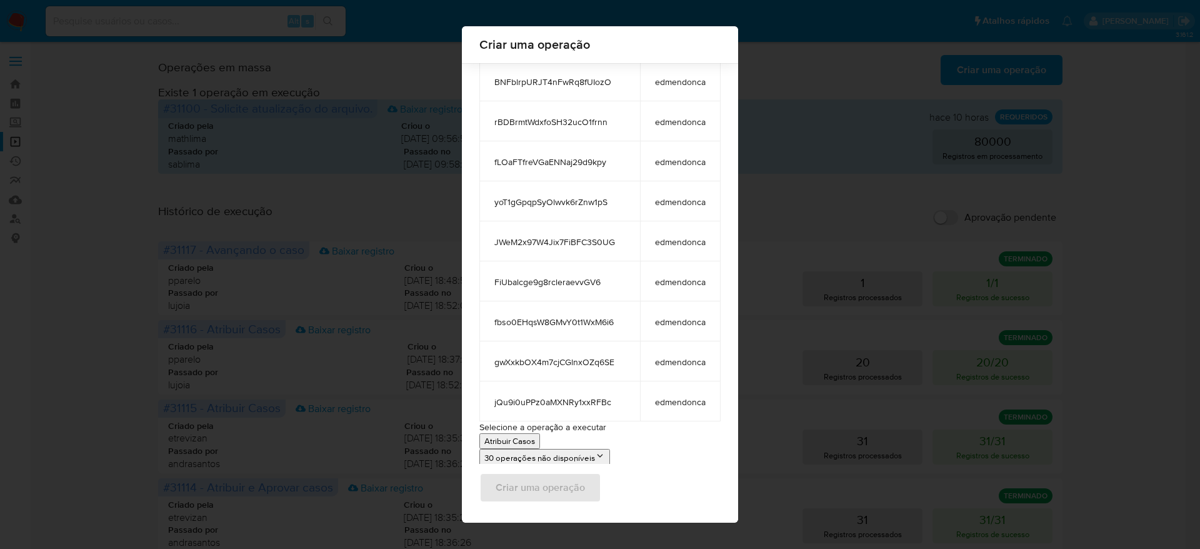
scroll to position [798, 0]
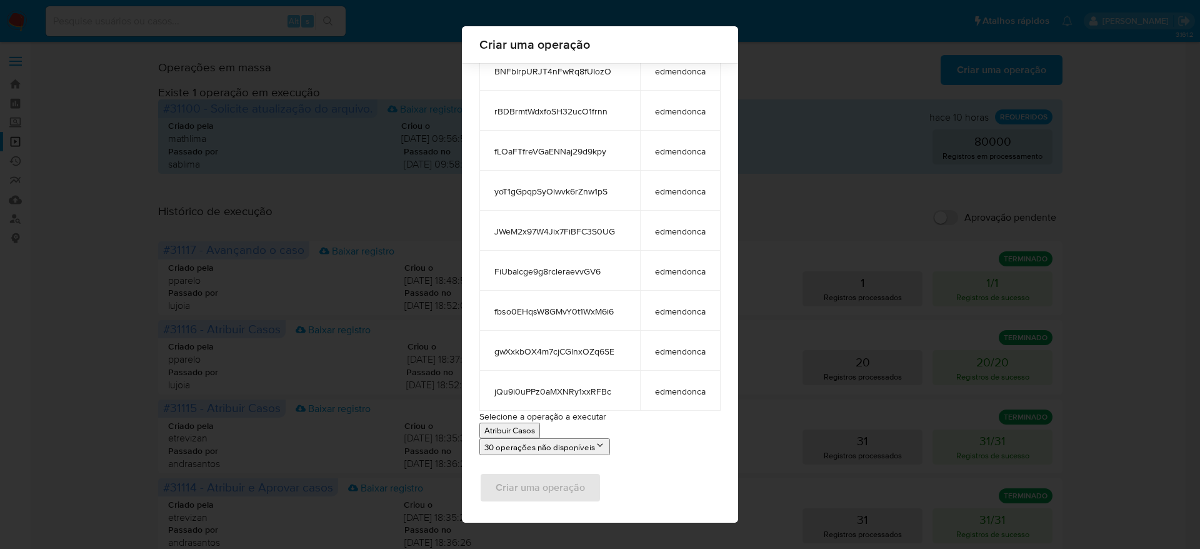
click at [504, 429] on p "Atribuir Casos" at bounding box center [509, 430] width 51 height 12
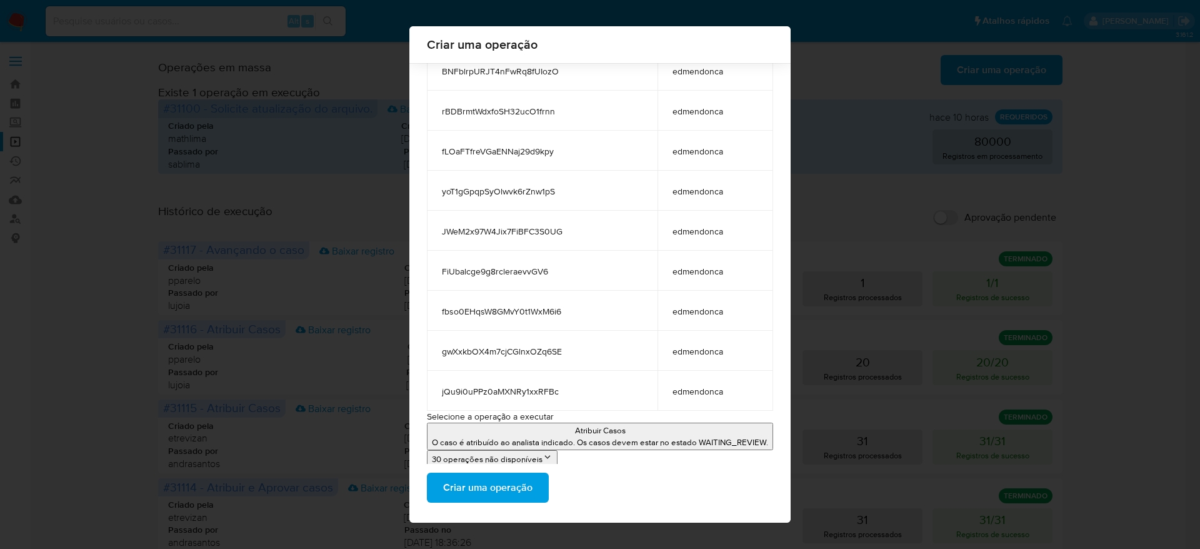
click at [523, 486] on span "Criar uma operação" at bounding box center [487, 487] width 89 height 27
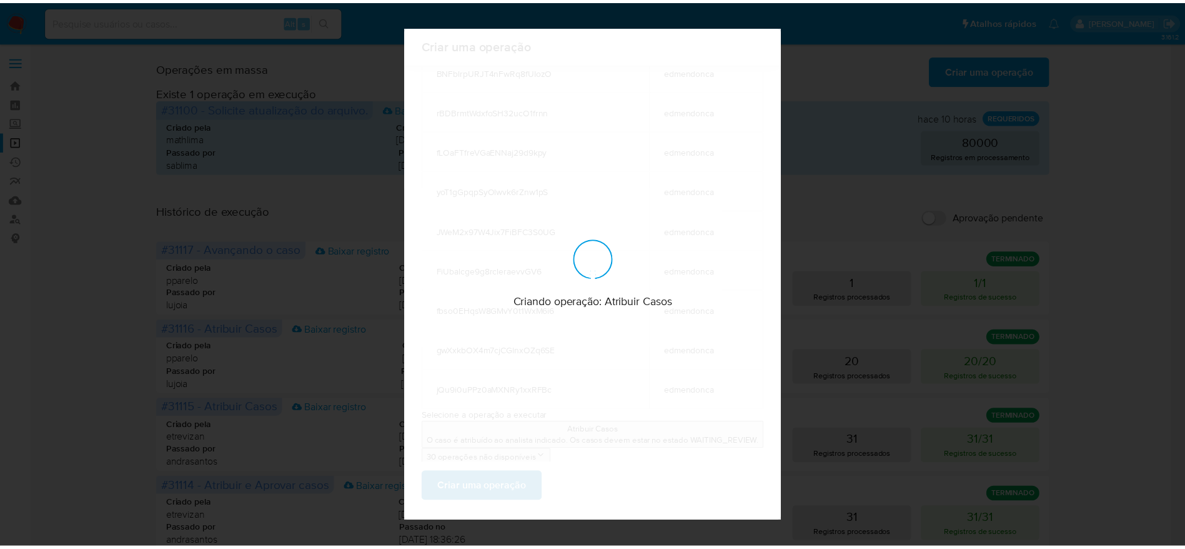
scroll to position [0, 0]
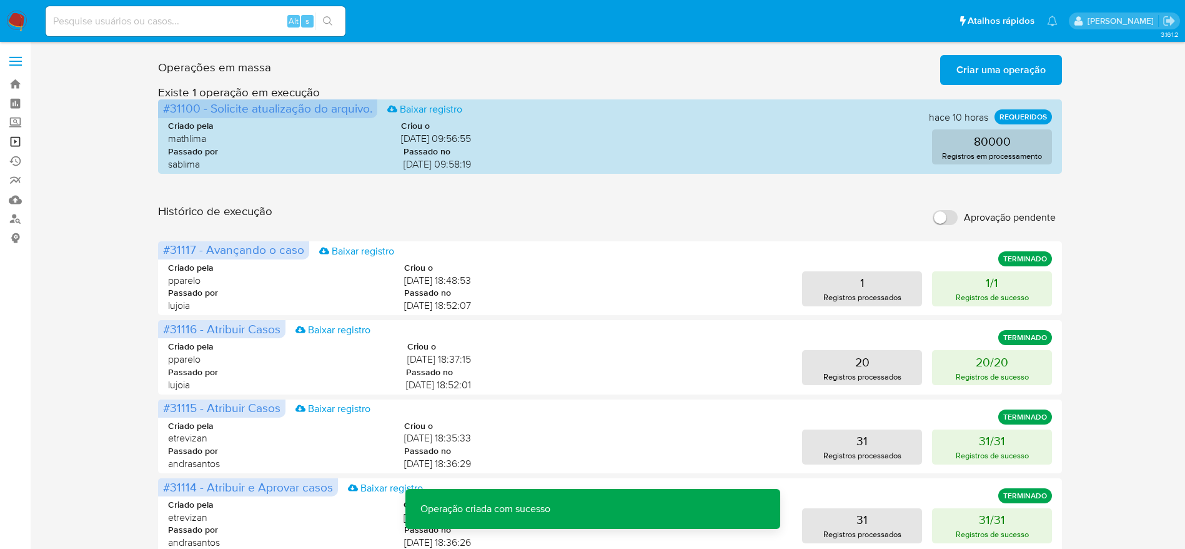
click at [19, 142] on link "Operações em massa" at bounding box center [74, 141] width 149 height 19
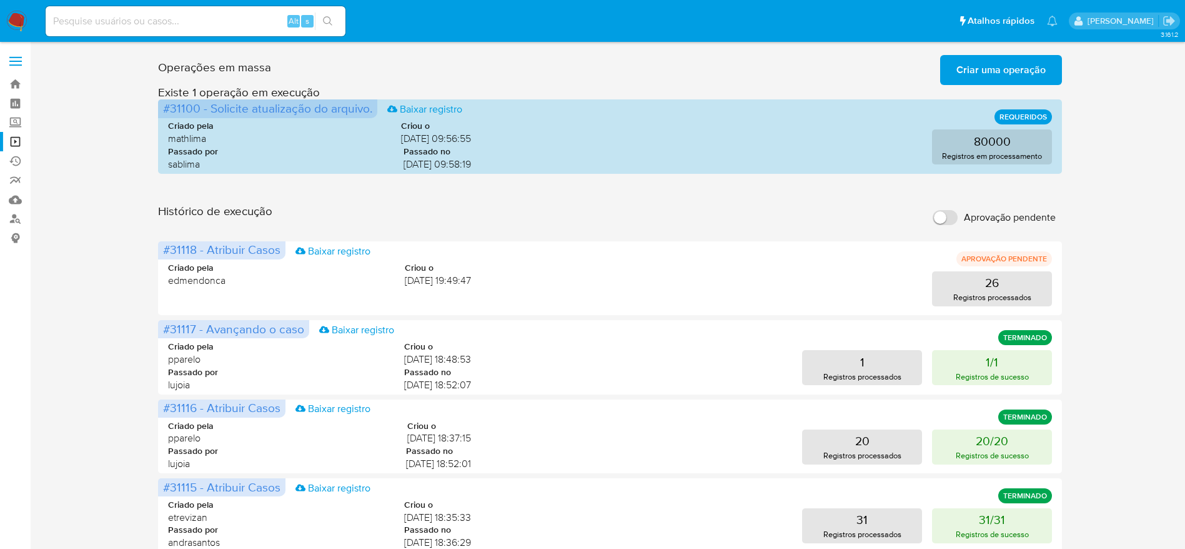
click at [1115, 241] on div "Operações [PERSON_NAME] Criar [PERSON_NAME] operação Só pode [PERSON_NAME] no […" at bounding box center [610, 558] width 1130 height 1016
click at [261, 14] on input at bounding box center [196, 21] width 300 height 16
paste input "nwB9Zy83nLSIyNr1jG5J8rAy"
type input "nwB9Zy83nLSIyNr1jG5J8rAy"
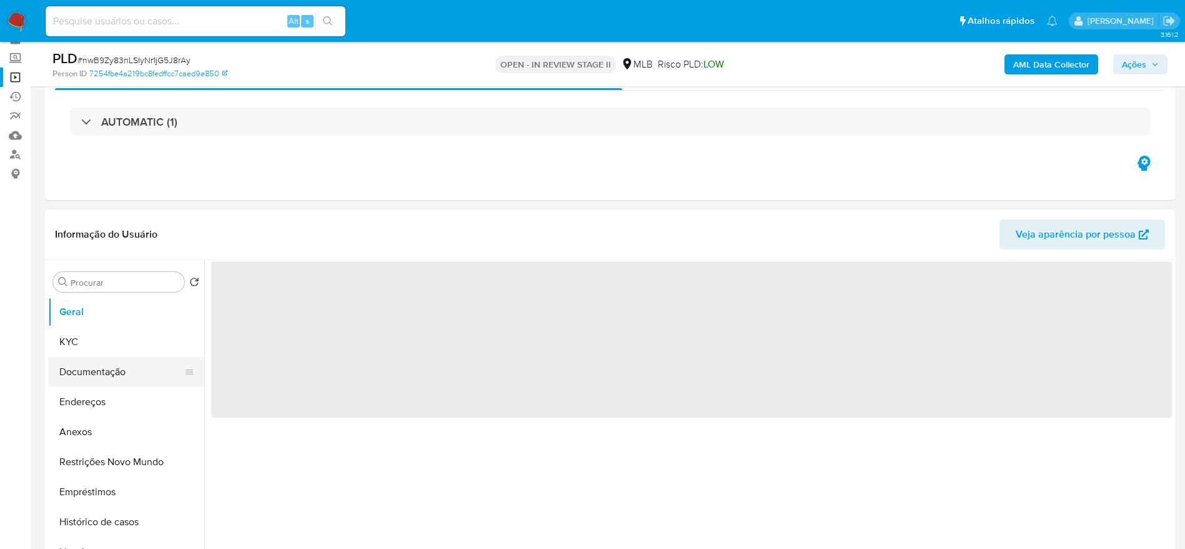
scroll to position [94, 0]
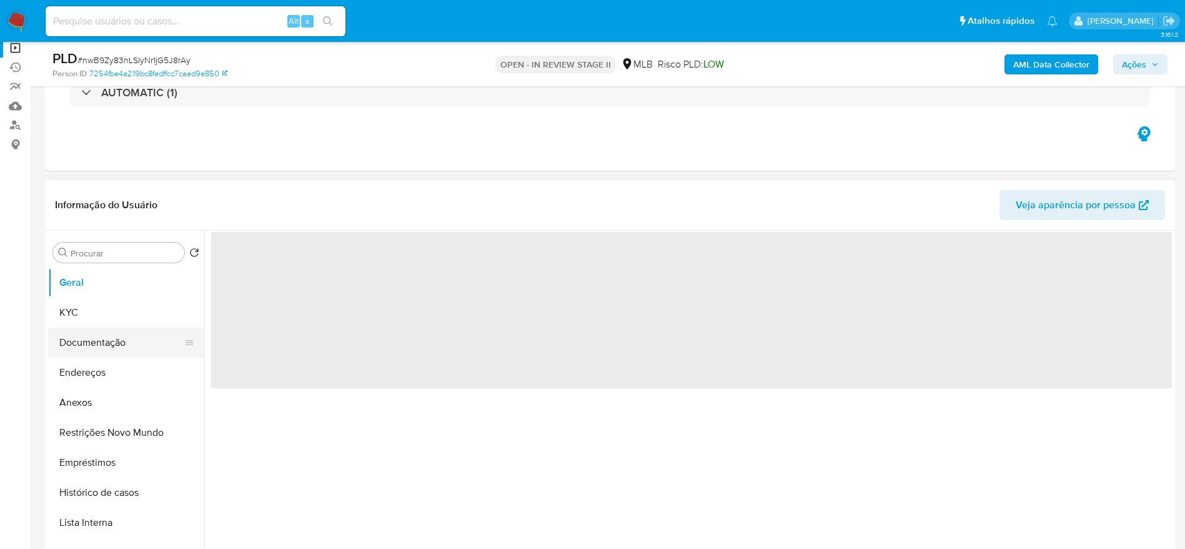
select select "10"
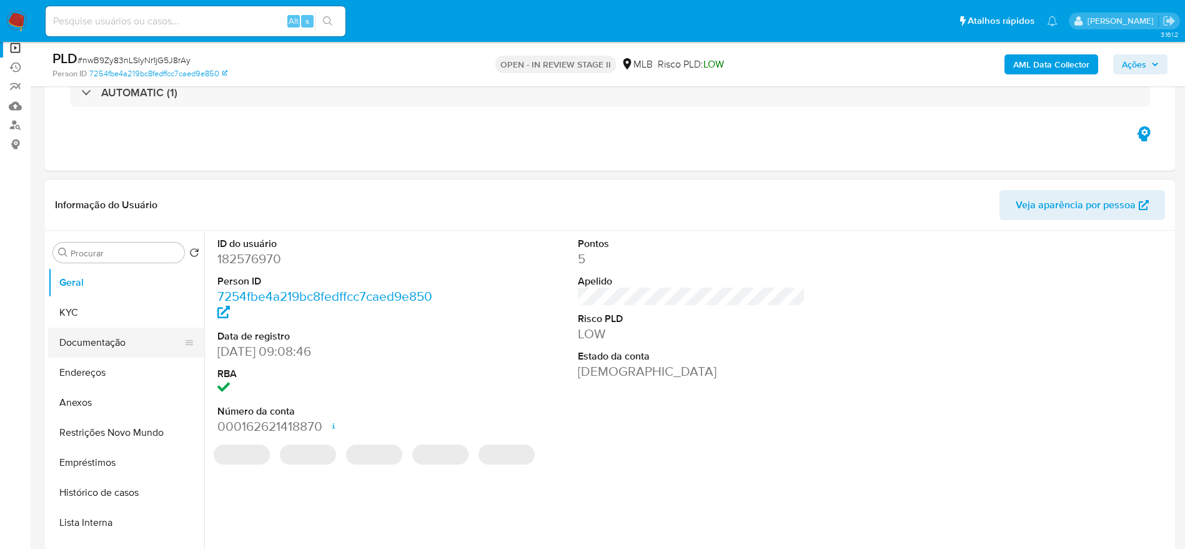
click at [75, 341] on button "Documentação" at bounding box center [121, 342] width 146 height 30
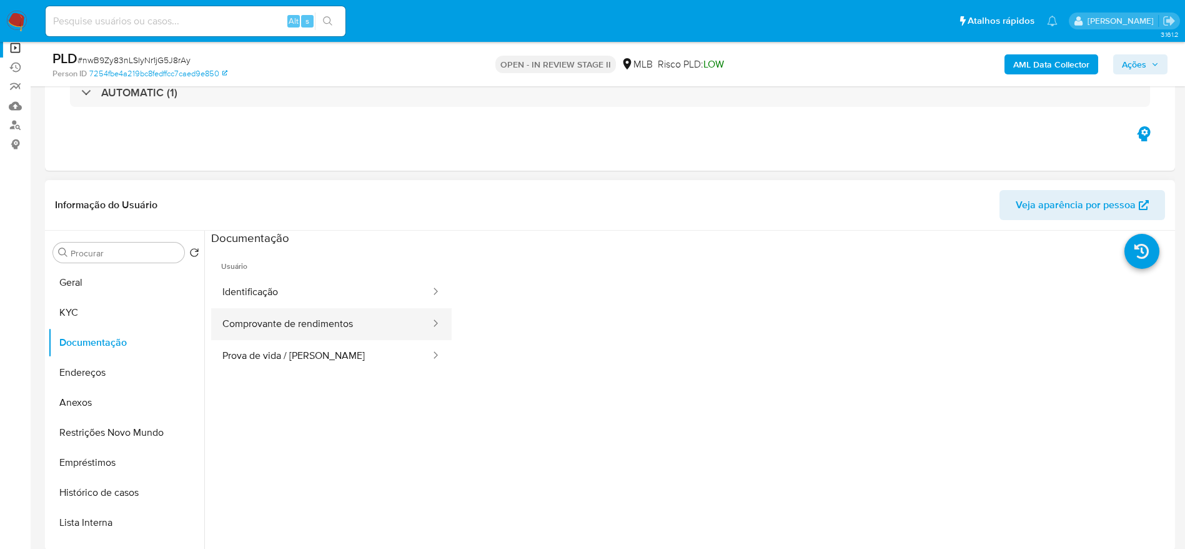
click at [304, 327] on button "Comprovante de rendimentos" at bounding box center [321, 324] width 221 height 32
